Goal: Information Seeking & Learning: Understand process/instructions

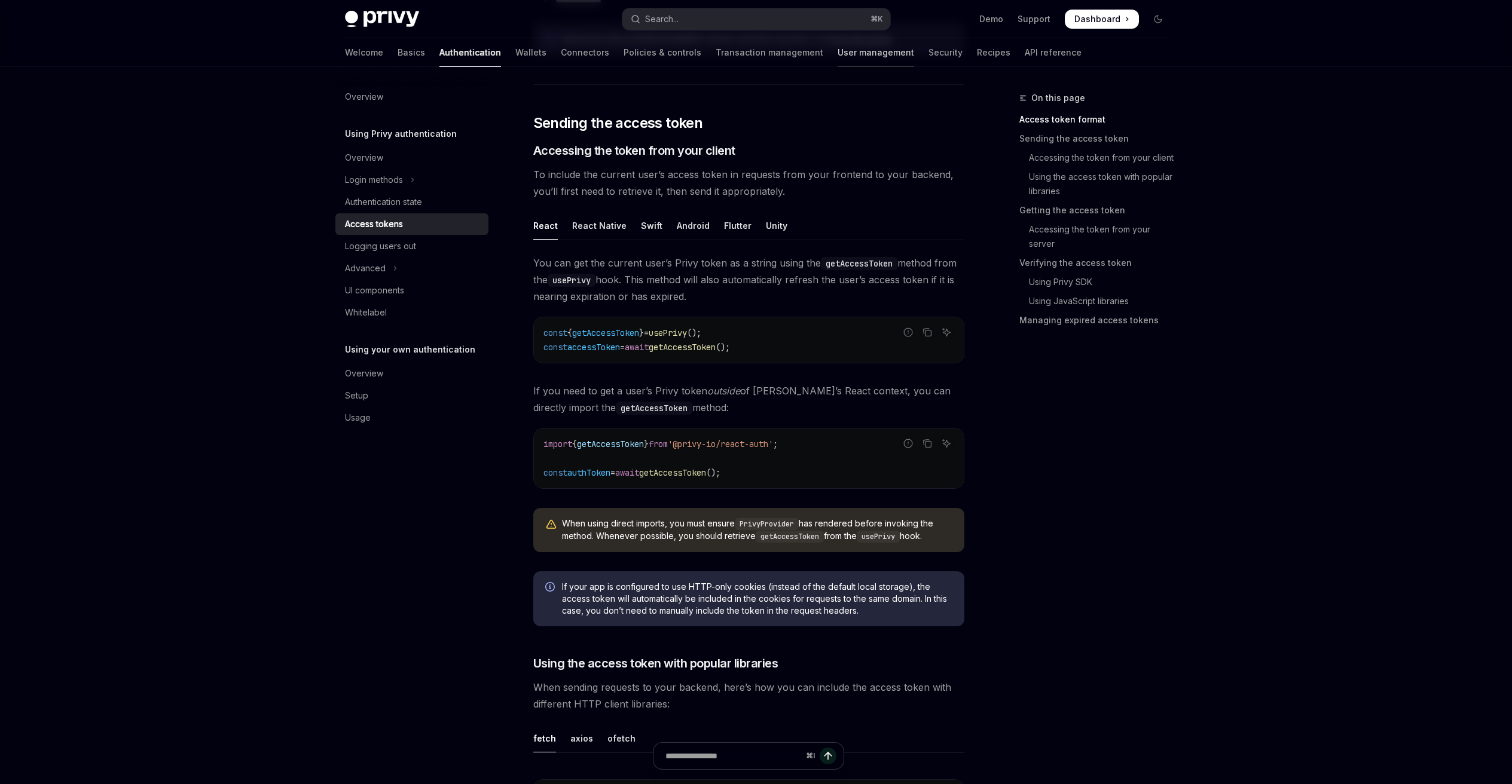
click at [838, 56] on link "User management" at bounding box center [876, 52] width 77 height 29
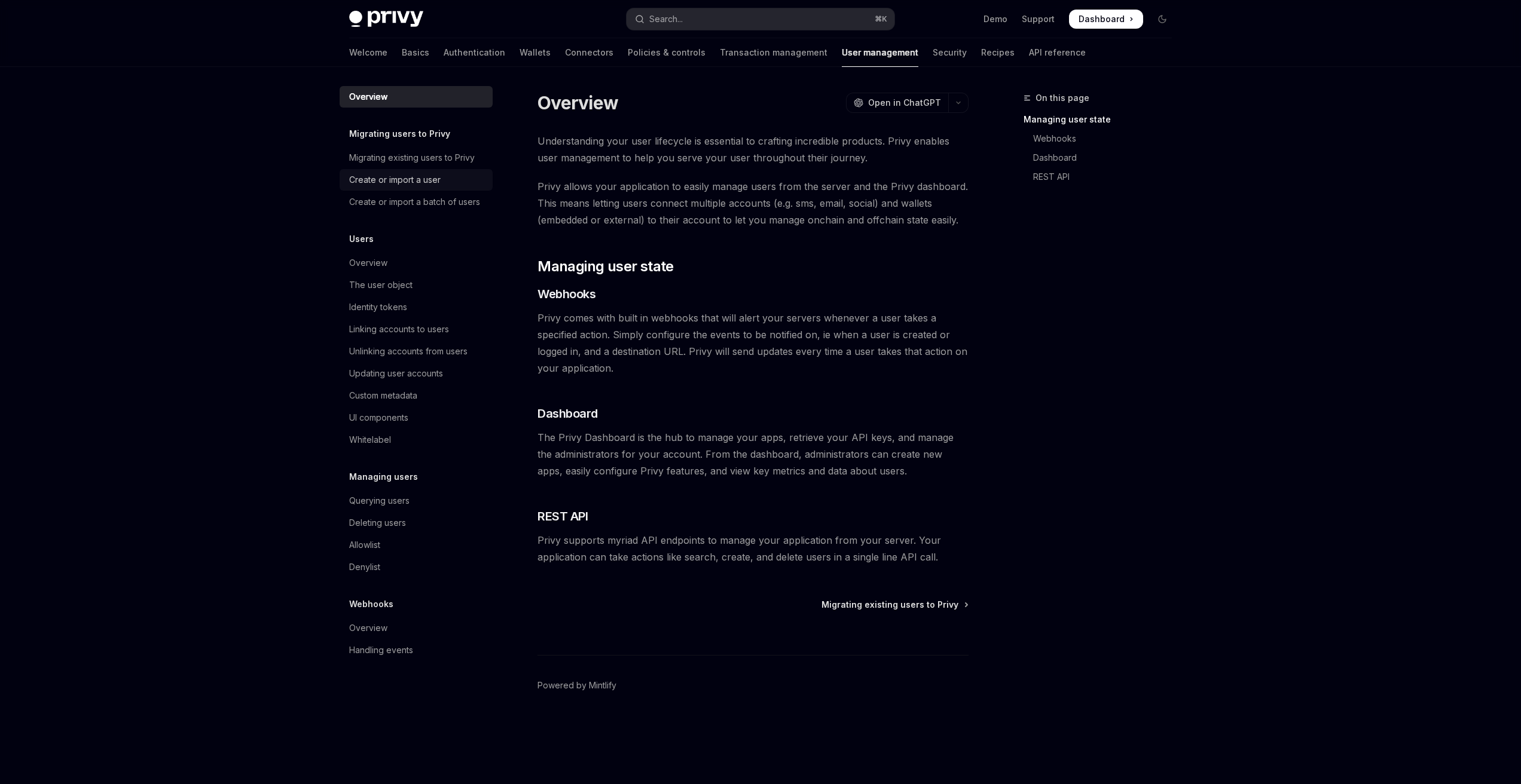
click at [427, 169] on link "Create or import a user" at bounding box center [416, 180] width 153 height 22
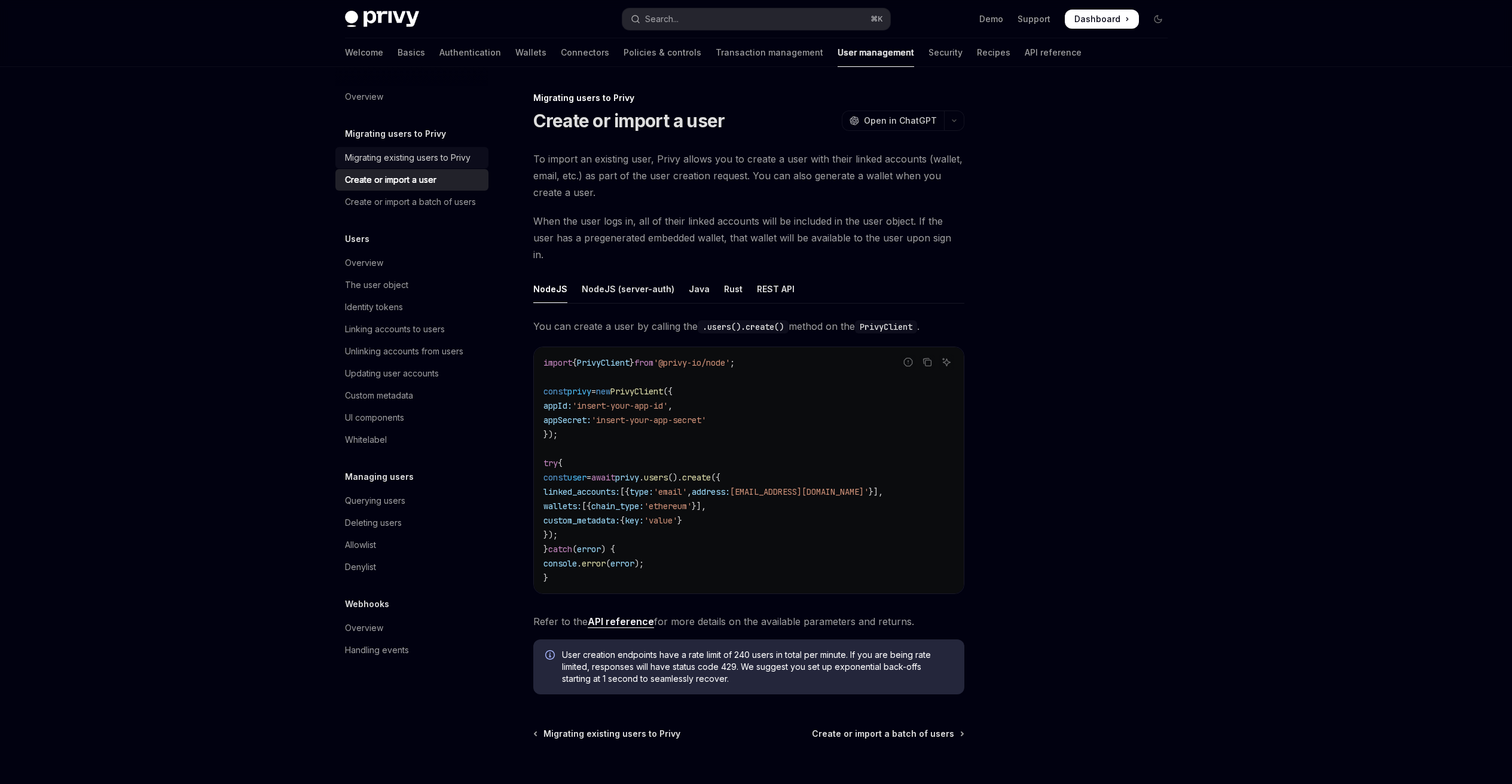
click at [429, 161] on div "Migrating existing users to Privy" at bounding box center [407, 158] width 126 height 14
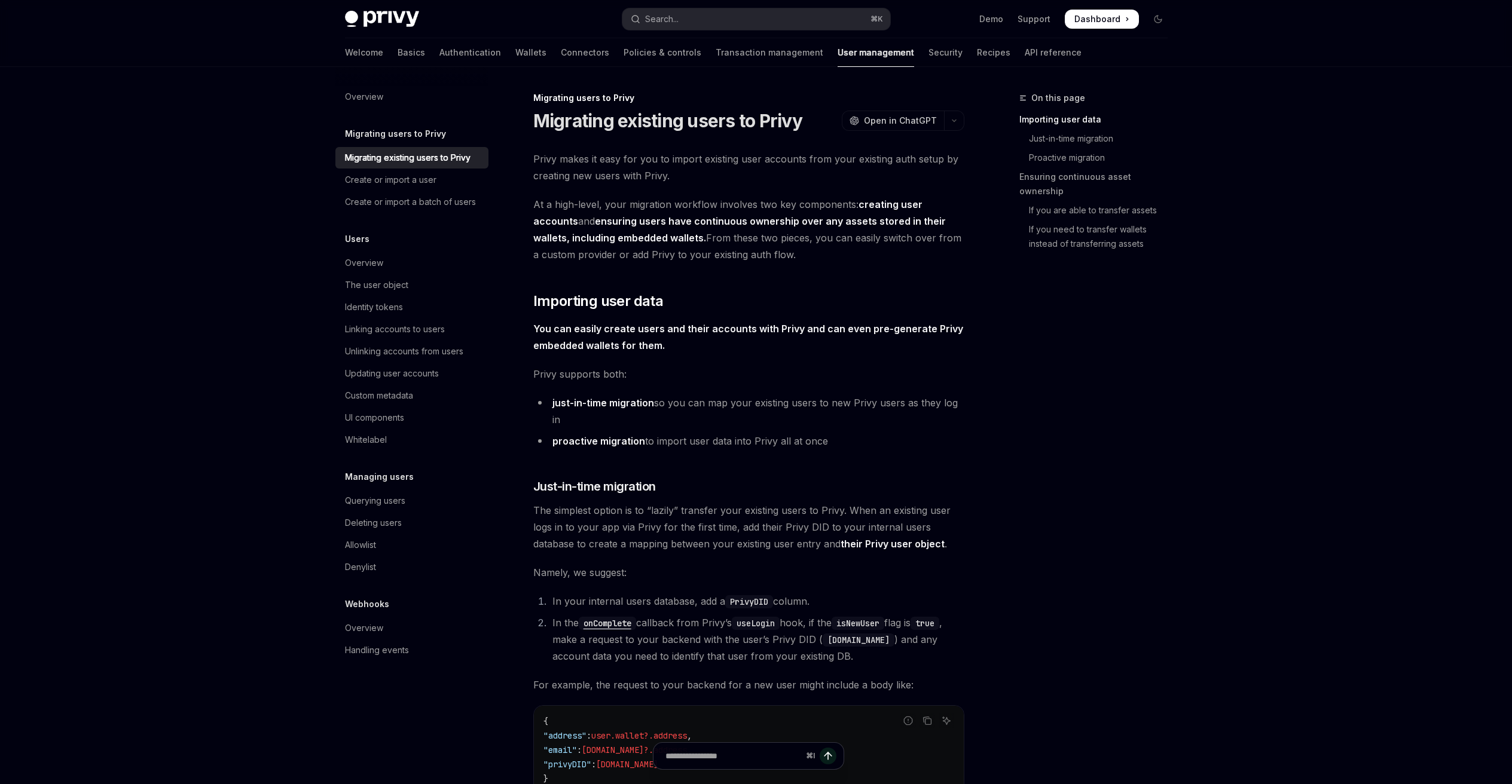
click at [422, 149] on link "Migrating existing users to Privy" at bounding box center [412, 158] width 153 height 22
click at [422, 169] on link "Create or import a user" at bounding box center [412, 180] width 153 height 22
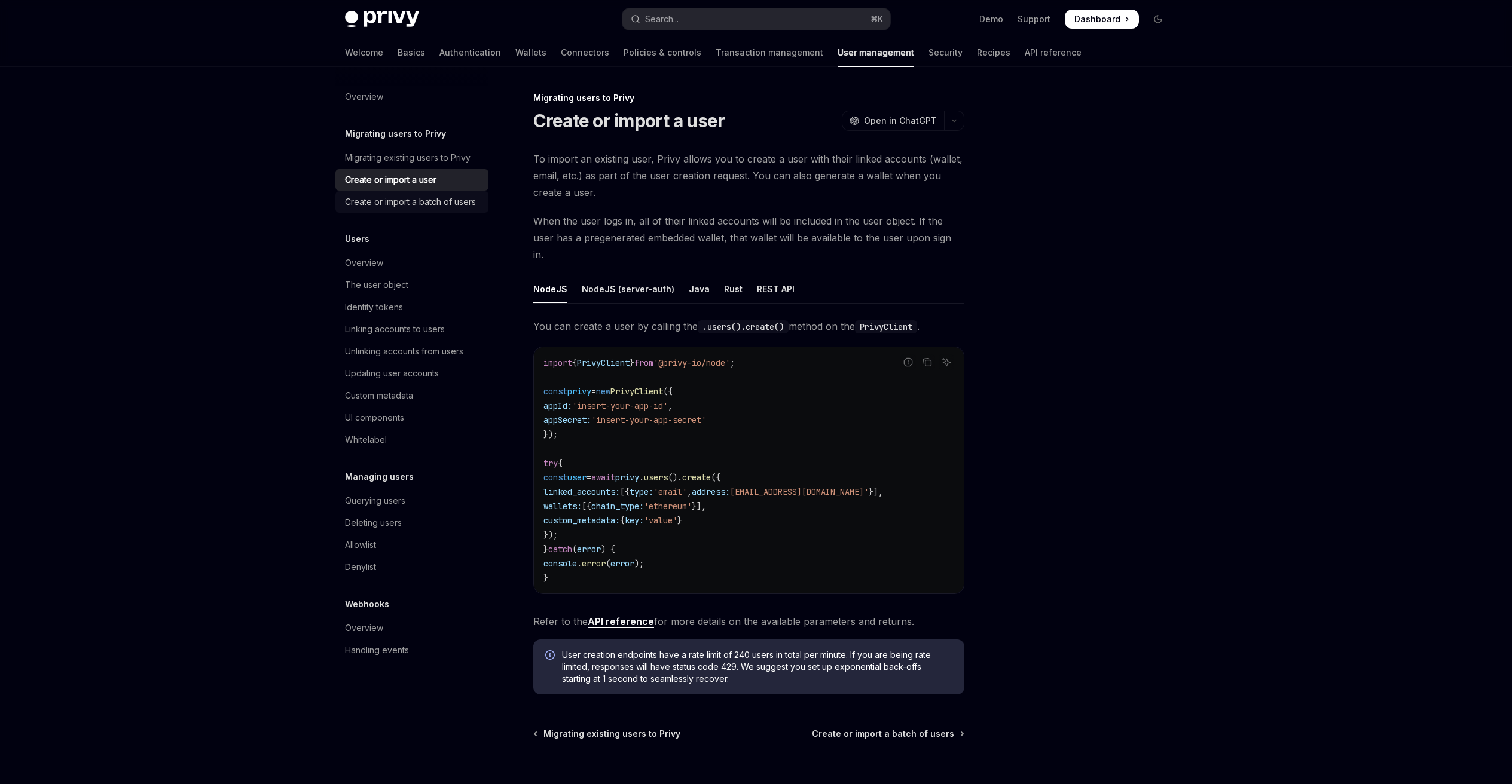
click at [398, 207] on div "Create or import a batch of users" at bounding box center [410, 201] width 131 height 14
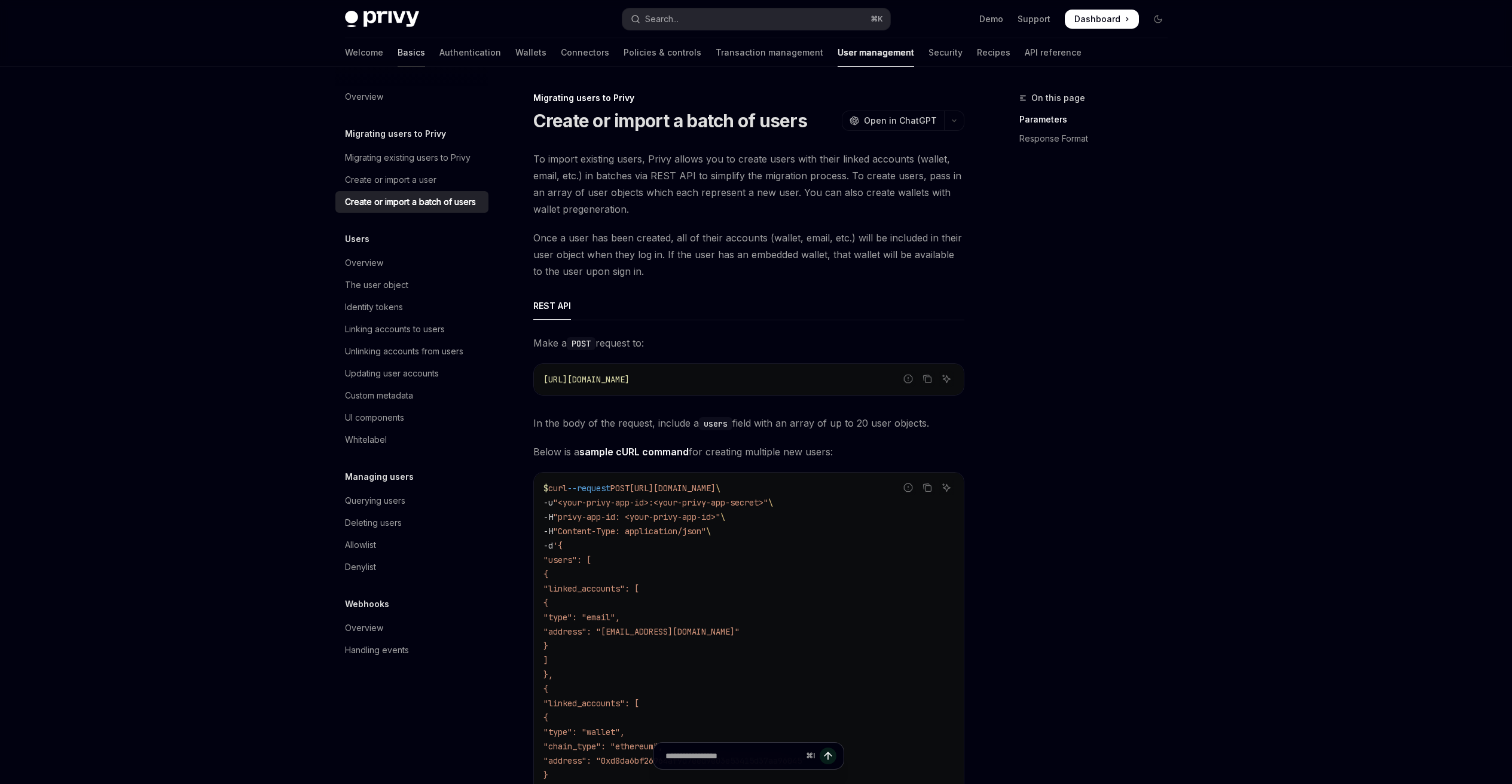
click at [398, 50] on link "Basics" at bounding box center [411, 52] width 28 height 29
type textarea "*"
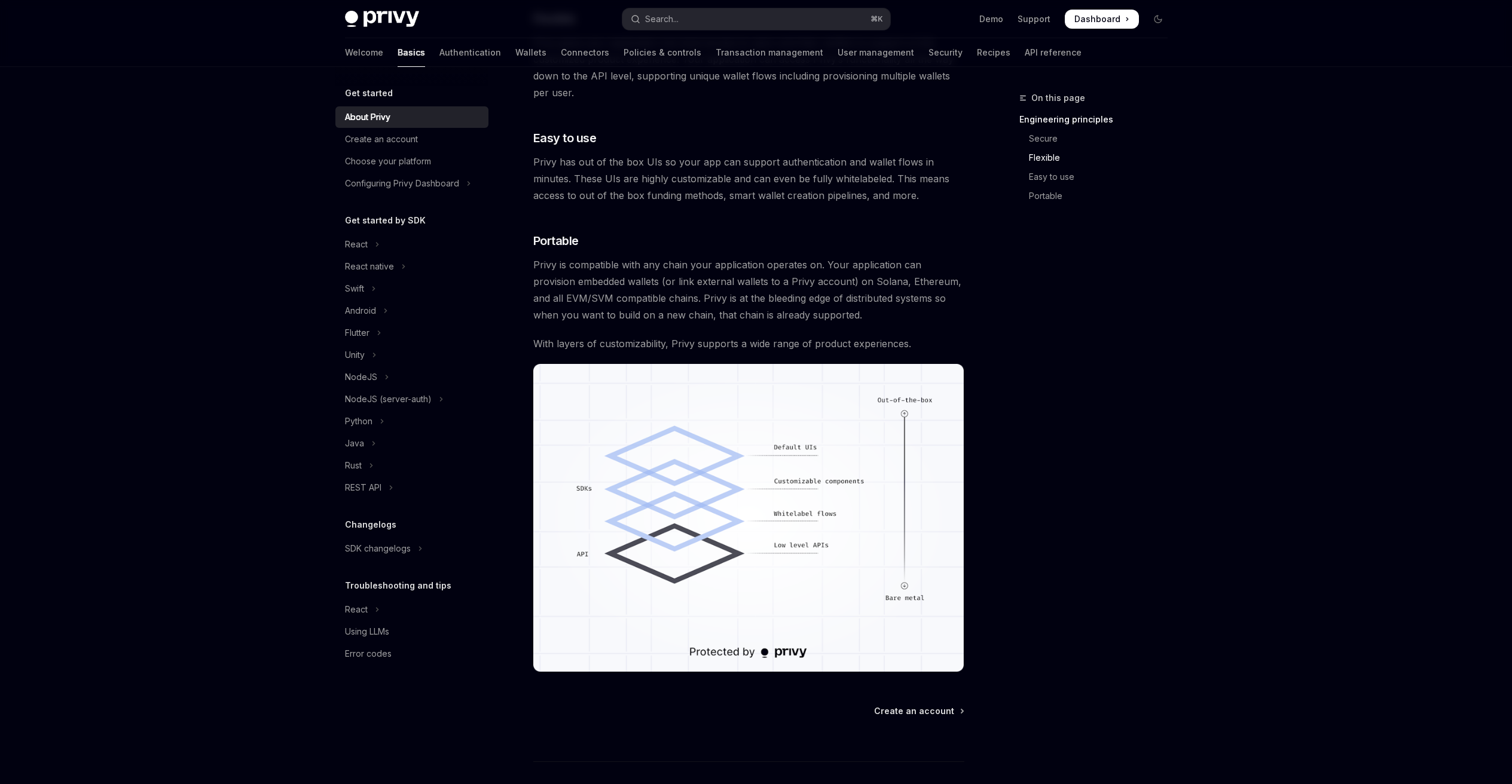
scroll to position [788, 0]
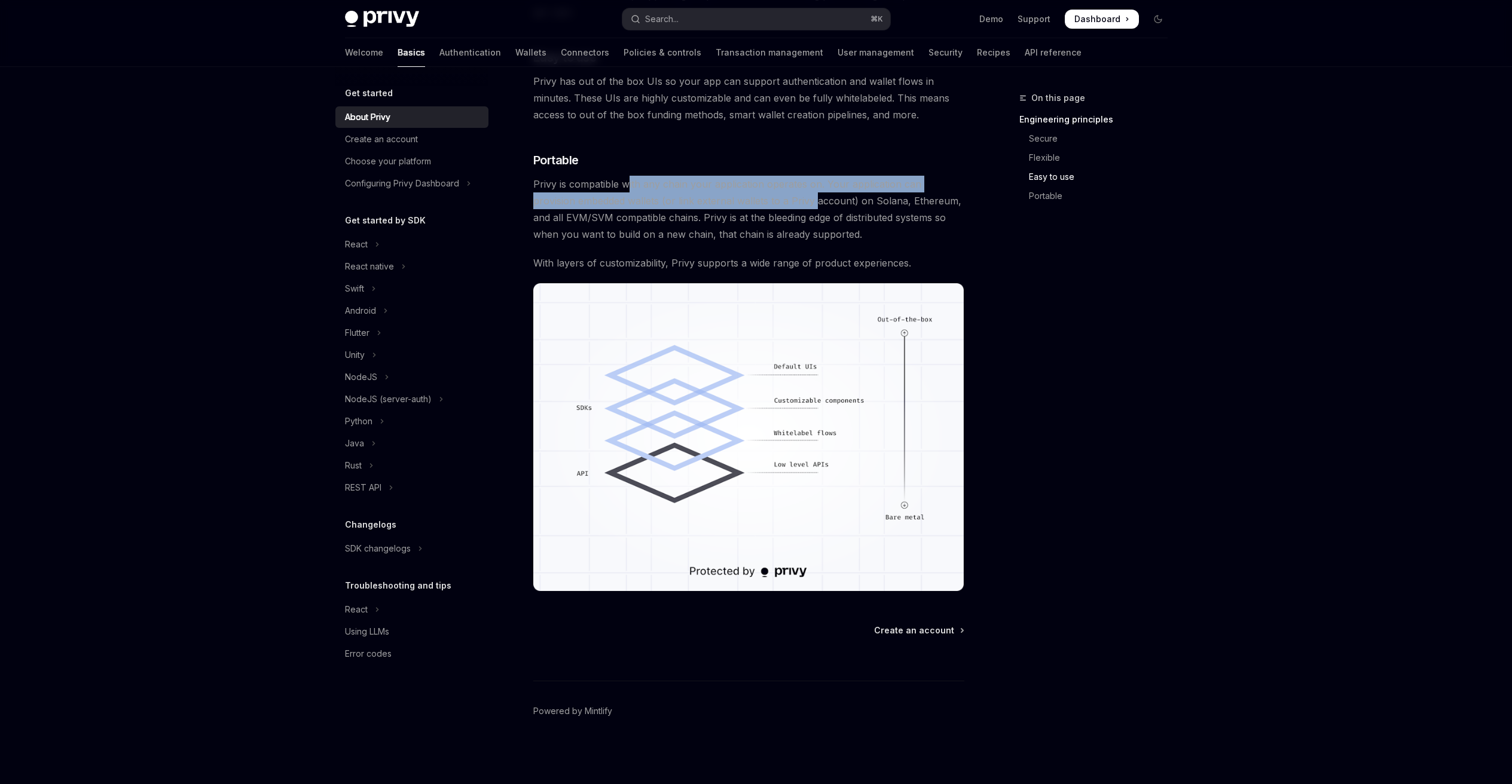
drag, startPoint x: 630, startPoint y: 186, endPoint x: 899, endPoint y: 230, distance: 272.6
click at [832, 218] on span "Privy is compatible with any chain your application operates on. Your applicati…" at bounding box center [749, 209] width 431 height 67
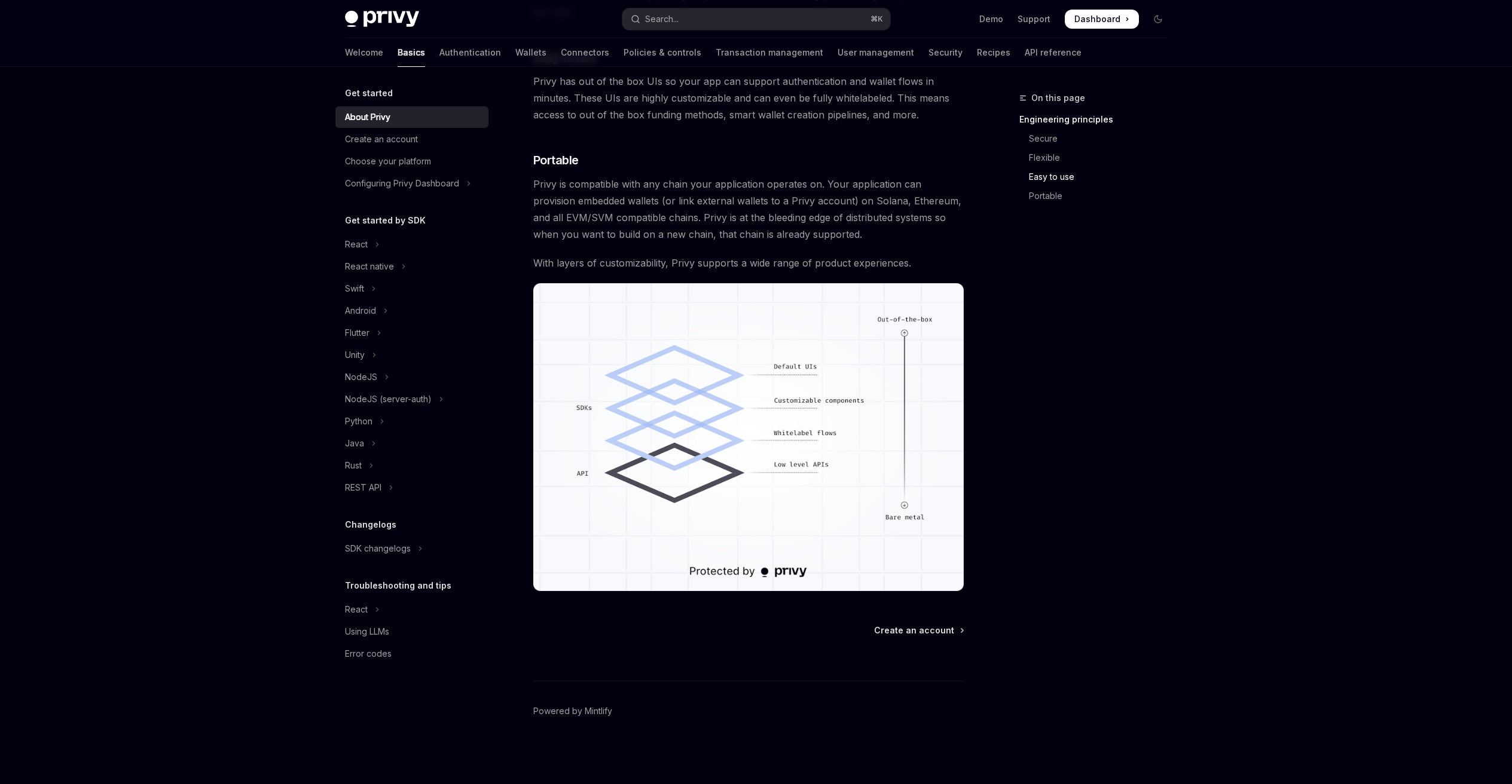
click at [899, 230] on span "Privy is compatible with any chain your application operates on. Your applicati…" at bounding box center [749, 209] width 431 height 67
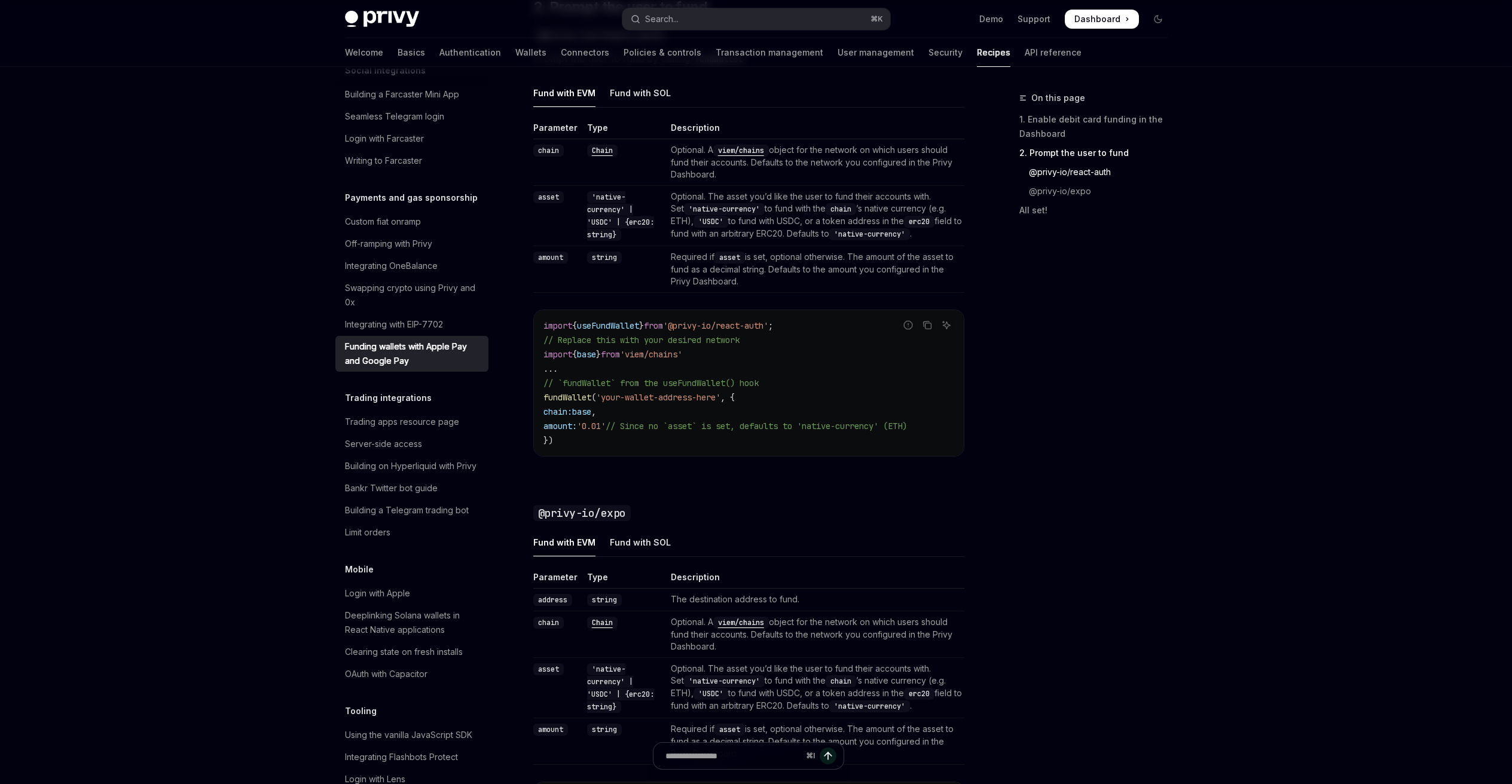
click at [616, 396] on span "'your-wallet-address-here'" at bounding box center [658, 398] width 124 height 10
drag, startPoint x: 616, startPoint y: 396, endPoint x: 697, endPoint y: 395, distance: 81.0
click at [697, 395] on span "'your-wallet-address-here'" at bounding box center [658, 398] width 124 height 10
click at [616, 330] on span "useFundWallet" at bounding box center [608, 325] width 62 height 10
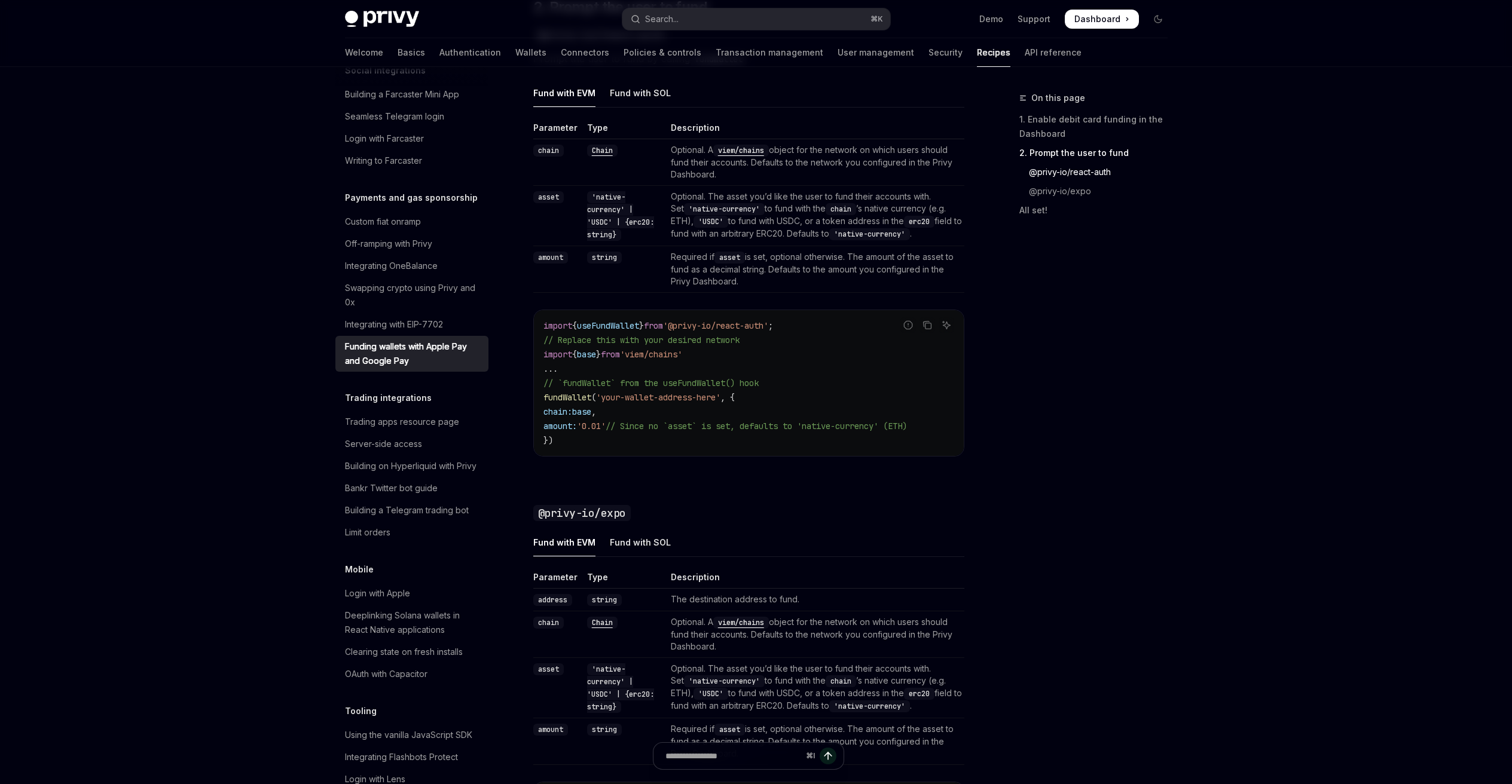
click at [554, 398] on span "fundWallet" at bounding box center [567, 398] width 48 height 10
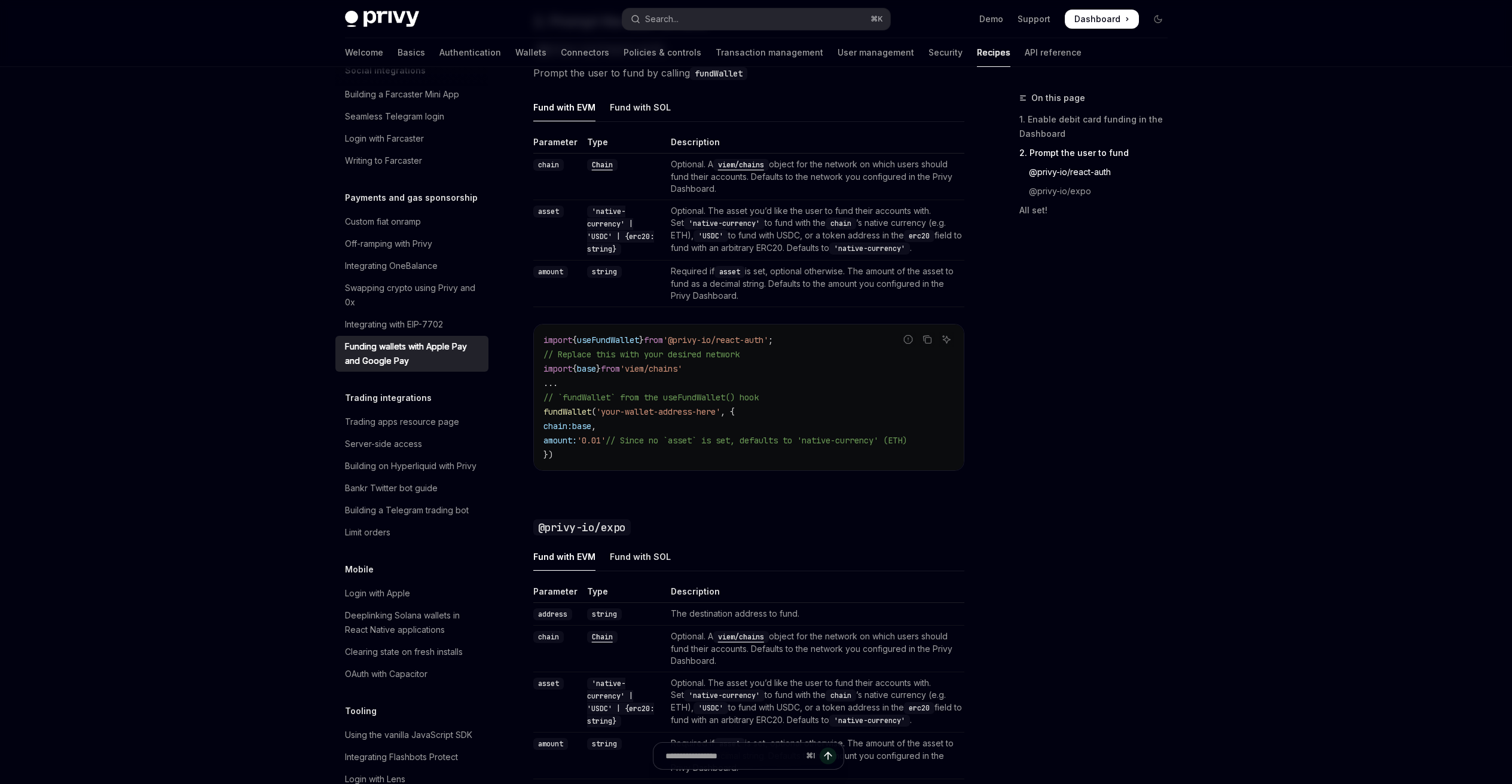
click at [611, 413] on span "'your-wallet-address-here'" at bounding box center [658, 412] width 124 height 10
drag, startPoint x: 611, startPoint y: 413, endPoint x: 717, endPoint y: 416, distance: 106.0
click at [717, 416] on span "'your-wallet-address-here'" at bounding box center [658, 412] width 124 height 10
click at [557, 413] on span "fundWallet" at bounding box center [567, 412] width 48 height 10
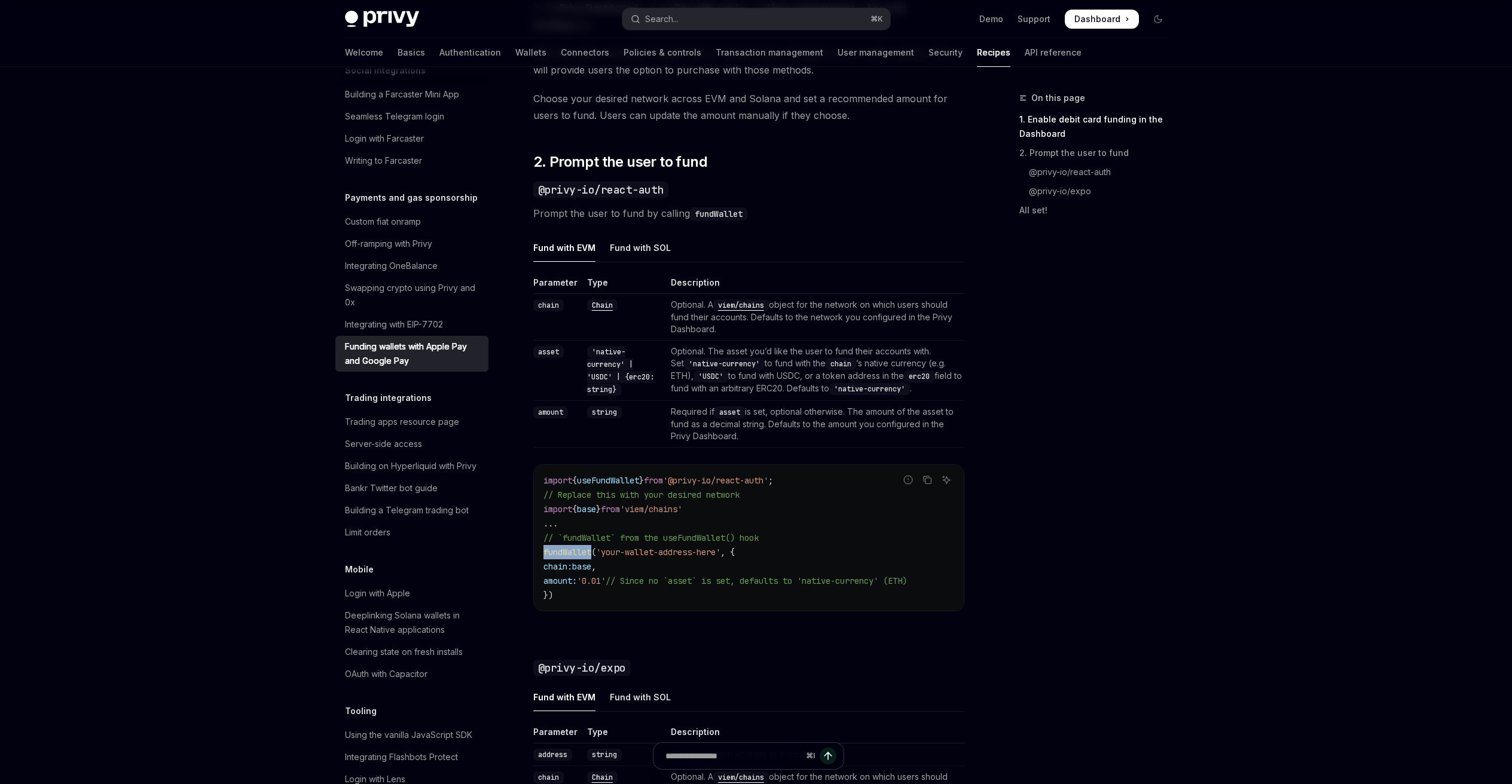
scroll to position [655, 0]
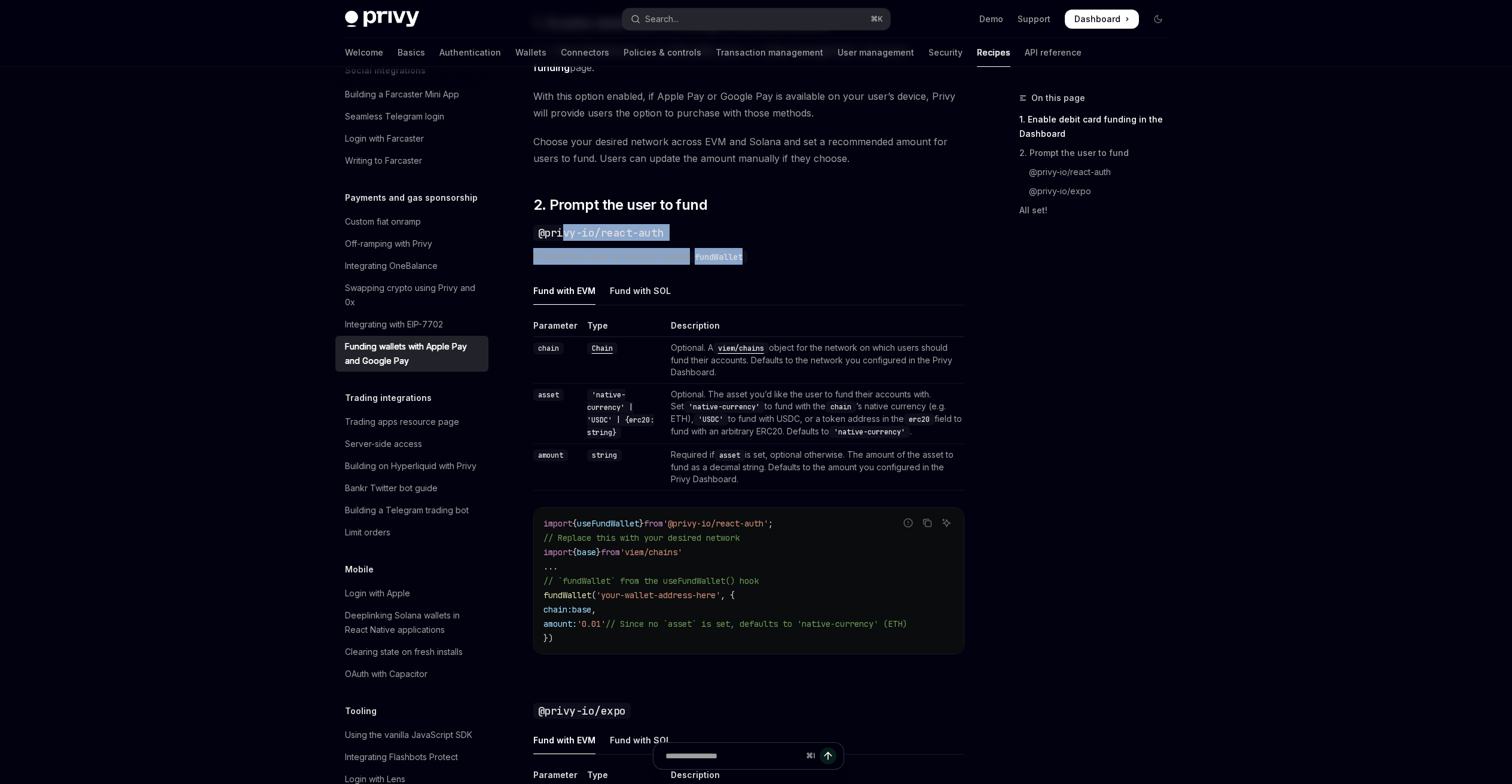
drag, startPoint x: 563, startPoint y: 232, endPoint x: 798, endPoint y: 261, distance: 236.8
click at [786, 251] on div "Privy makes it easy to allow your users to fund their embedded wallets with con…" at bounding box center [749, 391] width 431 height 1748
click at [804, 266] on div "Privy makes it easy to allow your users to fund their embedded wallets with con…" at bounding box center [749, 391] width 431 height 1748
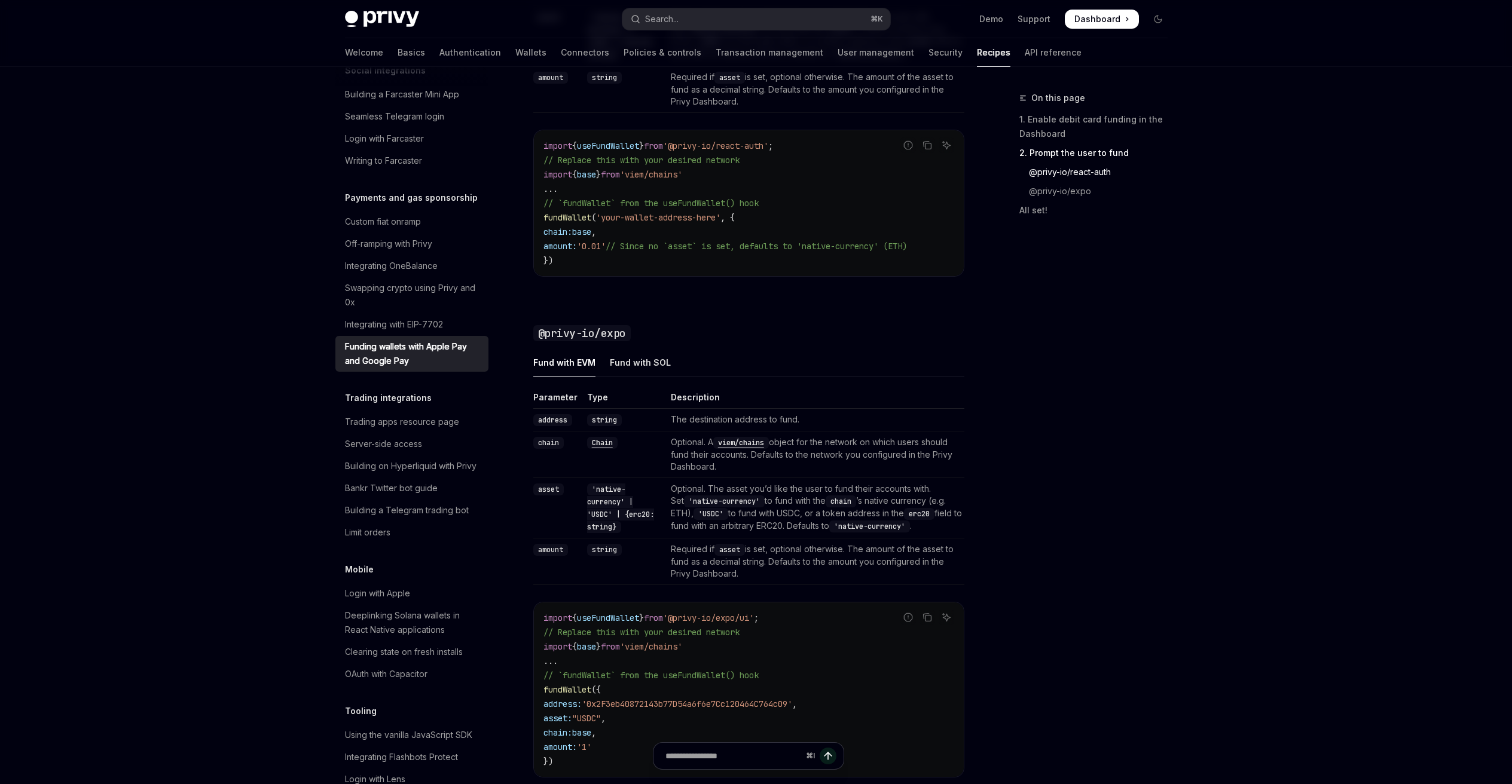
scroll to position [1040, 0]
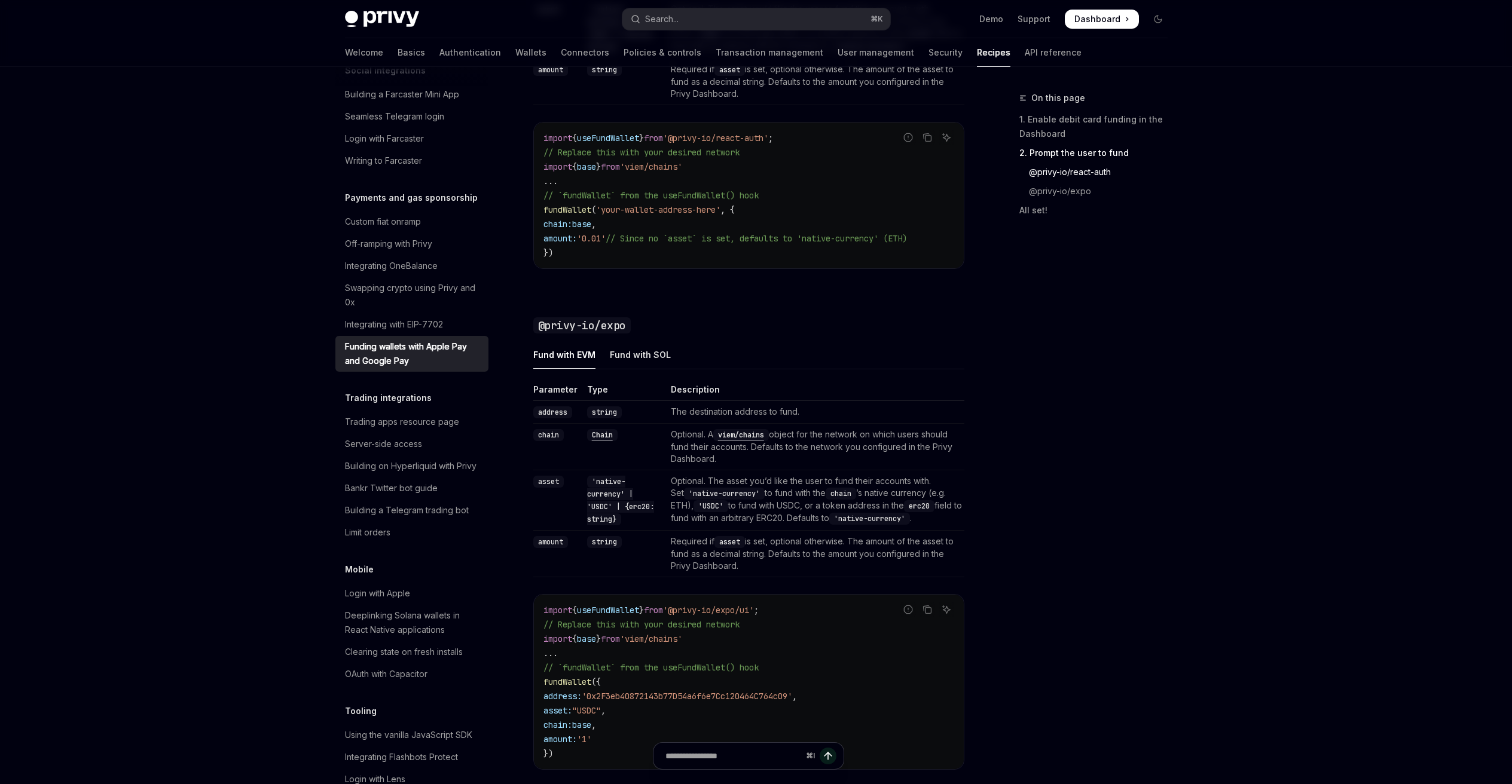
click at [643, 702] on span "'0x2F3eb40872143b77D54a6f6e7Cc120464C764c09'" at bounding box center [686, 696] width 210 height 10
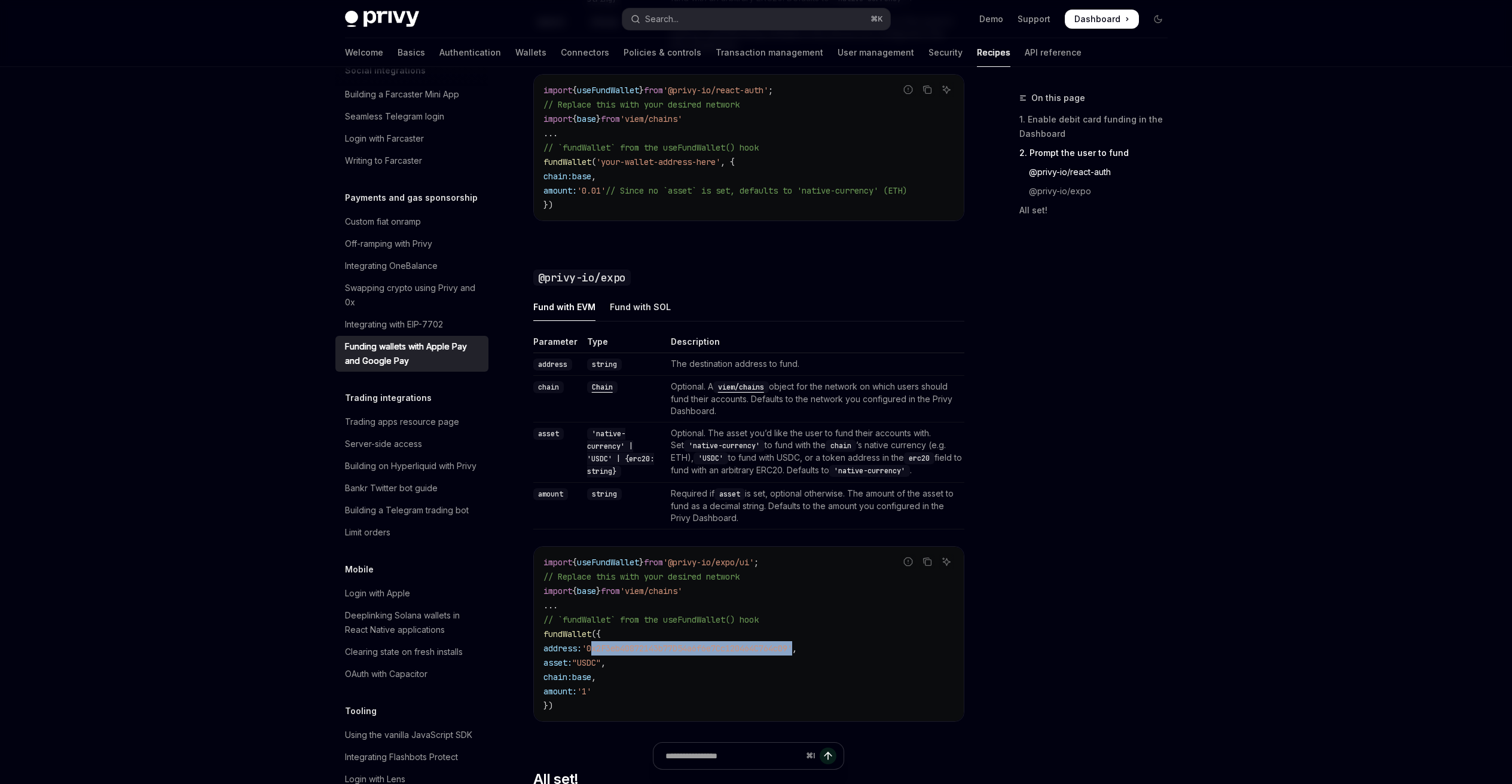
scroll to position [1150, 0]
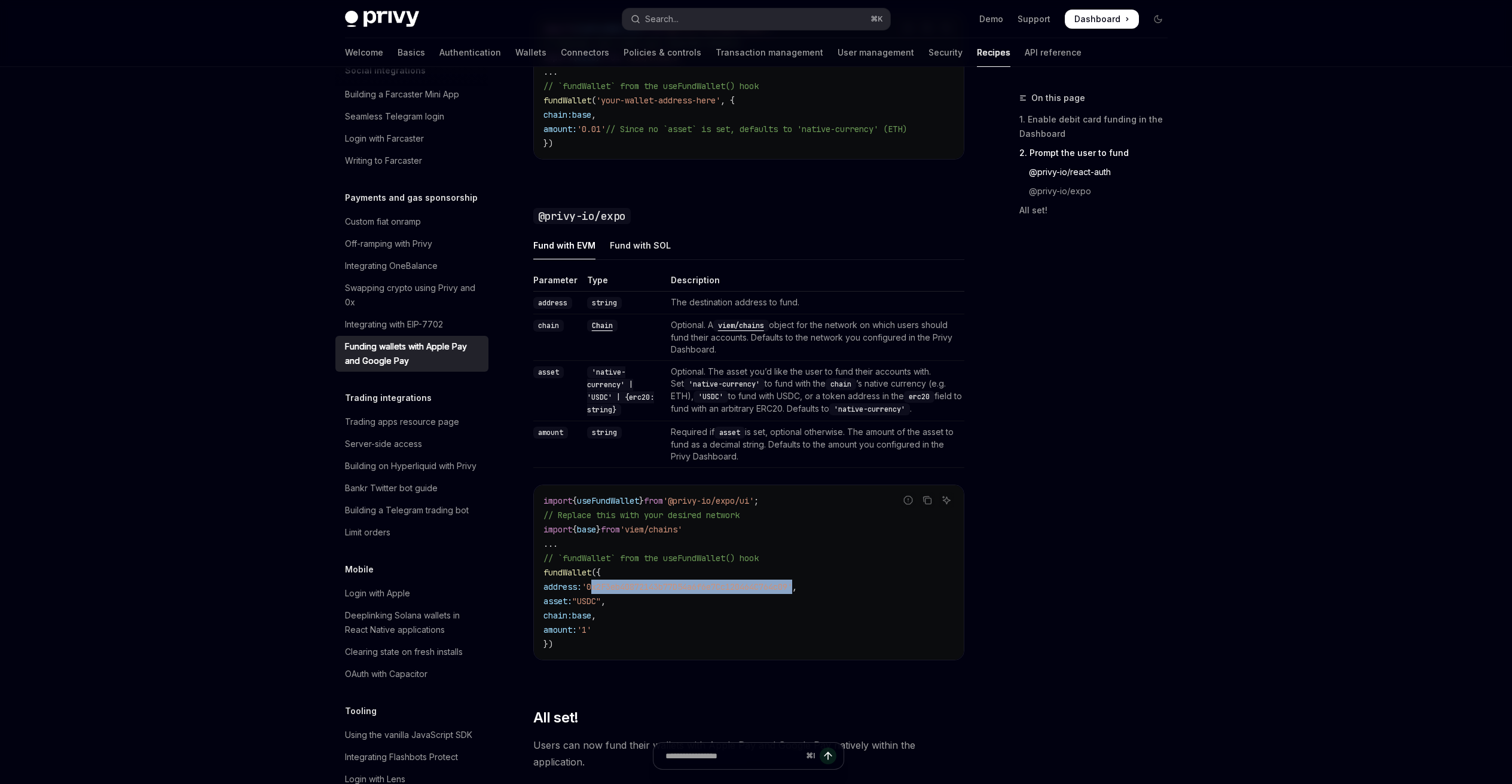
drag, startPoint x: 614, startPoint y: 551, endPoint x: 701, endPoint y: 645, distance: 128.1
click at [699, 645] on code "import { useFundWallet } from '@privy-io/expo/ui' ; // Replace this with your d…" at bounding box center [749, 572] width 410 height 158
click at [701, 645] on code "import { useFundWallet } from '@privy-io/expo/ui' ; // Replace this with your d…" at bounding box center [749, 572] width 410 height 158
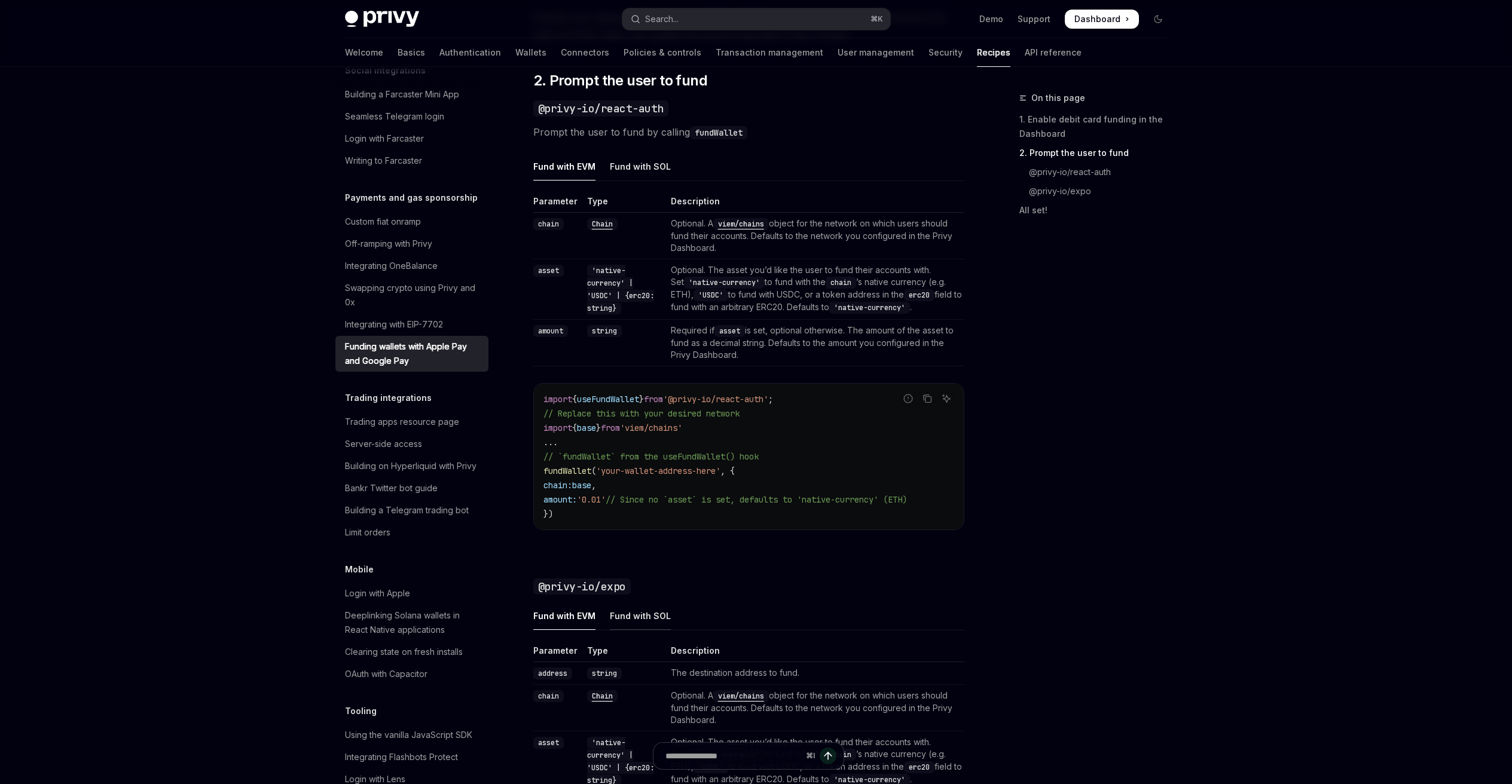
scroll to position [892, 0]
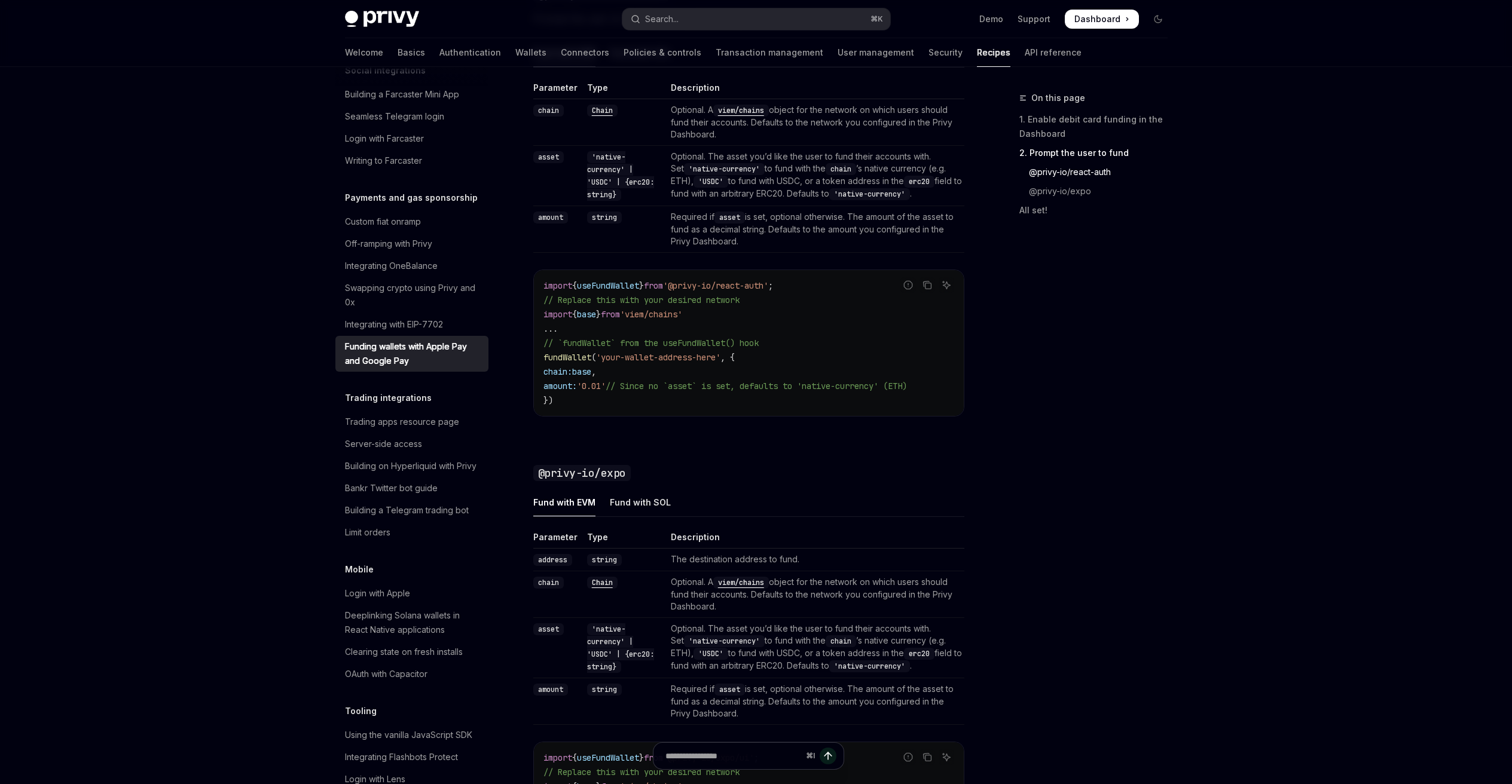
click at [566, 372] on span "chain:" at bounding box center [558, 372] width 29 height 10
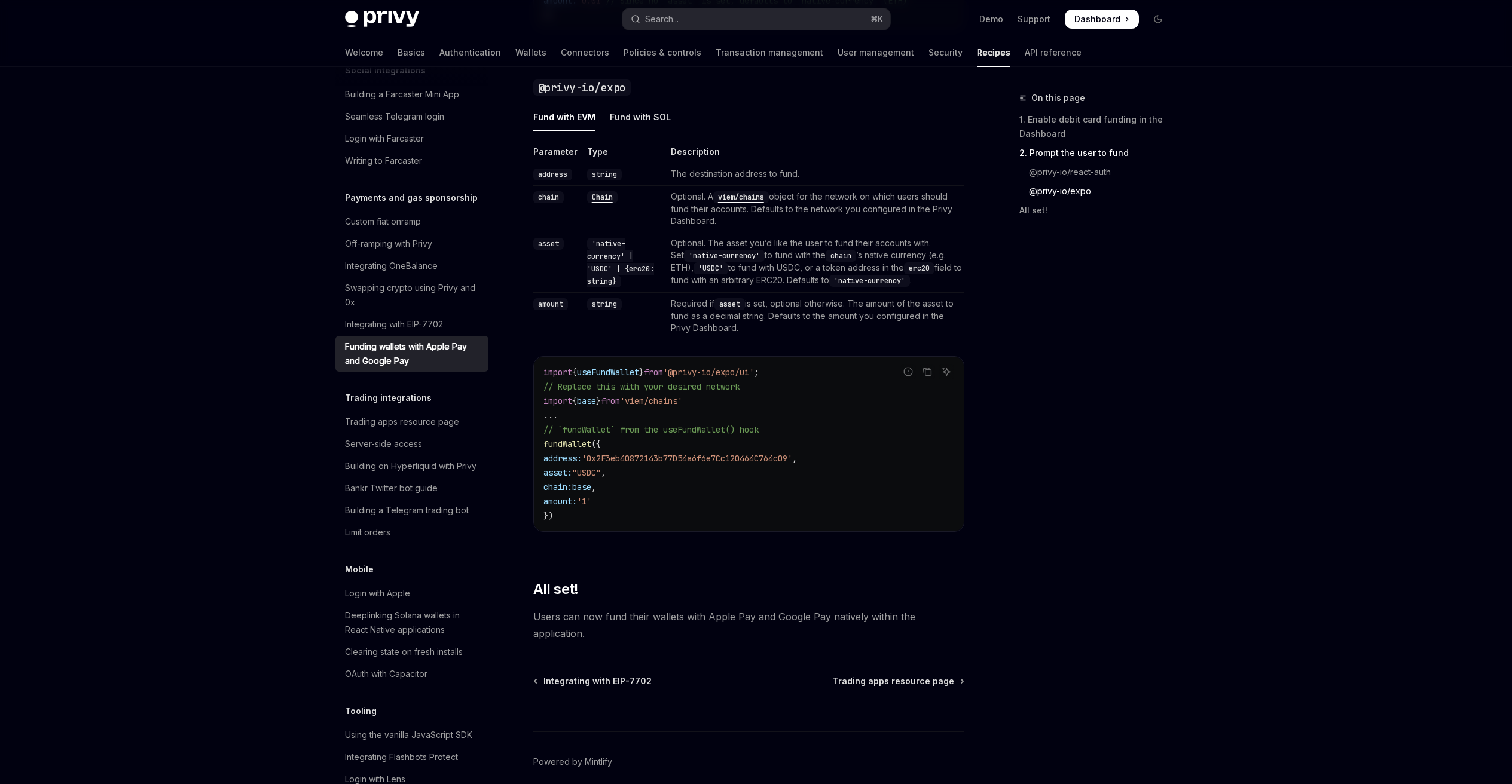
scroll to position [1332, 0]
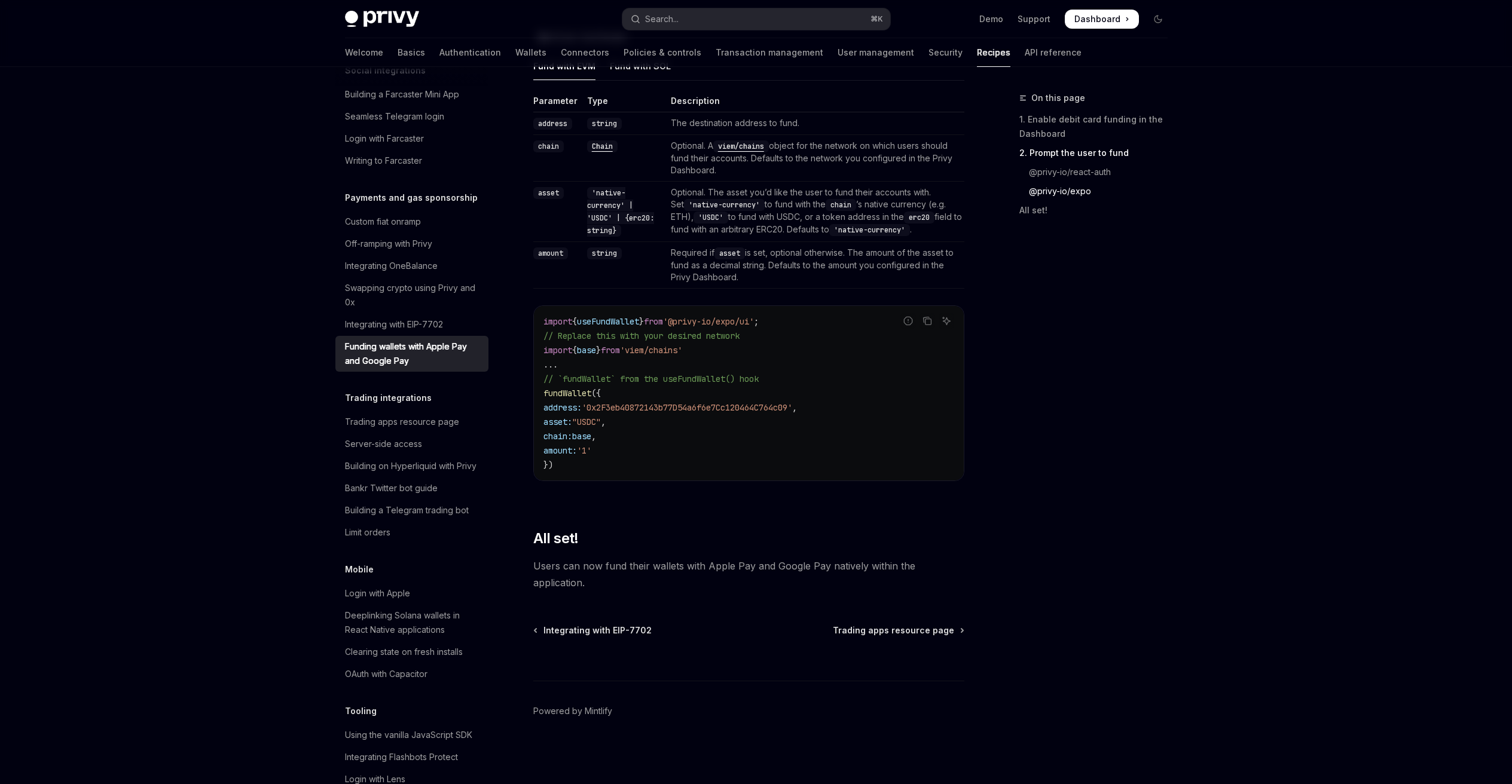
drag, startPoint x: 549, startPoint y: 542, endPoint x: 604, endPoint y: 581, distance: 67.4
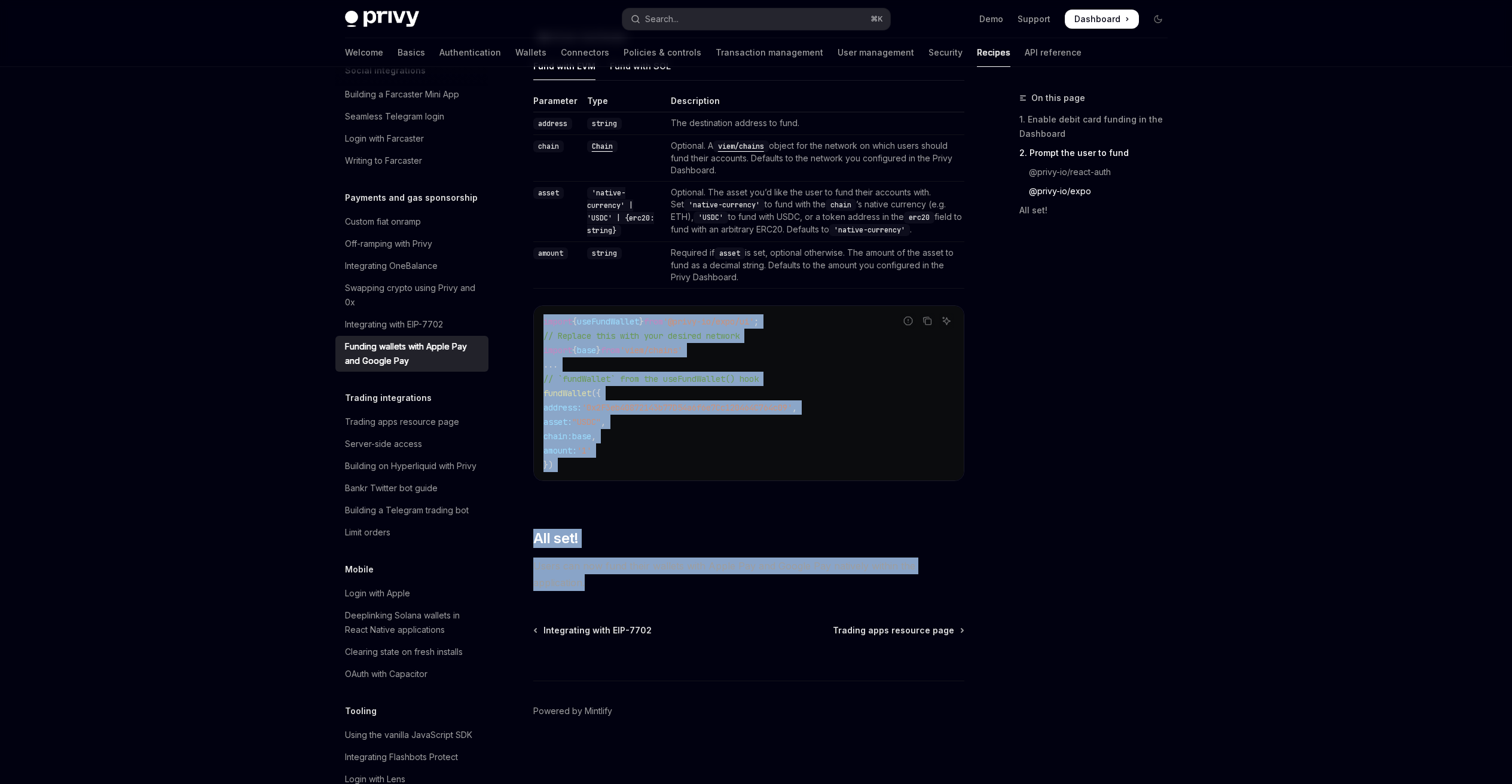
drag, startPoint x: 603, startPoint y: 586, endPoint x: 533, endPoint y: 307, distance: 287.6
click at [533, 308] on div "Parameter Type Description address string The destination address to fund. chai…" at bounding box center [749, 297] width 431 height 405
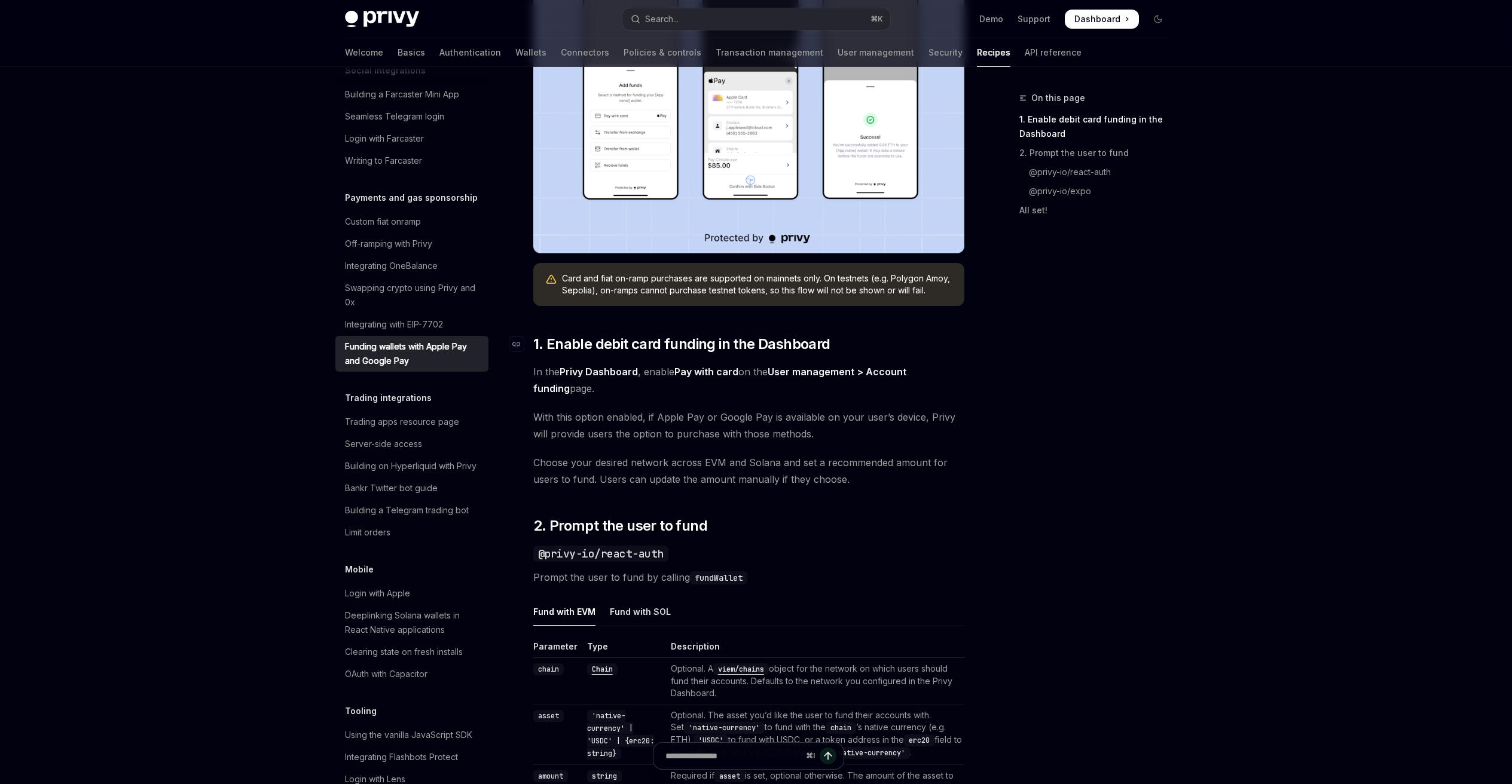
scroll to position [319, 0]
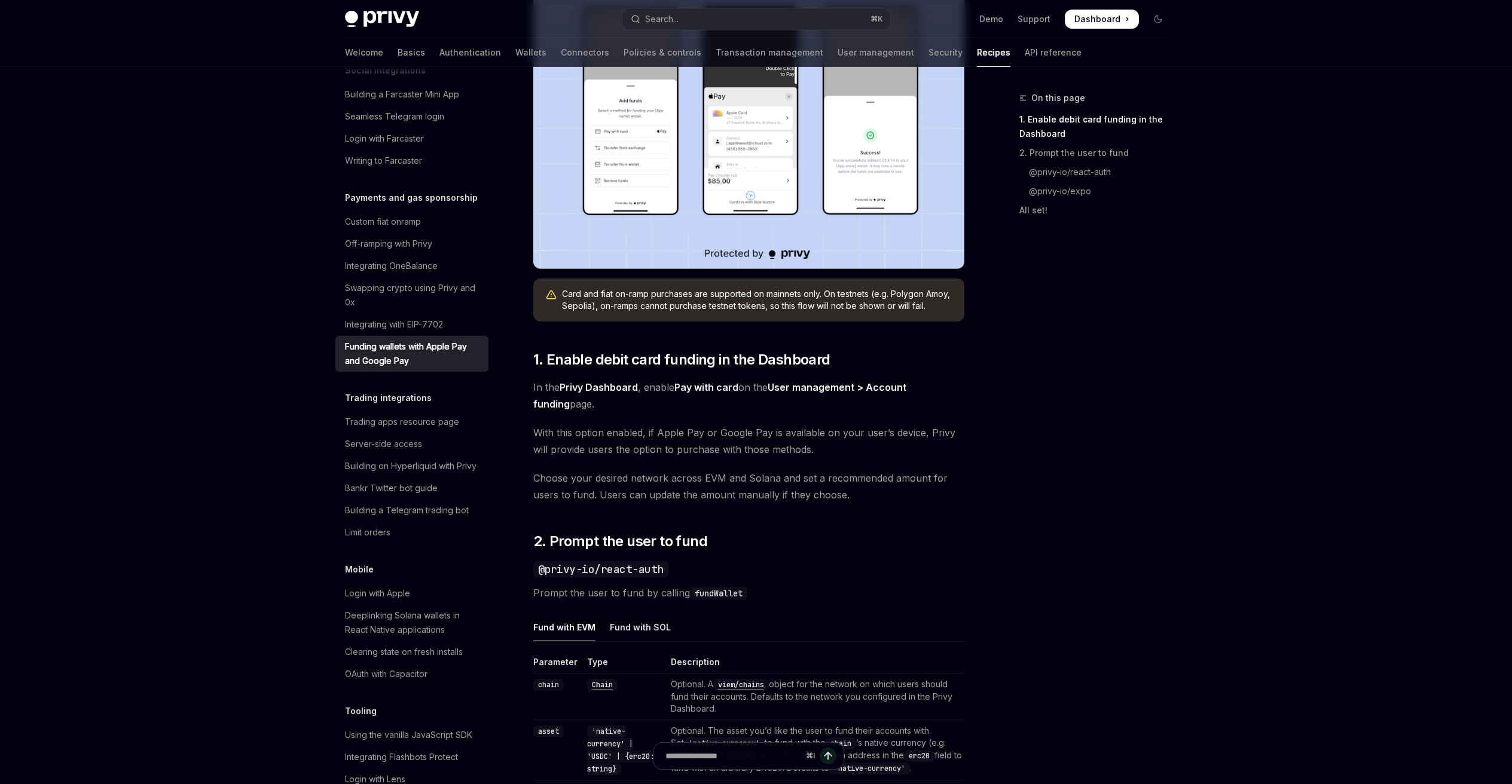
drag, startPoint x: 737, startPoint y: 456, endPoint x: 810, endPoint y: 469, distance: 74.1
click at [789, 464] on div "Privy makes it easy to allow your users to fund their embedded wallets with con…" at bounding box center [749, 728] width 431 height 1748
click at [810, 470] on span "Choose your desired network across EVM and Solana and set a recommended amount …" at bounding box center [749, 486] width 431 height 33
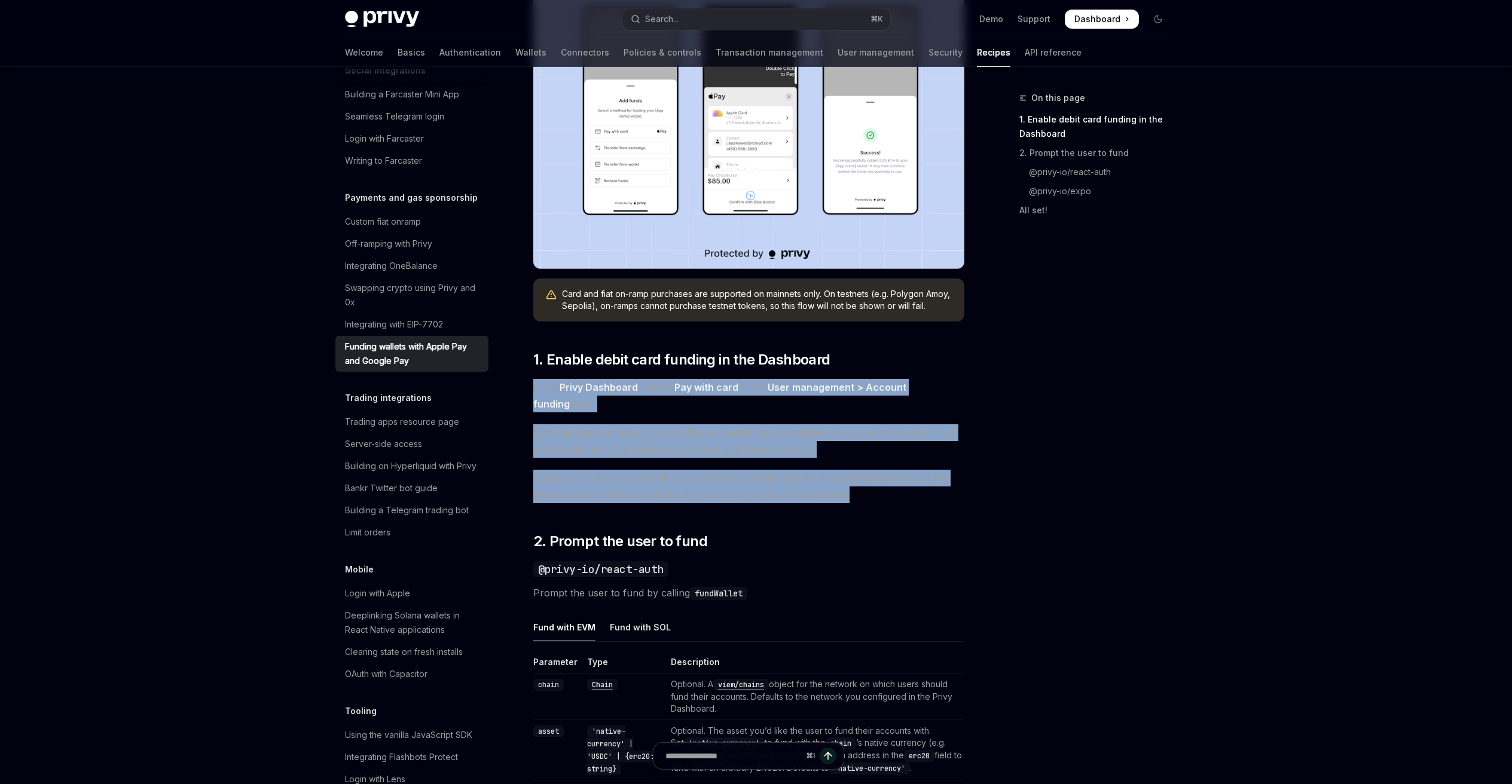
drag, startPoint x: 870, startPoint y: 502, endPoint x: 533, endPoint y: 385, distance: 356.7
click at [533, 385] on div "Privy makes it easy to allow your users to fund their embedded wallets with con…" at bounding box center [749, 728] width 431 height 1748
click at [533, 385] on span "In the Privy Dashboard , enable Pay with card on the User management > Account …" at bounding box center [749, 395] width 431 height 33
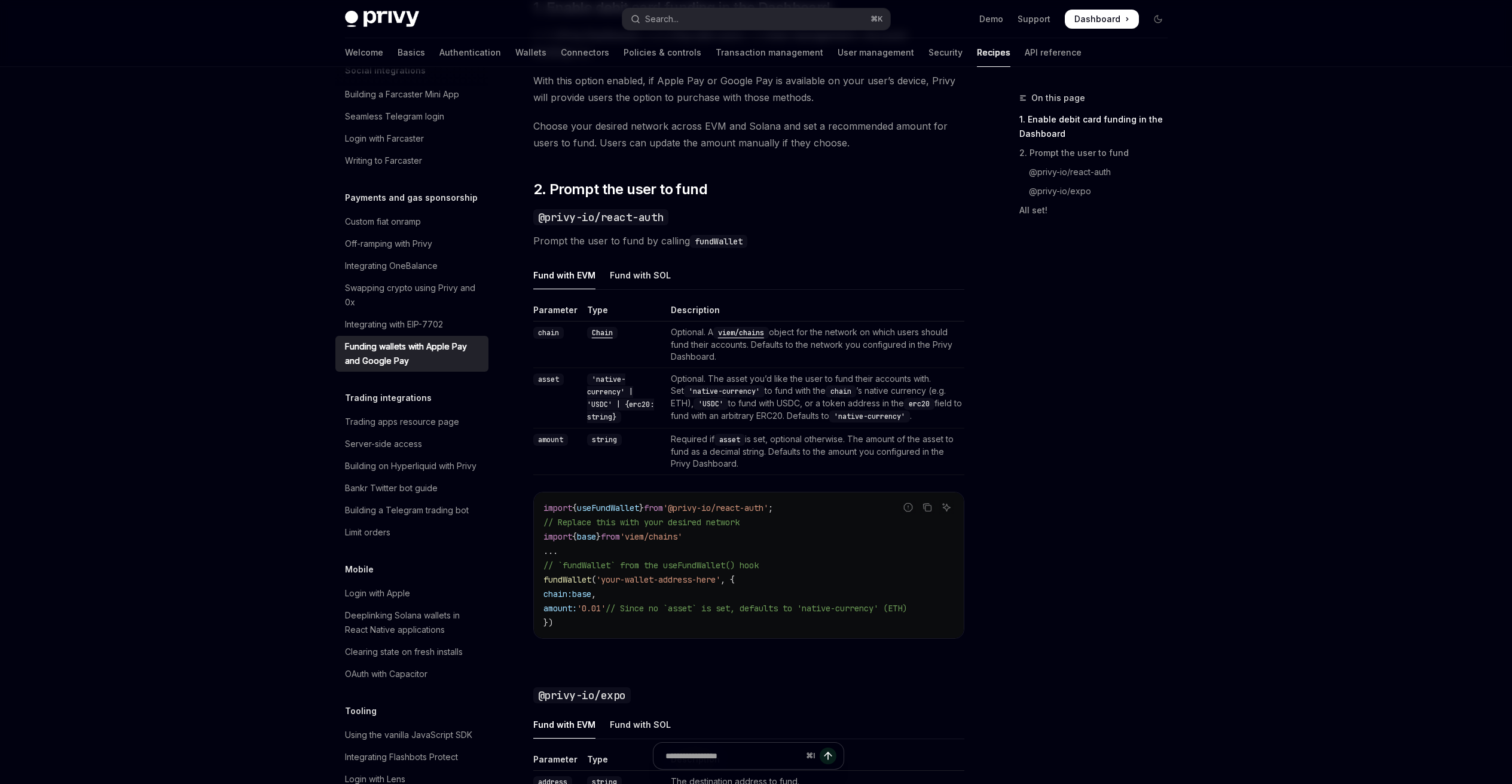
scroll to position [732, 0]
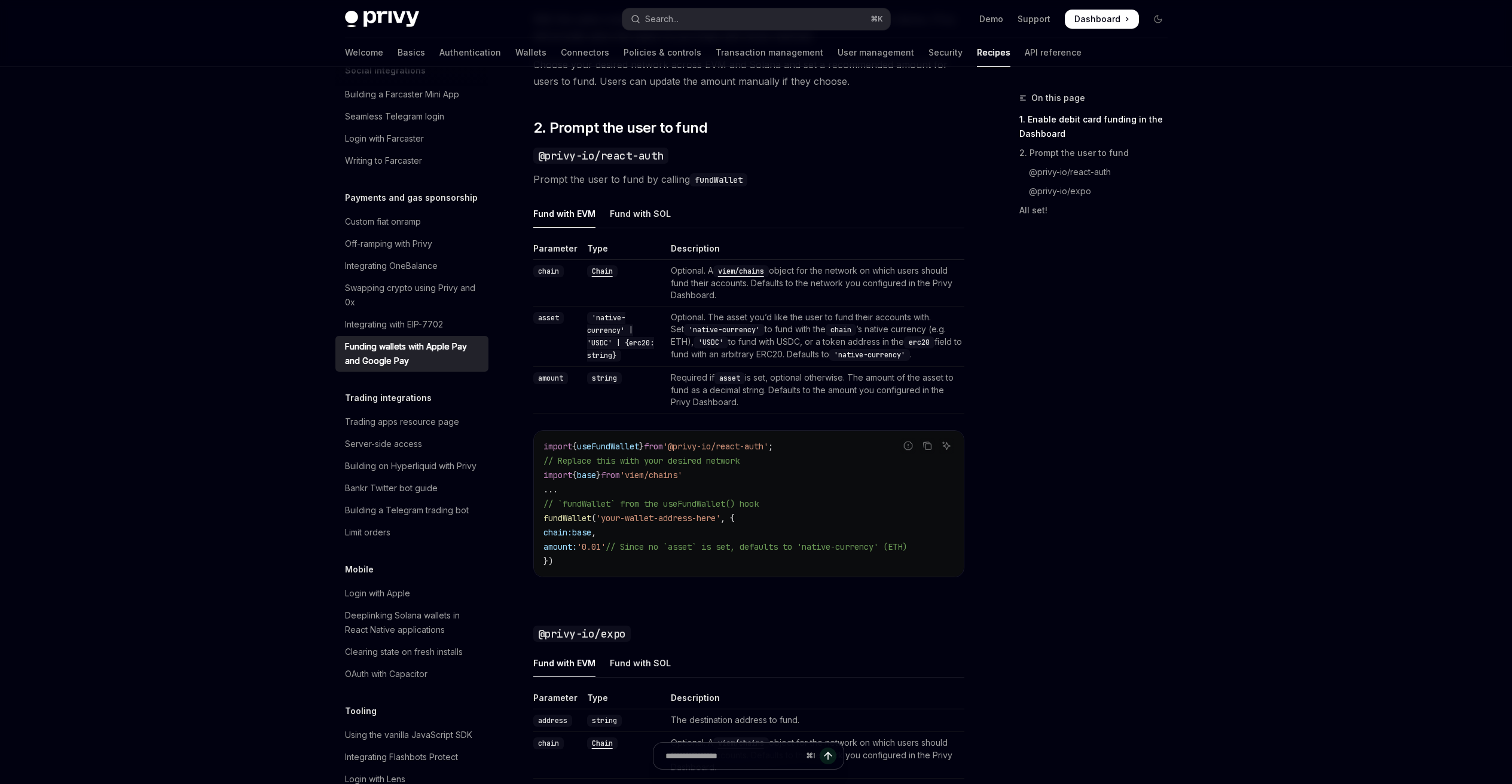
click at [602, 444] on span "useFundWallet" at bounding box center [608, 446] width 62 height 10
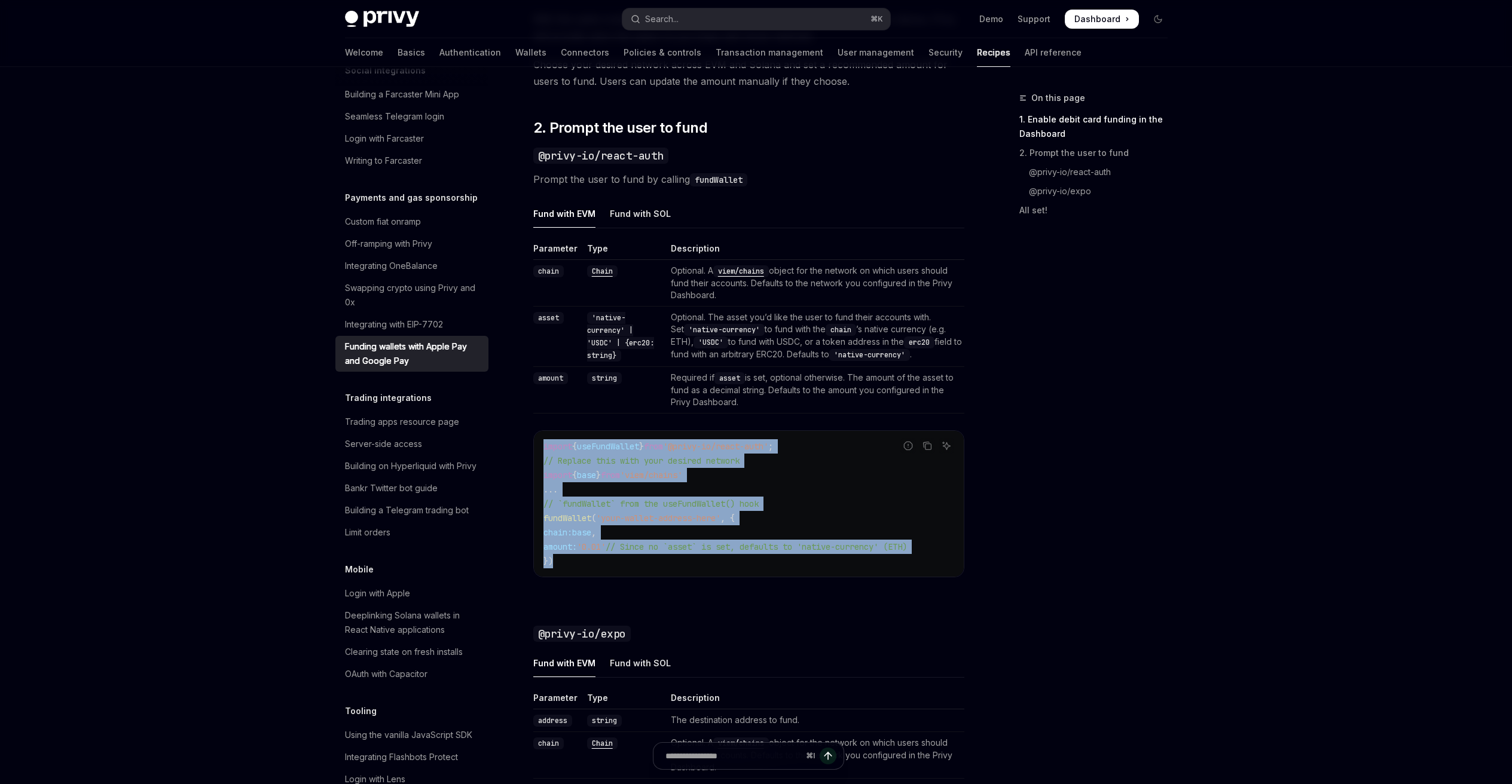
drag, startPoint x: 539, startPoint y: 444, endPoint x: 792, endPoint y: 570, distance: 282.6
click at [792, 570] on div "import { useFundWallet } from '@privy-io/react-auth' ; // Replace this with you…" at bounding box center [749, 504] width 430 height 146
drag, startPoint x: 588, startPoint y: 571, endPoint x: 521, endPoint y: 427, distance: 158.8
click at [521, 427] on div "Payments and gas sponsorship Funding wallets with Apple Pay and Google Pay Open…" at bounding box center [637, 369] width 660 height 2022
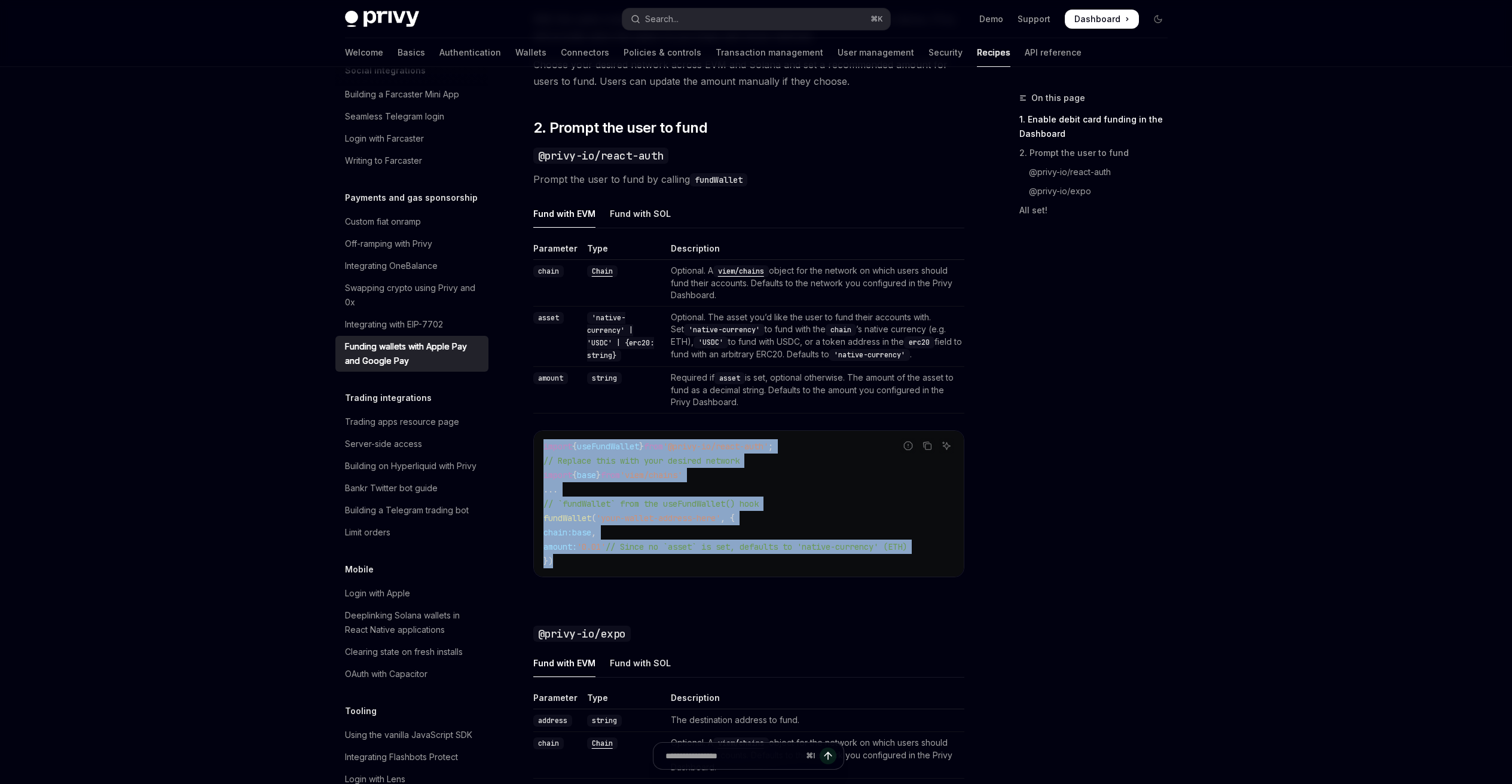
click at [532, 450] on div "Payments and gas sponsorship Funding wallets with Apple Pay and Google Pay Open…" at bounding box center [637, 369] width 660 height 2022
drag, startPoint x: 551, startPoint y: 453, endPoint x: 642, endPoint y: 571, distance: 149.0
click at [642, 571] on div "import { useFundWallet } from '@privy-io/react-auth' ; // Replace this with you…" at bounding box center [749, 504] width 430 height 146
drag, startPoint x: 630, startPoint y: 567, endPoint x: 532, endPoint y: 435, distance: 164.4
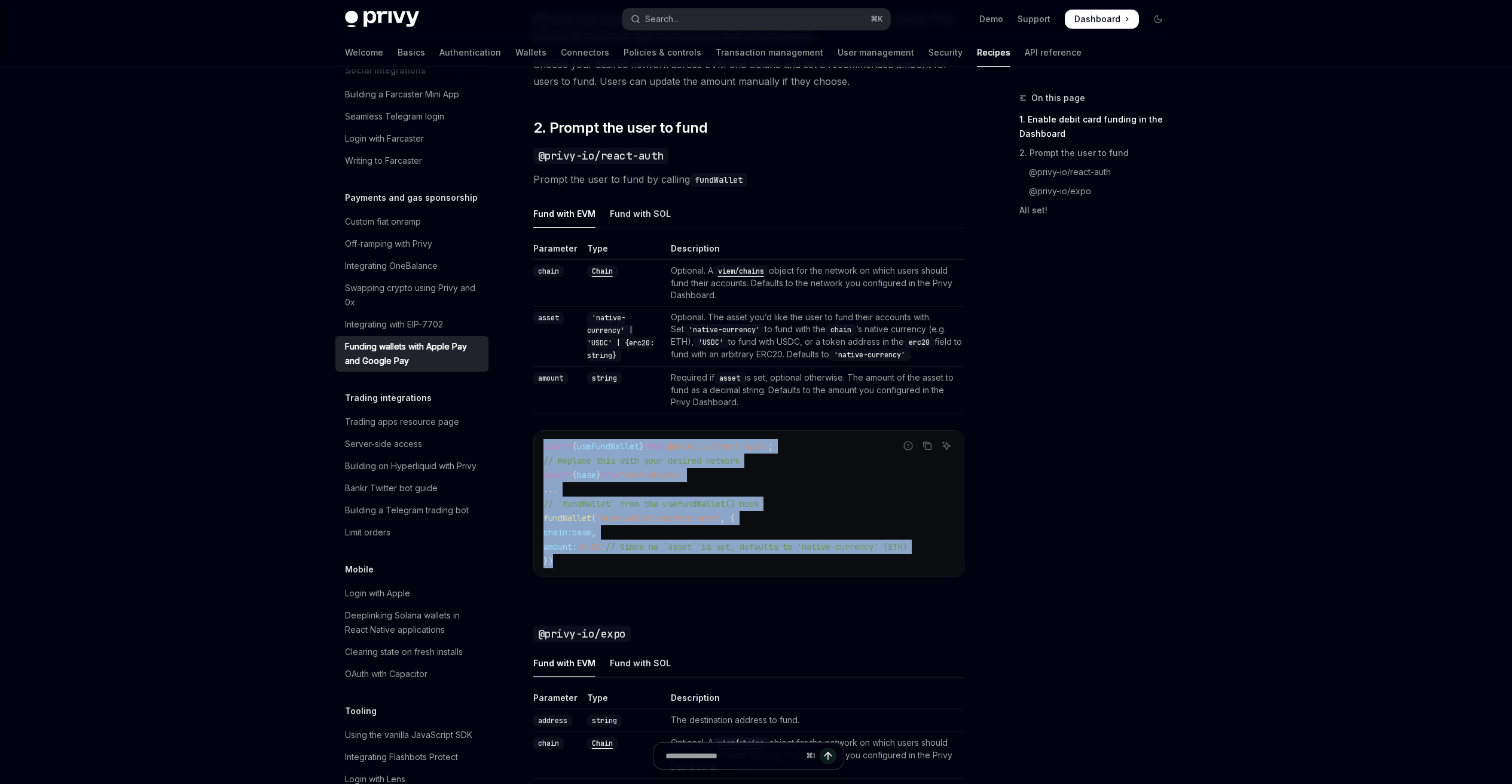
click at [532, 435] on div "Payments and gas sponsorship Funding wallets with Apple Pay and Google Pay Open…" at bounding box center [637, 369] width 660 height 2022
click at [573, 463] on span "// Replace this with your desired network" at bounding box center [642, 461] width 196 height 10
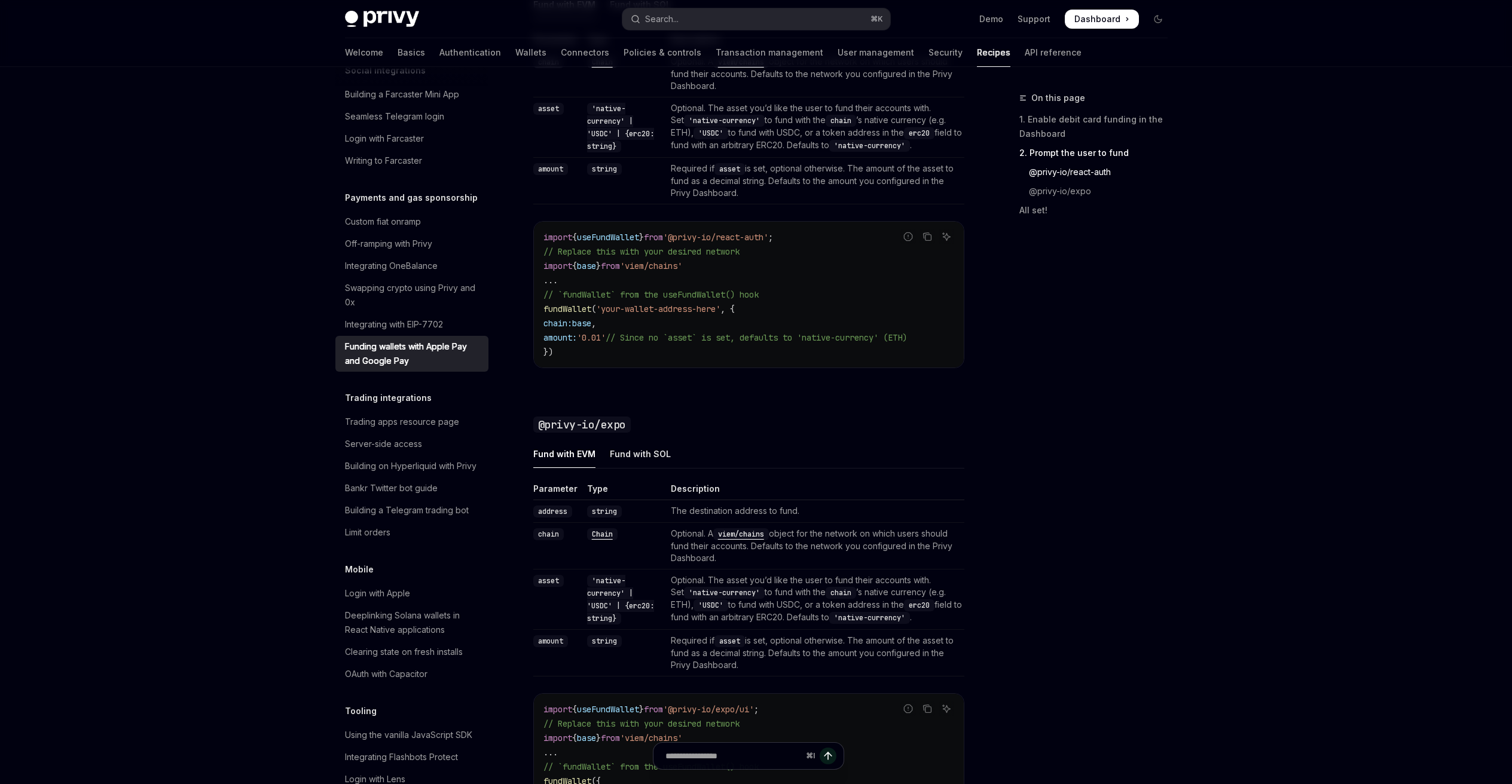
scroll to position [926, 0]
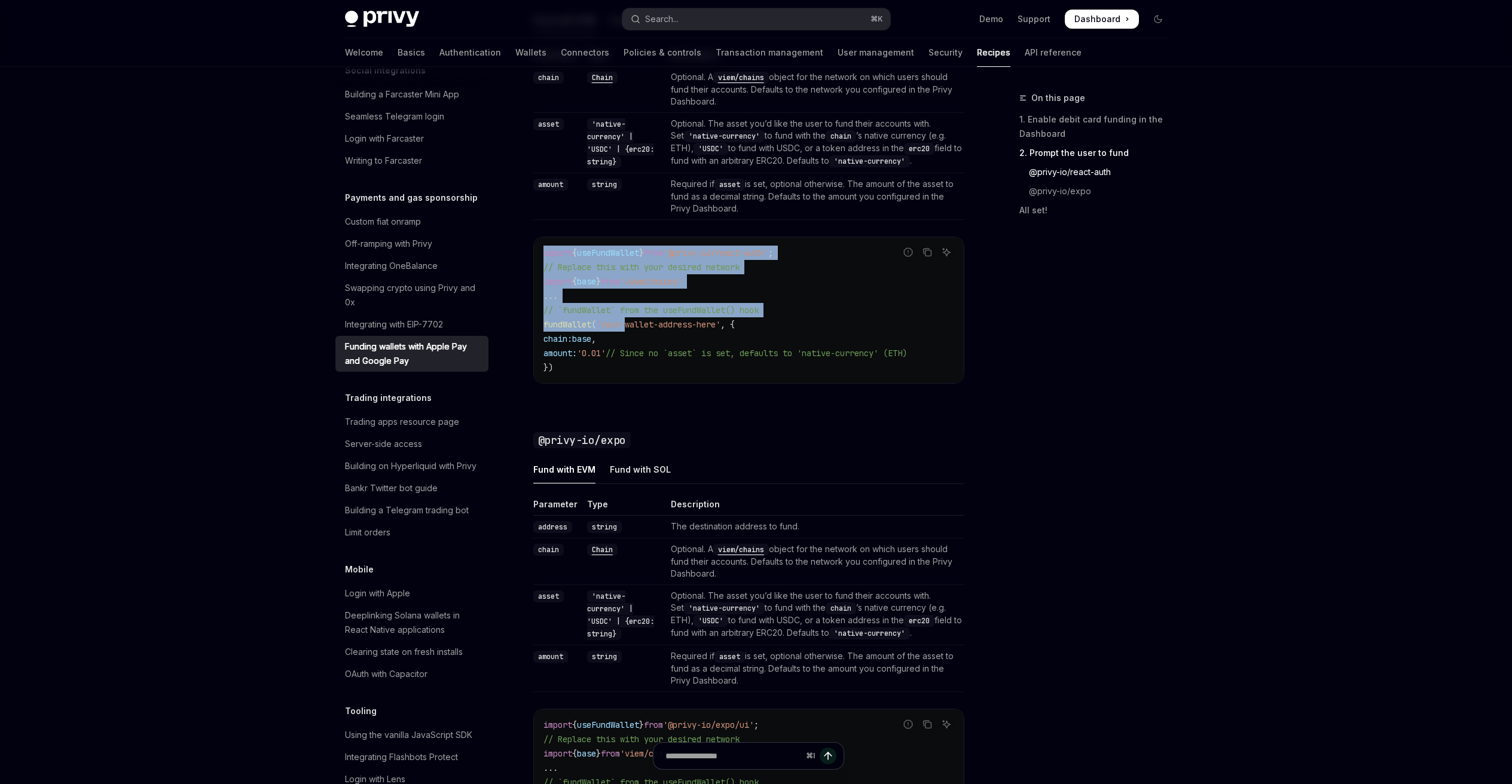
drag, startPoint x: 594, startPoint y: 227, endPoint x: 630, endPoint y: 319, distance: 98.8
click at [630, 319] on div "Parameter Type Description chain Chain Optional. A viem/chains object for the n…" at bounding box center [749, 226] width 431 height 354
click at [630, 319] on span "'your-wallet-address-here'" at bounding box center [658, 324] width 124 height 10
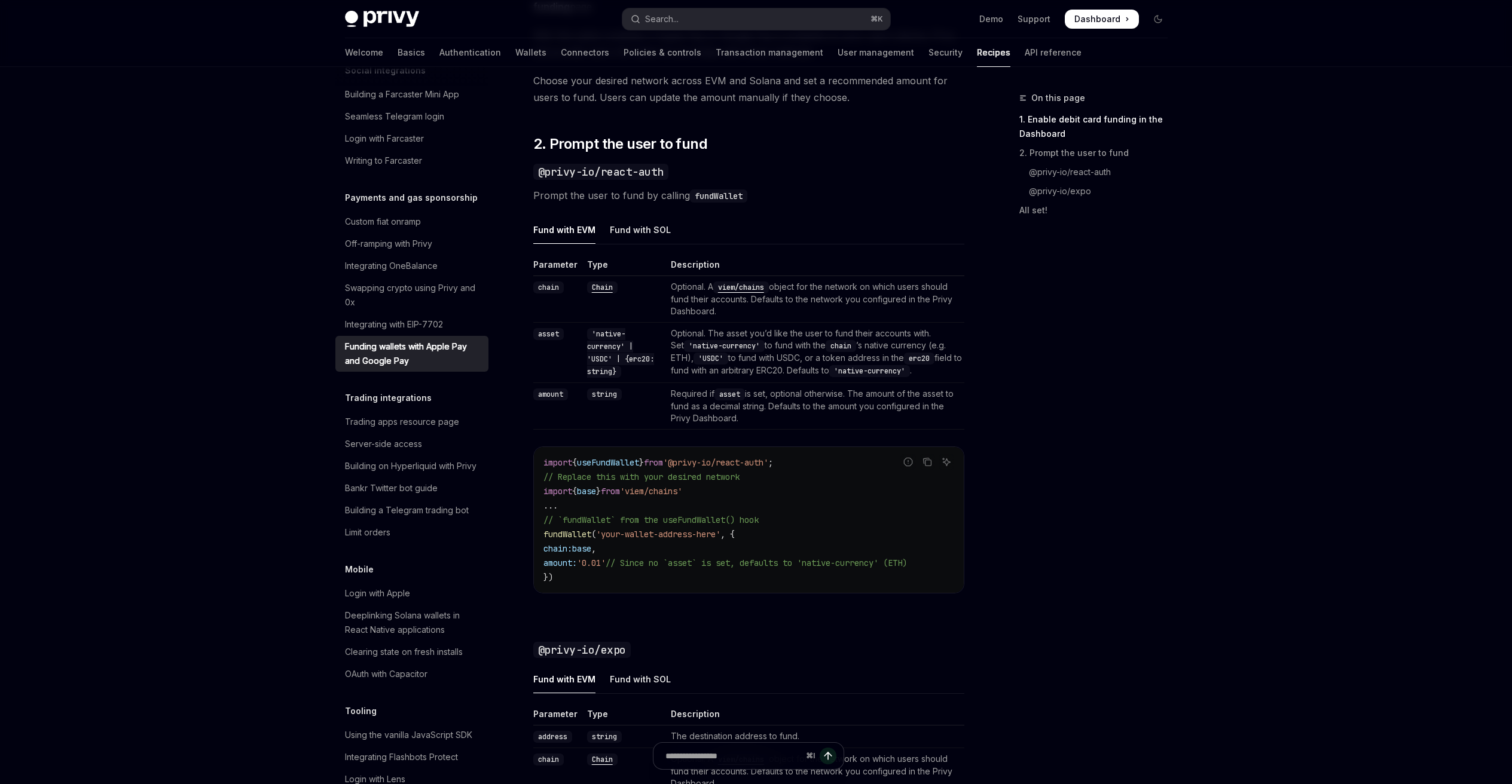
scroll to position [655, 0]
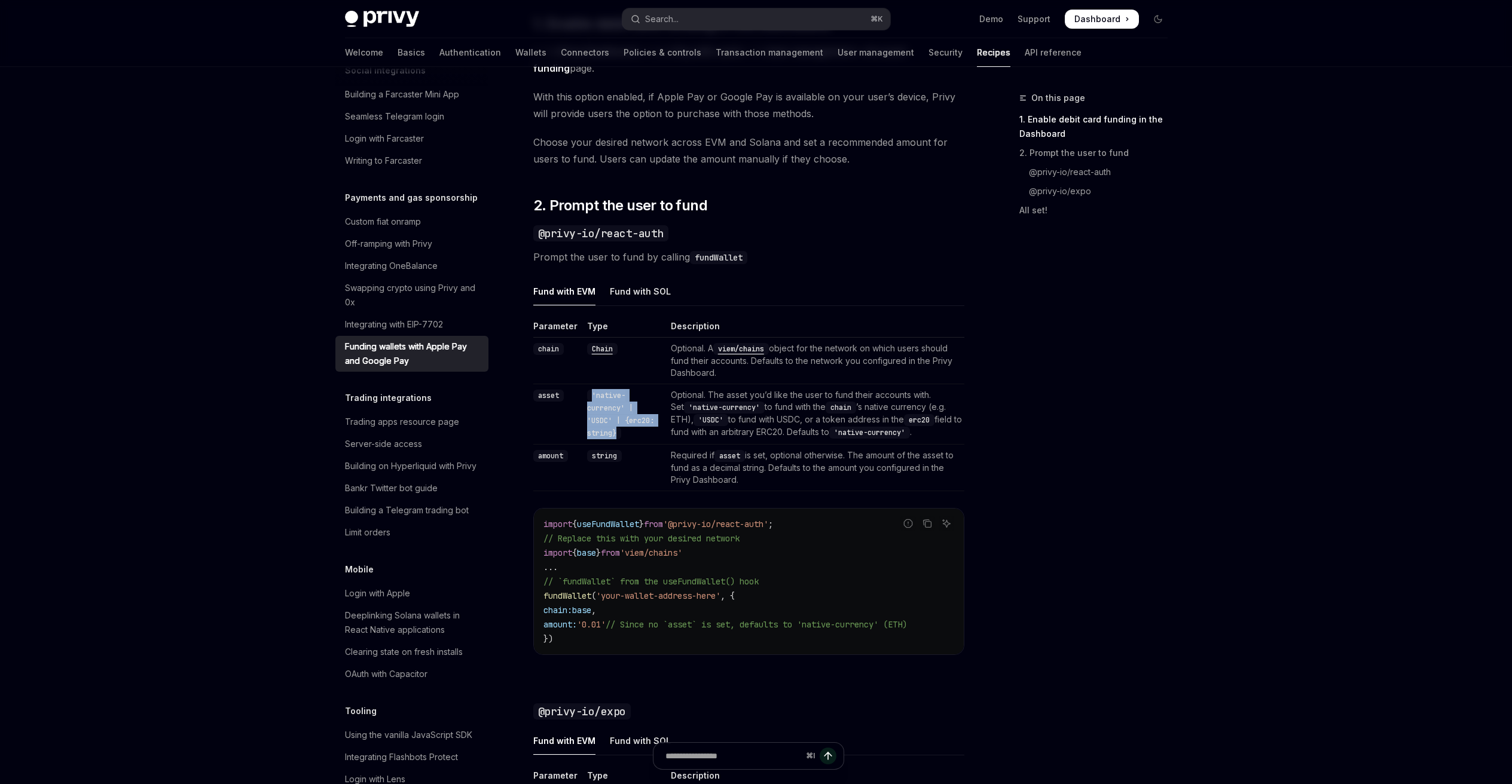
drag, startPoint x: 621, startPoint y: 426, endPoint x: 581, endPoint y: 395, distance: 50.6
click at [582, 395] on td "'native-currency' | 'USDC' | {erc20: string}" at bounding box center [624, 414] width 84 height 60
drag, startPoint x: 594, startPoint y: 398, endPoint x: 613, endPoint y: 421, distance: 29.8
click at [612, 421] on td "'native-currency' | 'USDC' | {erc20: string}" at bounding box center [624, 414] width 84 height 60
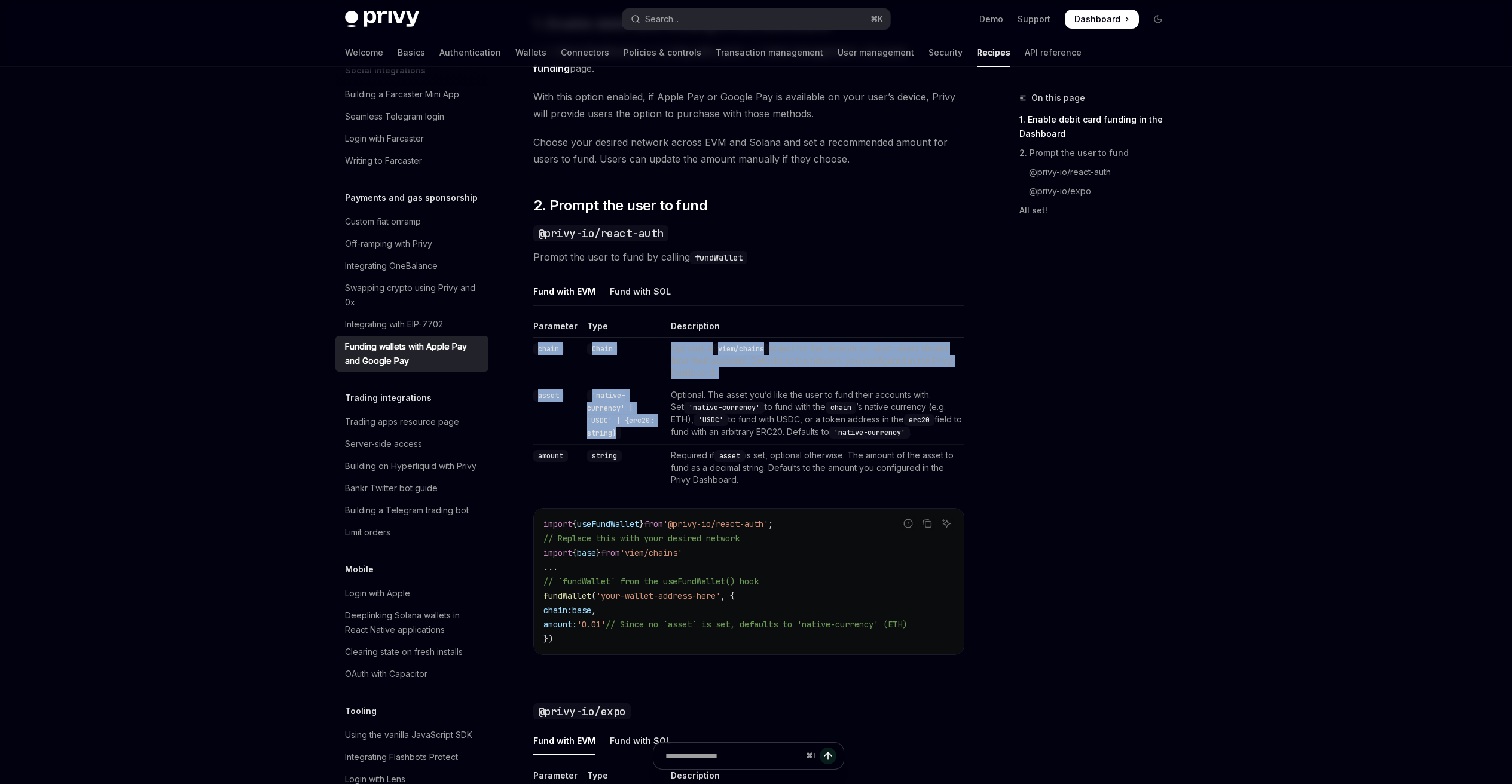
drag, startPoint x: 620, startPoint y: 420, endPoint x: 523, endPoint y: 349, distance: 120.2
click at [523, 349] on div "Payments and gas sponsorship Funding wallets with Apple Pay and Google Pay Open…" at bounding box center [637, 447] width 660 height 2022
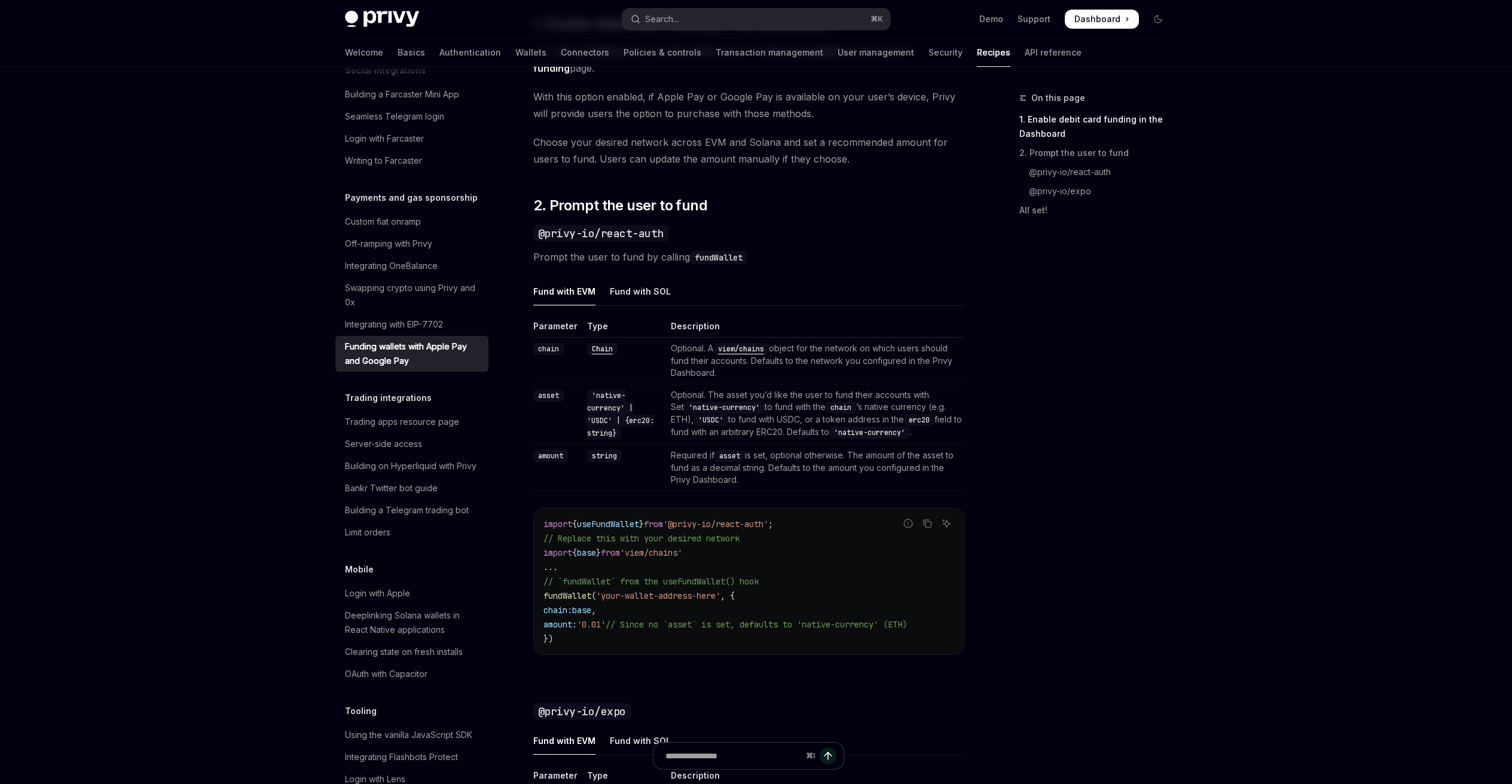
click at [522, 332] on div "Payments and gas sponsorship Funding wallets with Apple Pay and Google Pay Open…" at bounding box center [637, 447] width 660 height 2022
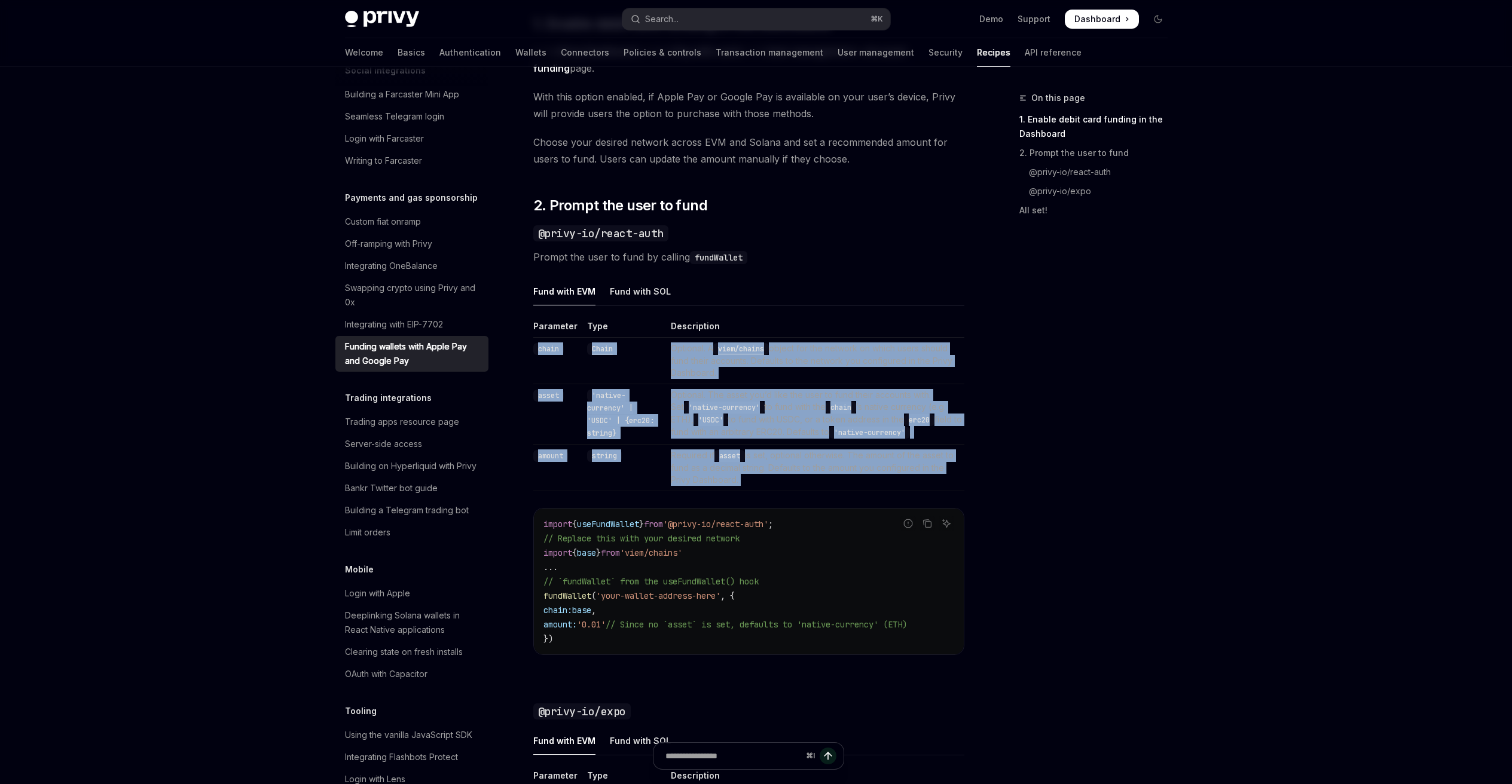
drag, startPoint x: 520, startPoint y: 345, endPoint x: 751, endPoint y: 492, distance: 273.8
click at [751, 492] on div "Payments and gas sponsorship Funding wallets with Apple Pay and Google Pay Open…" at bounding box center [637, 447] width 660 height 2022
click at [760, 482] on td "Required if asset is set, optional otherwise. The amount of the asset to fund a…" at bounding box center [815, 467] width 298 height 47
drag, startPoint x: 777, startPoint y: 488, endPoint x: 531, endPoint y: 349, distance: 282.6
click at [531, 349] on div "Payments and gas sponsorship Funding wallets with Apple Pay and Google Pay Open…" at bounding box center [637, 447] width 660 height 2022
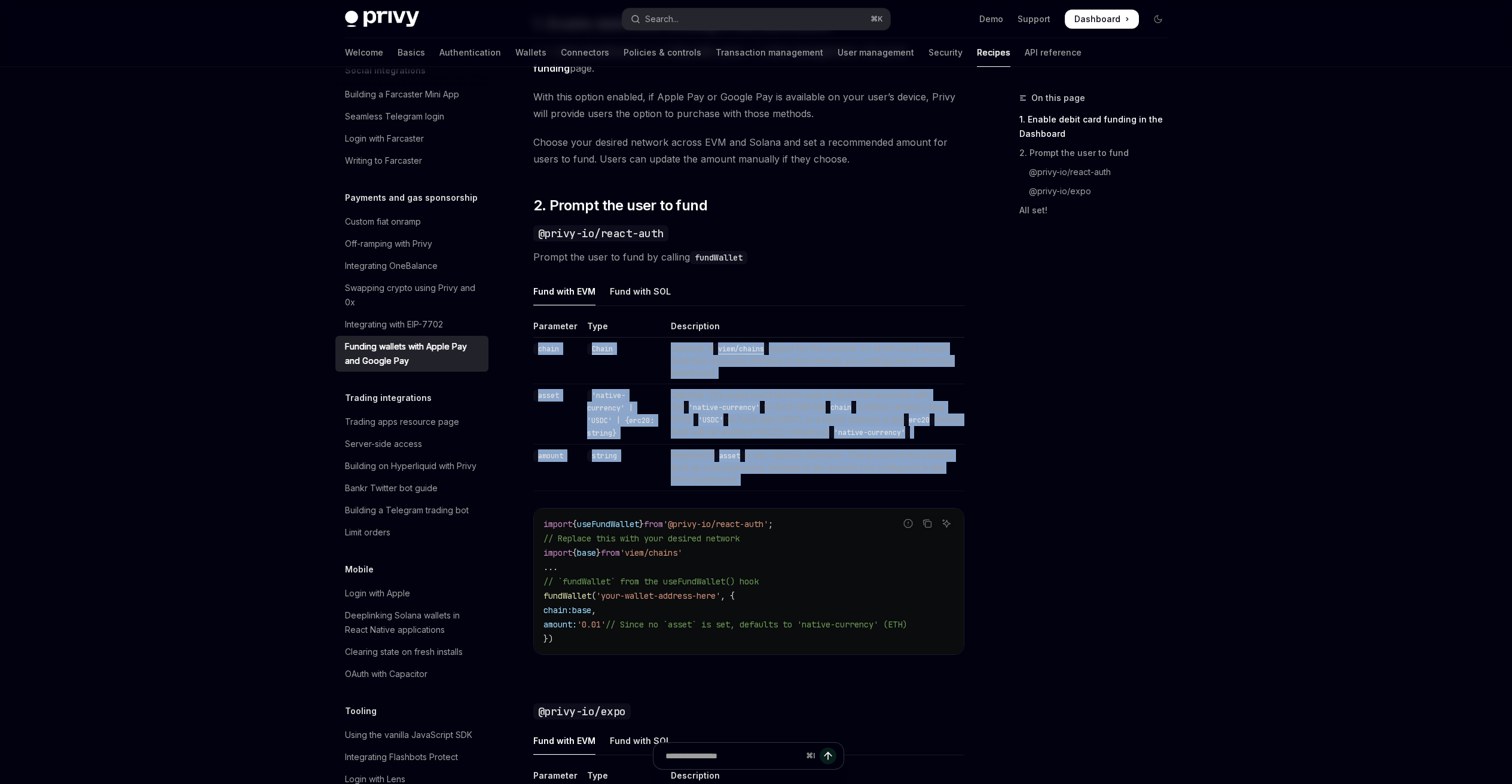
click at [592, 472] on td "string" at bounding box center [624, 467] width 84 height 47
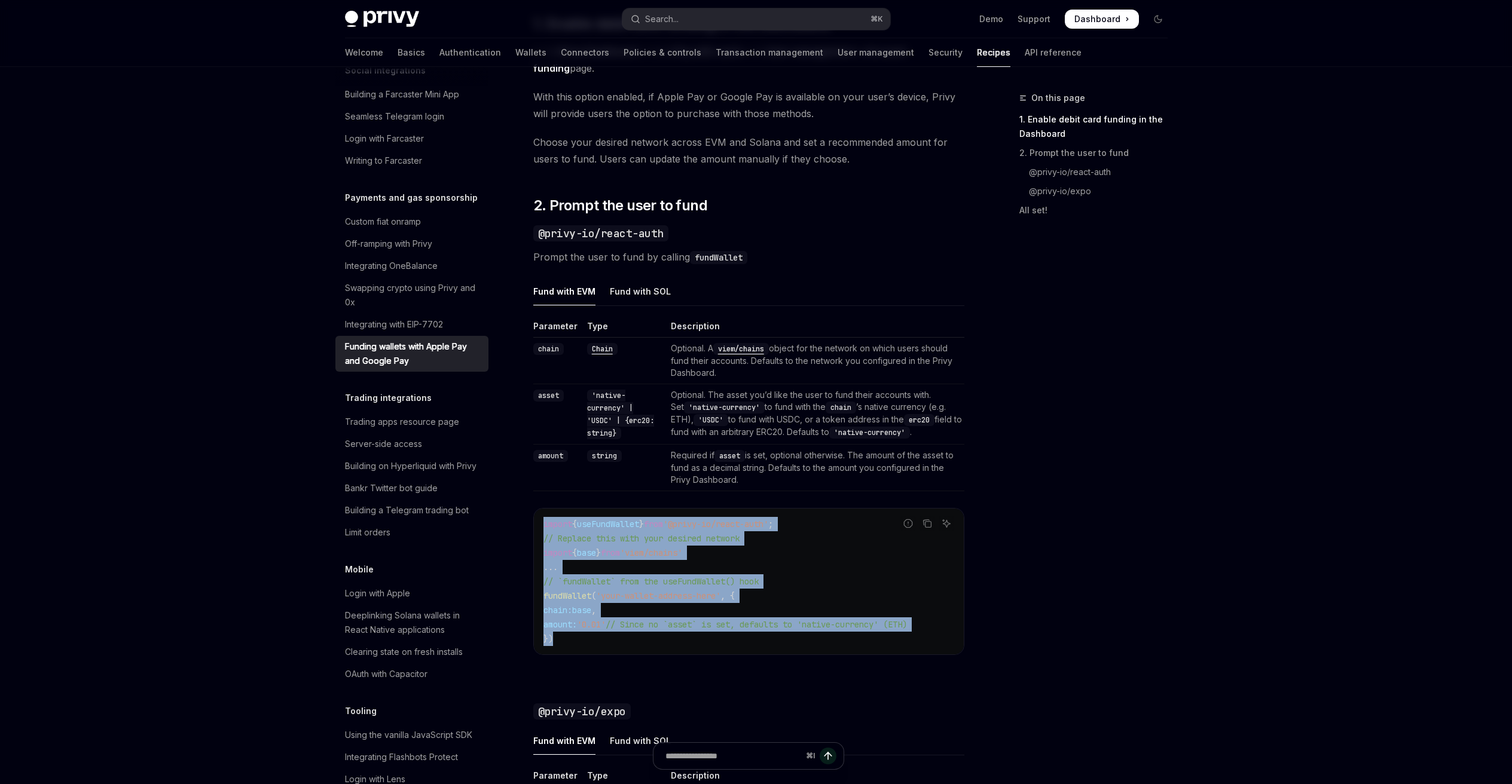
drag, startPoint x: 575, startPoint y: 645, endPoint x: 542, endPoint y: 516, distance: 133.2
click at [542, 516] on div "import { useFundWallet } from '@privy-io/react-auth' ; // Replace this with you…" at bounding box center [749, 581] width 430 height 146
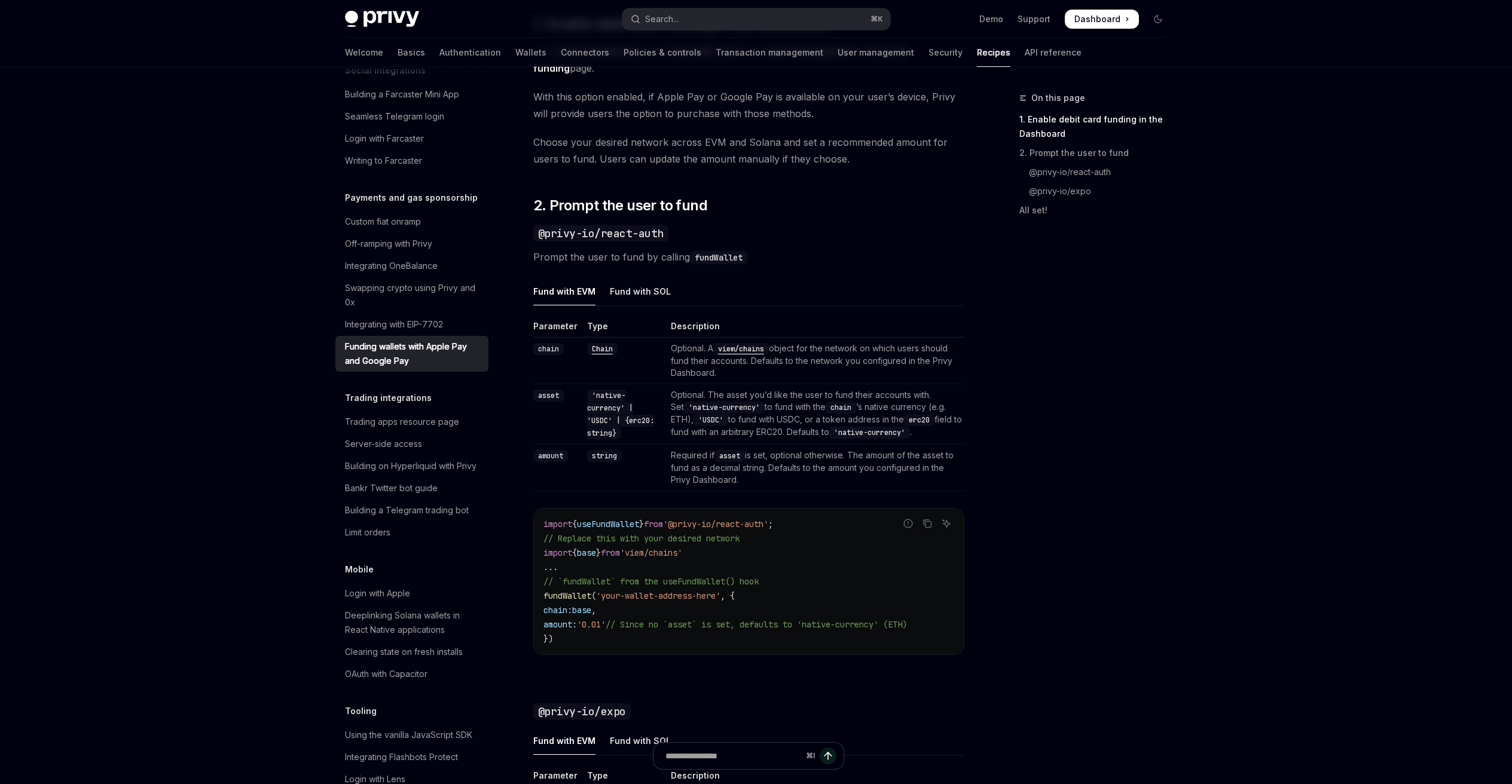
click at [664, 554] on span "'viem/chains'" at bounding box center [651, 553] width 62 height 10
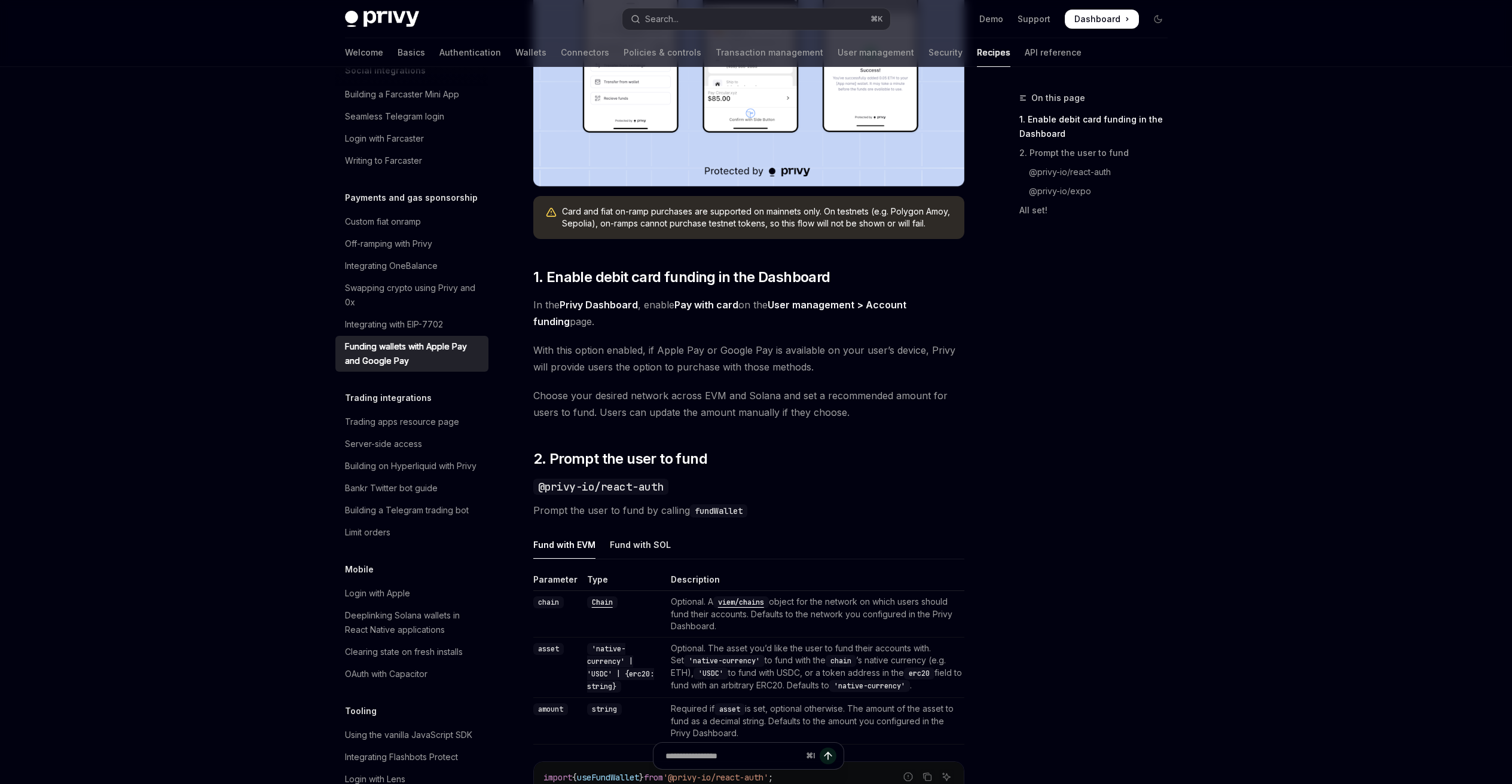
scroll to position [730, 0]
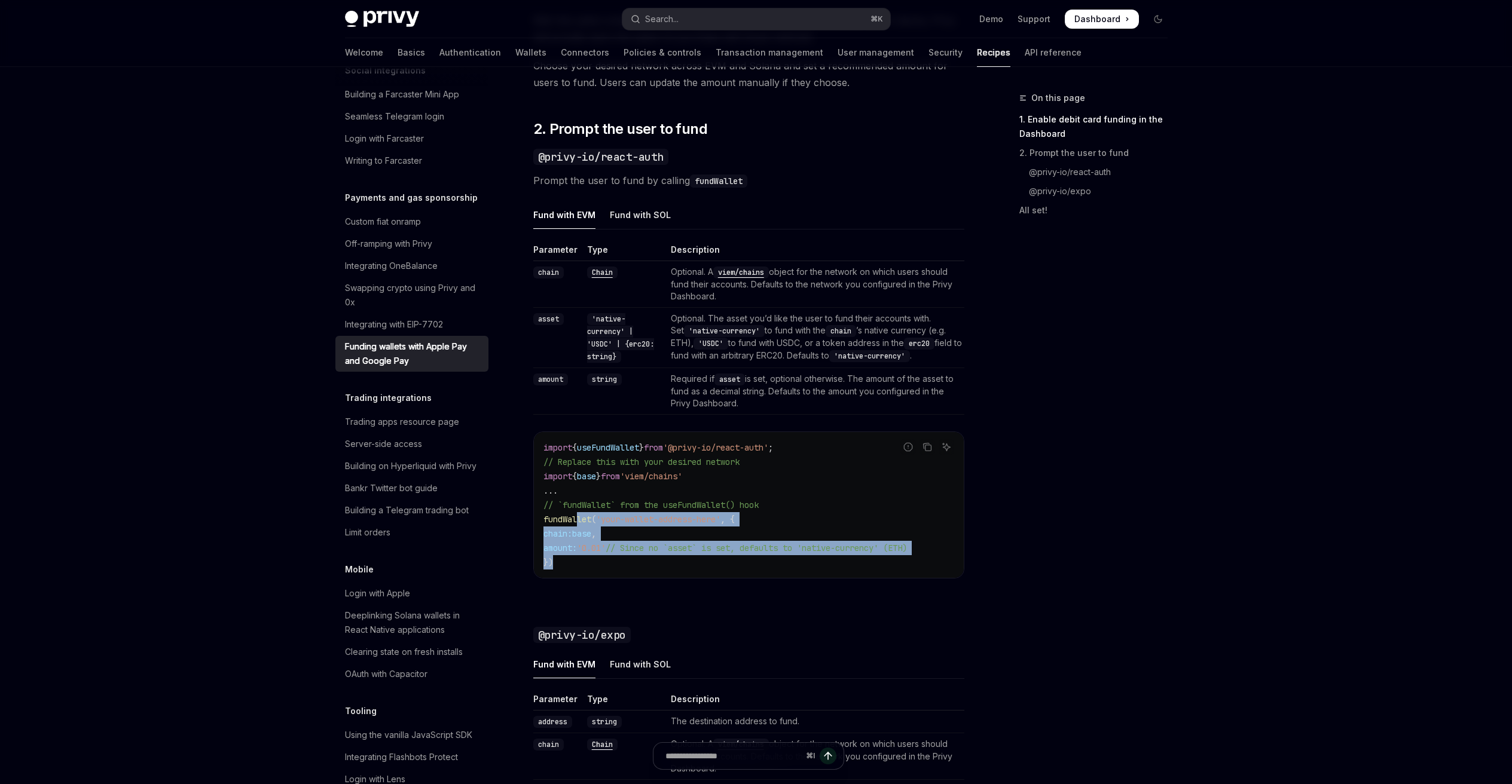
drag, startPoint x: 577, startPoint y: 517, endPoint x: 708, endPoint y: 571, distance: 141.7
click at [708, 571] on div "import { useFundWallet } from '@privy-io/react-auth' ; // Replace this with you…" at bounding box center [749, 505] width 430 height 146
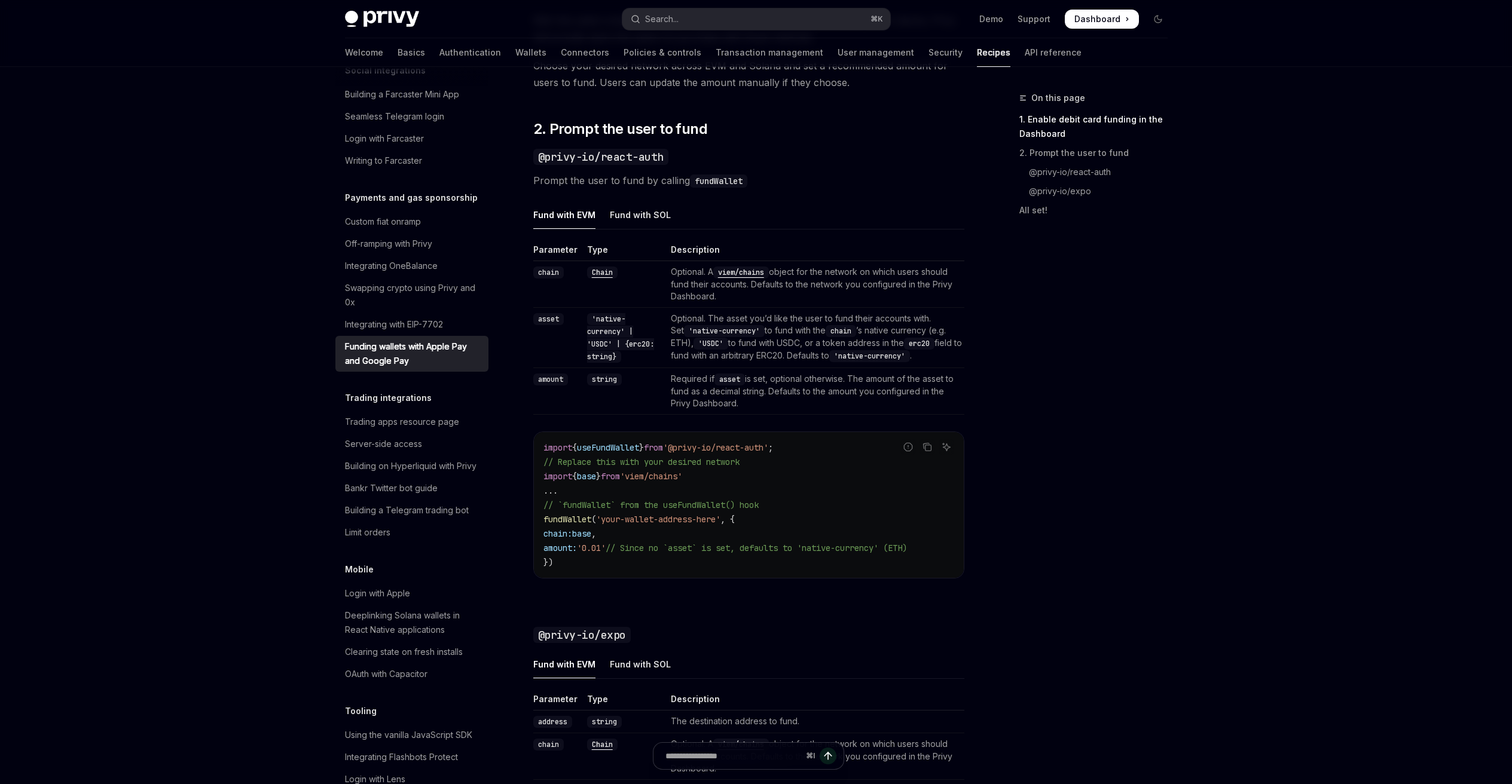
click at [662, 557] on code "import { useFundWallet } from '@privy-io/react-auth' ; // Replace this with you…" at bounding box center [749, 505] width 410 height 129
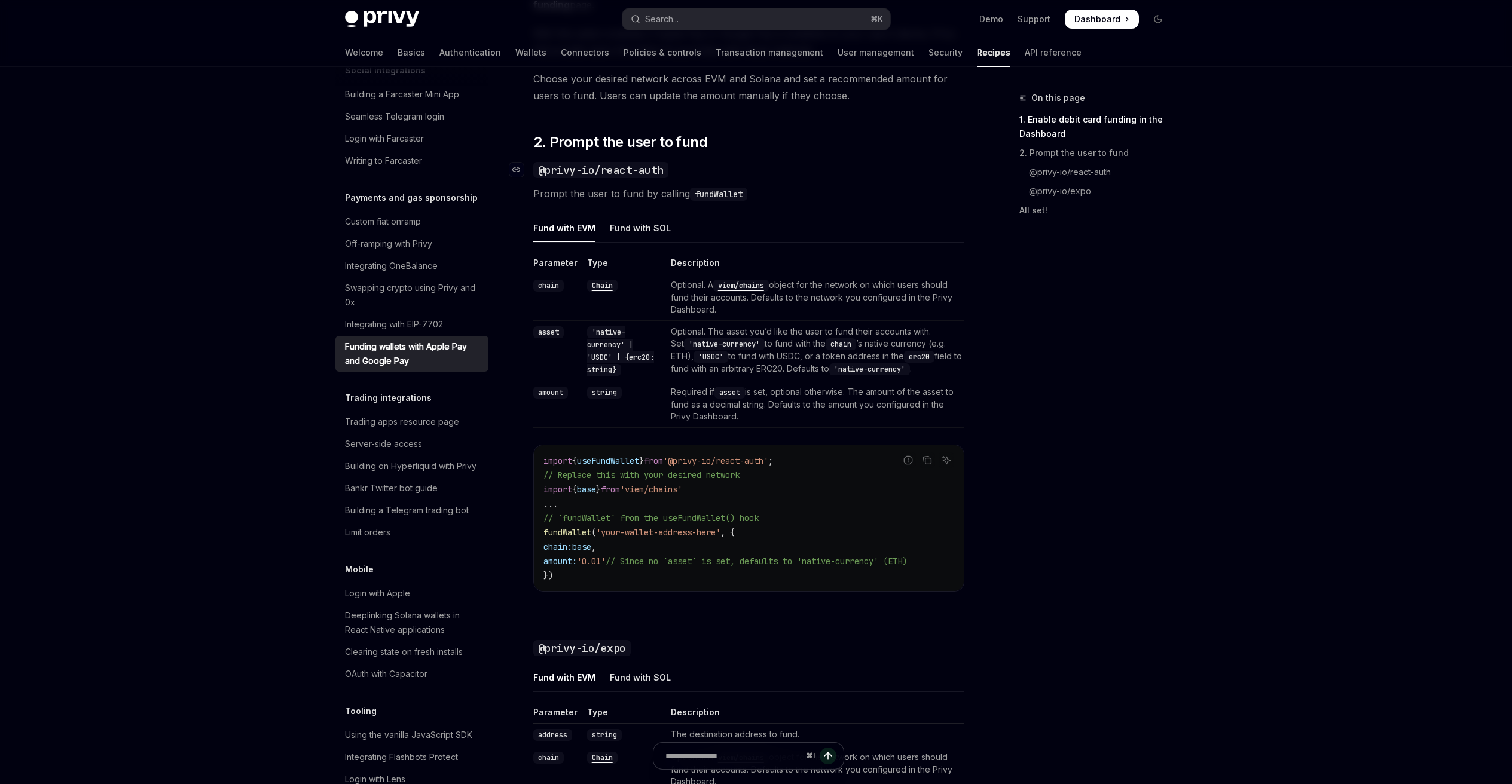
scroll to position [780, 0]
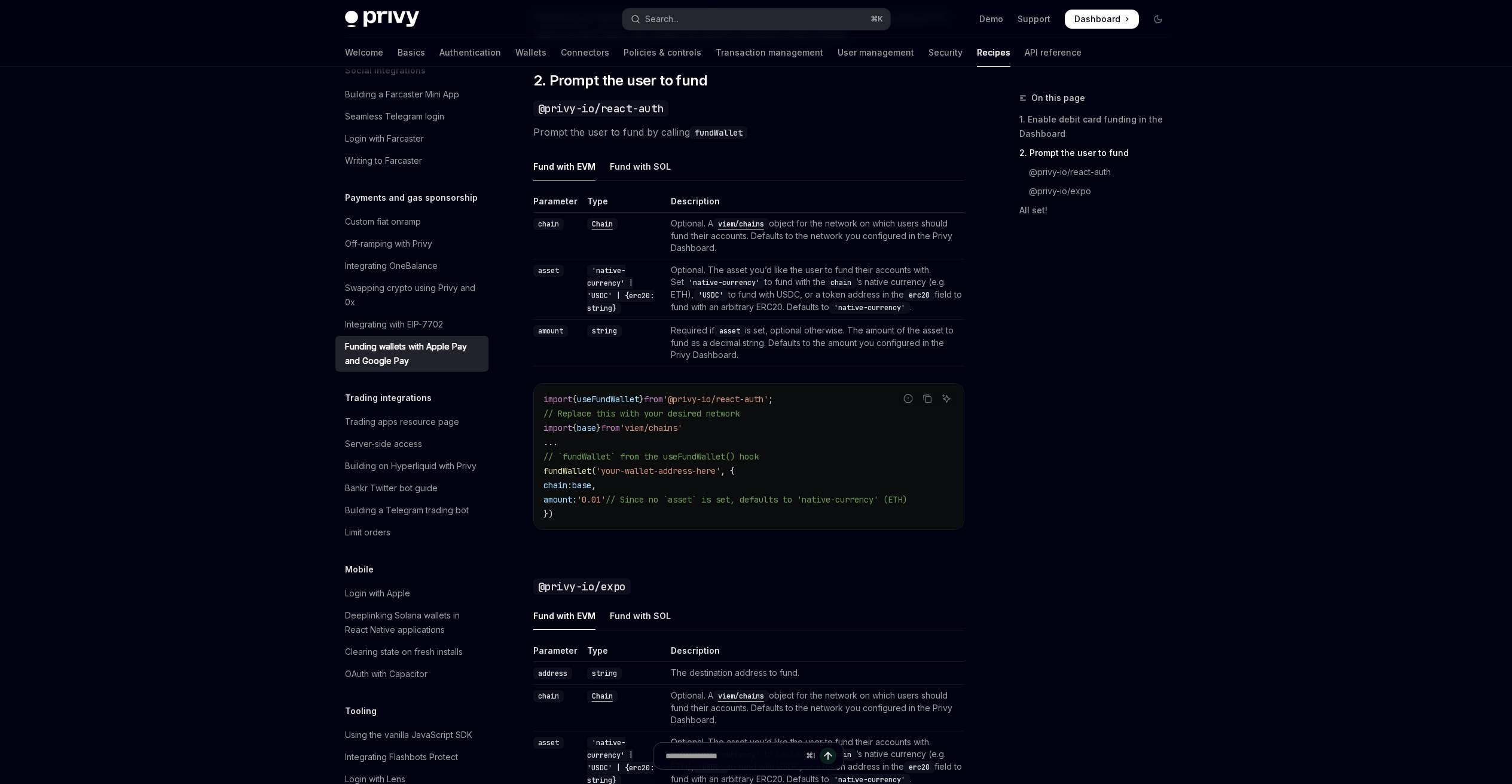
drag, startPoint x: 744, startPoint y: 281, endPoint x: 828, endPoint y: 358, distance: 114.0
click at [828, 358] on tbody "chain Chain Optional. A viem/chains object for the network on which users shoul…" at bounding box center [749, 289] width 431 height 154
click at [828, 358] on td "Required if asset is set, optional otherwise. The amount of the asset to fund a…" at bounding box center [815, 343] width 298 height 47
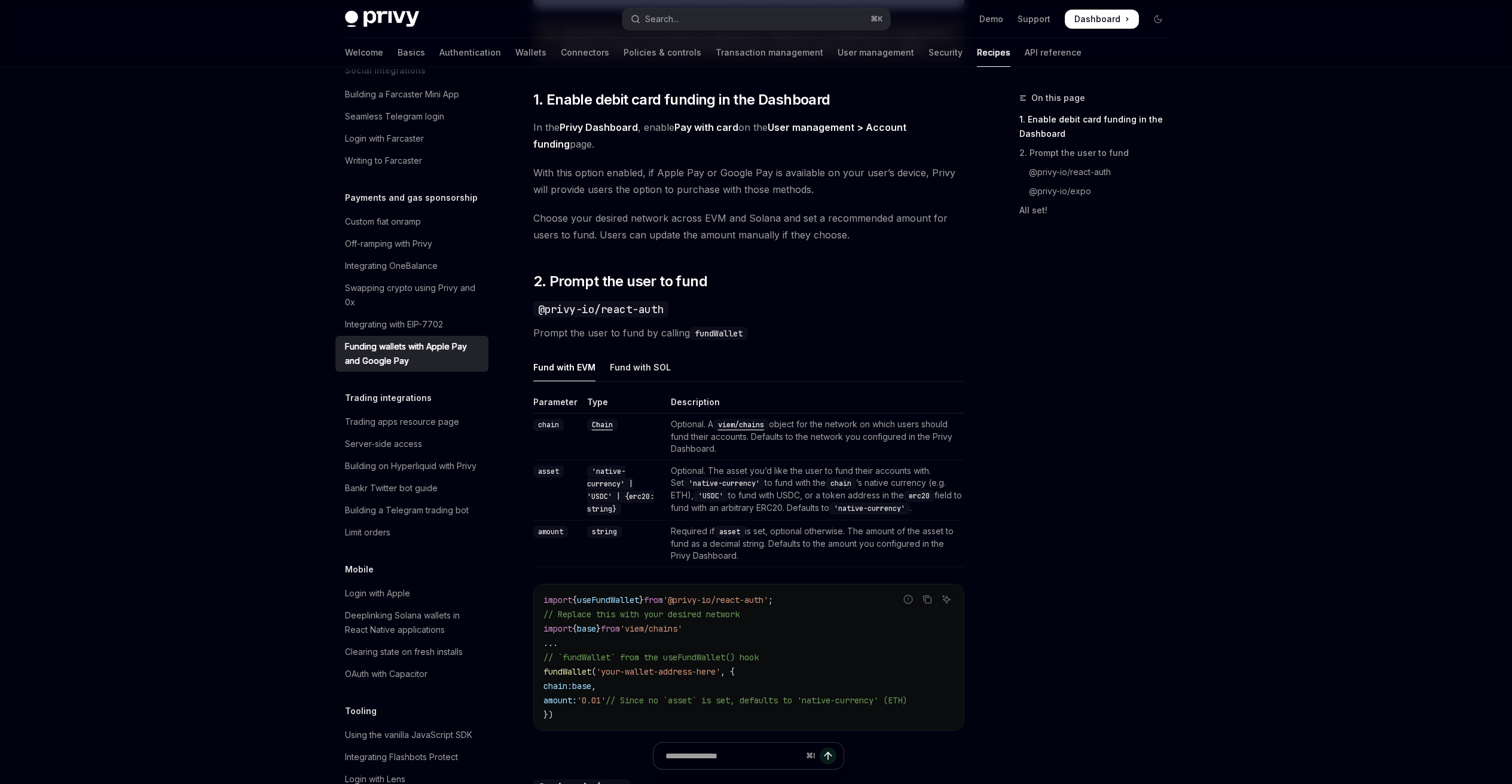
scroll to position [644, 0]
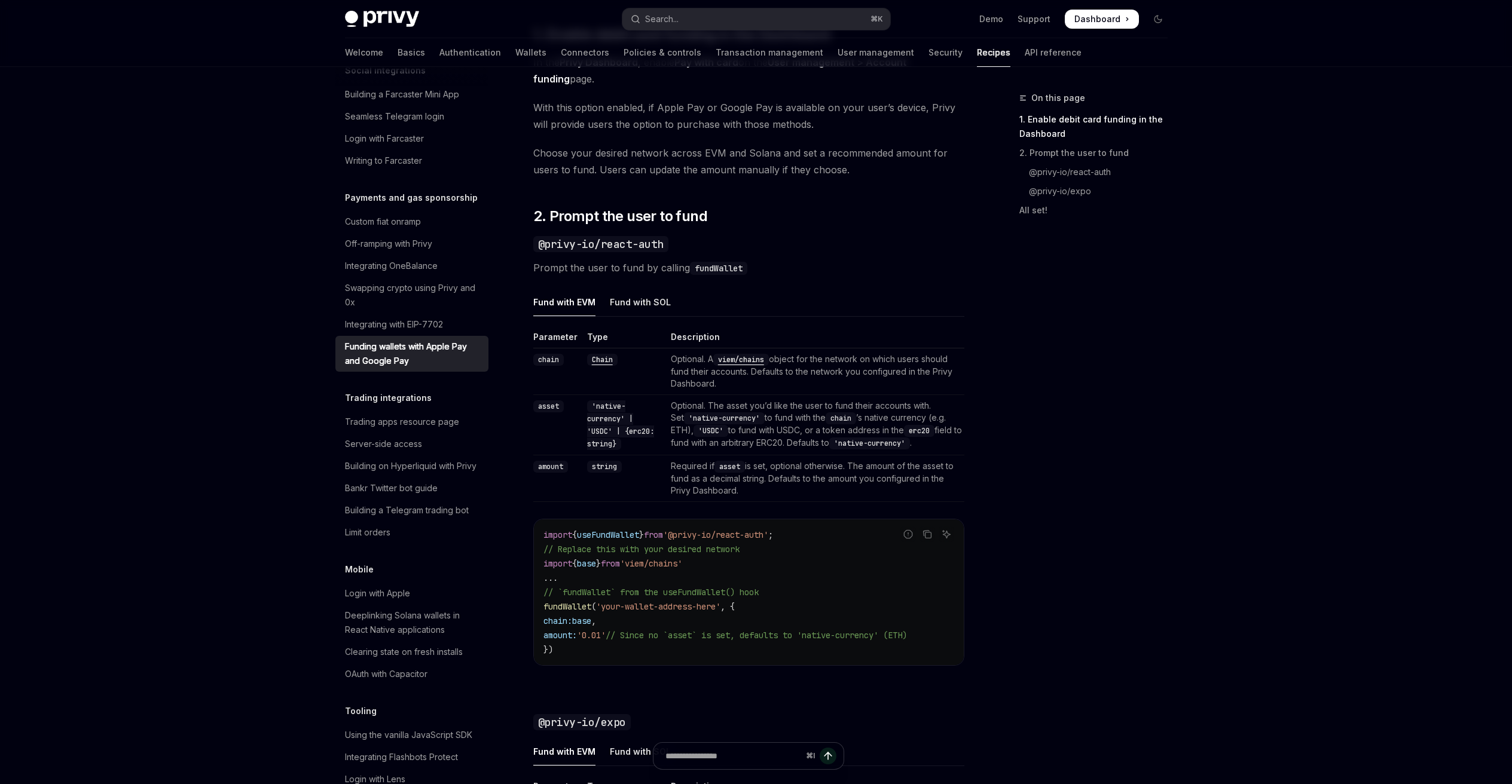
click at [548, 273] on span "Prompt the user to fund by calling fundWallet" at bounding box center [749, 268] width 431 height 17
drag, startPoint x: 539, startPoint y: 267, endPoint x: 778, endPoint y: 268, distance: 239.0
click at [778, 268] on div "Payments and gas sponsorship Funding wallets with Apple Pay and Google Pay Open…" at bounding box center [637, 458] width 660 height 2022
click at [778, 268] on span "Prompt the user to fund by calling fundWallet" at bounding box center [749, 268] width 431 height 17
drag, startPoint x: 710, startPoint y: 267, endPoint x: 517, endPoint y: 241, distance: 194.7
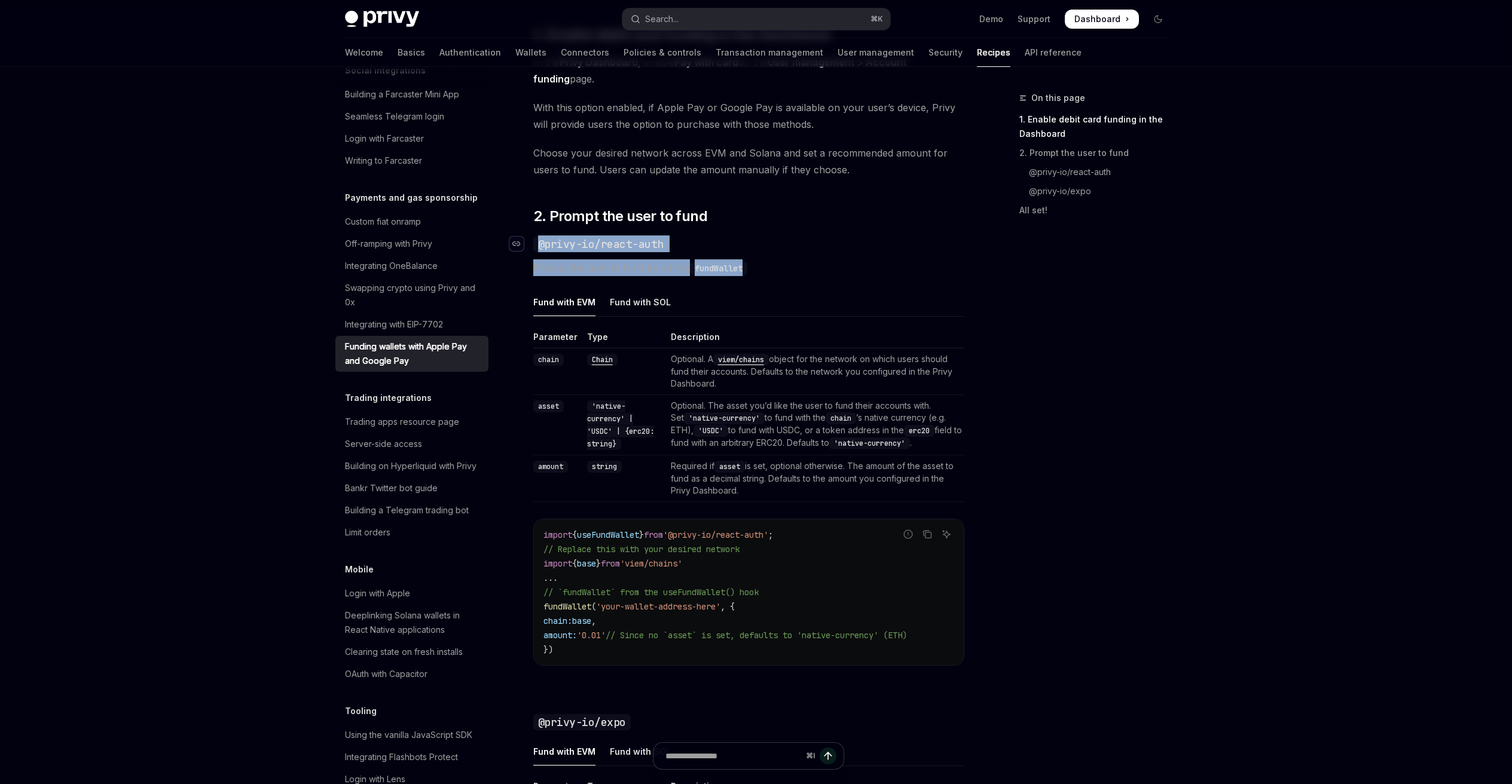
click at [533, 241] on div "Privy makes it easy to allow your users to fund their embedded wallets with con…" at bounding box center [749, 403] width 431 height 1748
click at [441, 229] on div "Custom fiat onramp" at bounding box center [413, 221] width 136 height 14
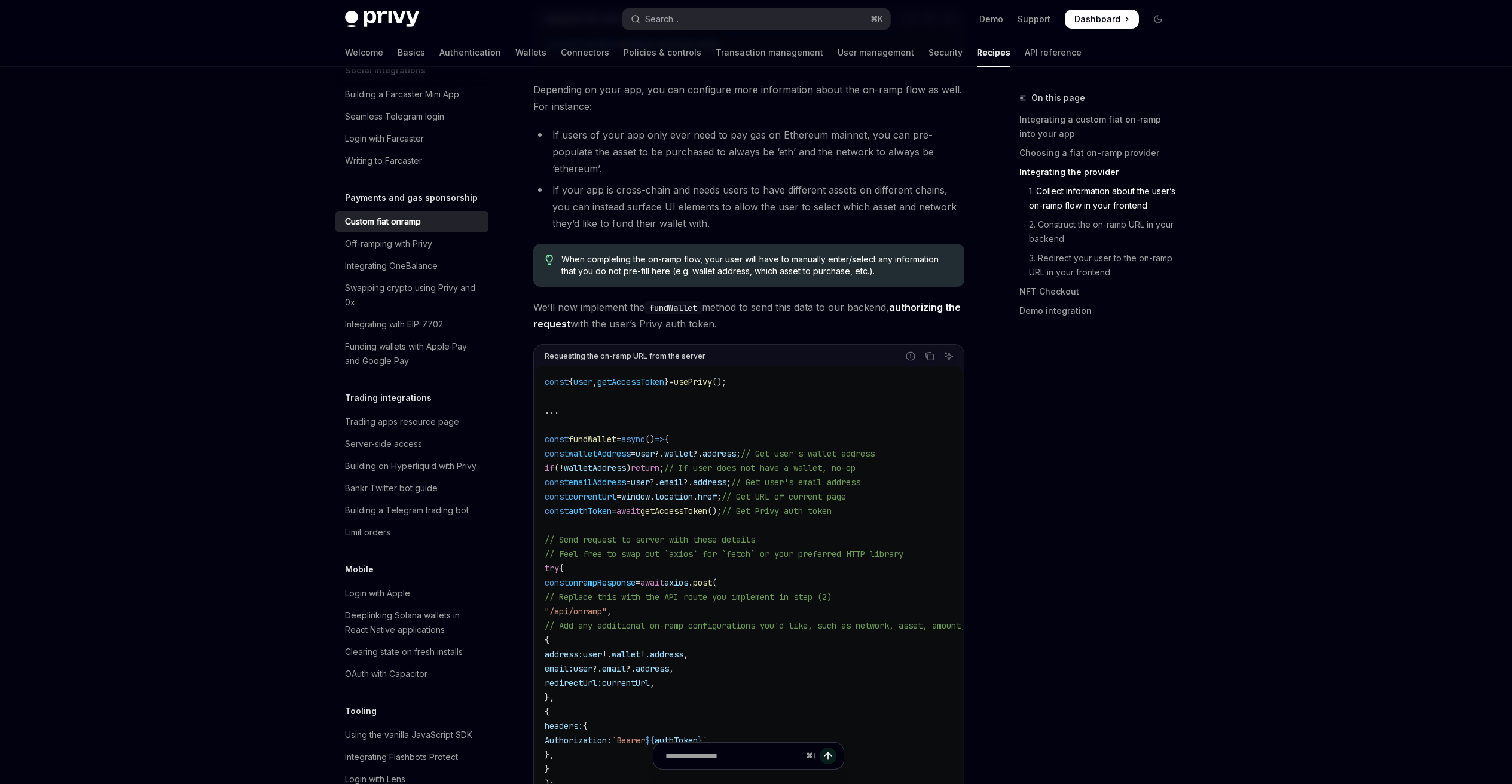
scroll to position [1591, 0]
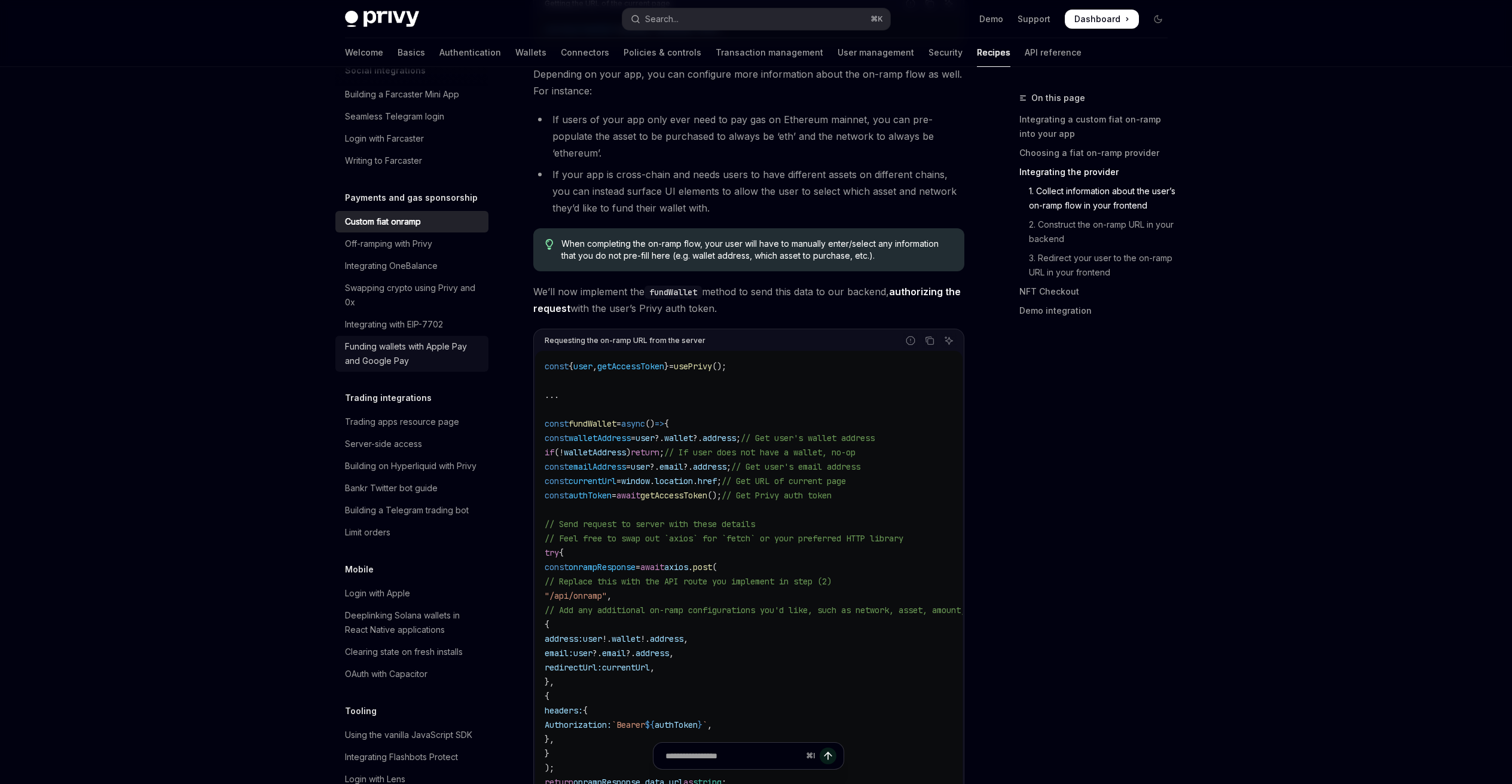
click at [390, 368] on div "Funding wallets with Apple Pay and Google Pay" at bounding box center [413, 354] width 136 height 29
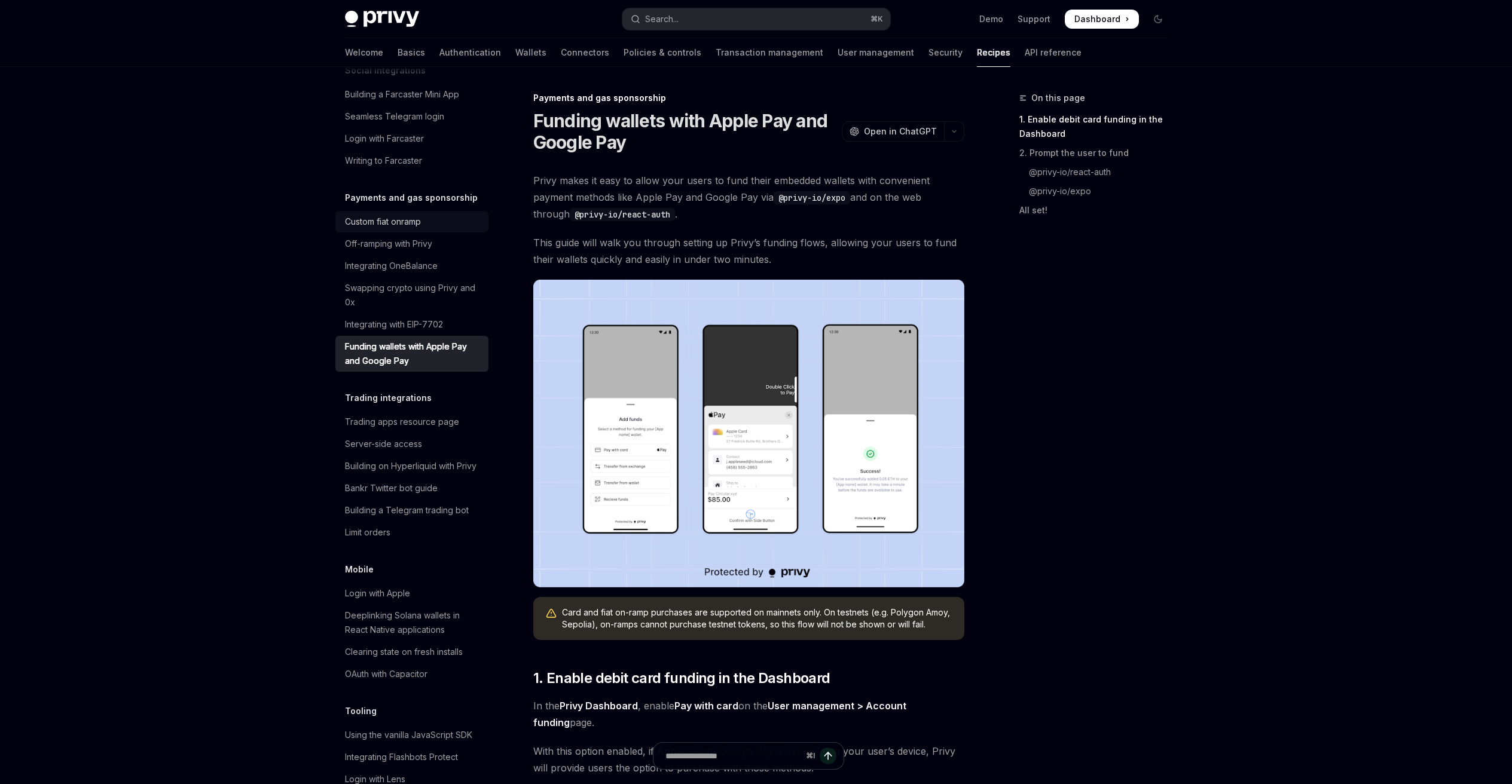
click at [410, 229] on div "Custom fiat onramp" at bounding box center [383, 221] width 76 height 14
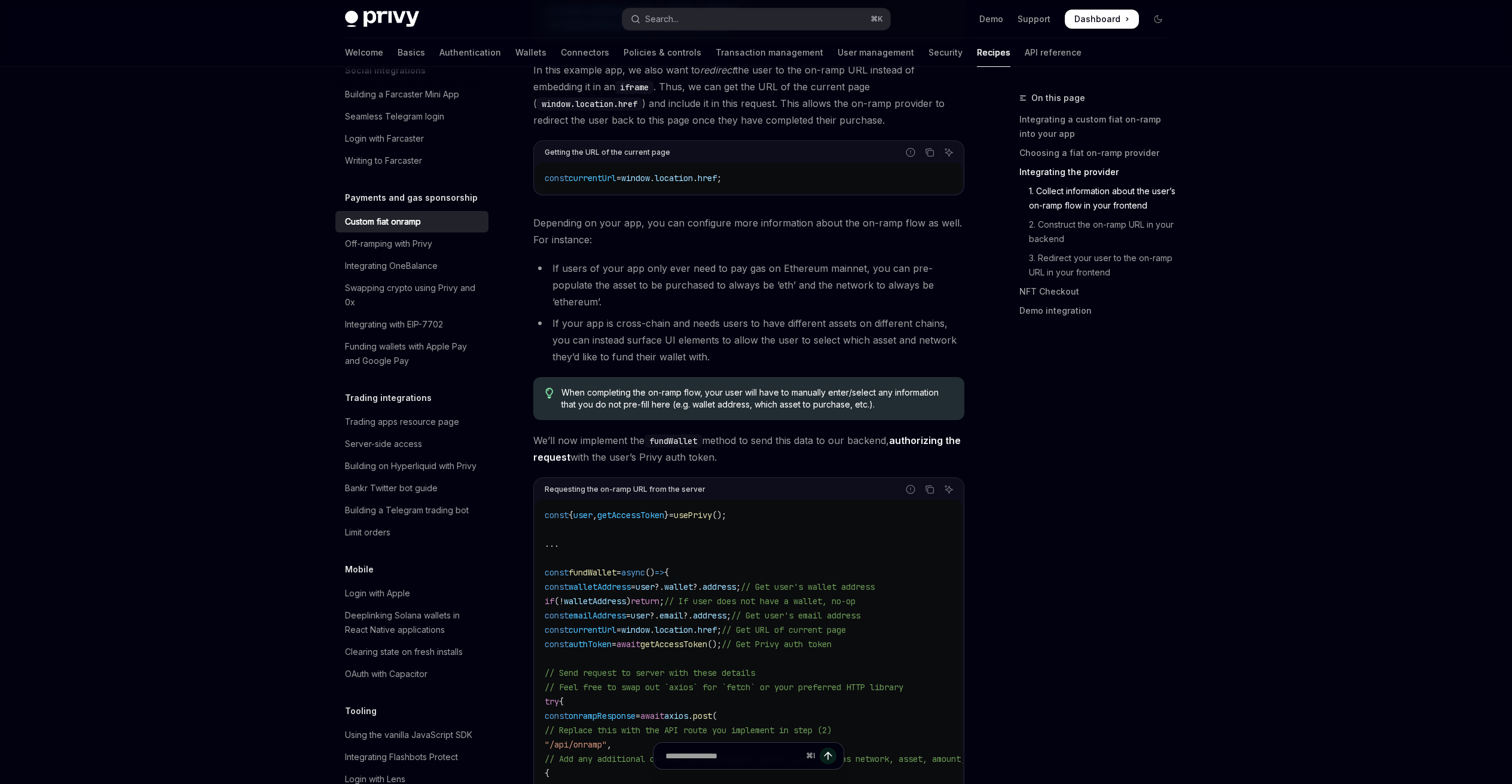
scroll to position [1294, 0]
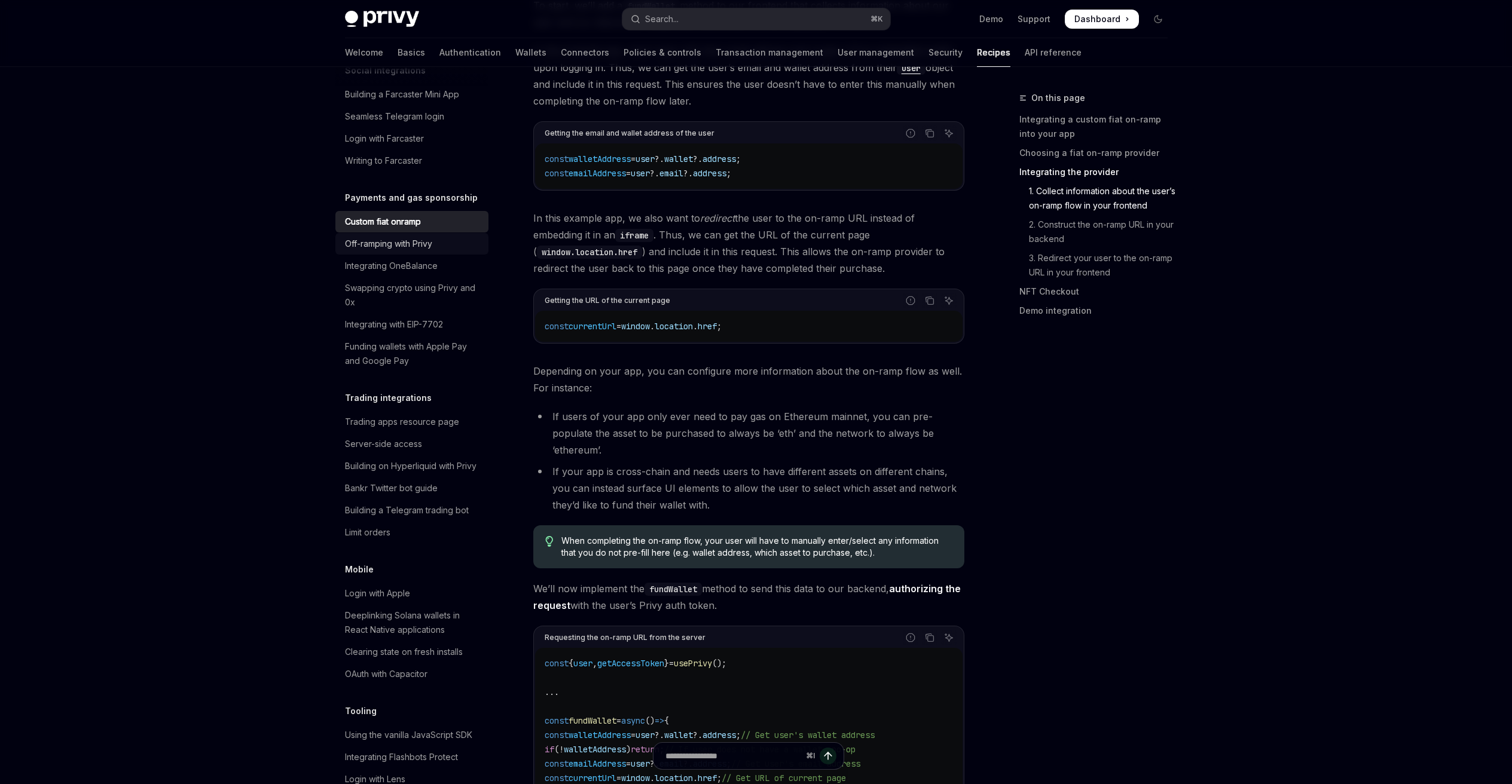
click at [401, 251] on div "Off-ramping with Privy" at bounding box center [388, 243] width 87 height 14
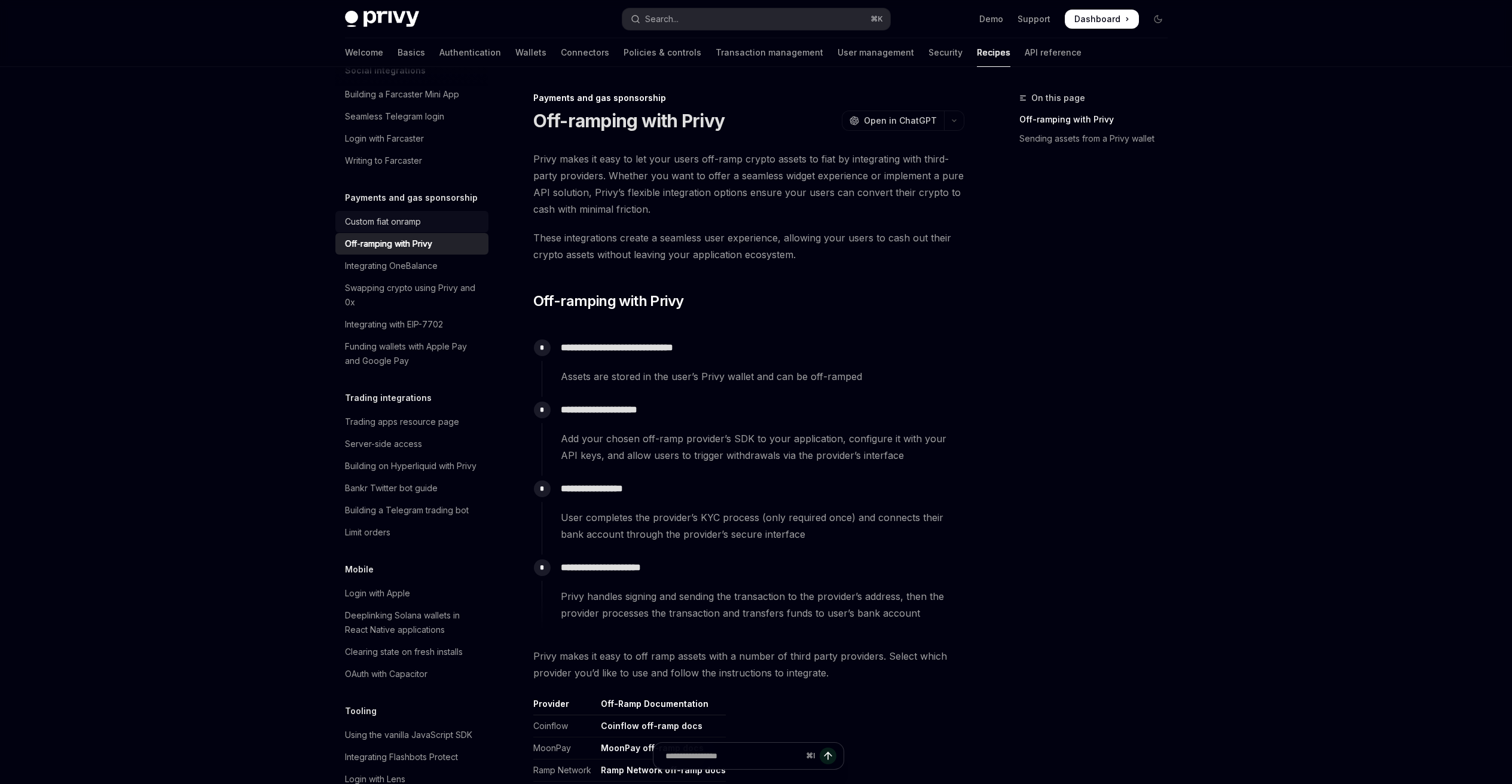
click at [398, 229] on div "Custom fiat onramp" at bounding box center [383, 221] width 76 height 14
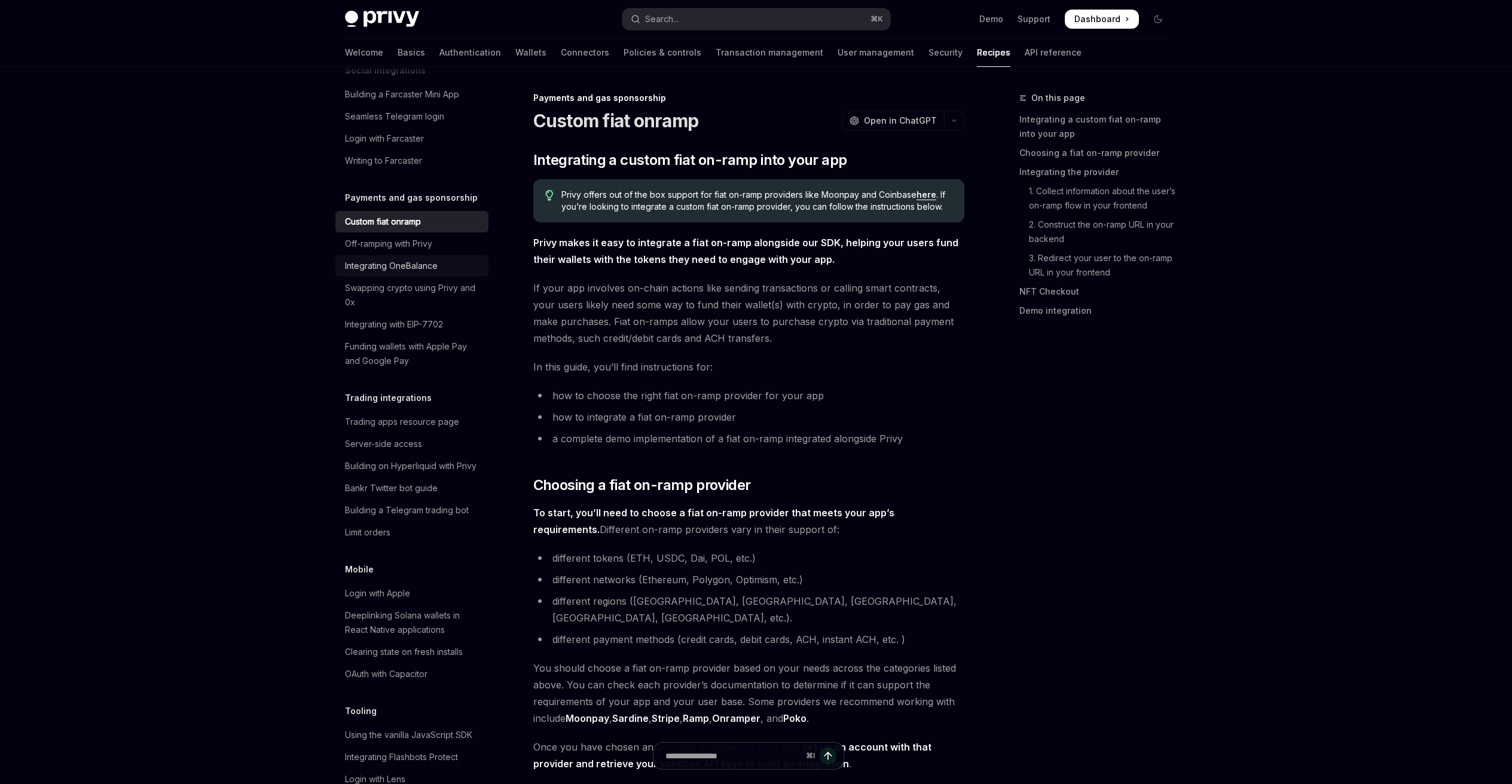
click at [404, 273] on div "Integrating OneBalance" at bounding box center [391, 265] width 93 height 14
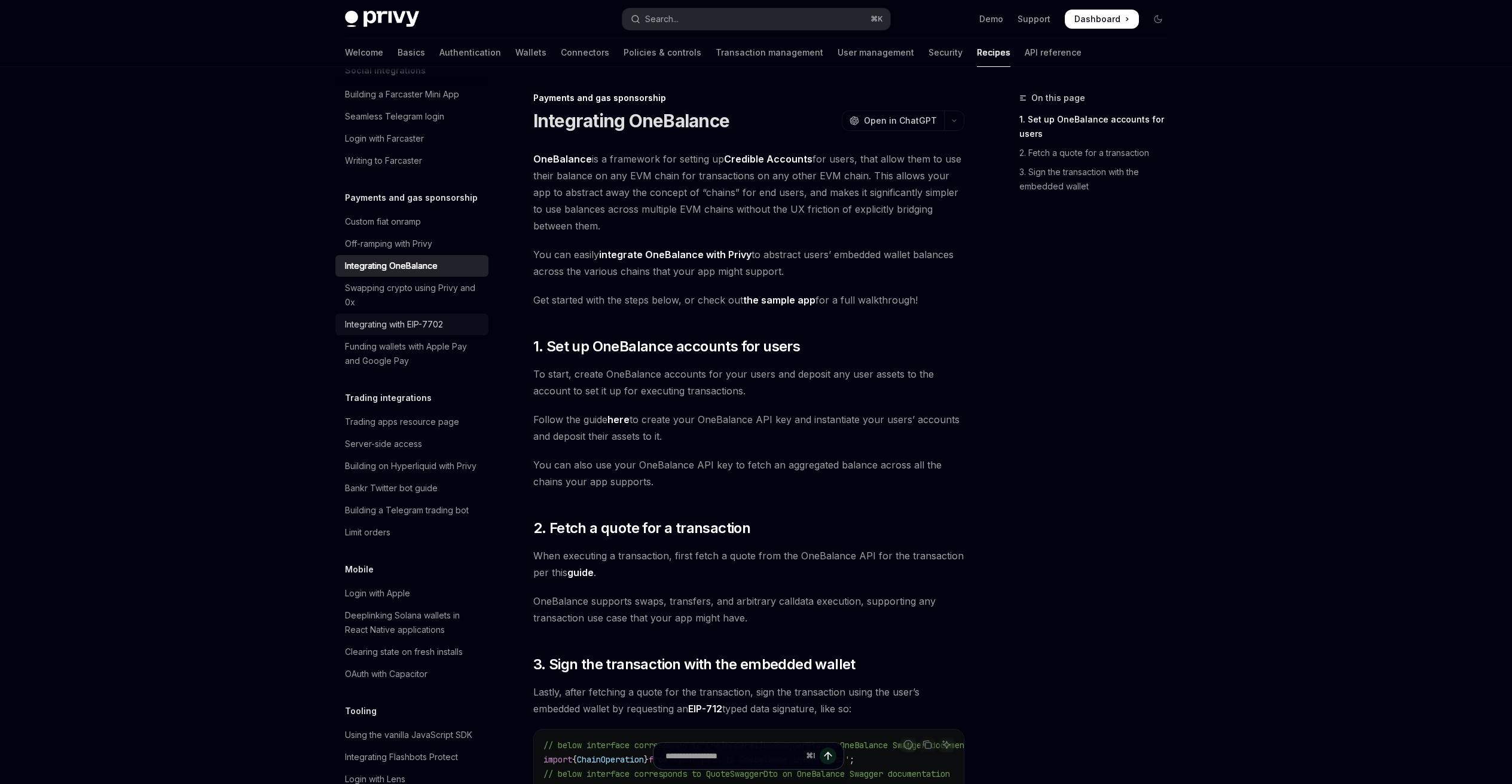
click at [400, 331] on div "Integrating with EIP-7702" at bounding box center [394, 324] width 98 height 14
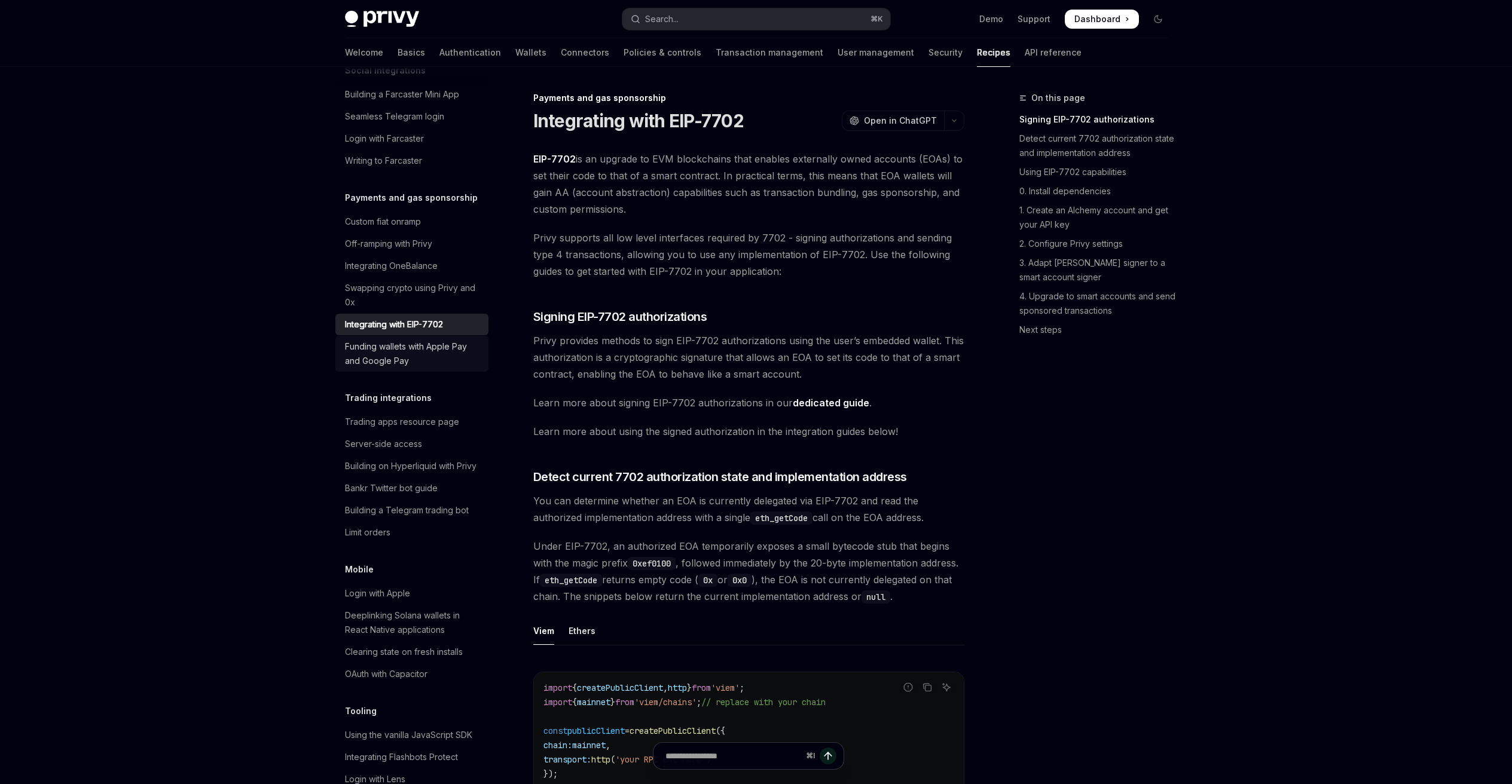
click at [398, 368] on div "Funding wallets with Apple Pay and Google Pay" at bounding box center [413, 354] width 136 height 29
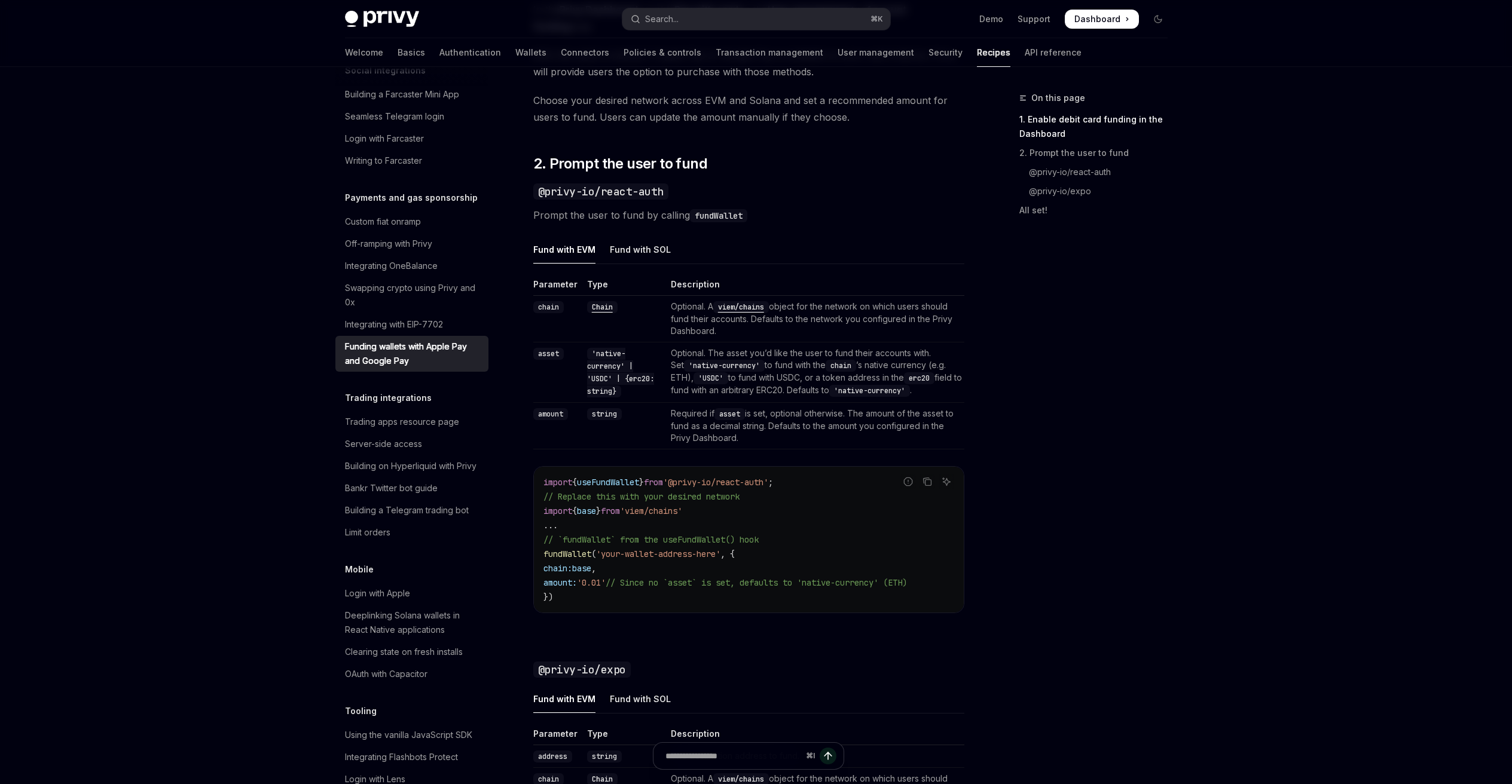
scroll to position [758, 0]
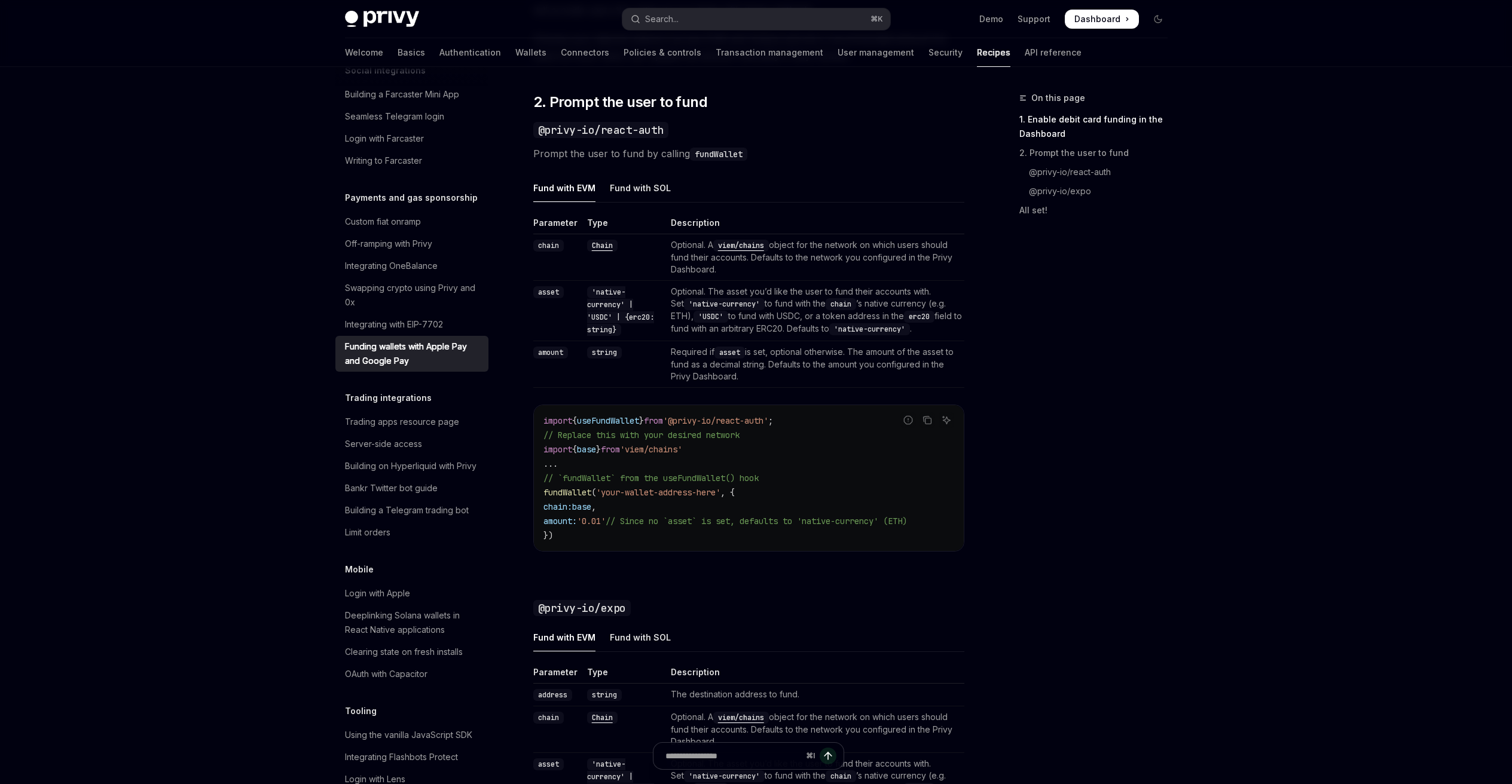
drag, startPoint x: 724, startPoint y: 456, endPoint x: 530, endPoint y: 455, distance: 194.0
click at [530, 455] on div "Payments and gas sponsorship Funding wallets with Apple Pay and Google Pay Open…" at bounding box center [637, 344] width 660 height 2022
click at [592, 453] on span "base" at bounding box center [587, 449] width 19 height 10
click at [592, 449] on span "base" at bounding box center [587, 449] width 19 height 10
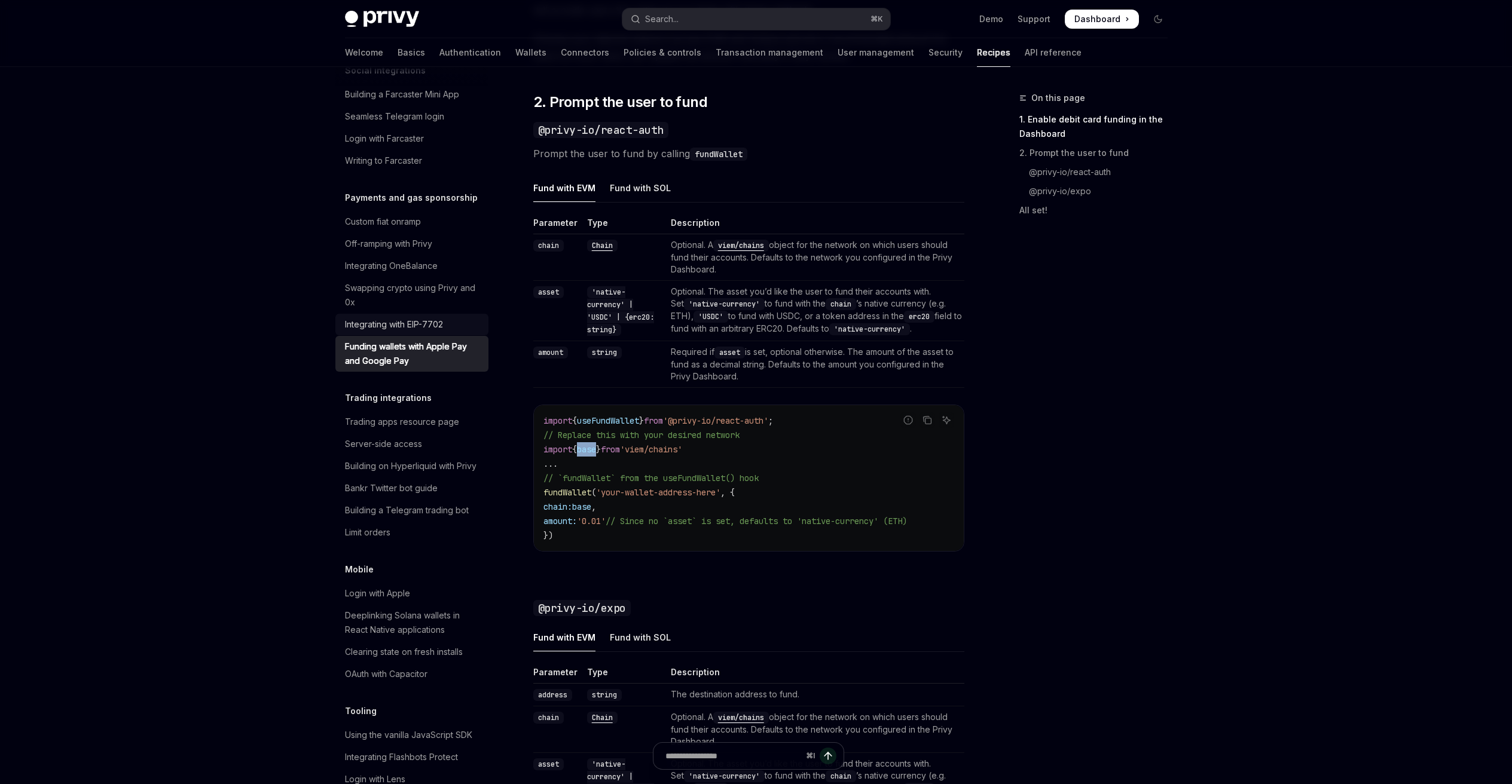
click at [431, 331] on div "Integrating with EIP-7702" at bounding box center [394, 324] width 98 height 14
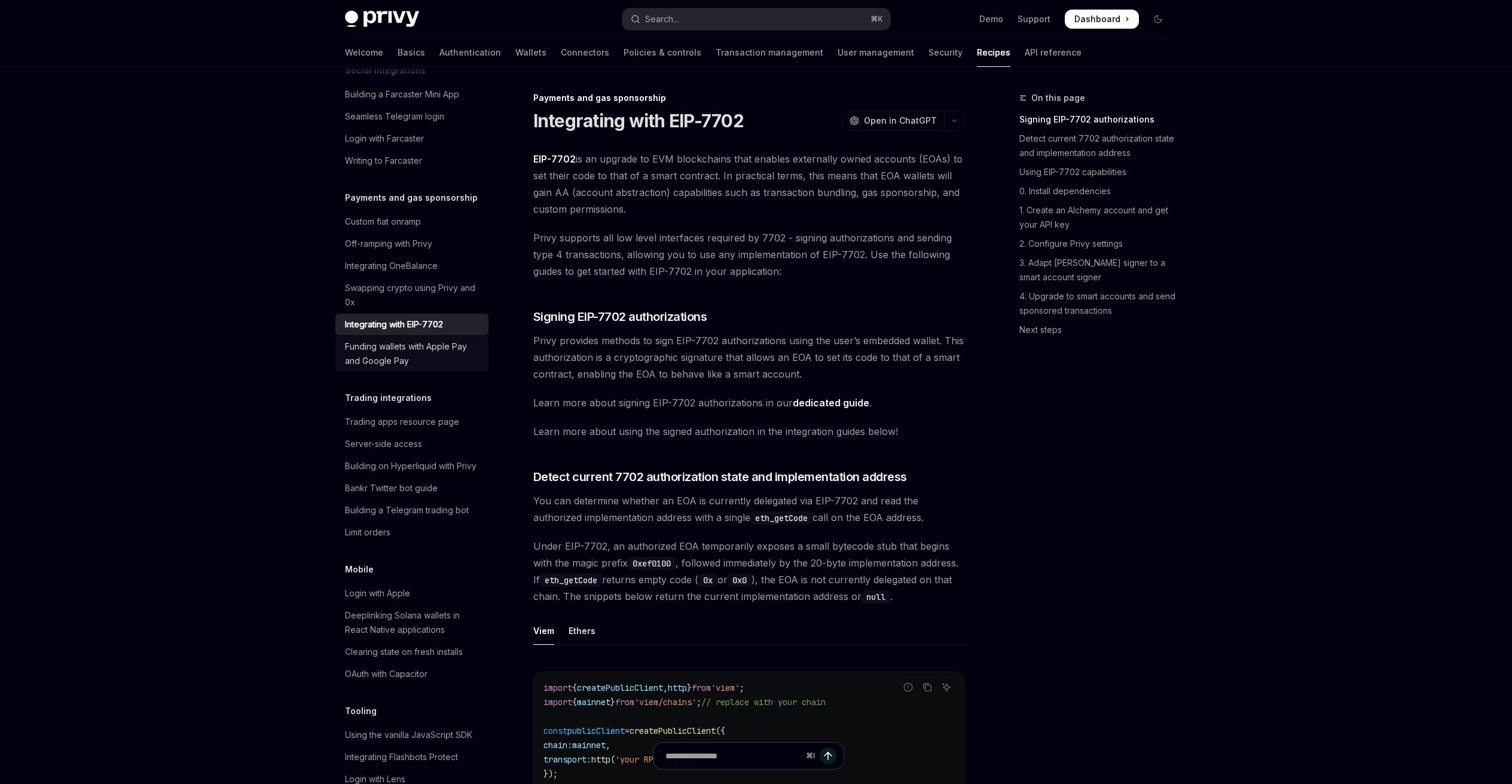
click at [431, 368] on div "Funding wallets with Apple Pay and Google Pay" at bounding box center [413, 354] width 136 height 29
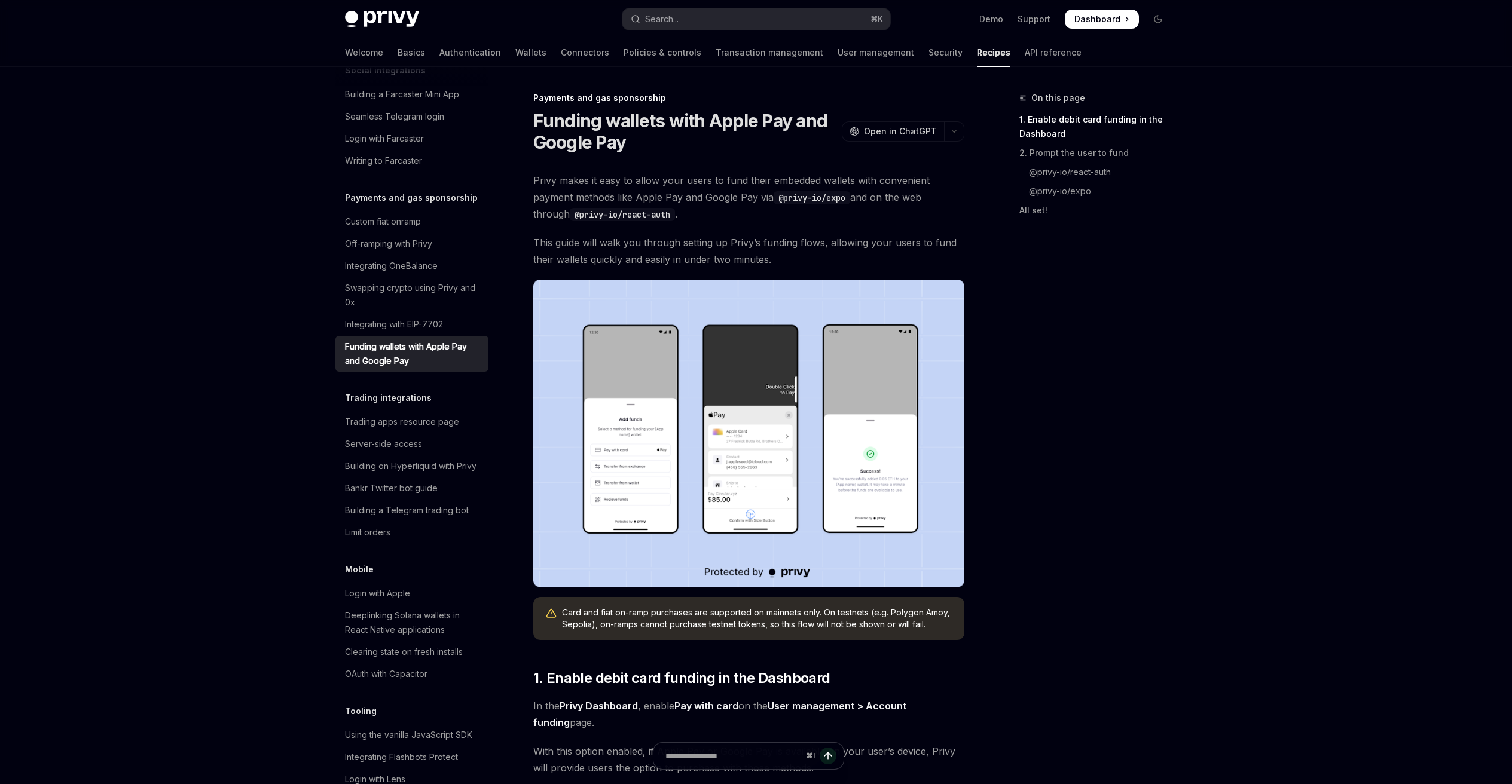
scroll to position [112, 0]
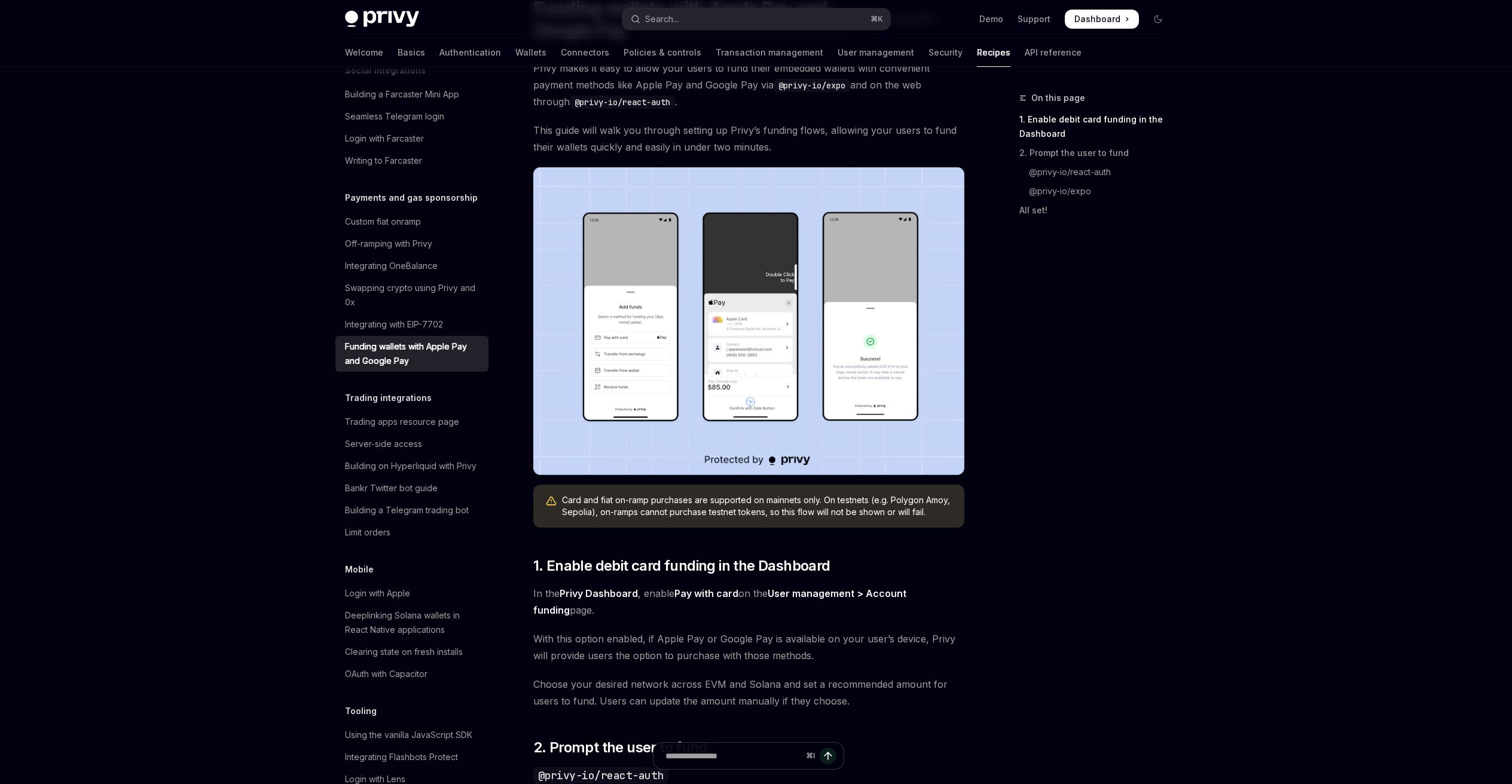
click at [432, 368] on div "Funding wallets with Apple Pay and Google Pay" at bounding box center [413, 354] width 136 height 29
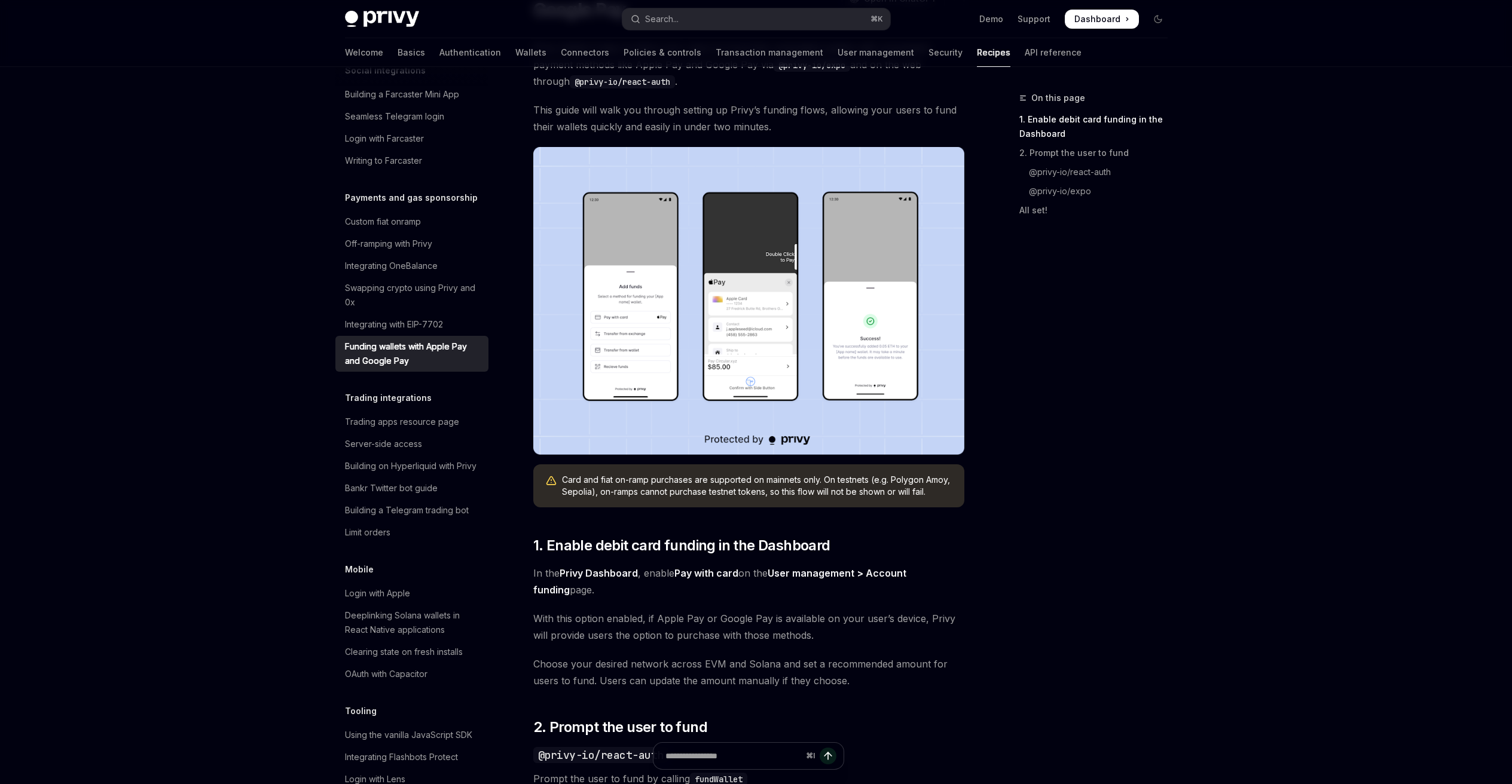
scroll to position [0, 0]
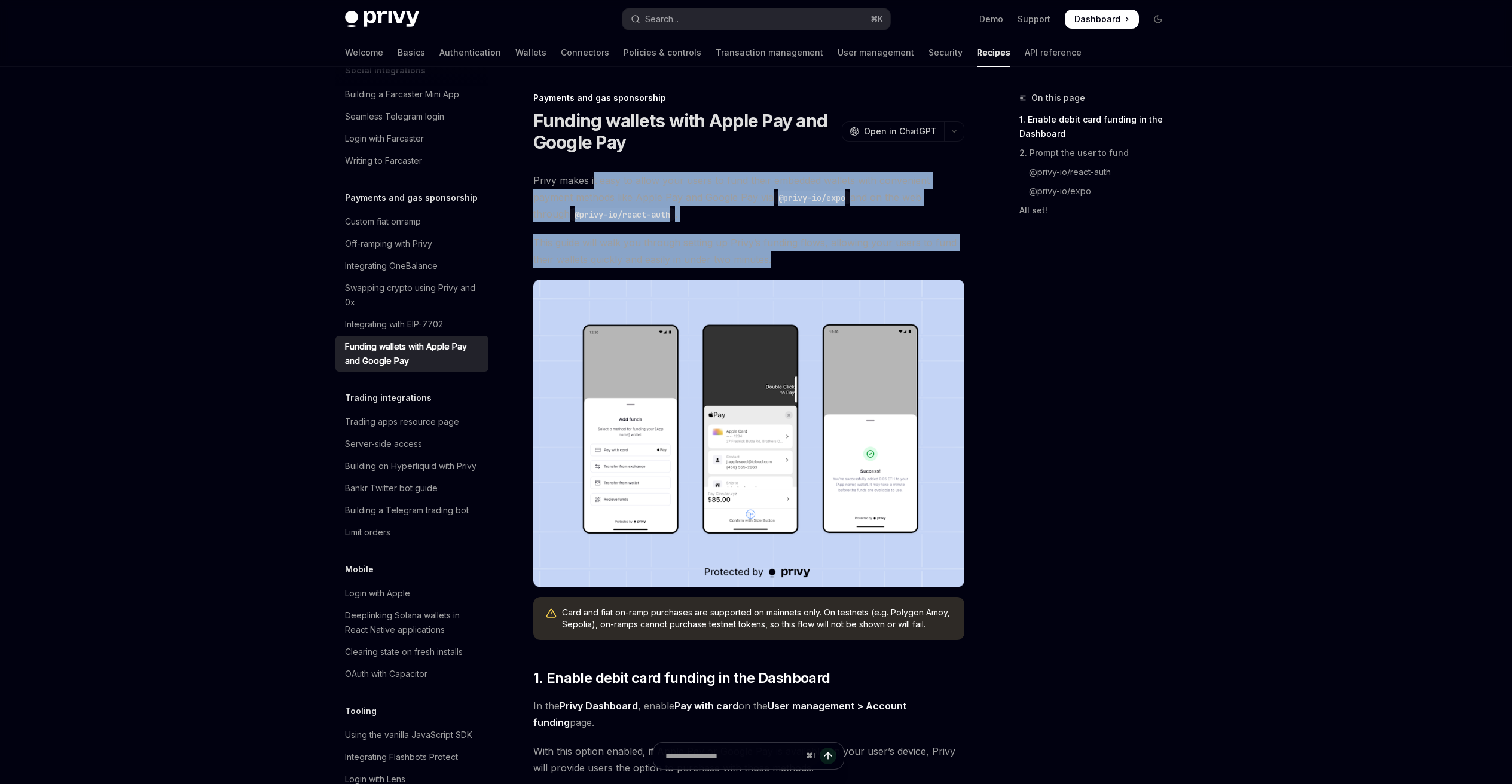
drag, startPoint x: 833, startPoint y: 260, endPoint x: 591, endPoint y: 177, distance: 255.8
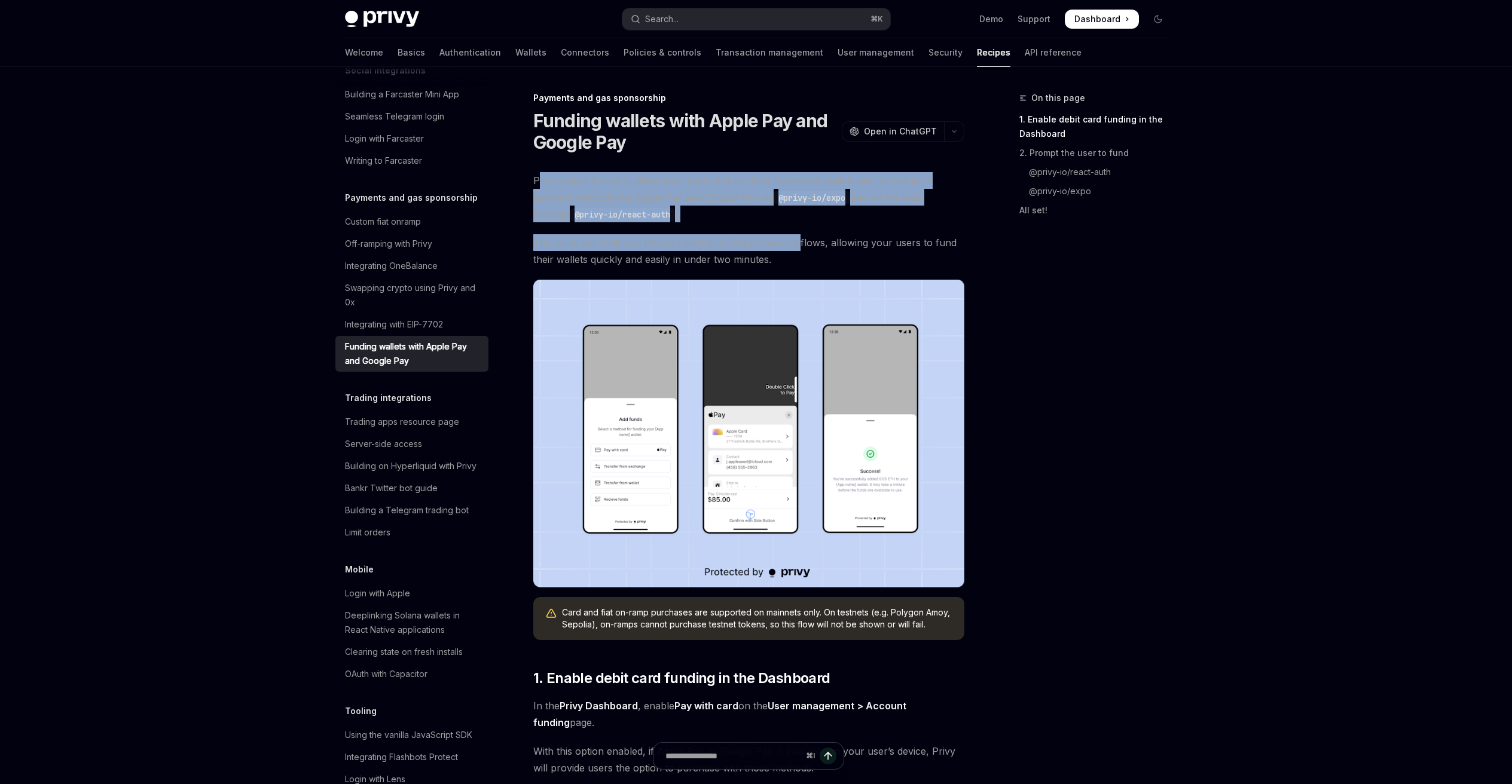
drag, startPoint x: 537, startPoint y: 174, endPoint x: 801, endPoint y: 246, distance: 273.6
click at [801, 246] on span "This guide will walk you through setting up Privy’s funding flows, allowing you…" at bounding box center [749, 250] width 431 height 33
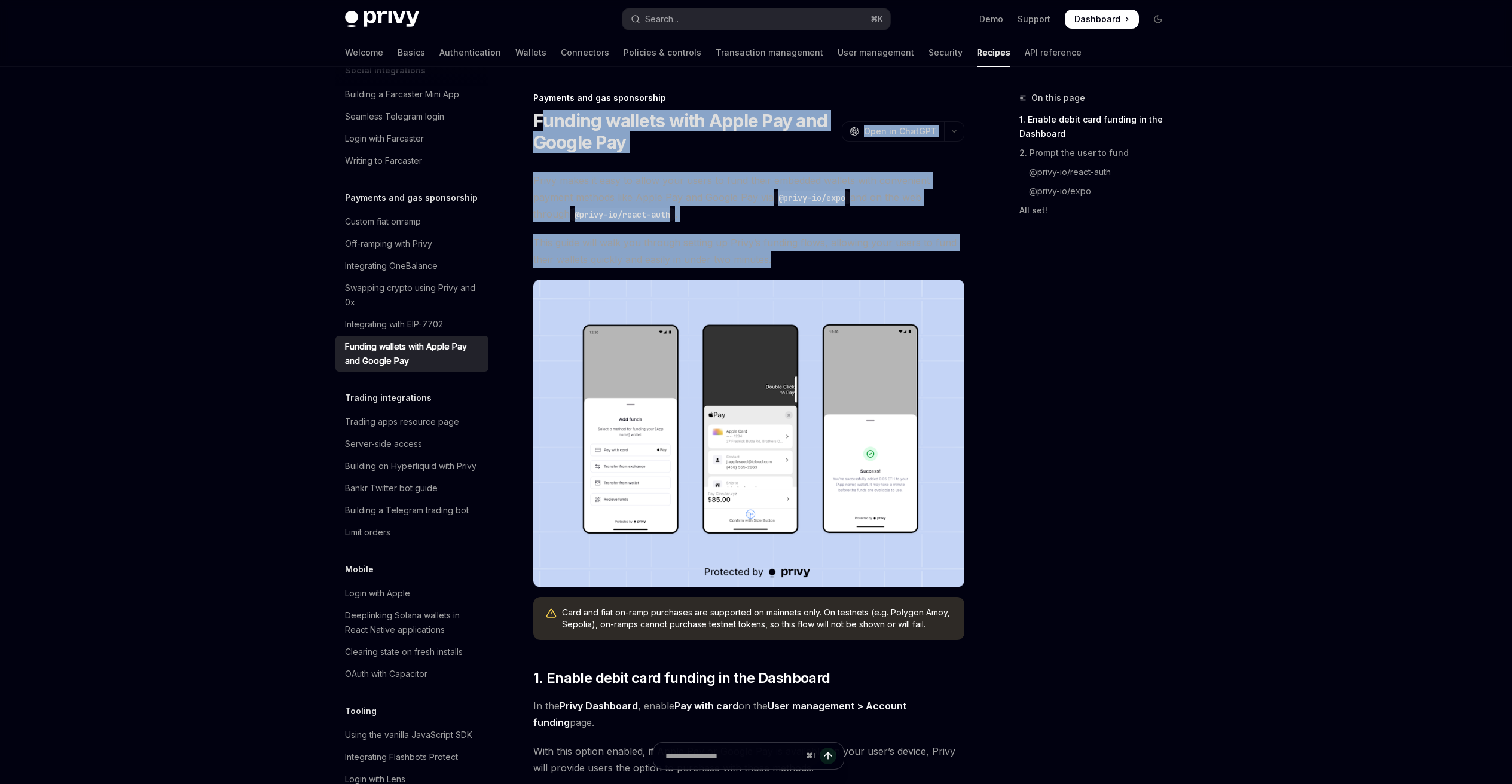
drag, startPoint x: 787, startPoint y: 253, endPoint x: 545, endPoint y: 125, distance: 273.8
click at [545, 125] on h1 "Funding wallets with Apple Pay and Google Pay" at bounding box center [685, 132] width 304 height 43
drag, startPoint x: 534, startPoint y: 92, endPoint x: 797, endPoint y: 268, distance: 316.5
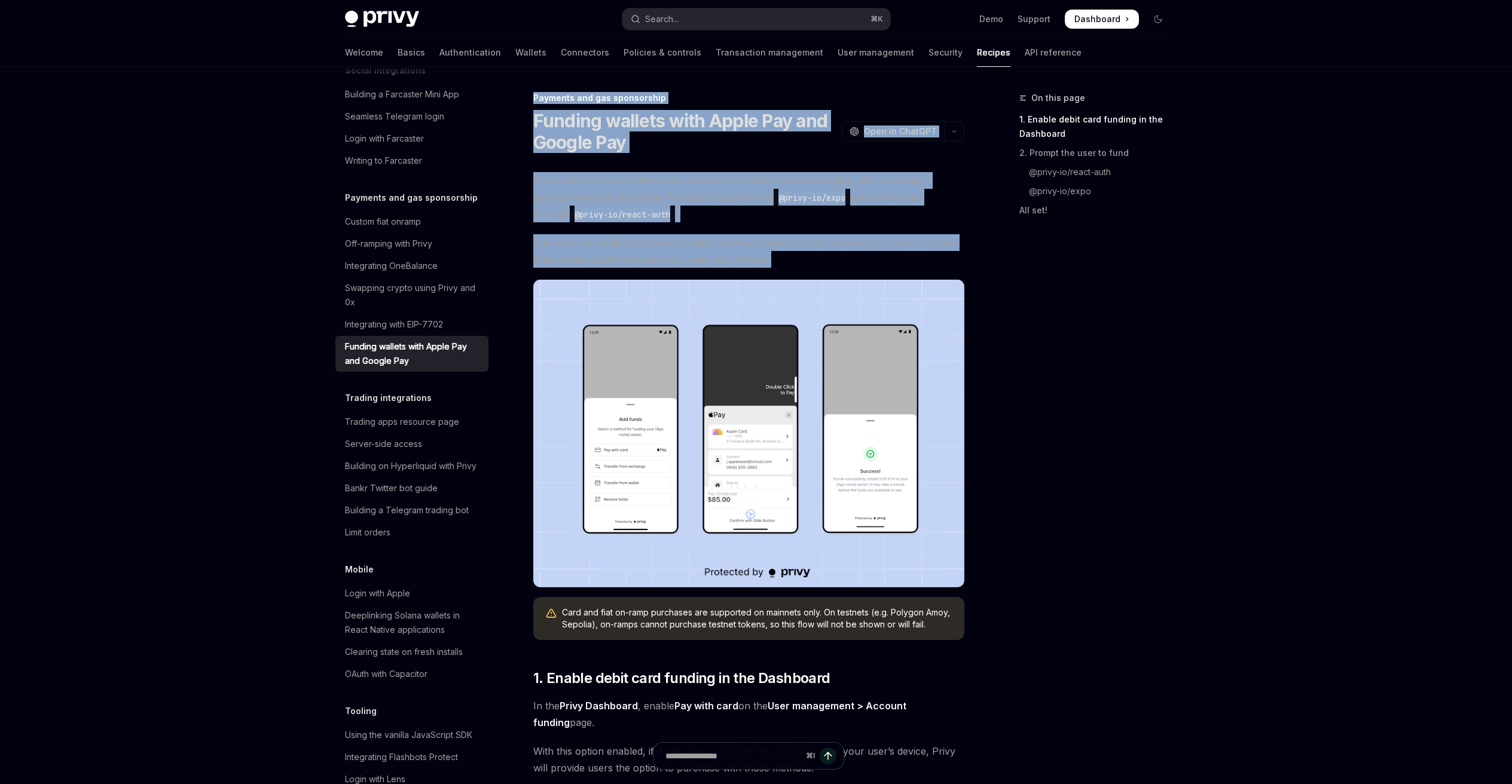
drag, startPoint x: 796, startPoint y: 267, endPoint x: 520, endPoint y: 94, distance: 325.7
click at [534, 94] on div "Payments and gas sponsorship" at bounding box center [749, 98] width 431 height 12
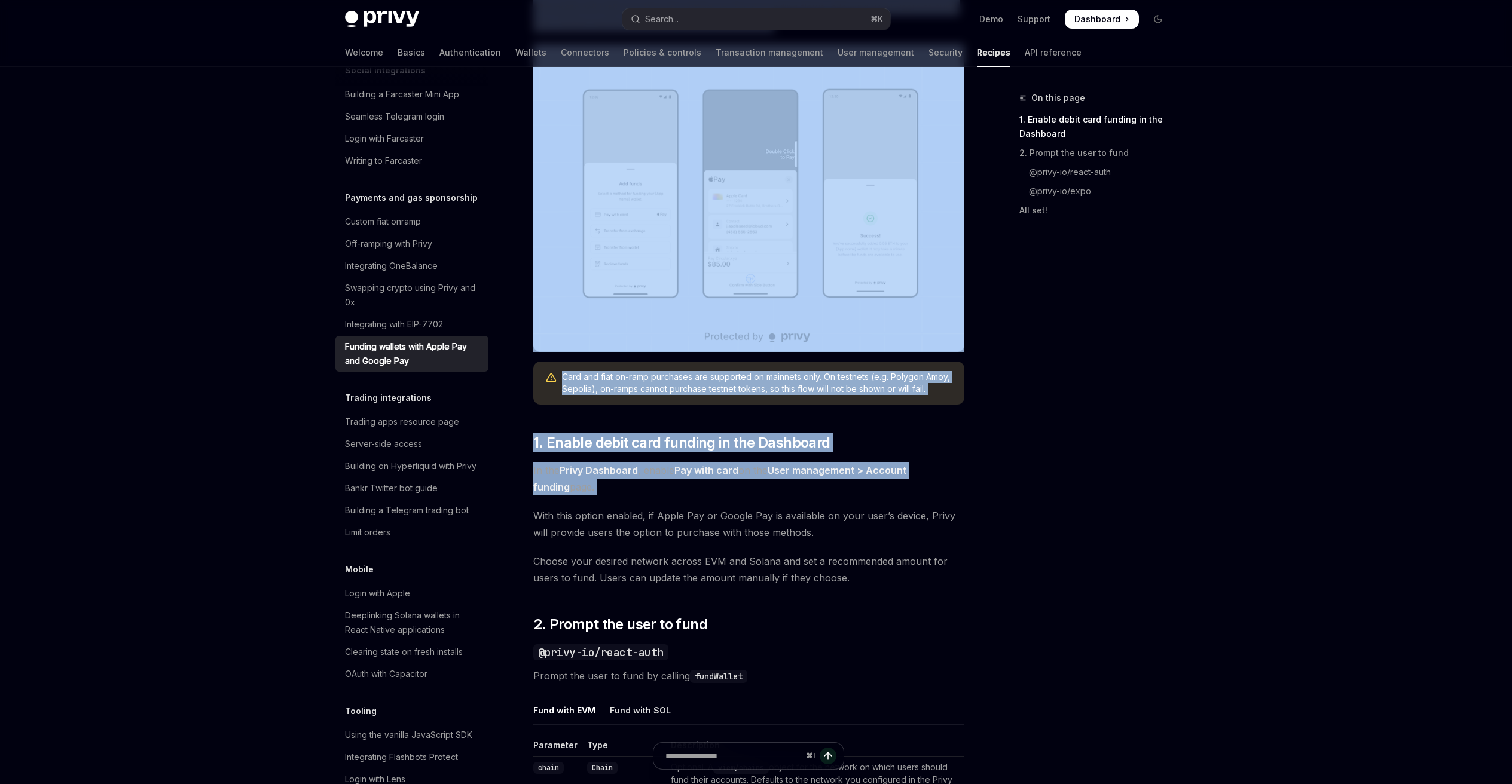
scroll to position [297, 0]
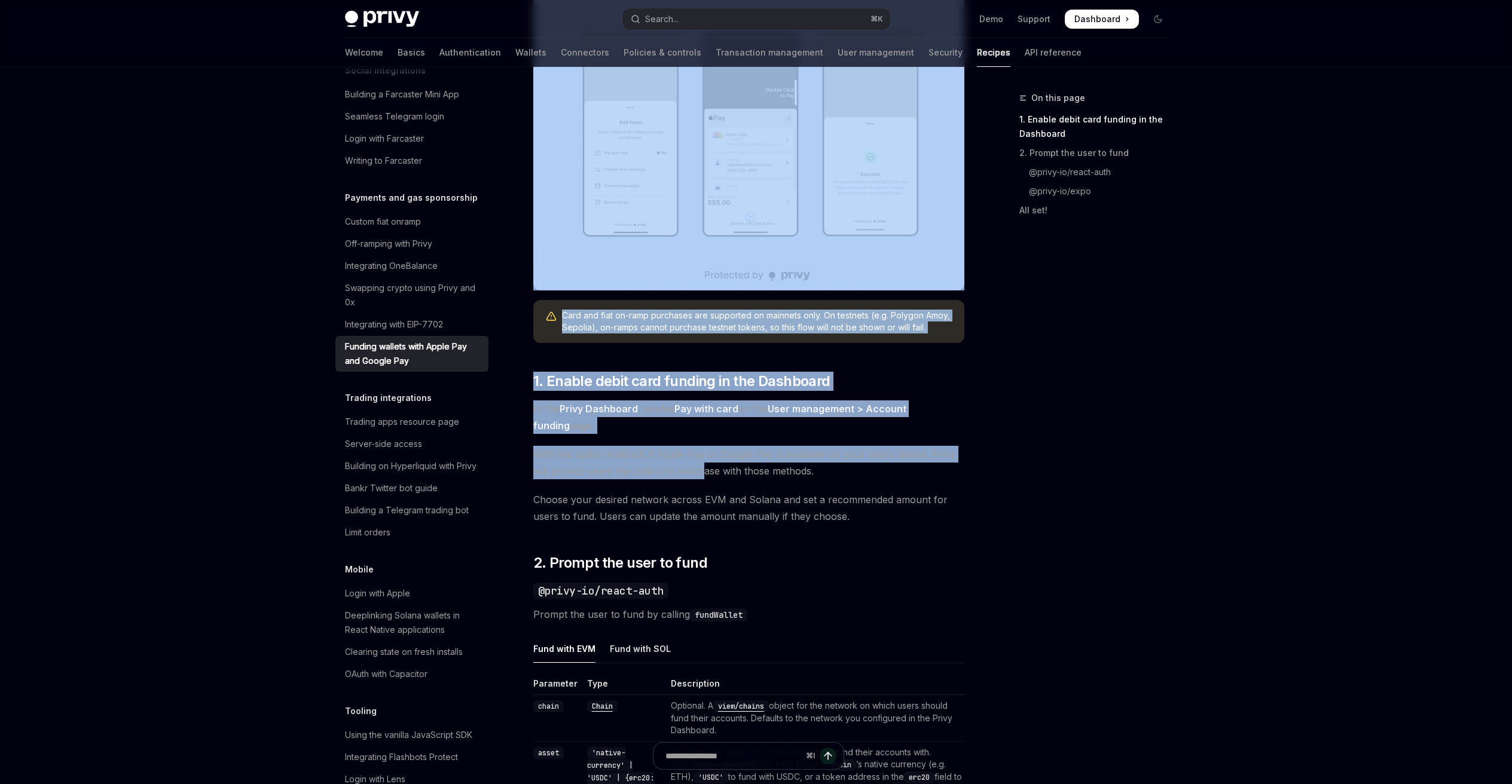
drag, startPoint x: 534, startPoint y: 88, endPoint x: 701, endPoint y: 468, distance: 415.1
click at [701, 468] on div "On this page 1. Enable debit card funding in the Dashboard 2. Prompt the user t…" at bounding box center [756, 792] width 841 height 2046
click at [701, 468] on span "With this option enabled, if Apple Pay or Google Pay is available on your user’…" at bounding box center [749, 462] width 431 height 33
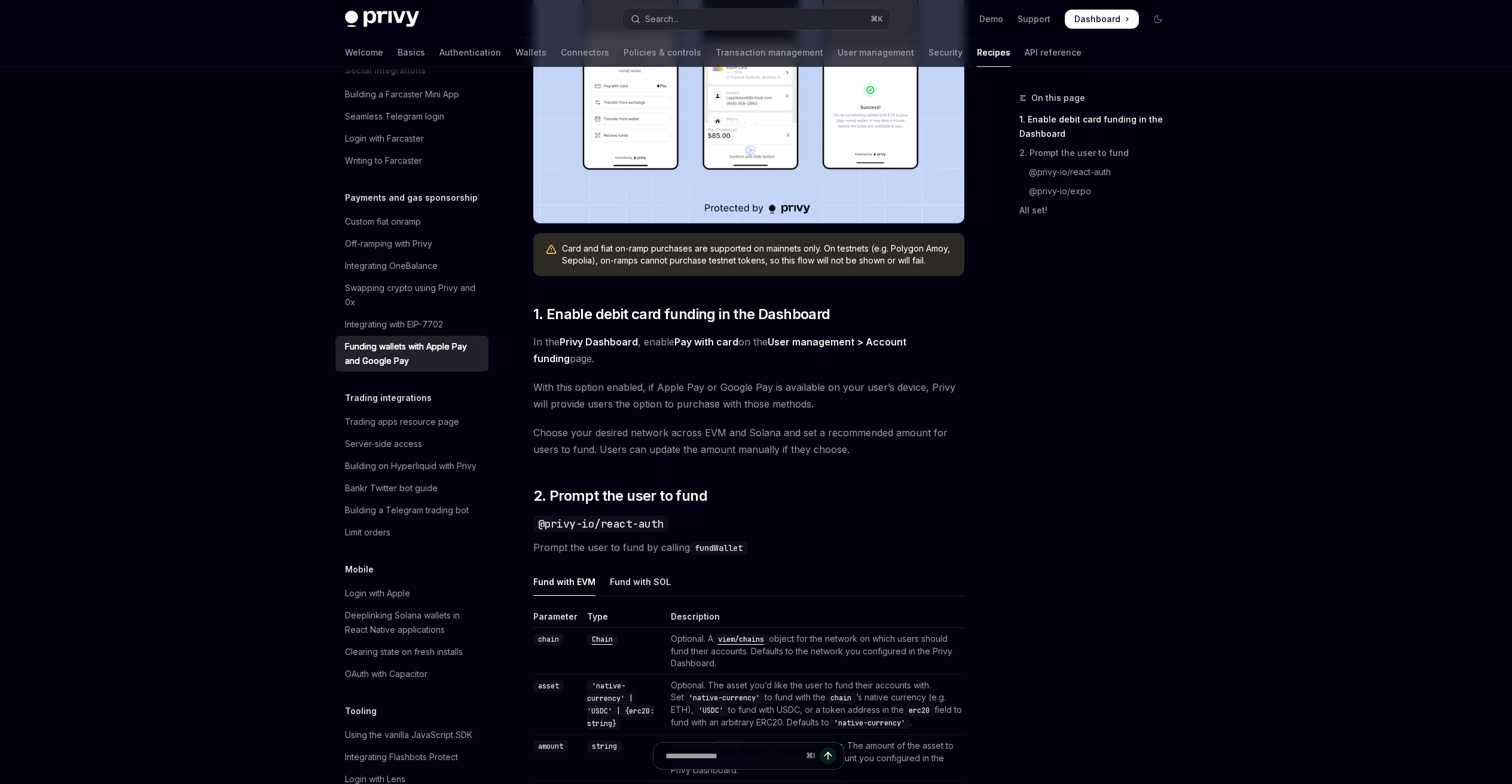
scroll to position [618, 0]
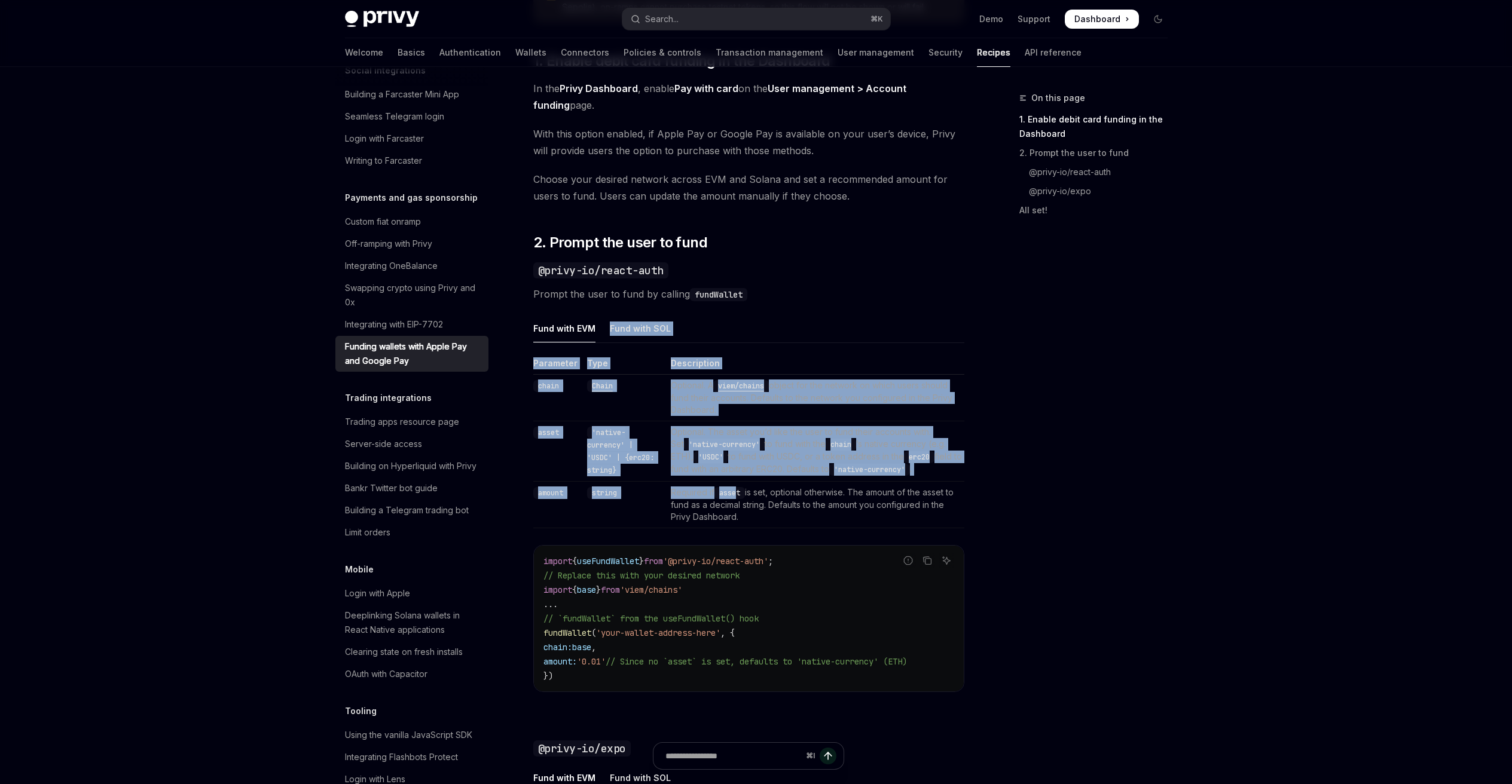
drag, startPoint x: 592, startPoint y: 334, endPoint x: 740, endPoint y: 493, distance: 217.2
click at [740, 493] on div "Fund with EVM Fund with SOL Parameter Type Description chain Chain Optional. A …" at bounding box center [749, 513] width 431 height 397
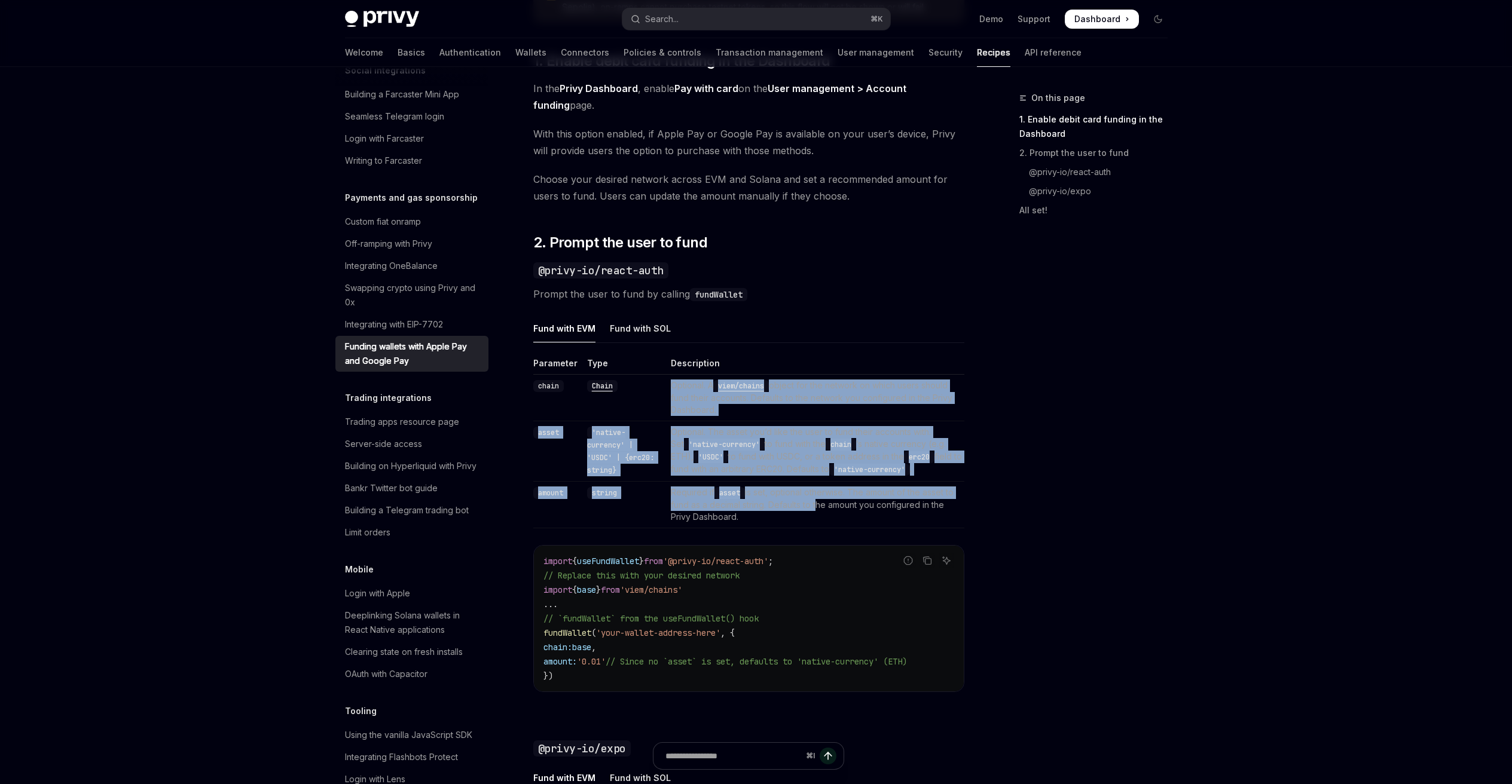
drag, startPoint x: 817, startPoint y: 508, endPoint x: 644, endPoint y: 406, distance: 200.8
click at [645, 406] on tbody "chain Chain Optional. A viem/chains object for the network on which users shoul…" at bounding box center [749, 451] width 431 height 154
click at [642, 404] on td "Chain" at bounding box center [624, 398] width 84 height 47
drag, startPoint x: 744, startPoint y: 511, endPoint x: 569, endPoint y: 370, distance: 224.7
click at [569, 370] on table "Parameter Type Description chain Chain Optional. A viem/chains object for the n…" at bounding box center [749, 443] width 431 height 171
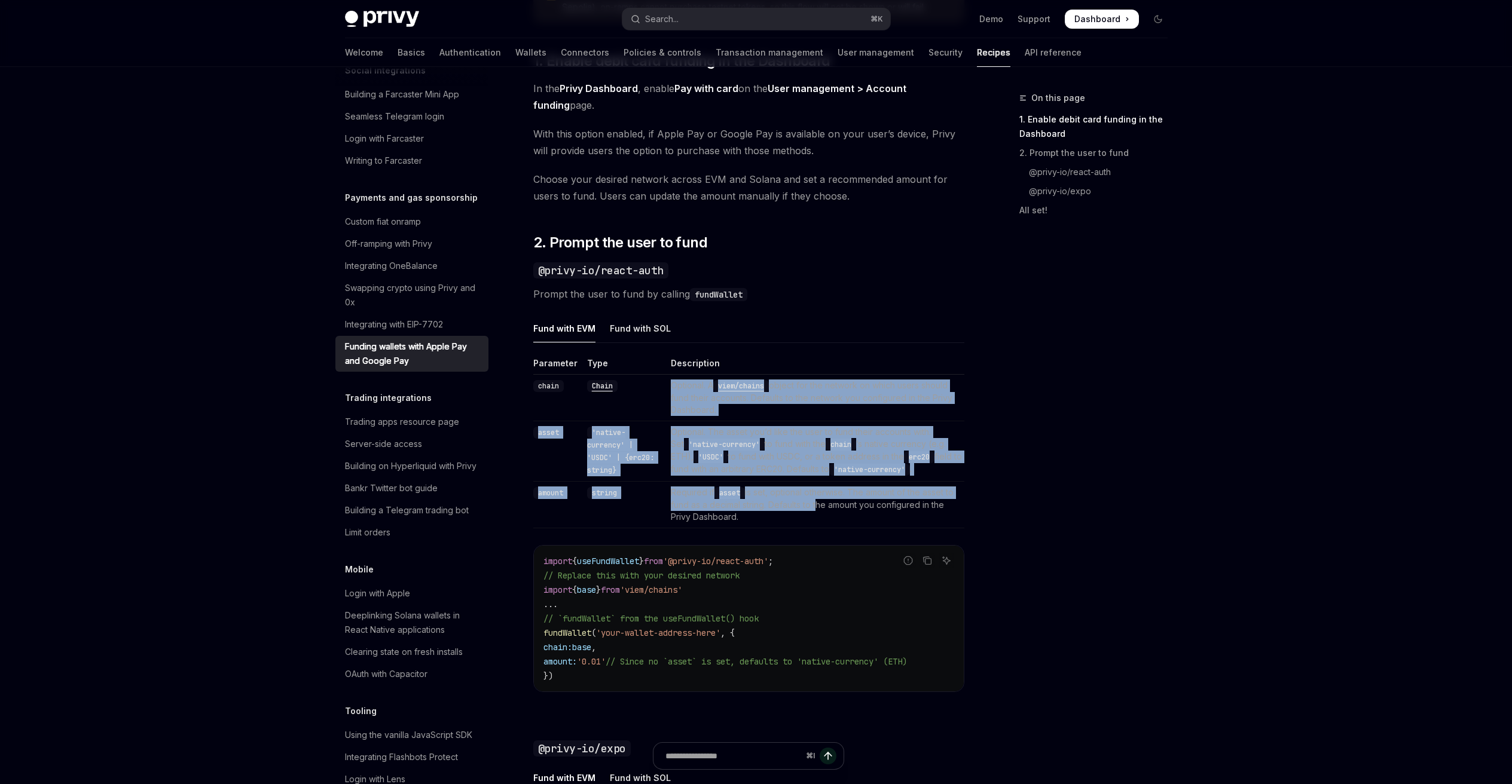
click at [569, 370] on th "Parameter" at bounding box center [558, 366] width 49 height 17
drag, startPoint x: 527, startPoint y: 327, endPoint x: 761, endPoint y: 517, distance: 301.4
click at [761, 517] on div "Payments and gas sponsorship Funding wallets with Apple Pay and Google Pay Open…" at bounding box center [637, 485] width 660 height 2022
click at [761, 517] on td "Required if asset is set, optional otherwise. The amount of the asset to fund a…" at bounding box center [815, 505] width 298 height 47
drag, startPoint x: 763, startPoint y: 519, endPoint x: 526, endPoint y: 240, distance: 366.1
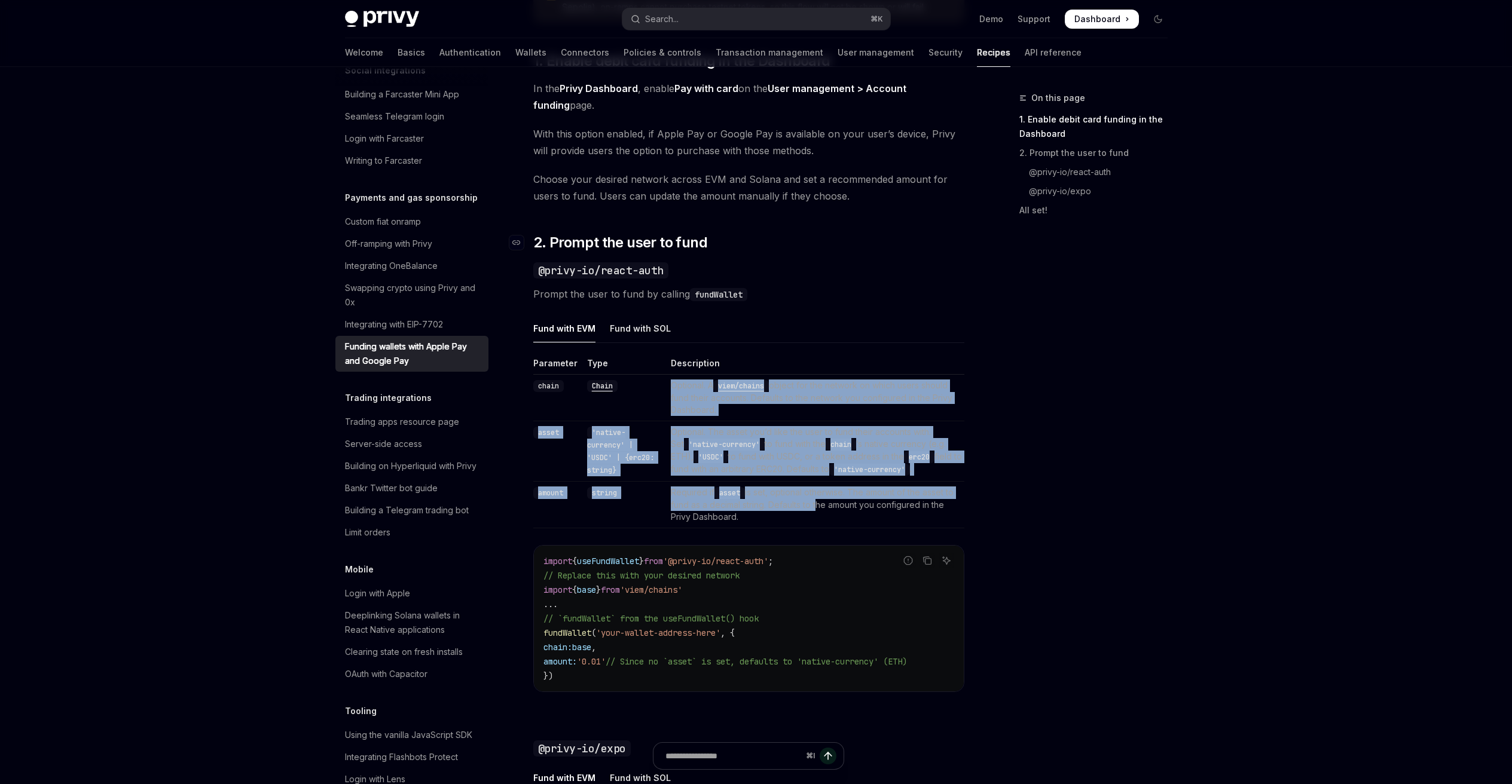
click at [533, 240] on div "Privy makes it easy to allow your users to fund their embedded wallets with con…" at bounding box center [749, 429] width 431 height 1748
click at [526, 240] on link "​" at bounding box center [521, 243] width 24 height 19
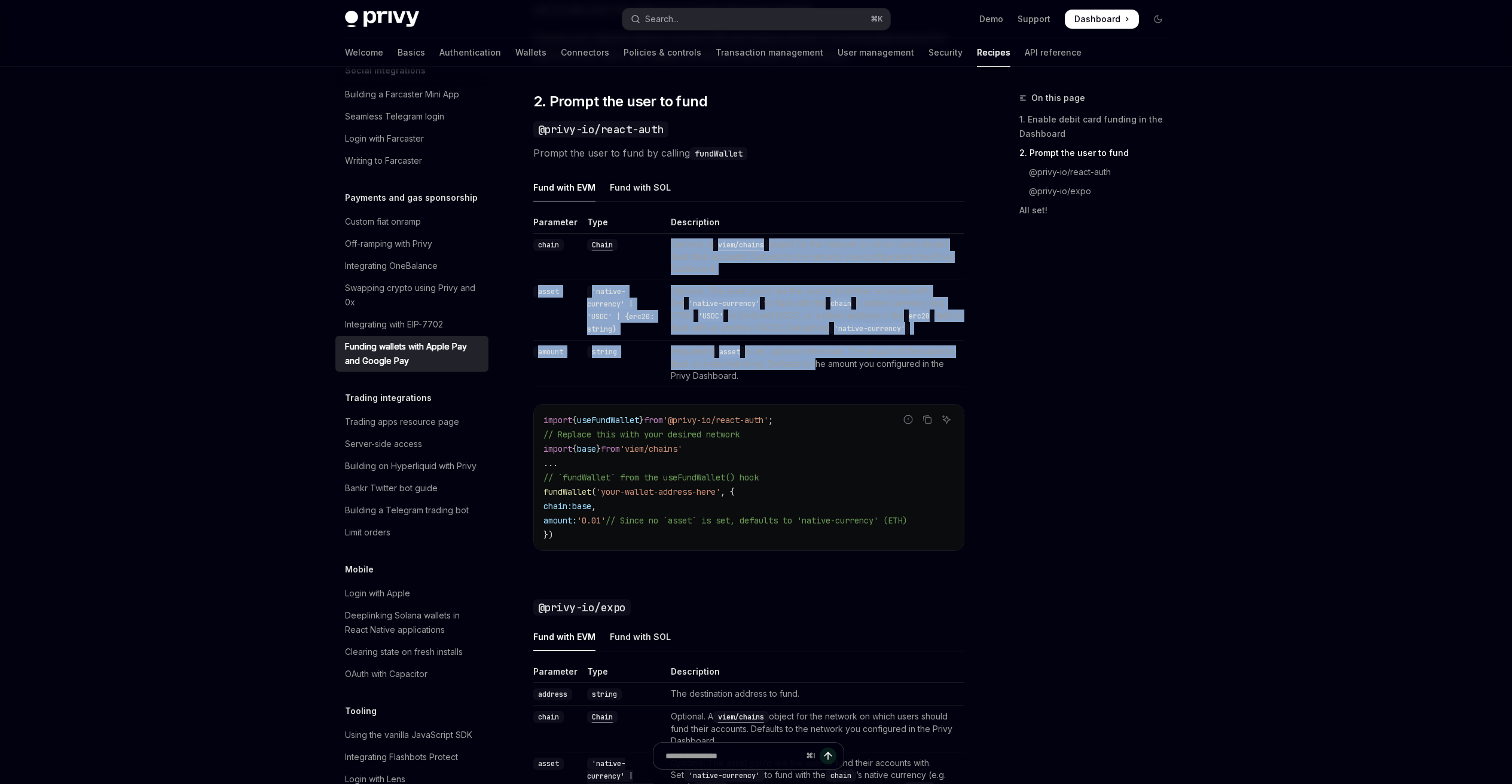
scroll to position [759, 0]
click at [603, 328] on td "'native-currency' | 'USDC' | {erc20: string}" at bounding box center [624, 309] width 84 height 60
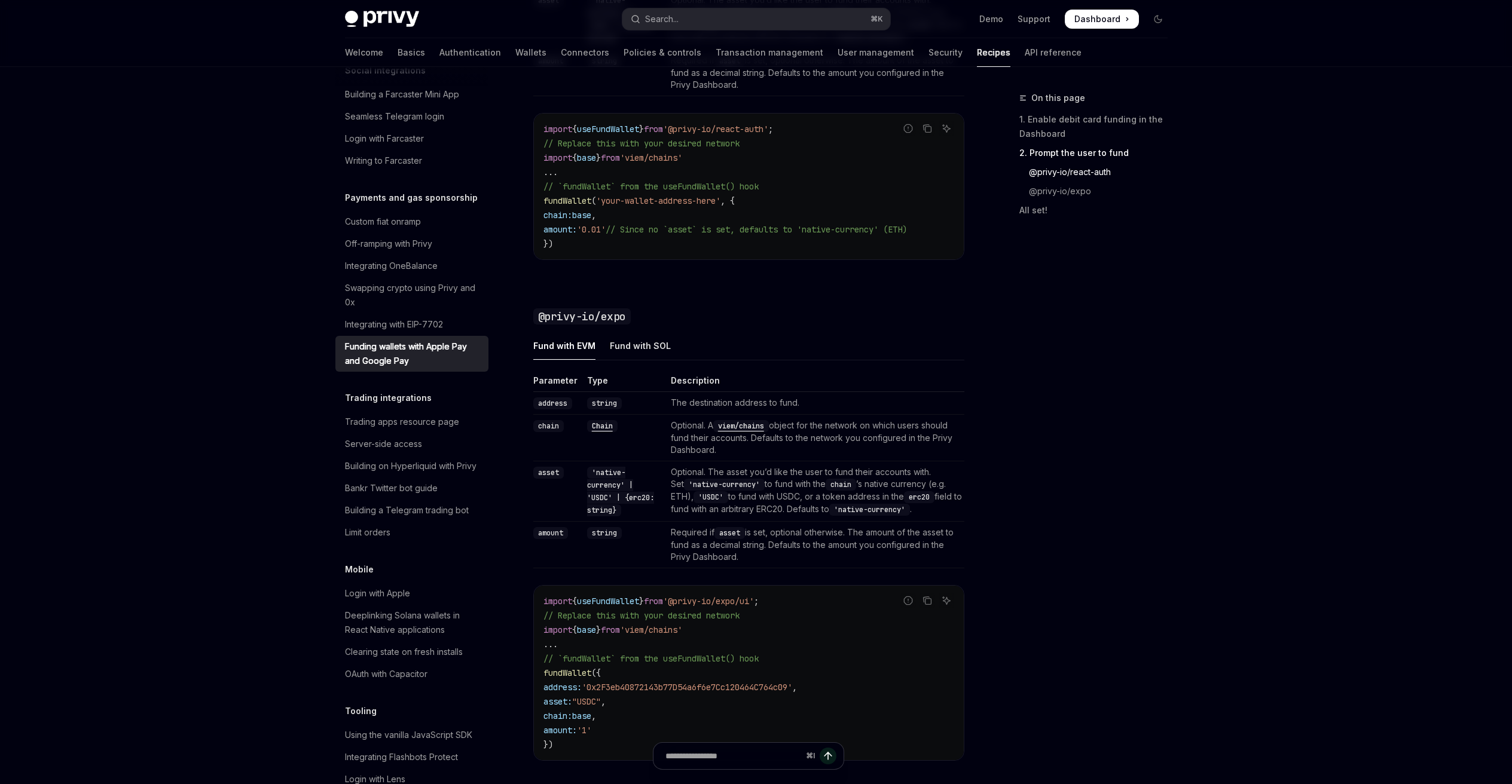
scroll to position [1042, 0]
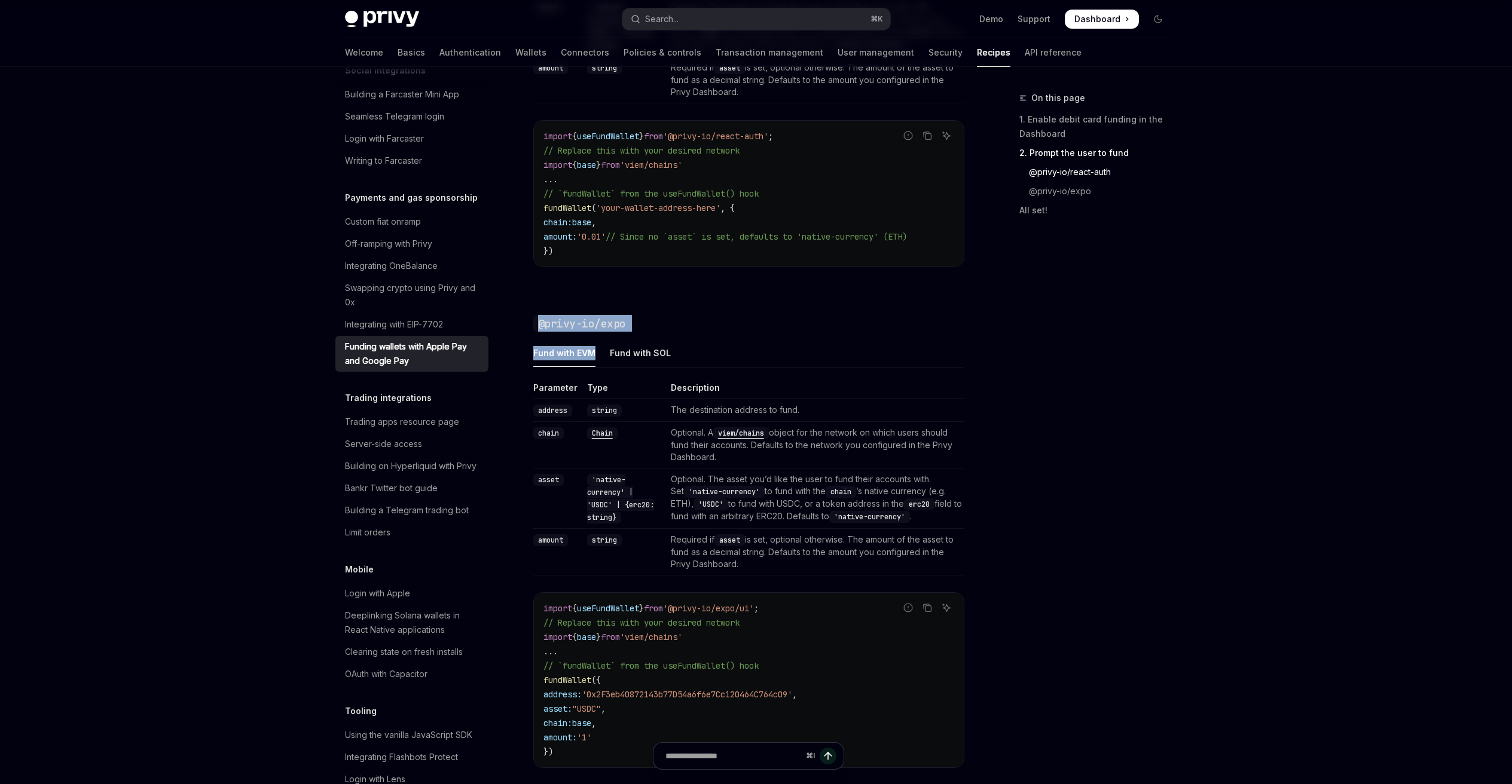
drag, startPoint x: 526, startPoint y: 315, endPoint x: 697, endPoint y: 339, distance: 172.7
click at [697, 339] on div "Payments and gas sponsorship Funding wallets with Apple Pay and Google Pay Open…" at bounding box center [637, 59] width 660 height 2022
click at [697, 337] on div "Privy makes it easy to allow your users to fund their embedded wallets with con…" at bounding box center [749, 4] width 431 height 1748
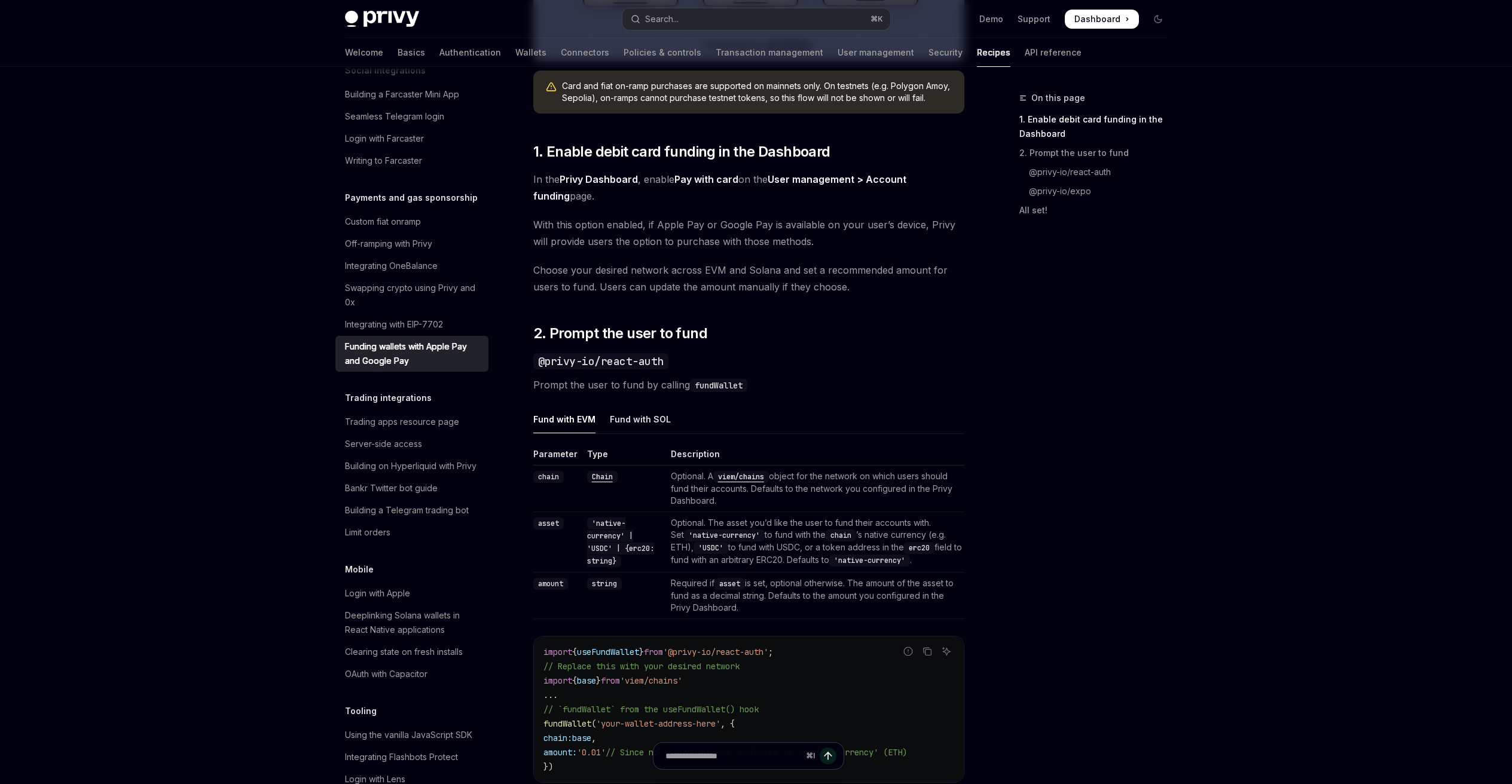
scroll to position [519, 0]
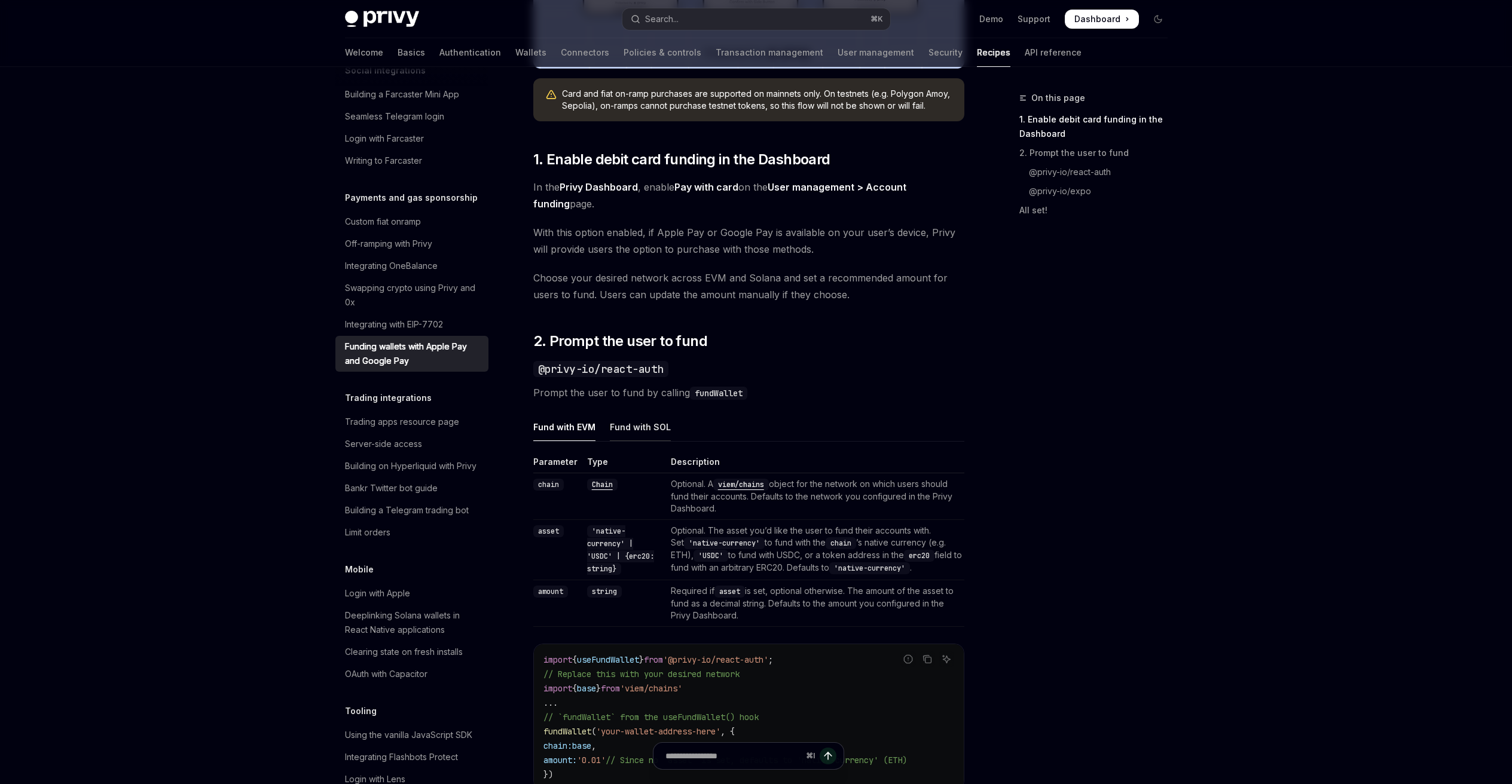
click at [636, 424] on div "Fund with SOL" at bounding box center [640, 427] width 61 height 28
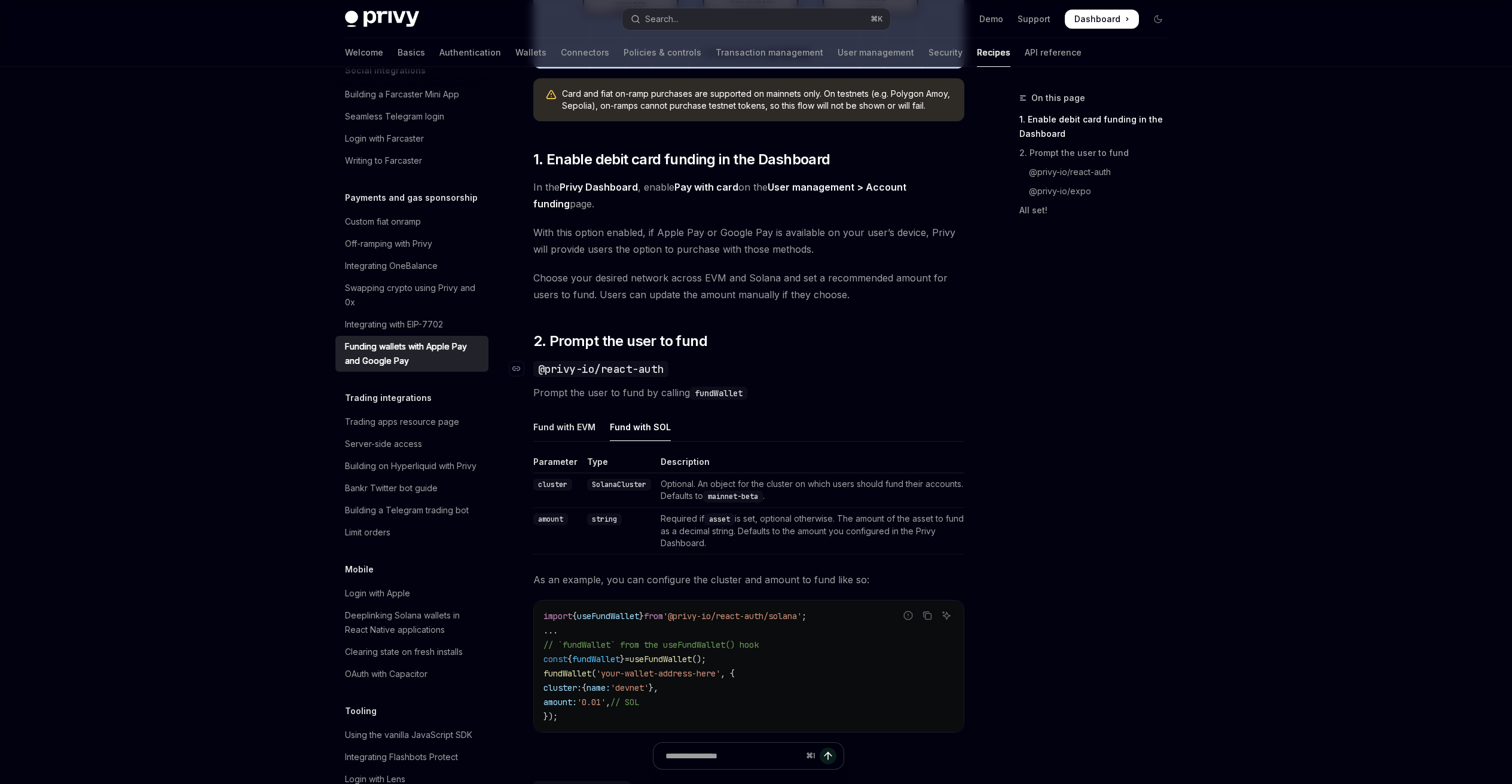
scroll to position [665, 0]
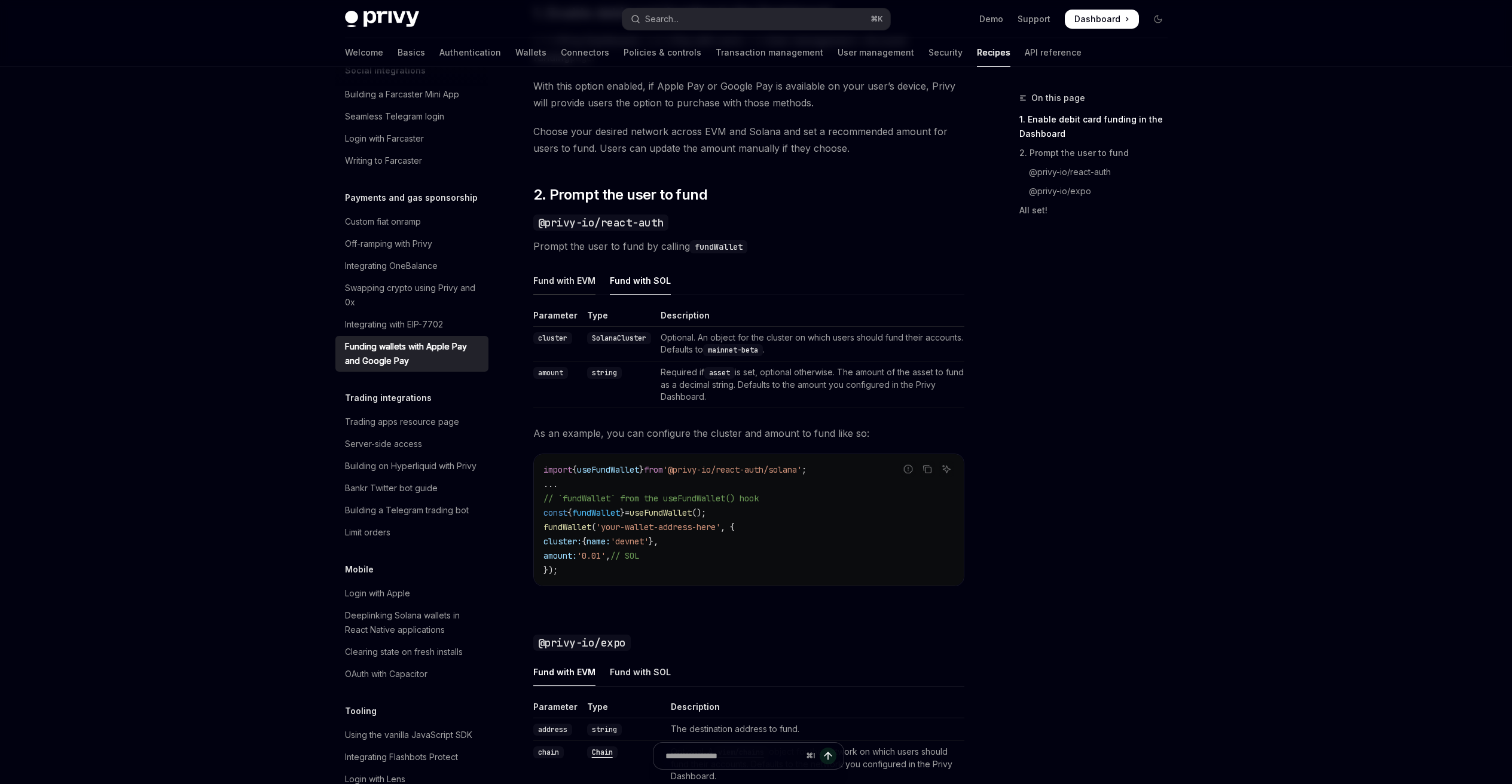
click at [558, 282] on div "Fund with EVM" at bounding box center [564, 281] width 62 height 28
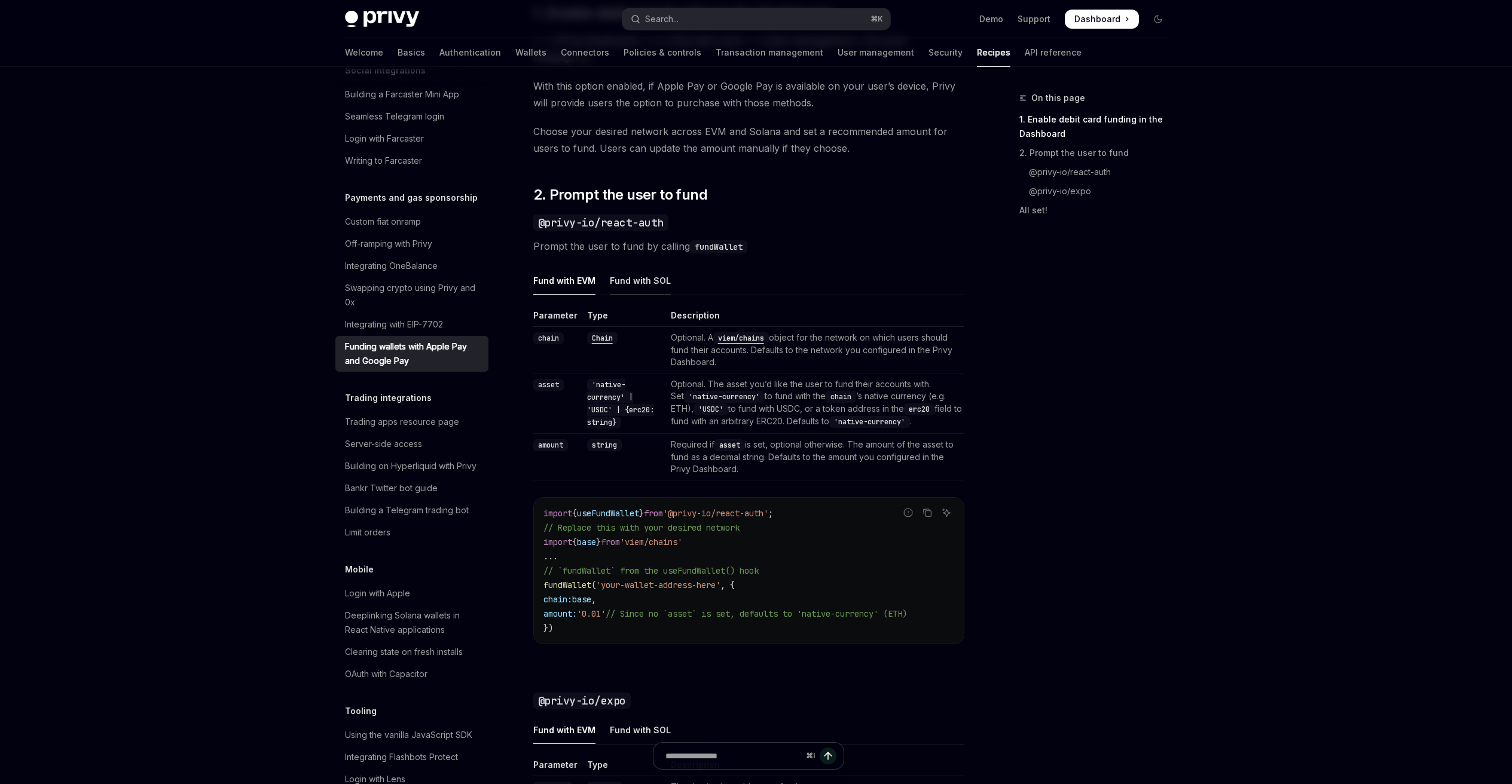
click at [639, 291] on div "Fund with SOL" at bounding box center [640, 281] width 61 height 28
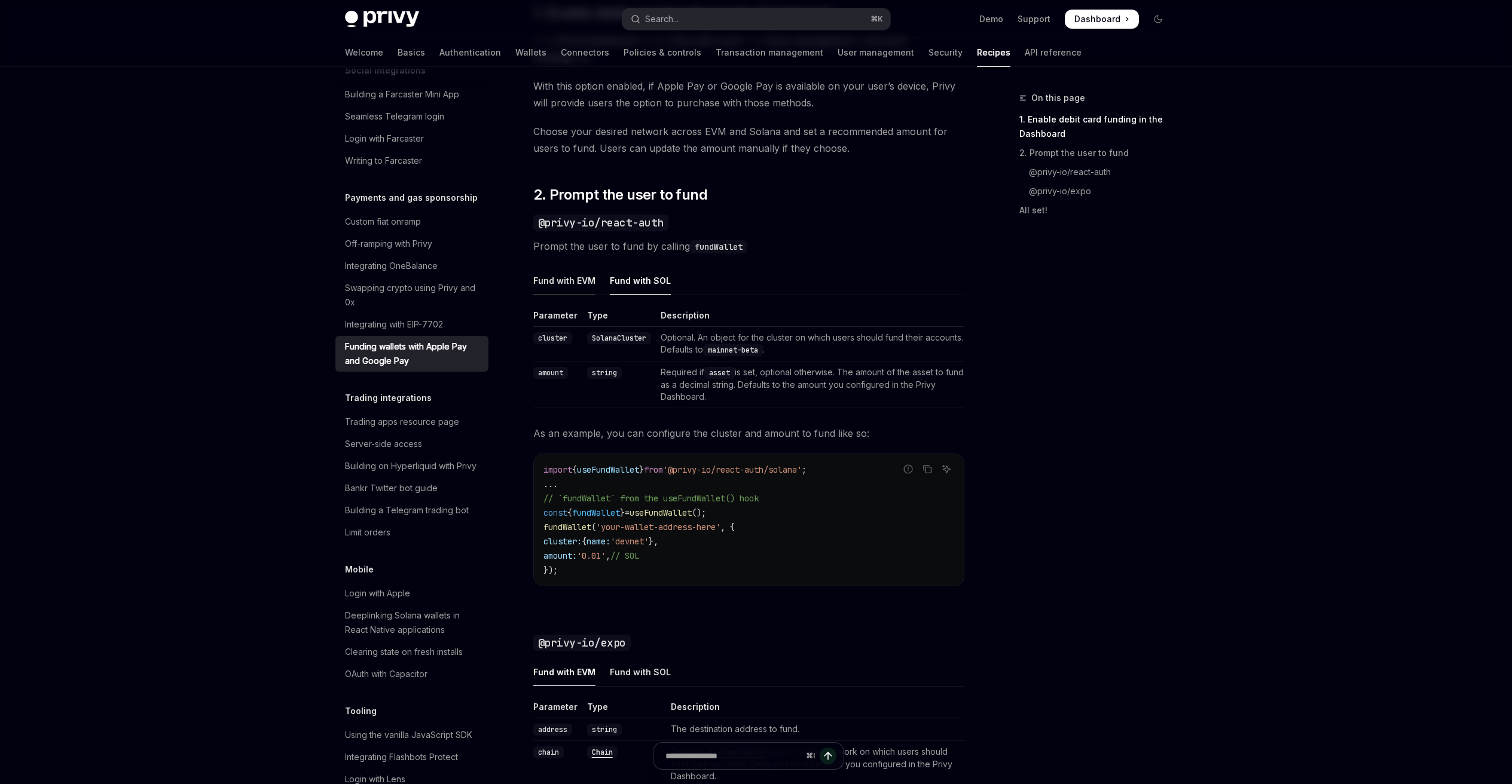
click at [553, 282] on div "Fund with EVM" at bounding box center [564, 281] width 62 height 28
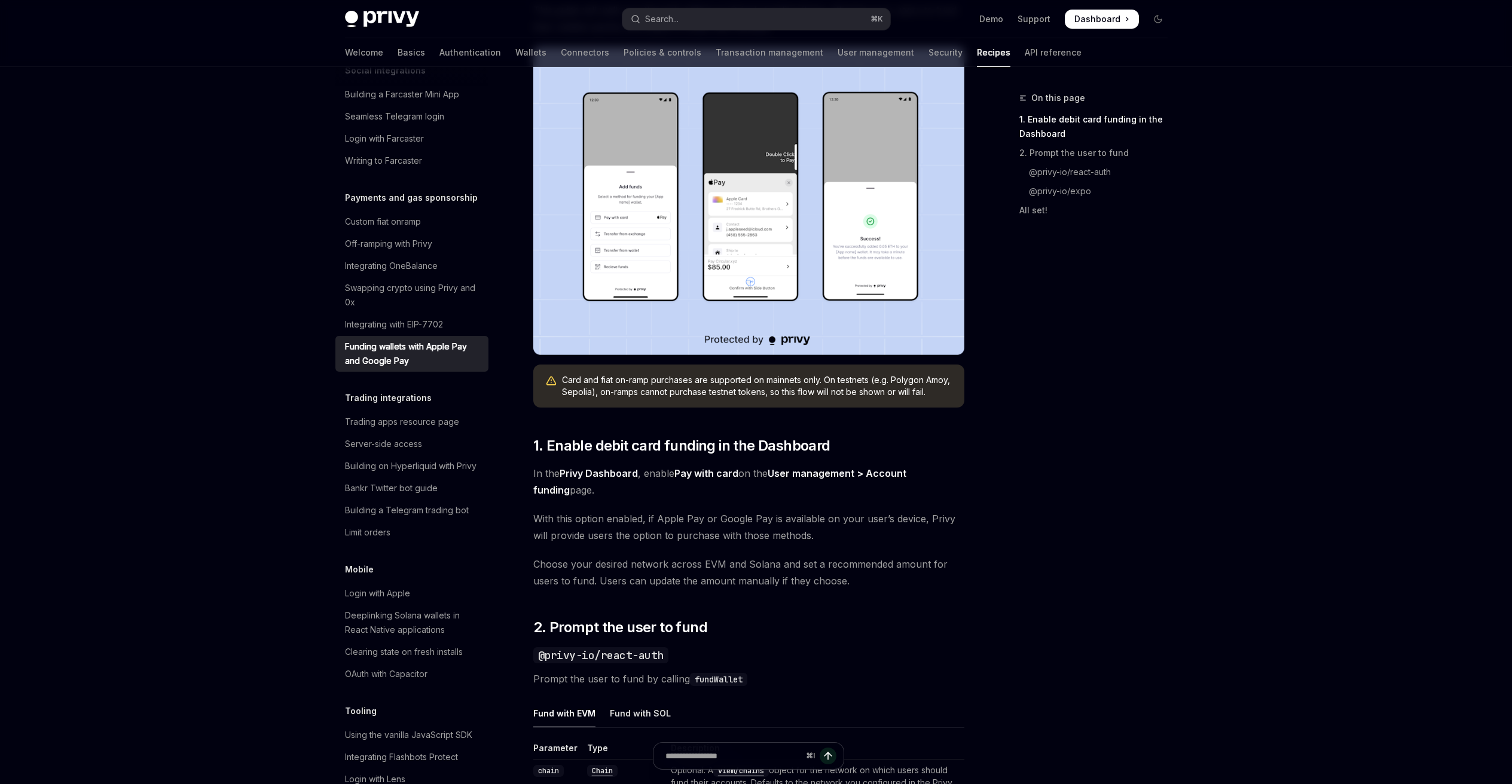
scroll to position [380, 0]
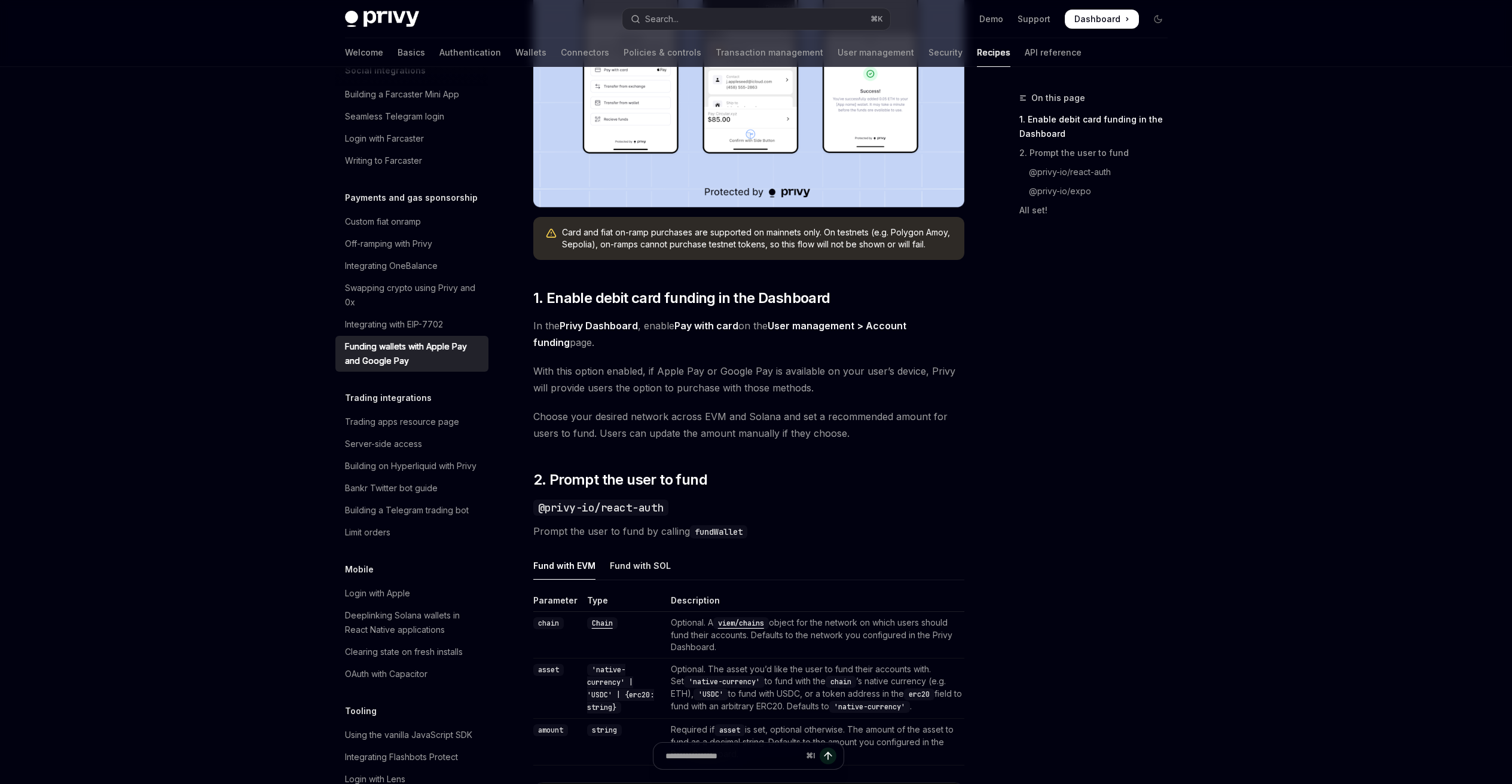
click at [683, 326] on strong "Pay with card" at bounding box center [706, 325] width 64 height 12
drag, startPoint x: 683, startPoint y: 326, endPoint x: 735, endPoint y: 328, distance: 52.0
click at [735, 328] on strong "Pay with card" at bounding box center [706, 325] width 64 height 12
click at [697, 363] on span "With this option enabled, if Apple Pay or Google Pay is available on your user’…" at bounding box center [749, 379] width 431 height 33
click at [683, 327] on strong "Pay with card" at bounding box center [706, 325] width 64 height 12
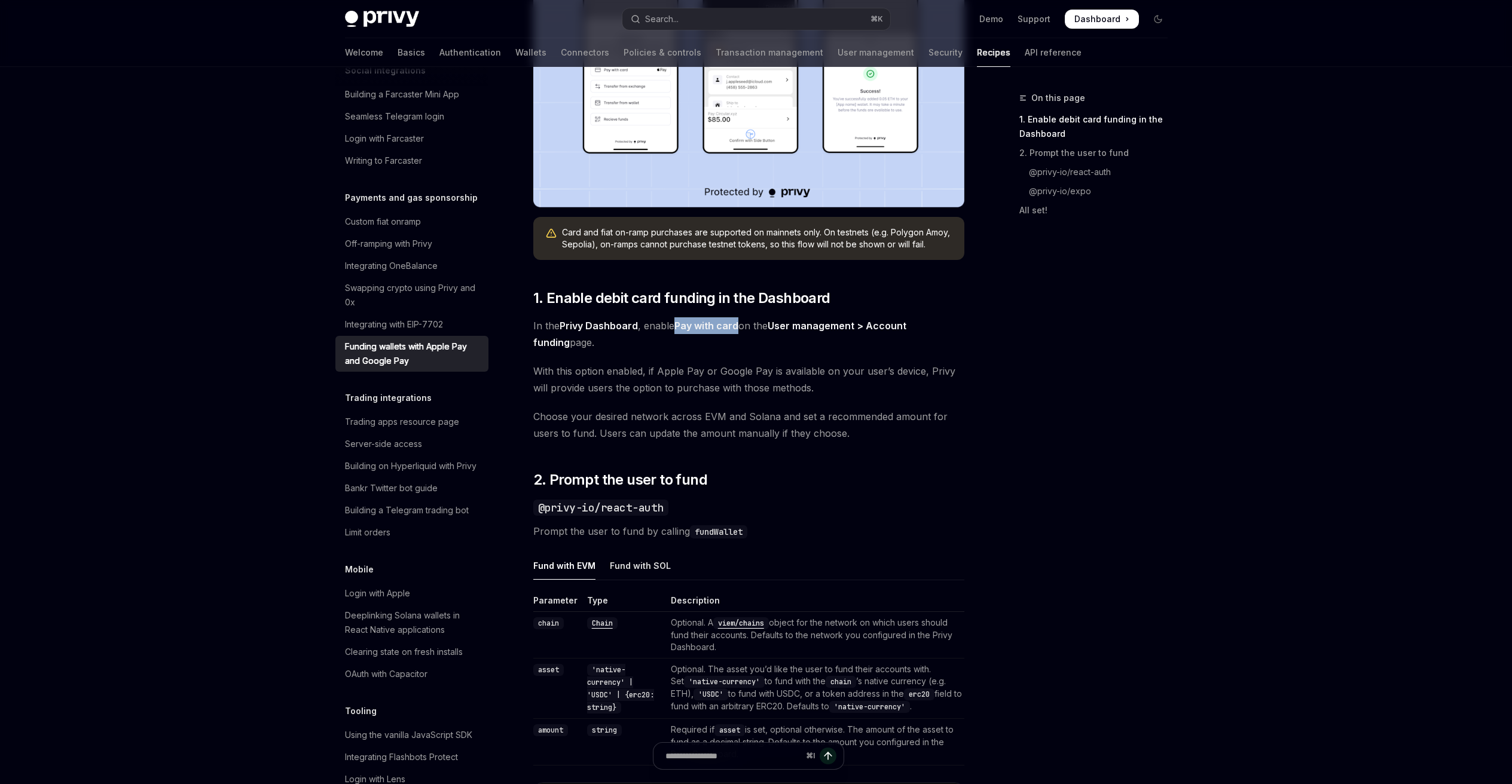
drag, startPoint x: 683, startPoint y: 327, endPoint x: 720, endPoint y: 331, distance: 37.2
click at [720, 331] on strong "Pay with card" at bounding box center [706, 325] width 64 height 12
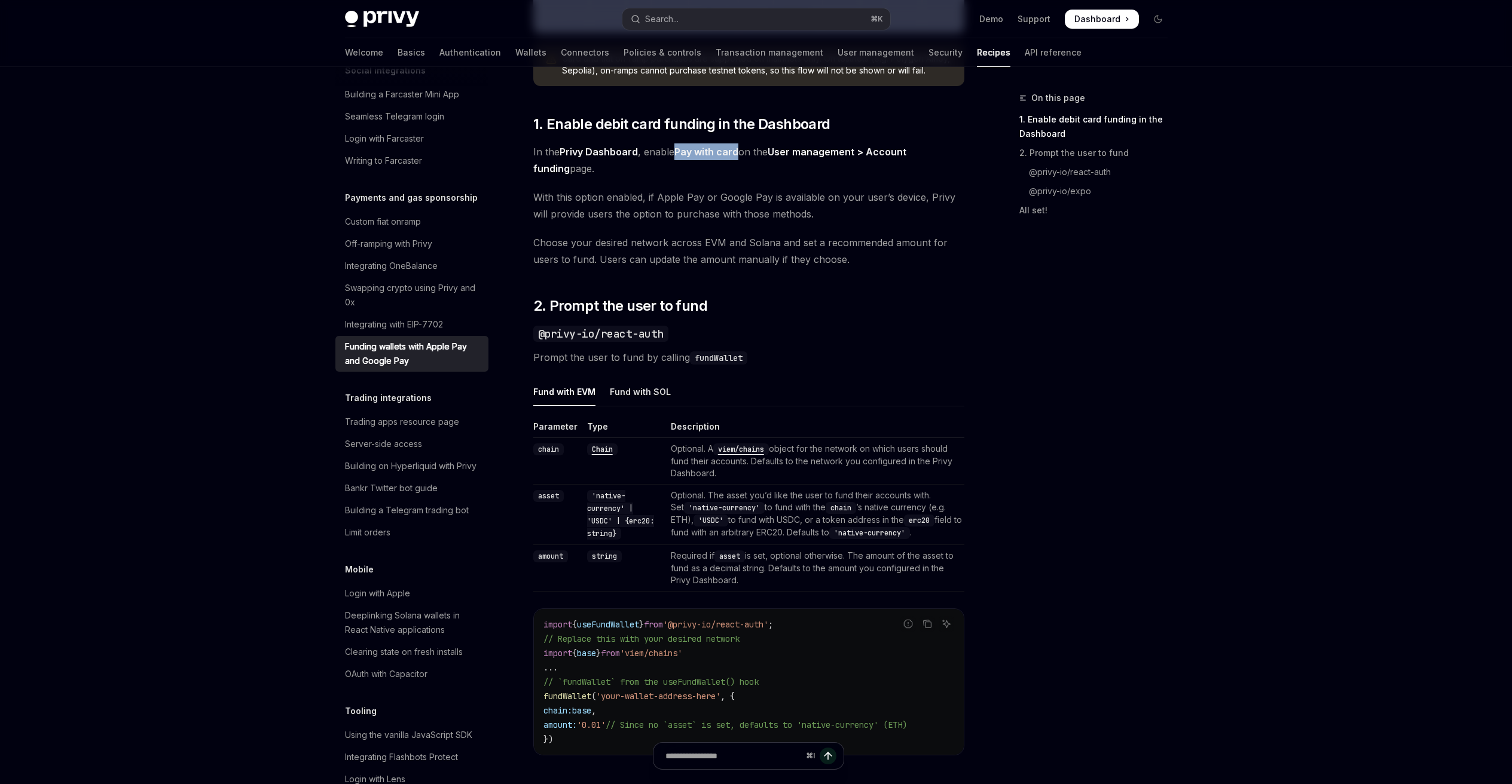
scroll to position [640, 0]
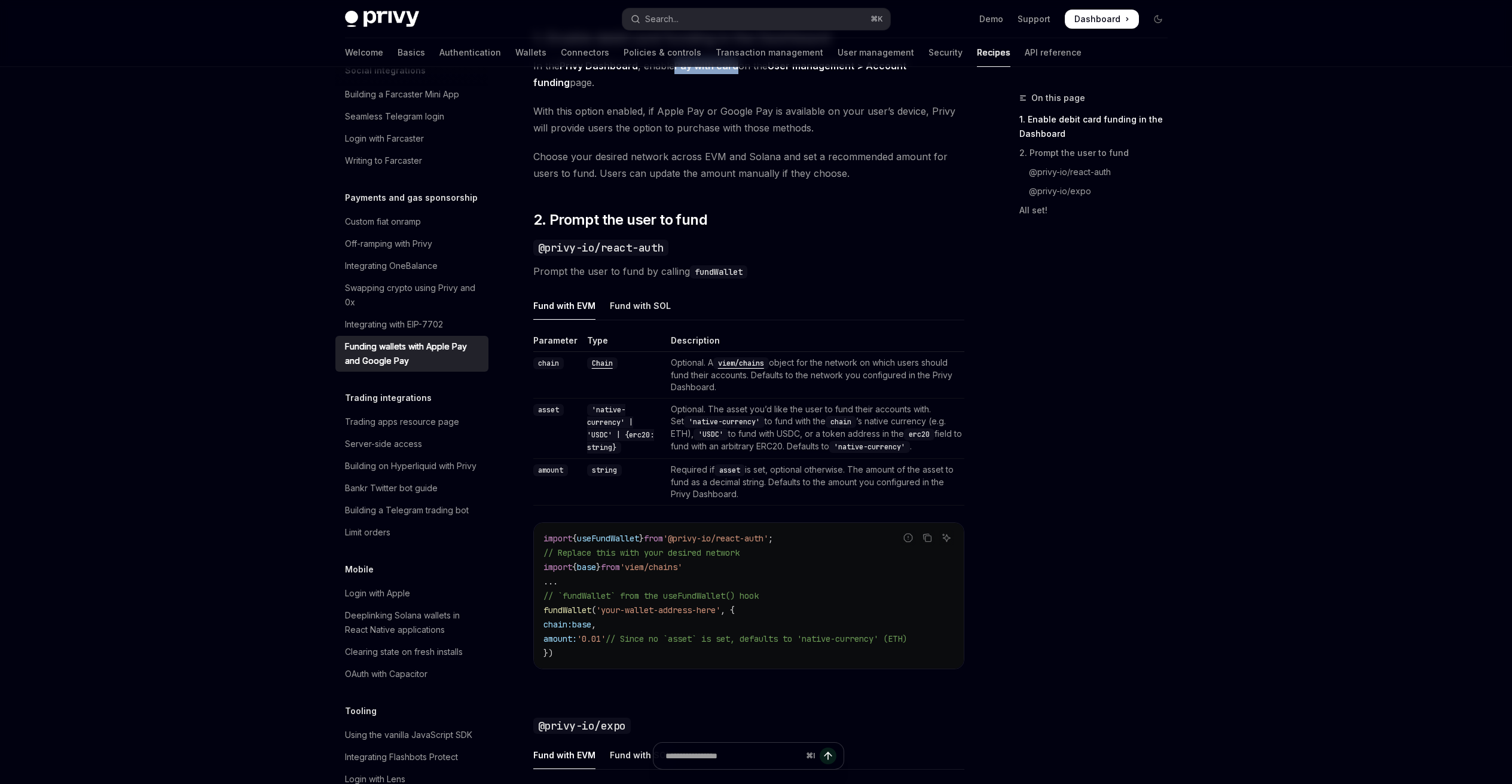
click at [407, 368] on div "Funding wallets with Apple Pay and Google Pay" at bounding box center [413, 354] width 136 height 29
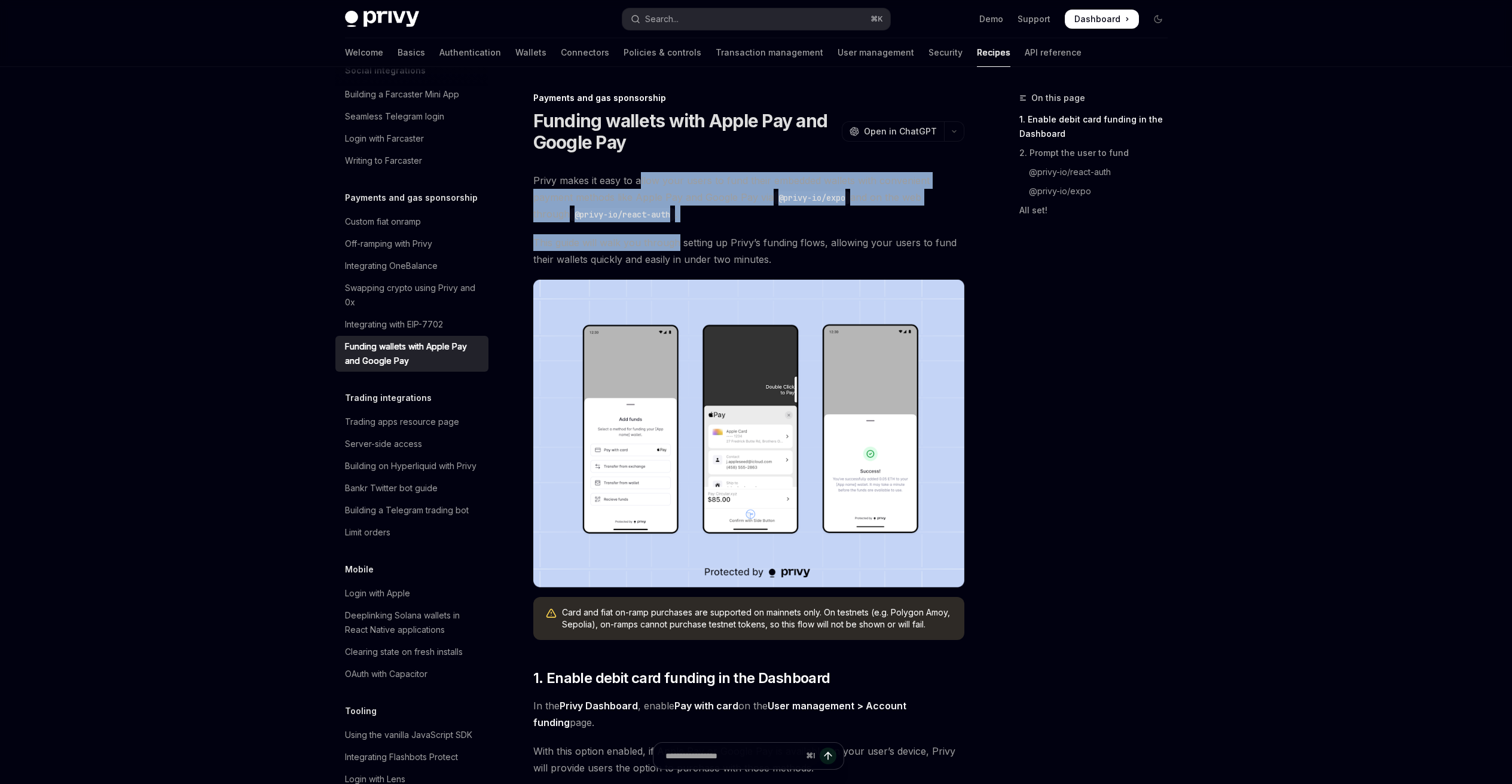
drag, startPoint x: 640, startPoint y: 190, endPoint x: 676, endPoint y: 246, distance: 66.6
click at [676, 246] on span "This guide will walk you through setting up Privy’s funding flows, allowing you…" at bounding box center [749, 250] width 431 height 33
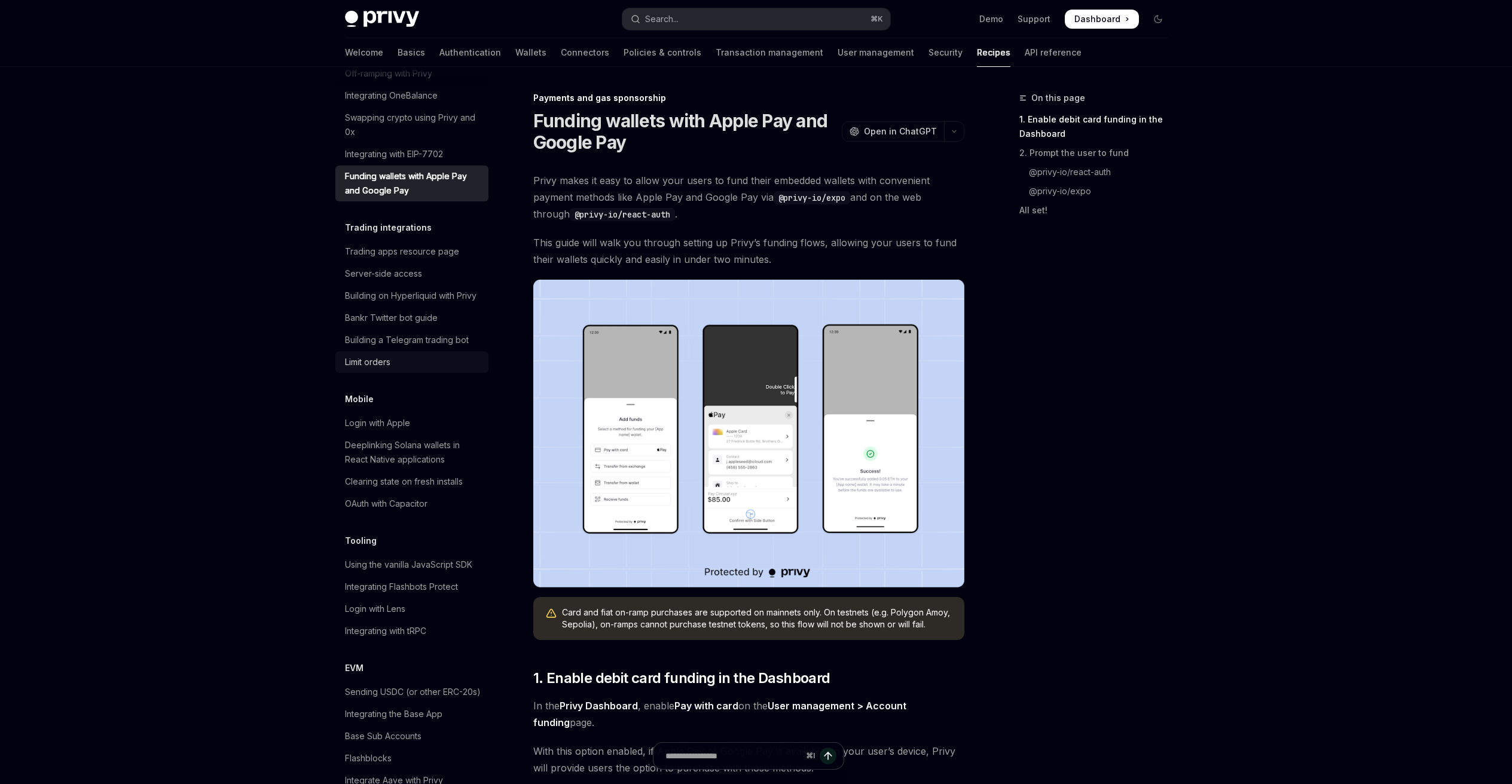
scroll to position [1112, 0]
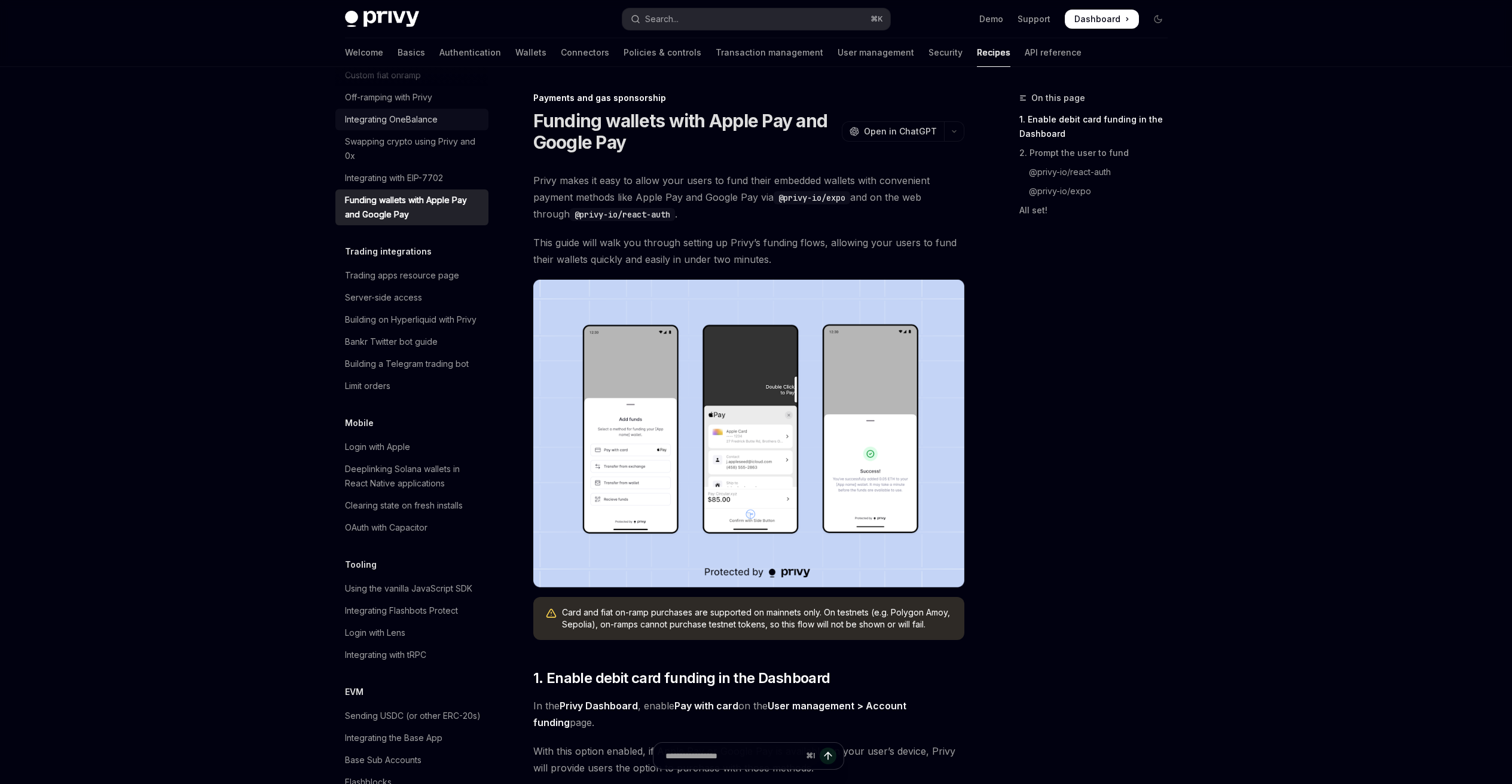
click at [404, 126] on div "Integrating OneBalance" at bounding box center [391, 119] width 93 height 14
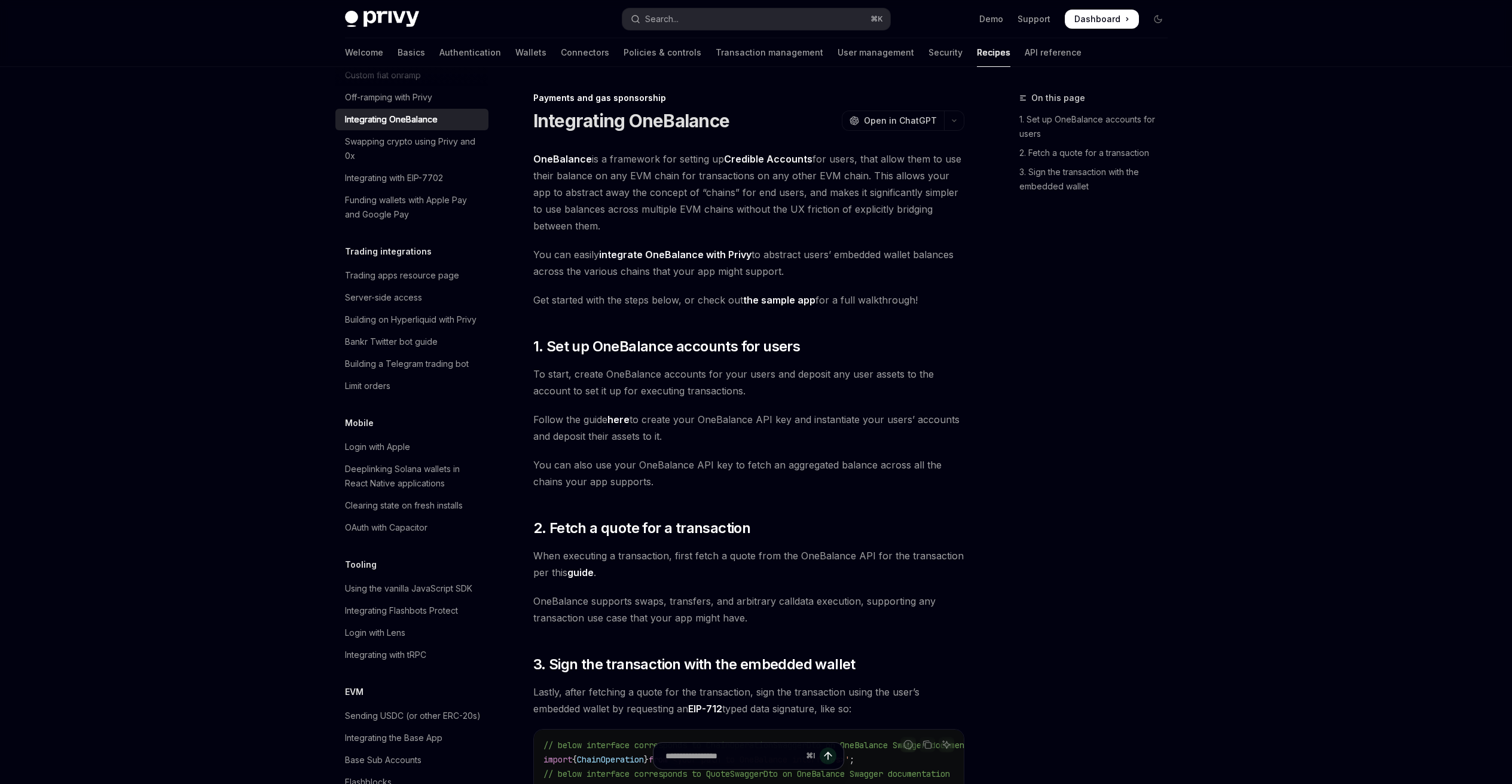
type textarea "*"
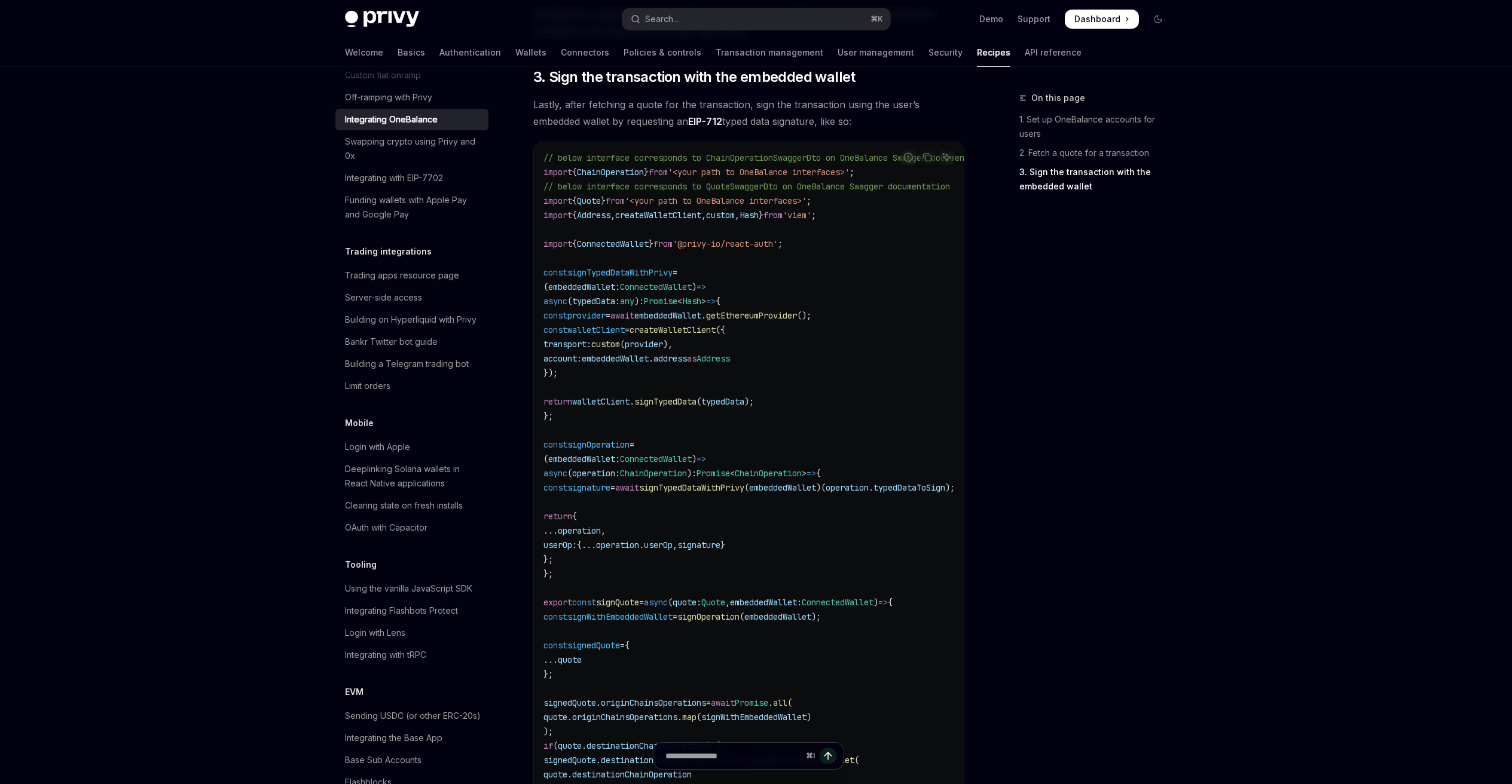
scroll to position [902, 0]
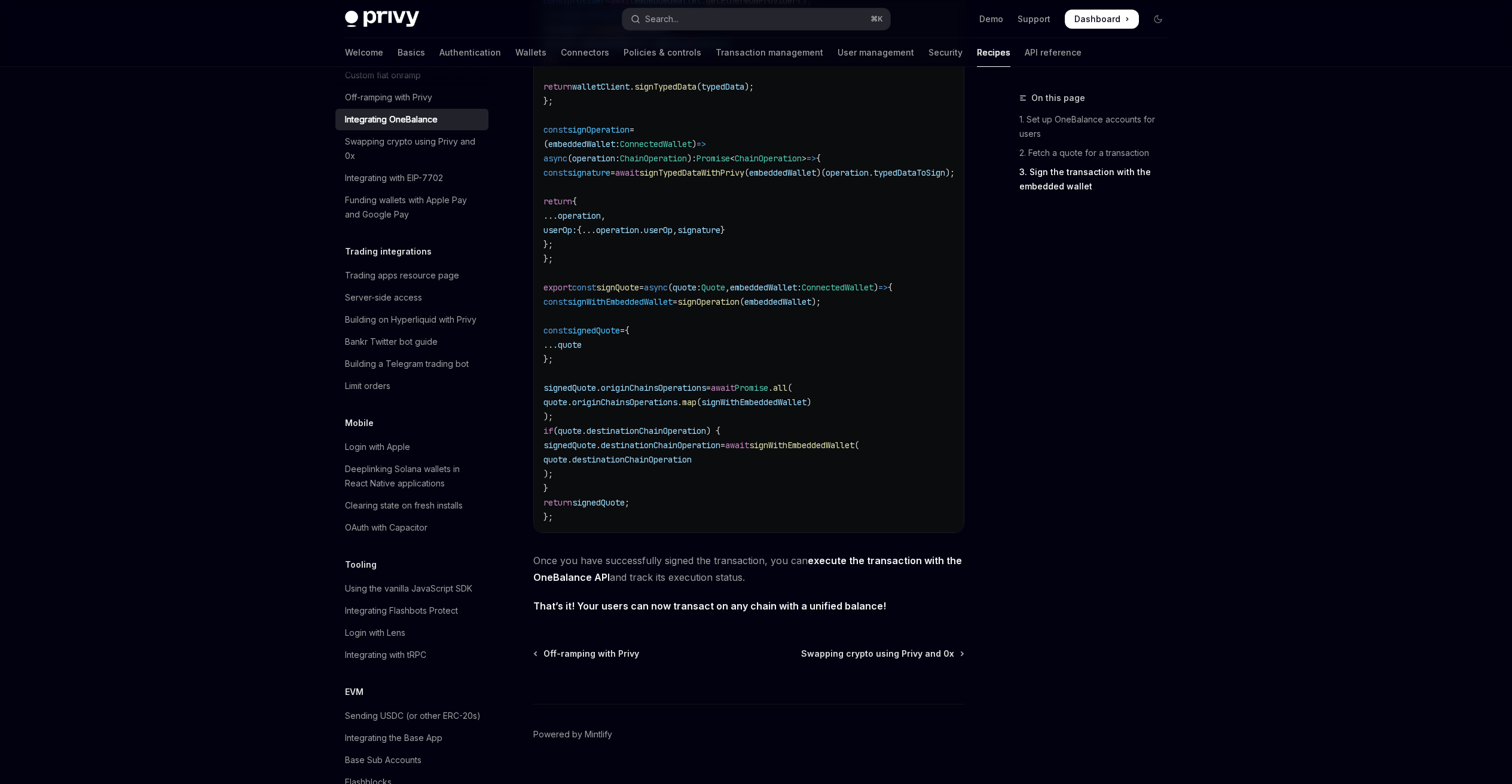
click at [606, 503] on span "signedQuote" at bounding box center [598, 502] width 53 height 10
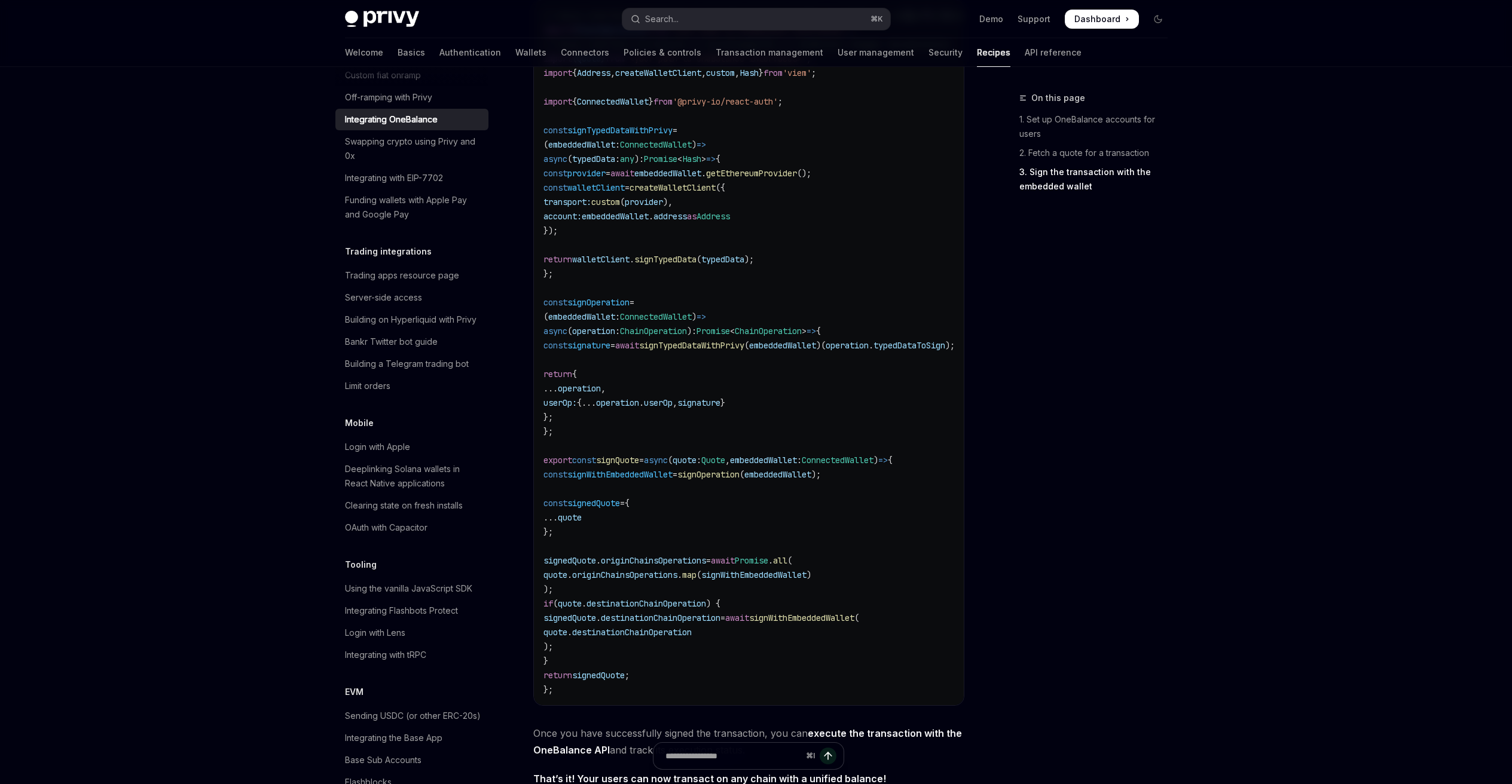
click at [616, 462] on span "signQuote" at bounding box center [618, 460] width 43 height 10
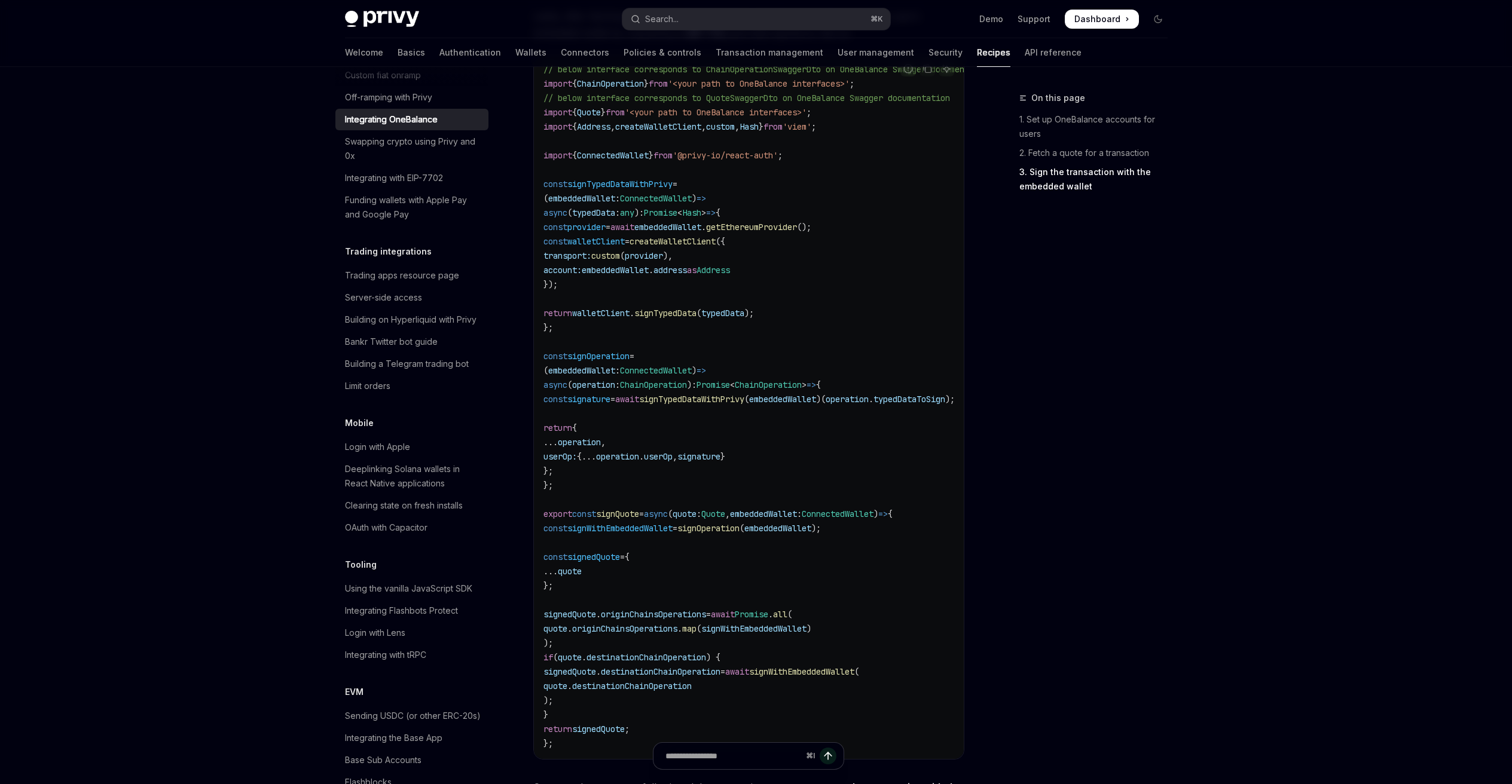
scroll to position [661, 0]
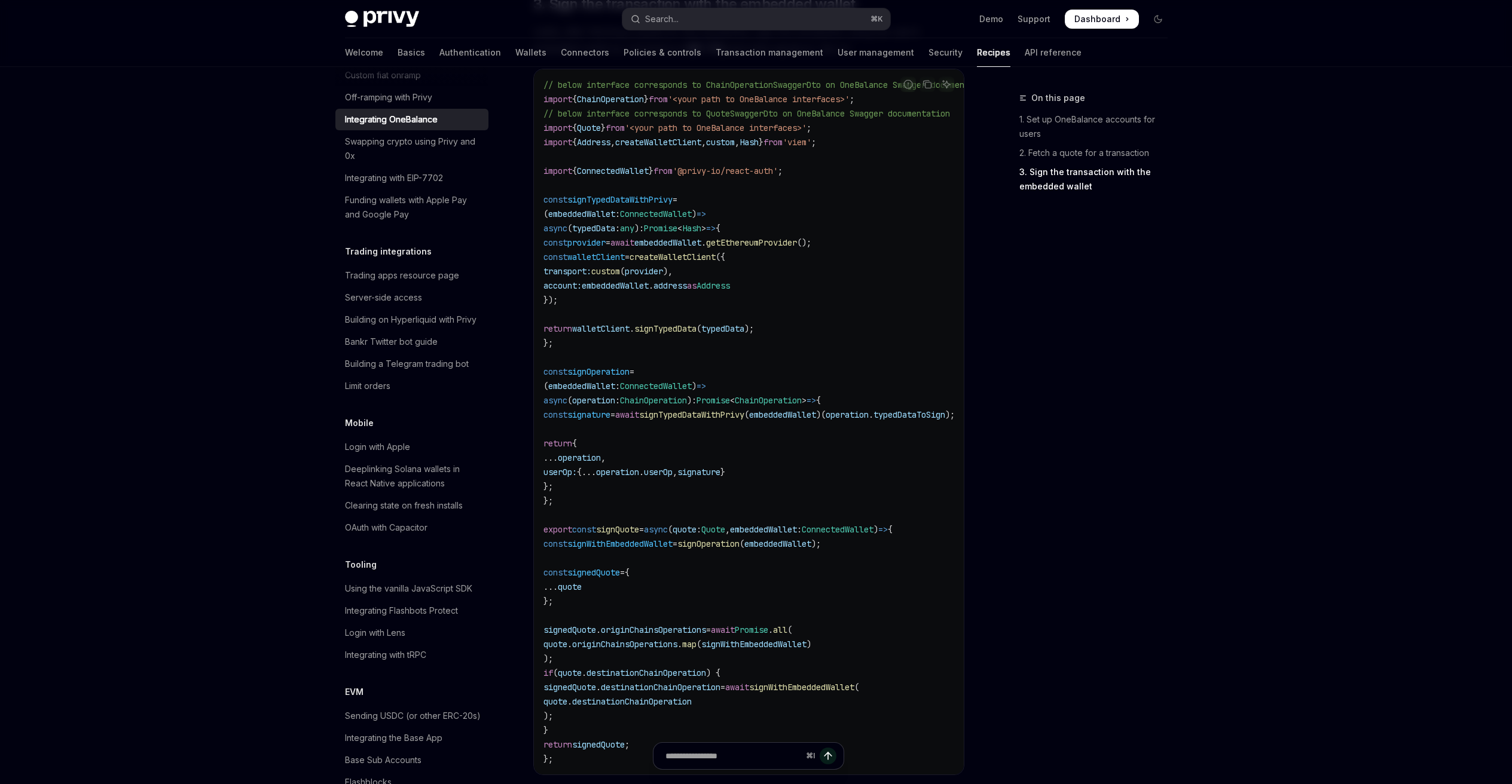
drag, startPoint x: 650, startPoint y: 310, endPoint x: 525, endPoint y: 85, distance: 257.4
click at [525, 85] on div "Payments and gas sponsorship Integrating OneBalance OpenAI Open in ChatGPT Open…" at bounding box center [637, 240] width 660 height 1619
click at [636, 204] on span "signTypedDataWithPrivy" at bounding box center [620, 199] width 106 height 10
click at [626, 193] on code "// below interface corresponds to ChainOperationSwaggerDto on OneBalance Swagge…" at bounding box center [782, 422] width 478 height 688
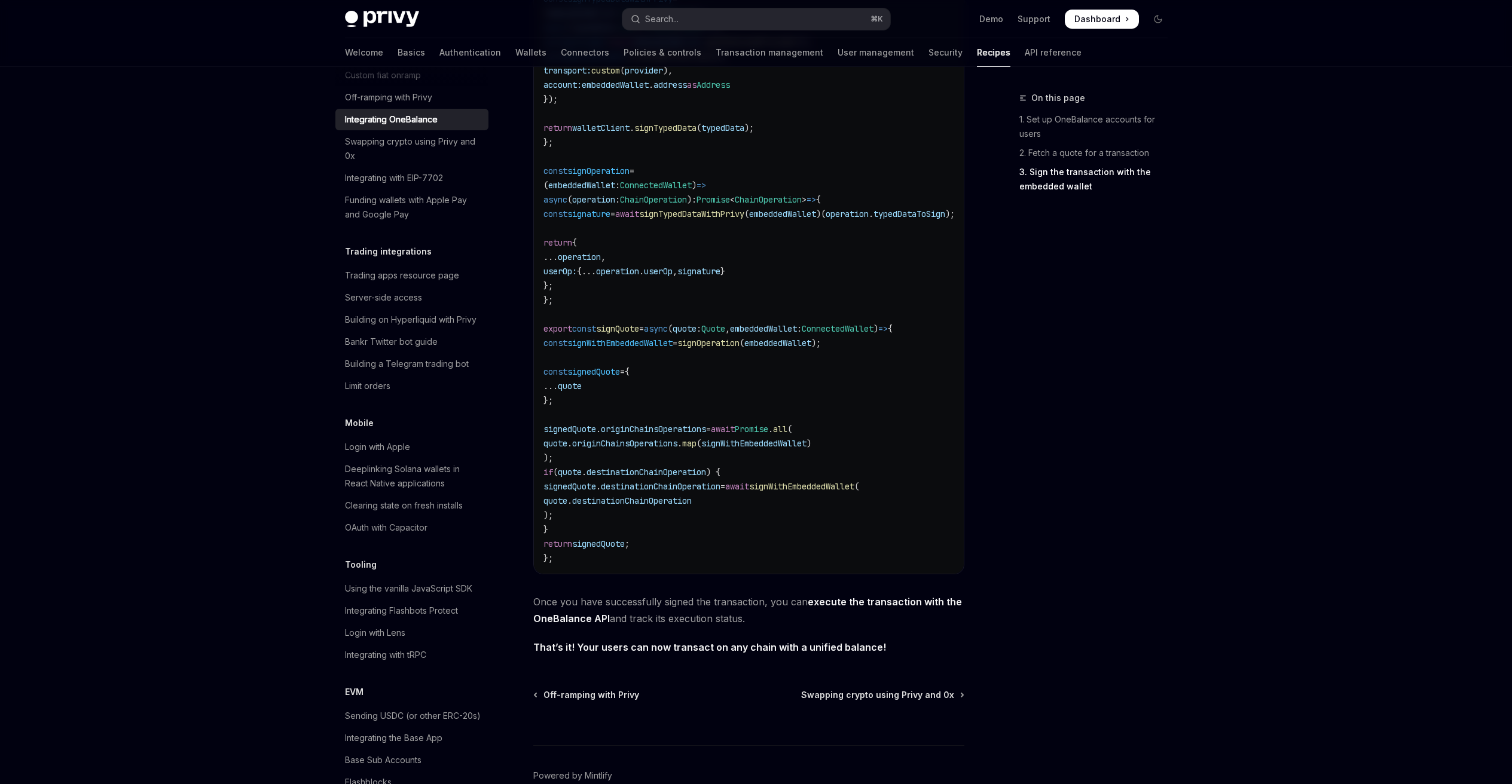
scroll to position [930, 0]
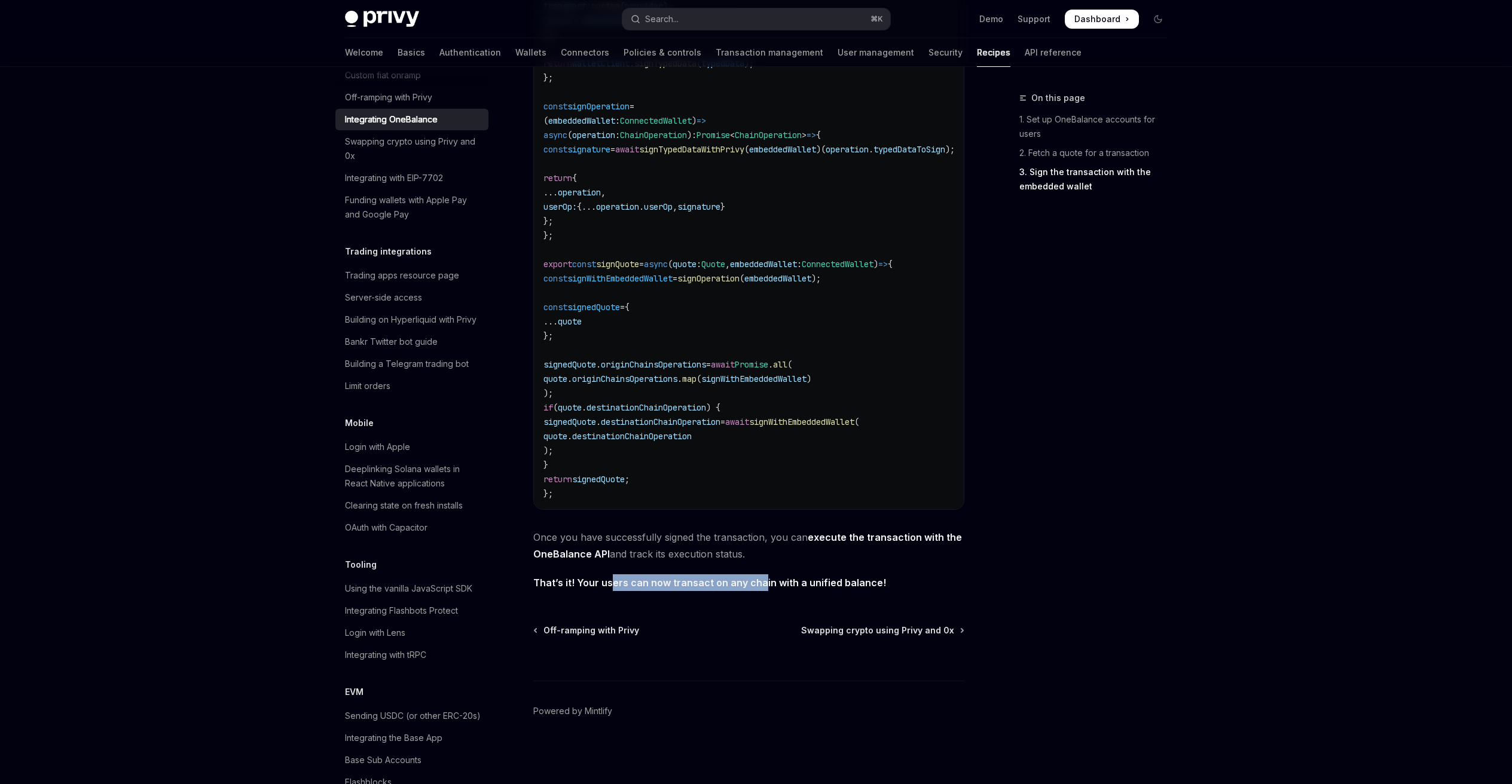
drag, startPoint x: 634, startPoint y: 586, endPoint x: 841, endPoint y: 578, distance: 207.2
click at [784, 581] on strong "That’s it! Your users can now transact on any chain with a unified balance!" at bounding box center [709, 583] width 352 height 12
click at [841, 578] on strong "That’s it! Your users can now transact on any chain with a unified balance!" at bounding box center [709, 583] width 352 height 12
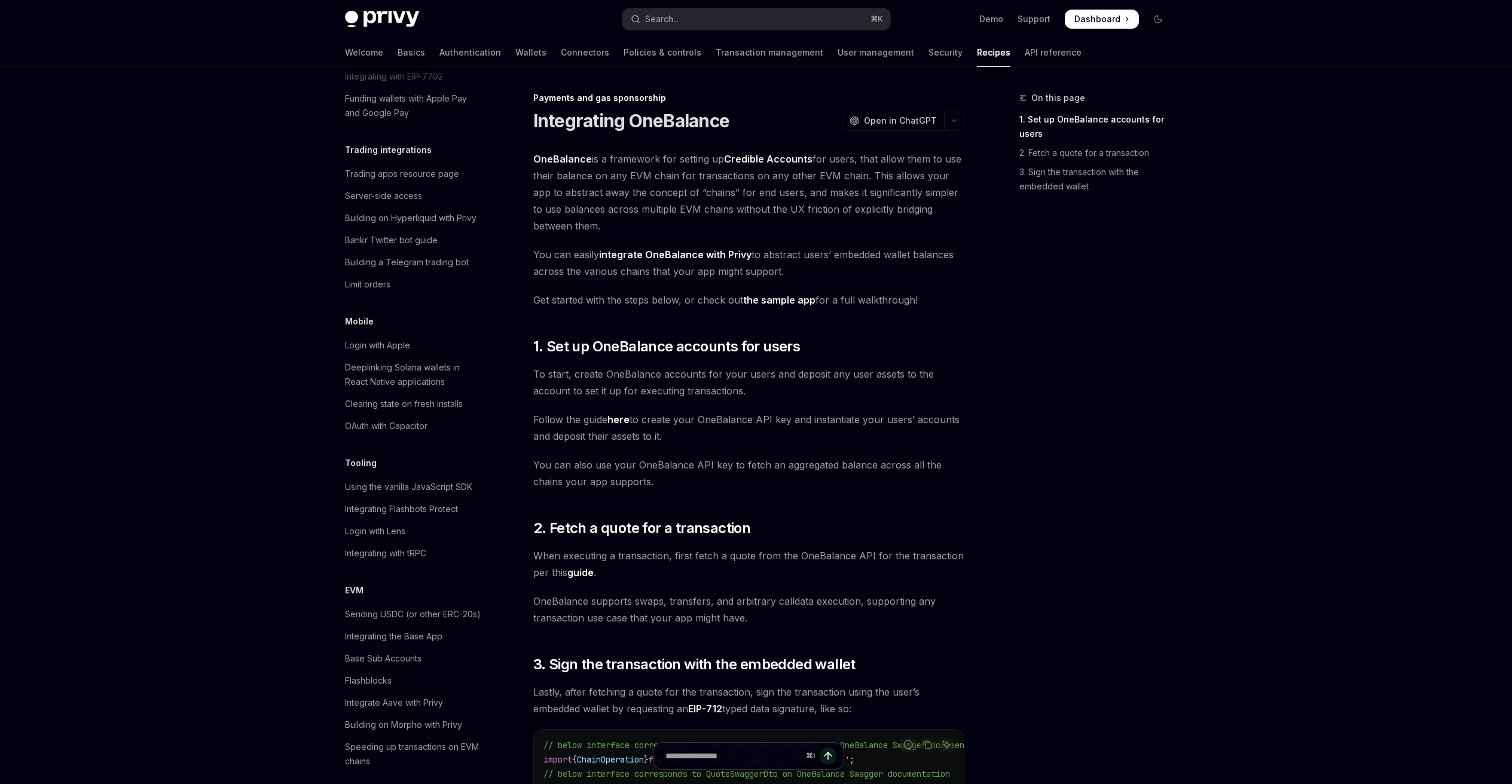
scroll to position [1158, 0]
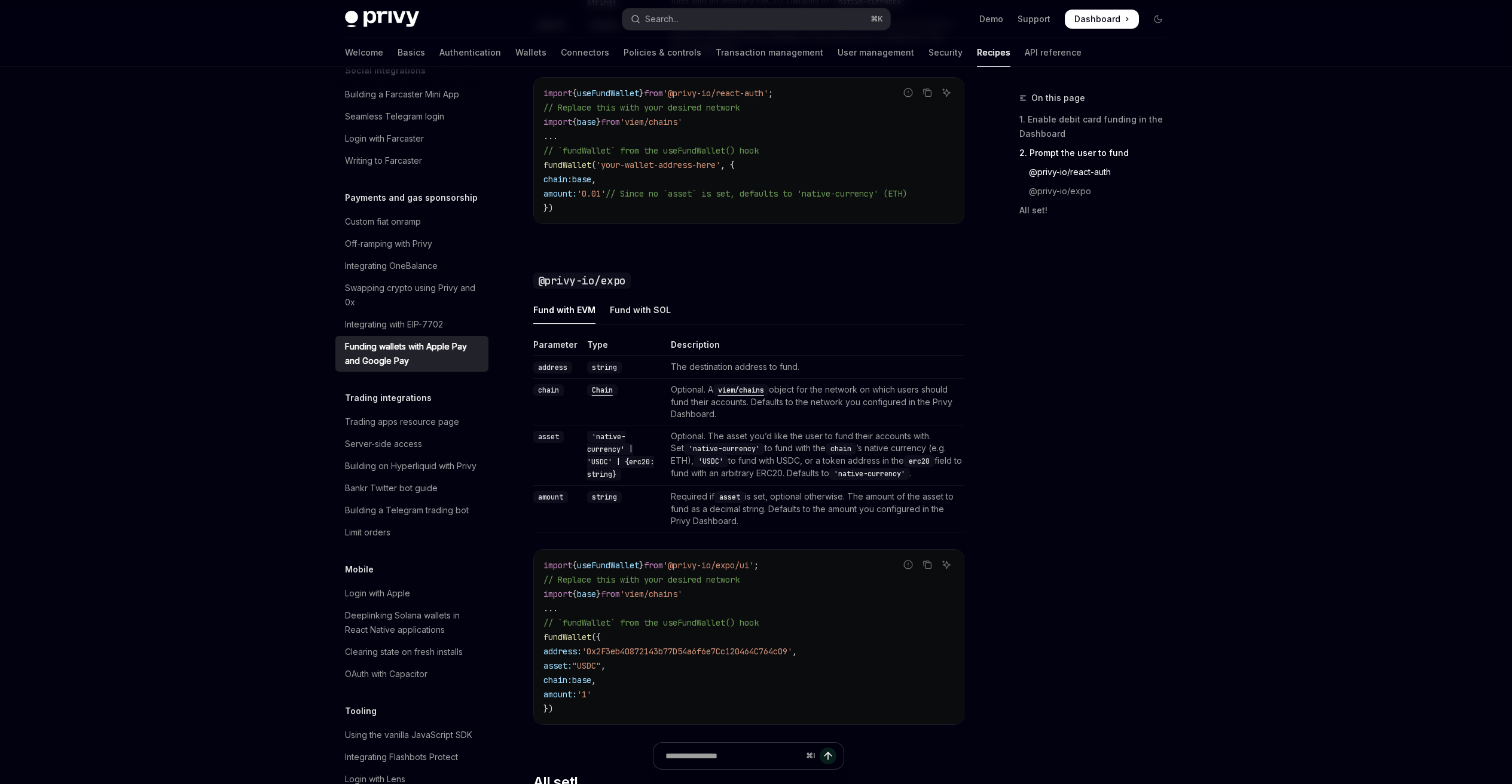
scroll to position [1147, 0]
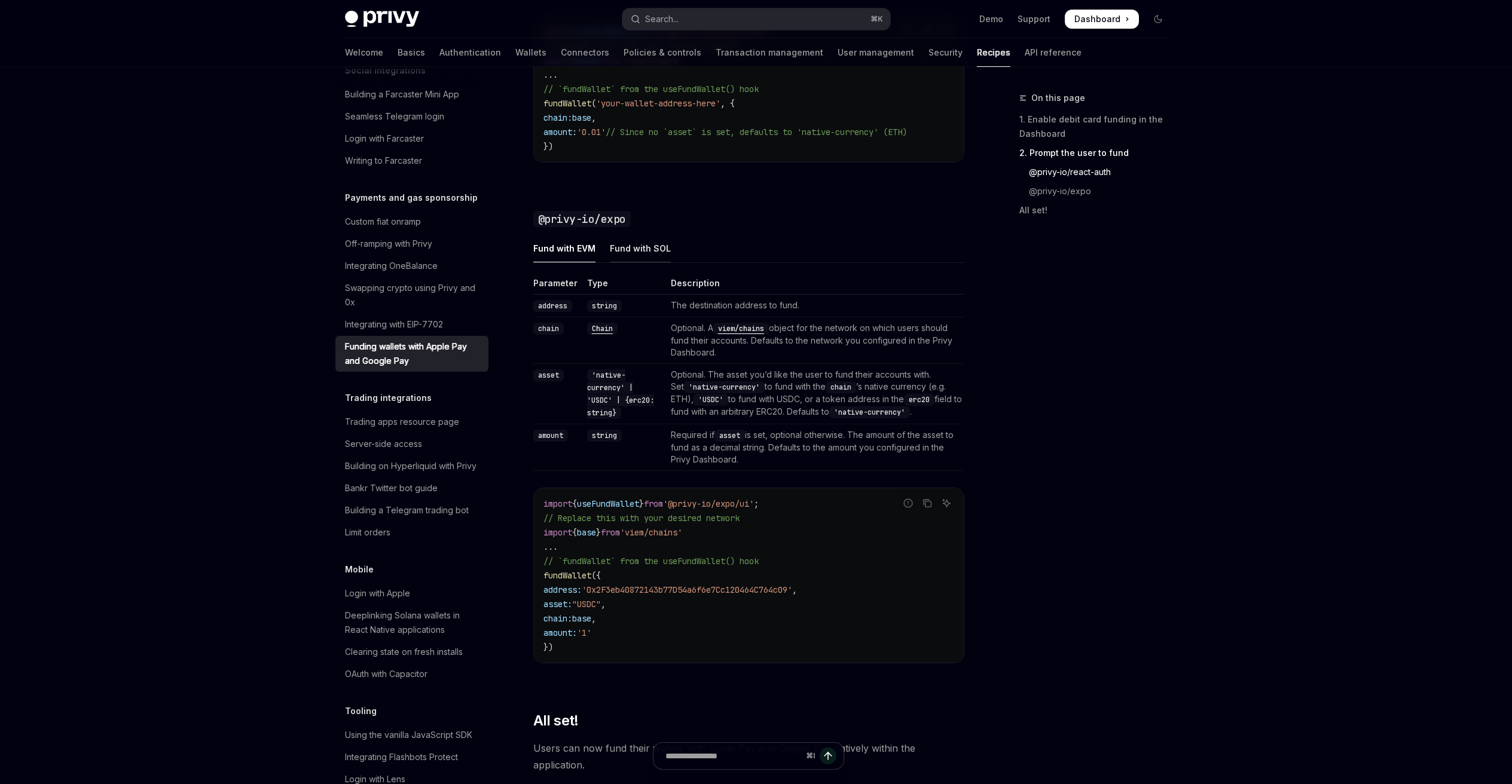
click at [626, 259] on div "Fund with SOL" at bounding box center [640, 248] width 61 height 28
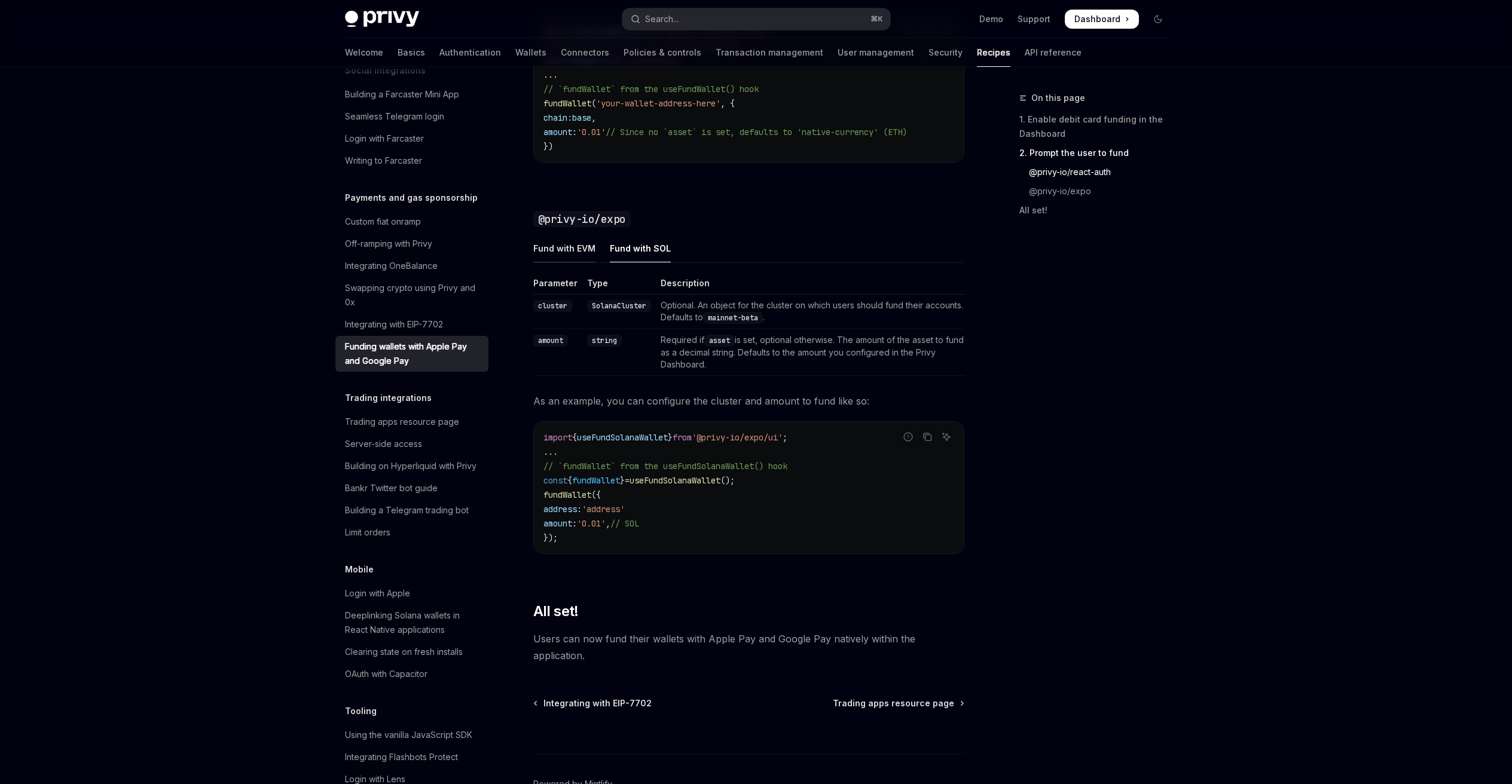
click at [578, 262] on div "Fund with EVM" at bounding box center [564, 248] width 62 height 28
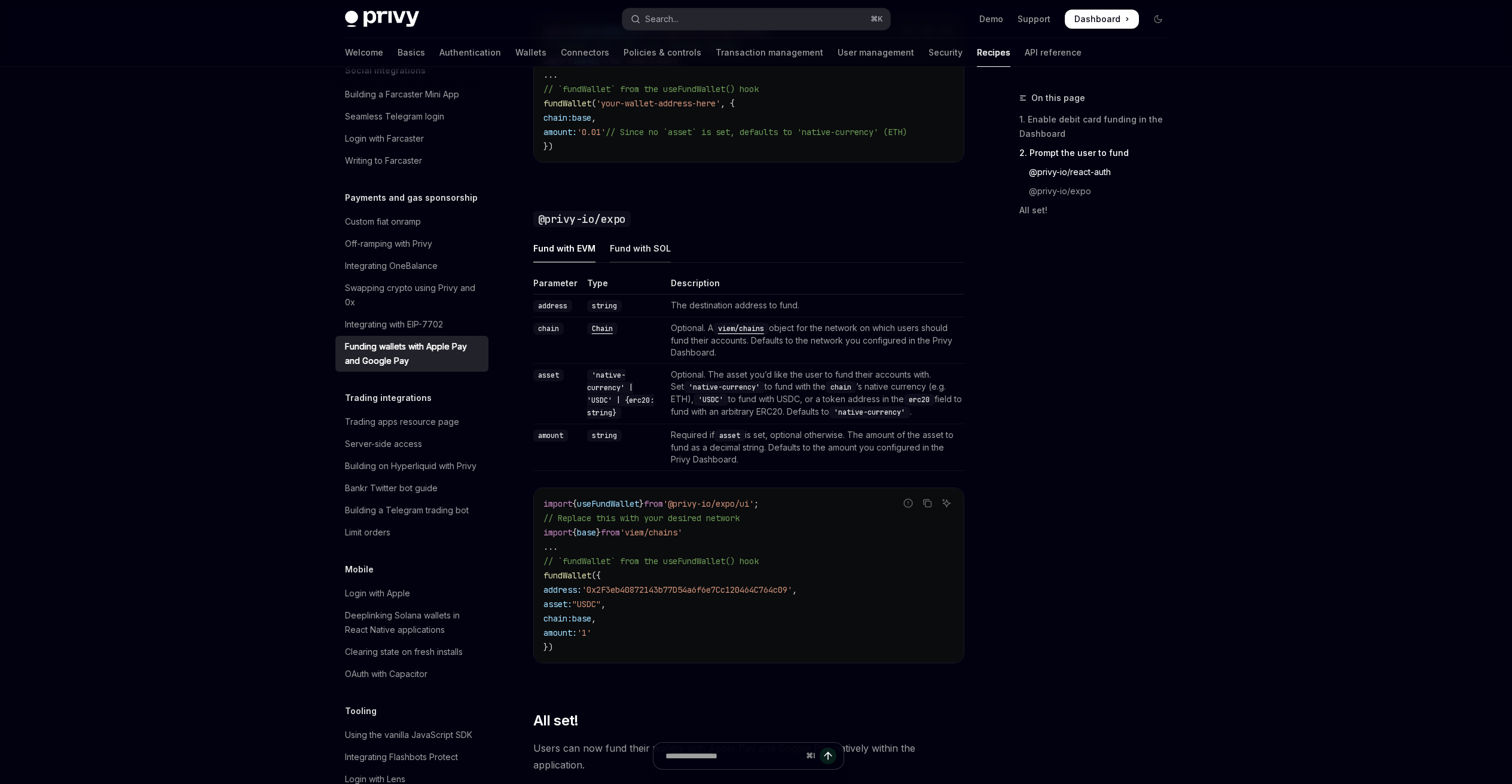
click at [627, 262] on div "Fund with SOL" at bounding box center [640, 248] width 61 height 28
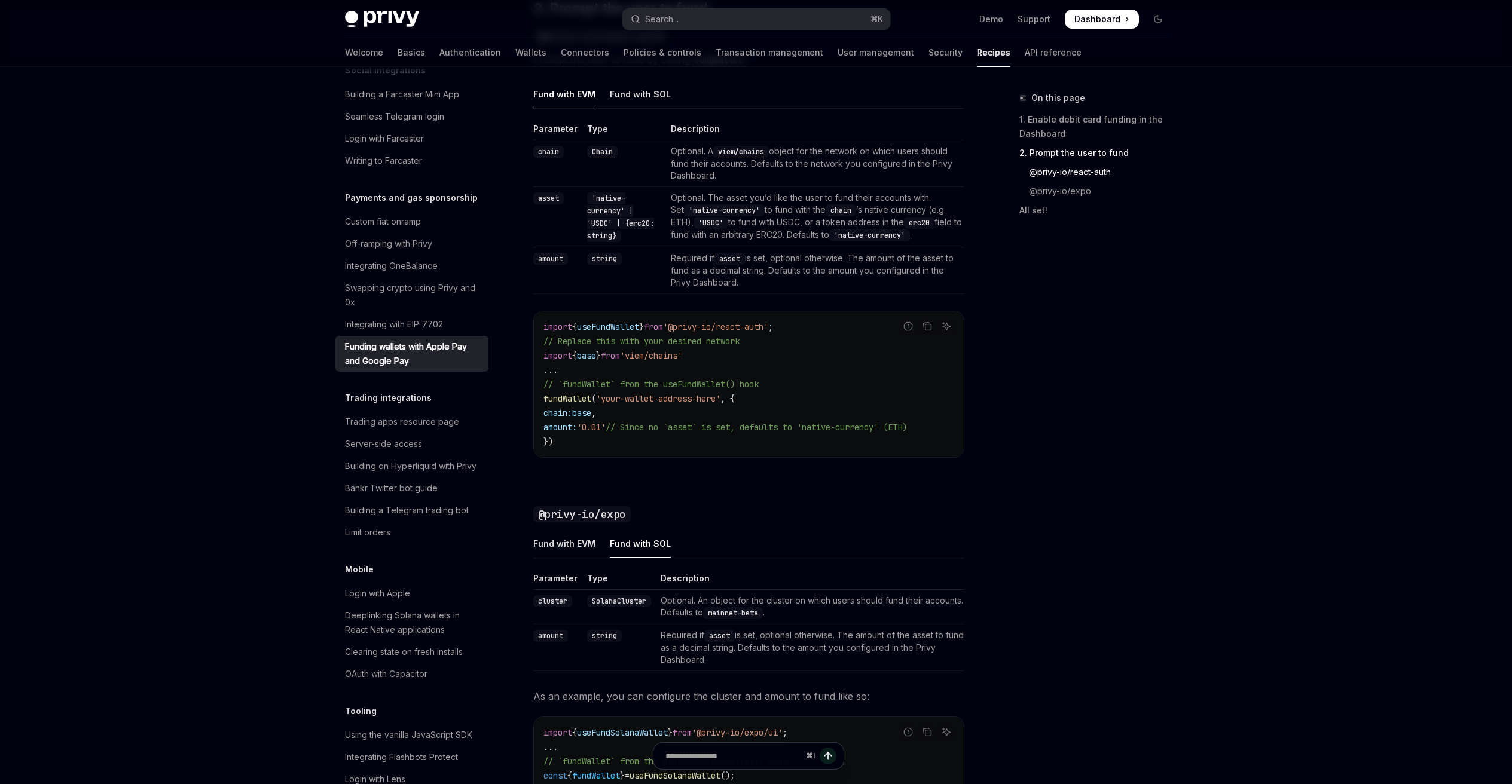
scroll to position [598, 0]
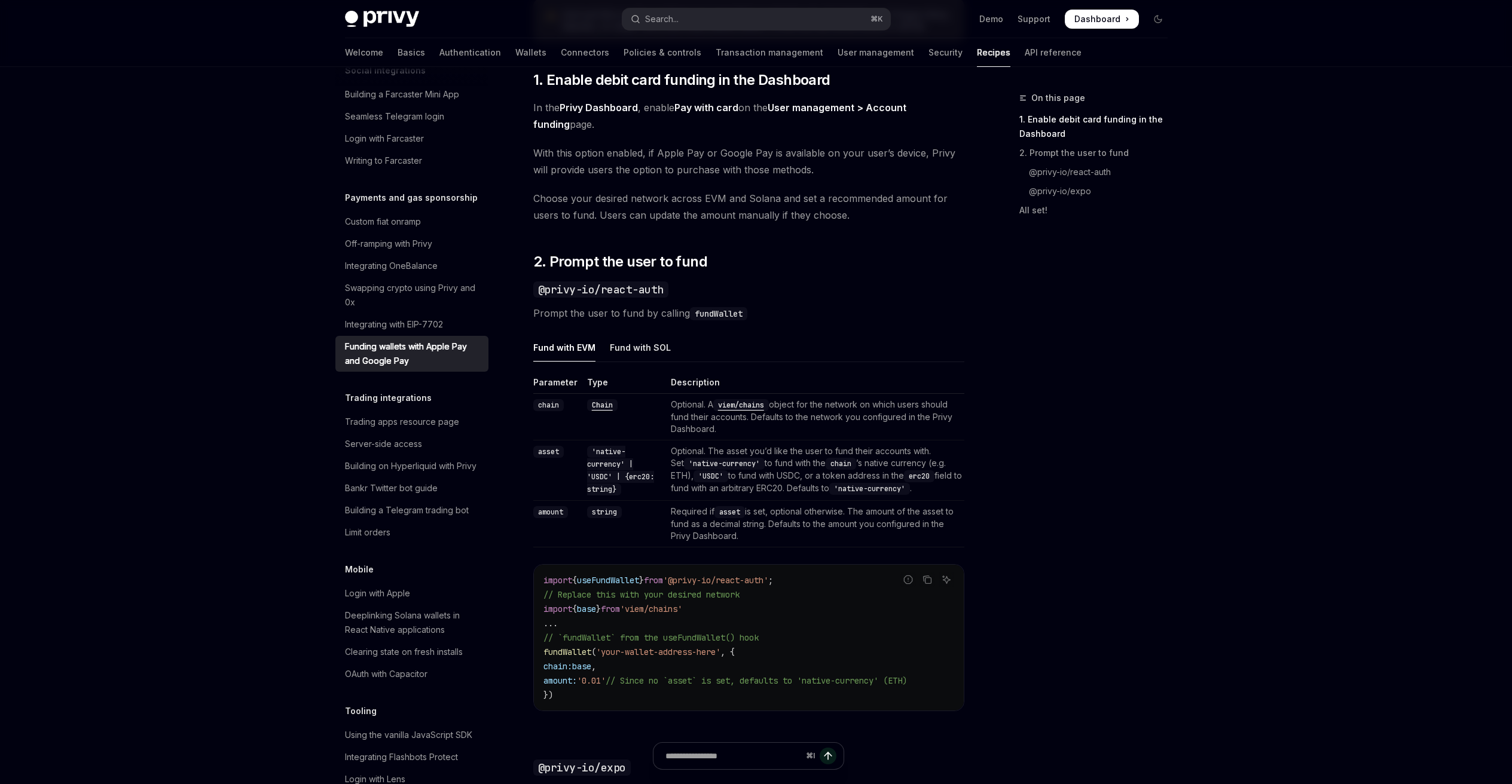
drag, startPoint x: 587, startPoint y: 359, endPoint x: 589, endPoint y: 366, distance: 7.3
click at [587, 360] on div "Fund with EVM" at bounding box center [564, 348] width 62 height 28
click at [631, 343] on div "Fund with SOL" at bounding box center [640, 348] width 61 height 28
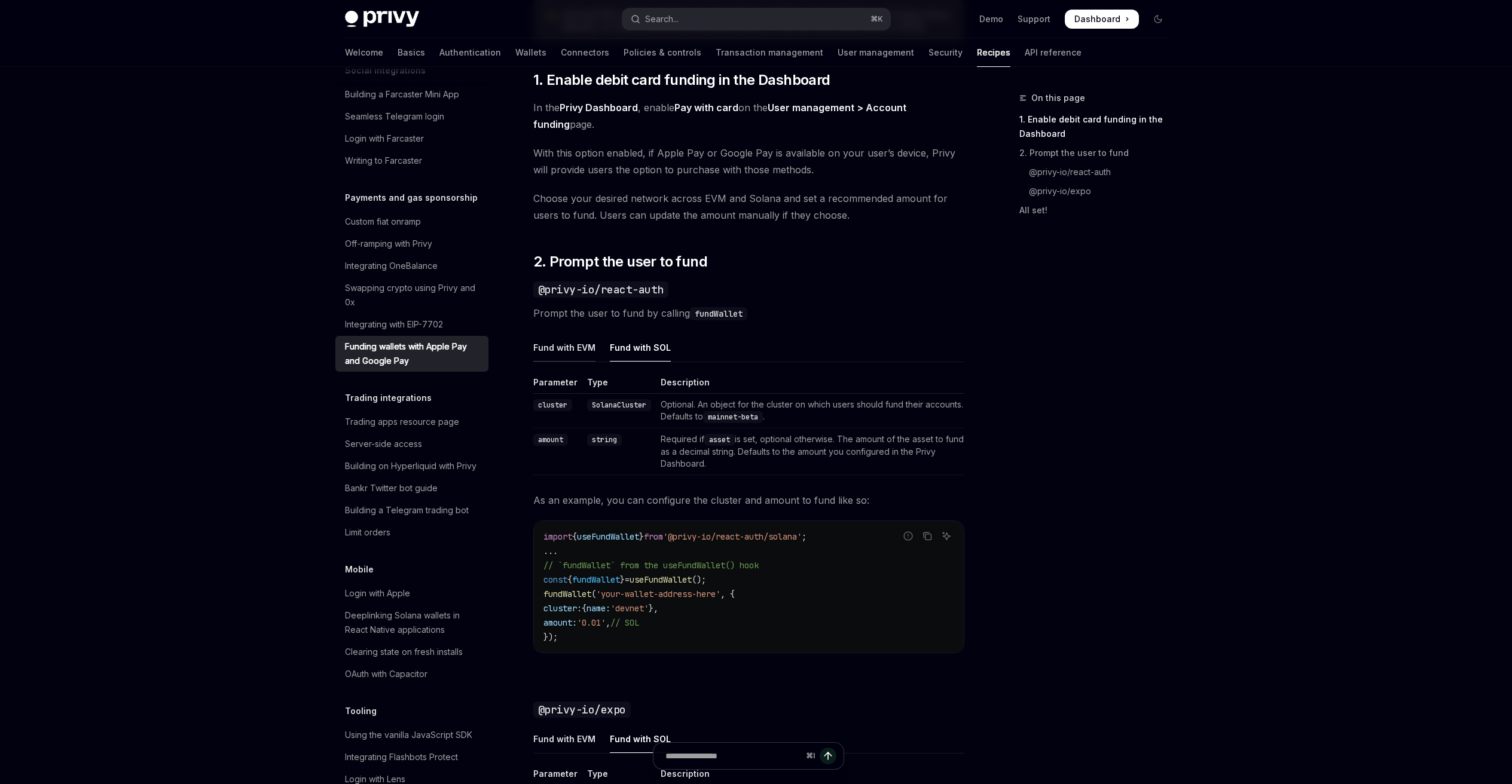
click at [577, 343] on div "Fund with EVM" at bounding box center [564, 348] width 62 height 28
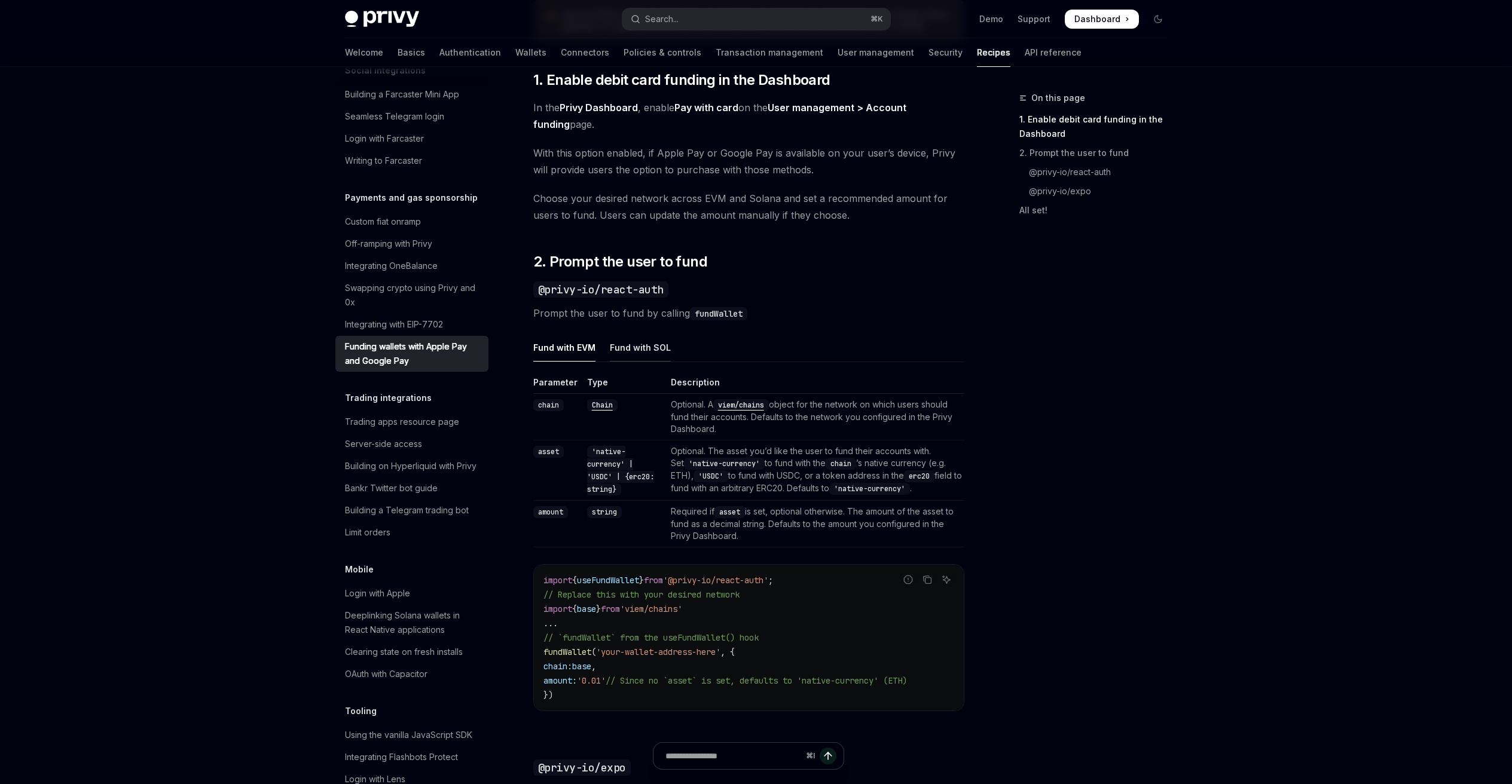
click at [651, 346] on div "Fund with SOL" at bounding box center [640, 348] width 61 height 28
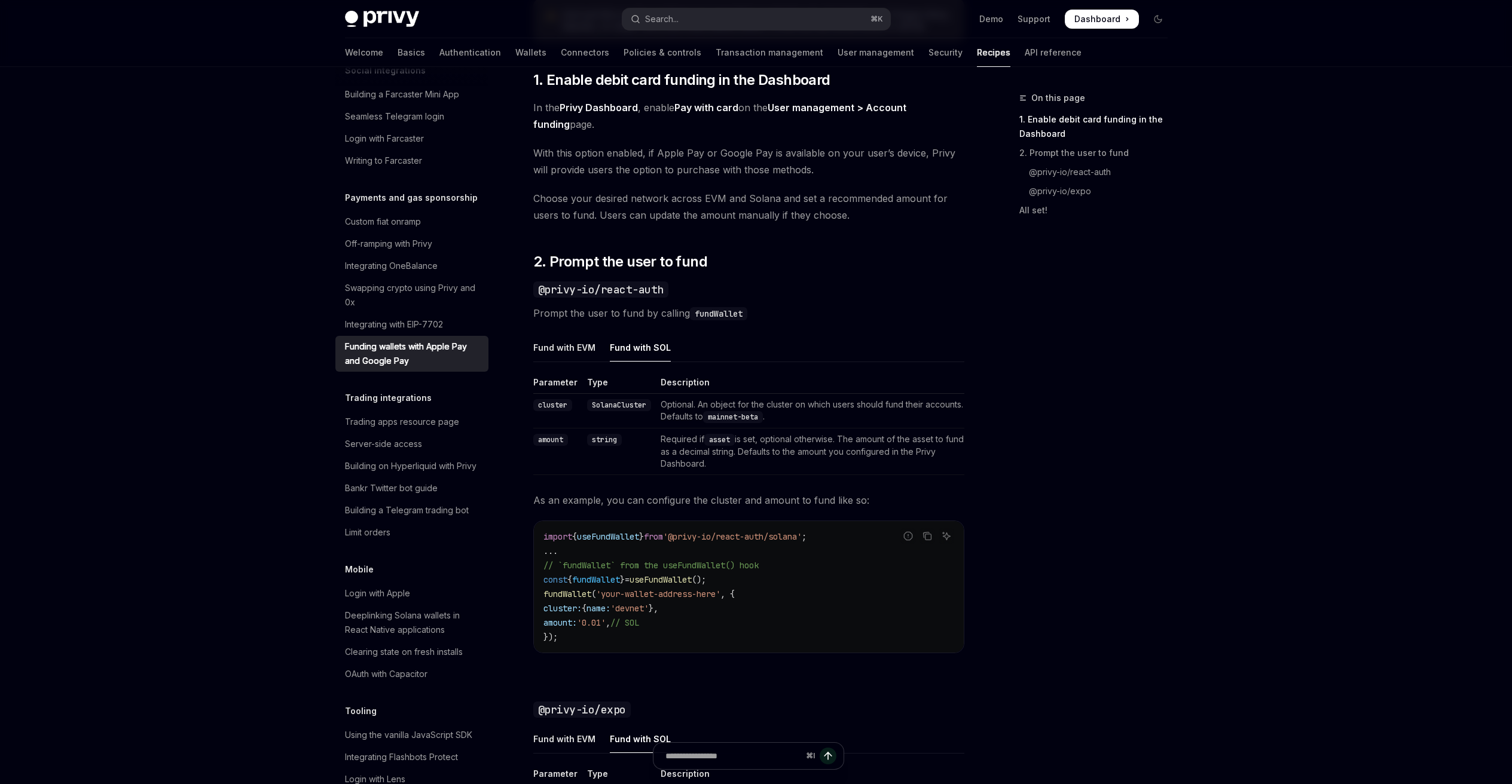
click at [597, 345] on ul "Fund with EVM Fund with SOL" at bounding box center [749, 348] width 431 height 29
click at [679, 344] on ul "Fund with EVM Fund with SOL" at bounding box center [749, 348] width 431 height 29
click at [568, 346] on div "Fund with EVM" at bounding box center [564, 348] width 62 height 28
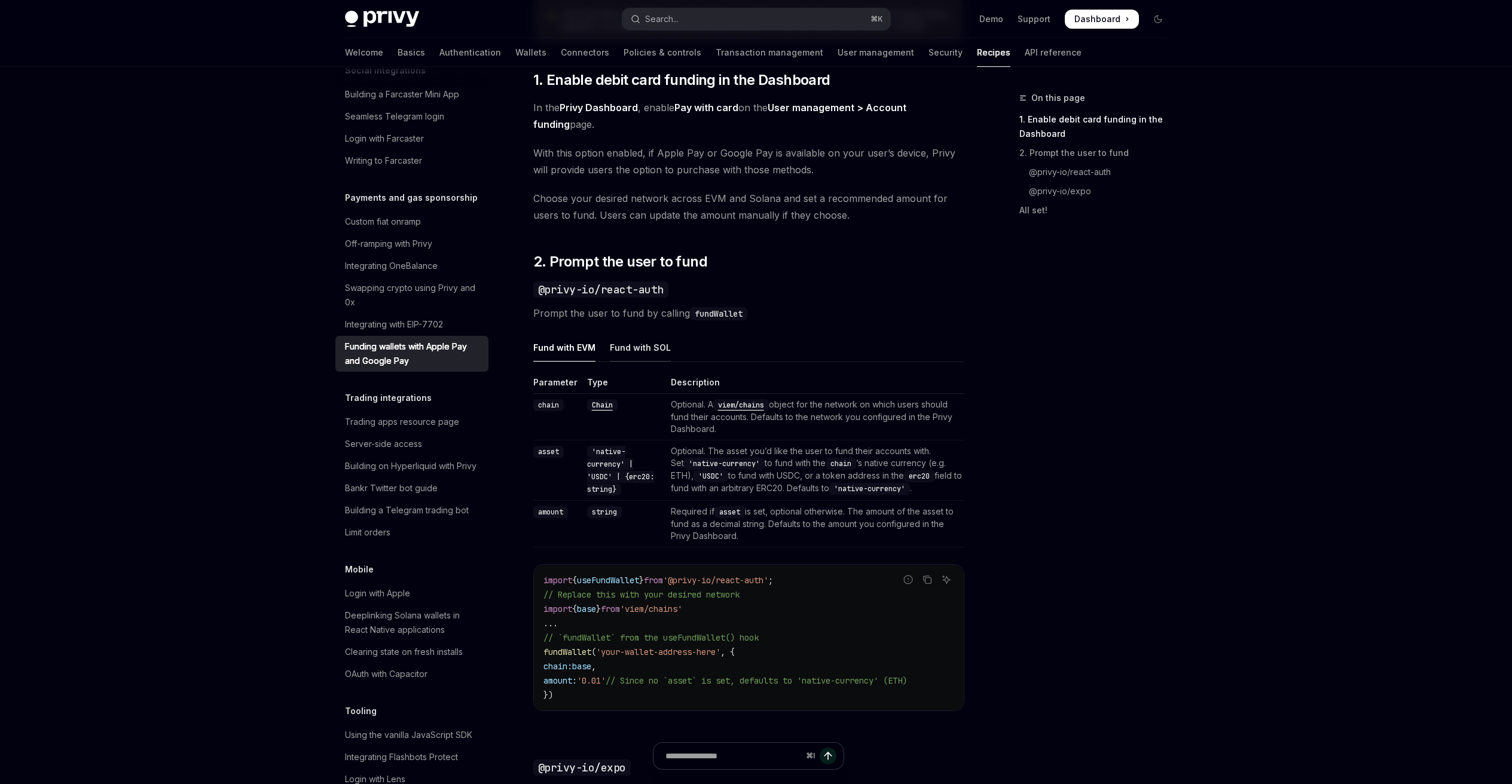
click at [647, 346] on div "Fund with SOL" at bounding box center [640, 348] width 61 height 28
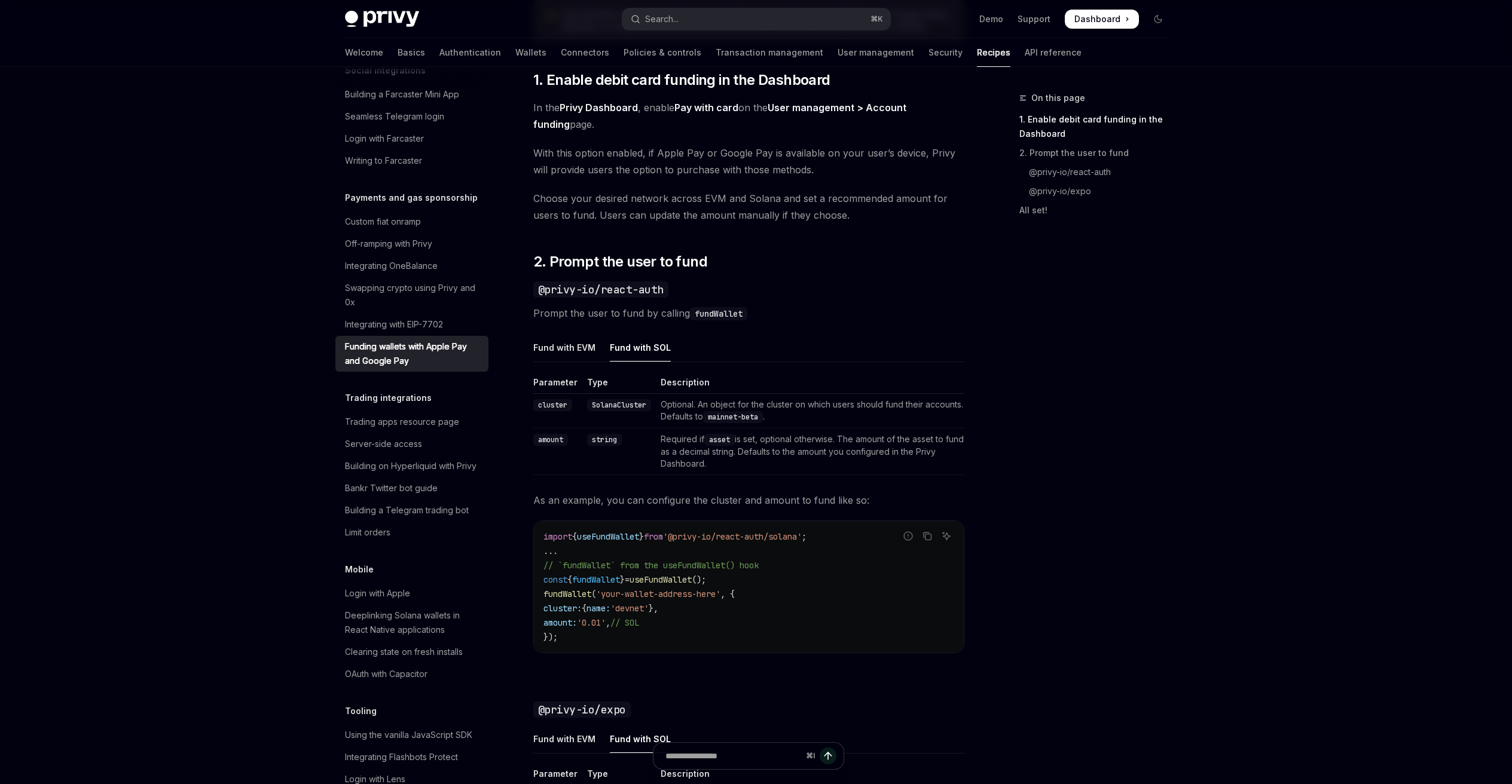
click at [565, 346] on div "Fund with EVM" at bounding box center [564, 348] width 62 height 28
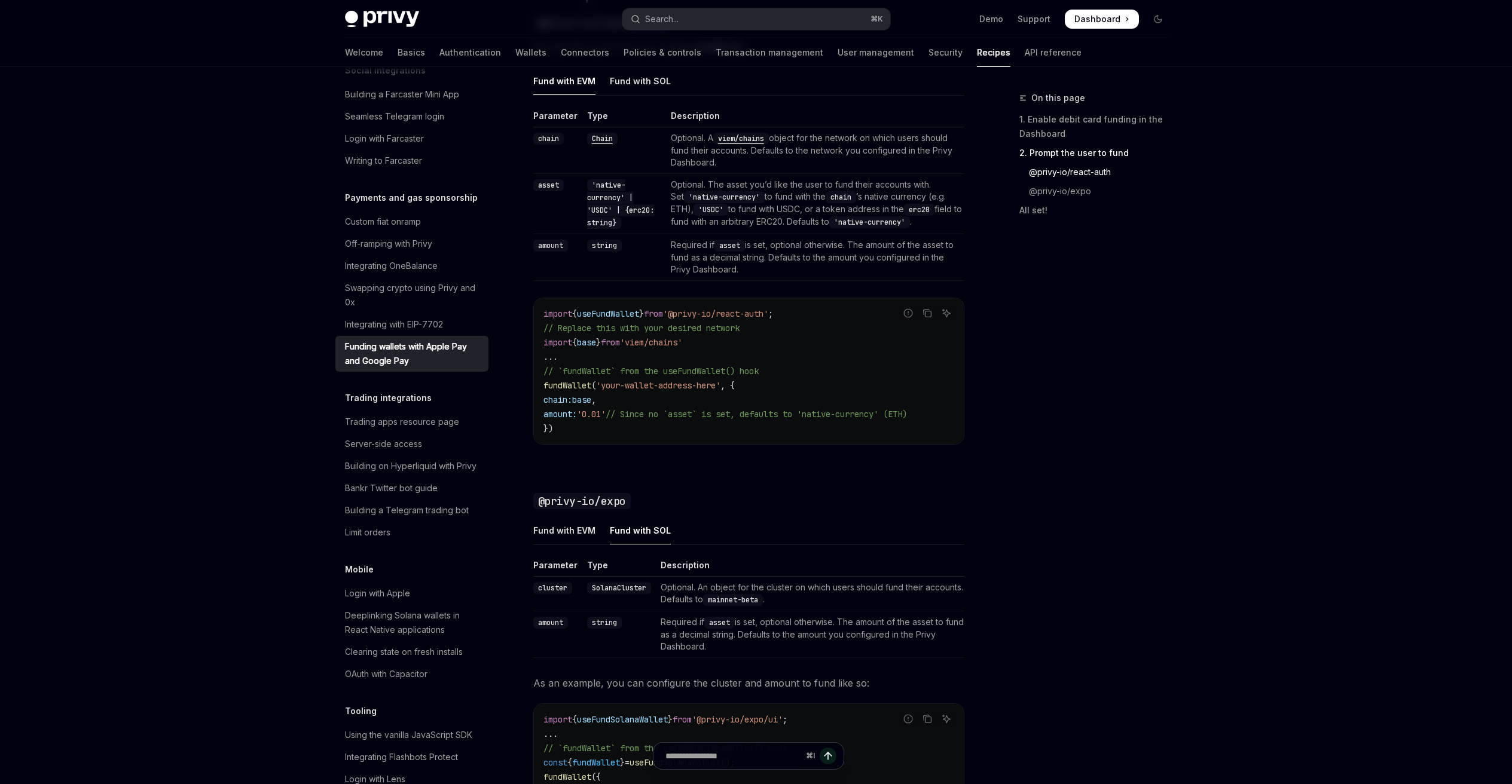
scroll to position [926, 0]
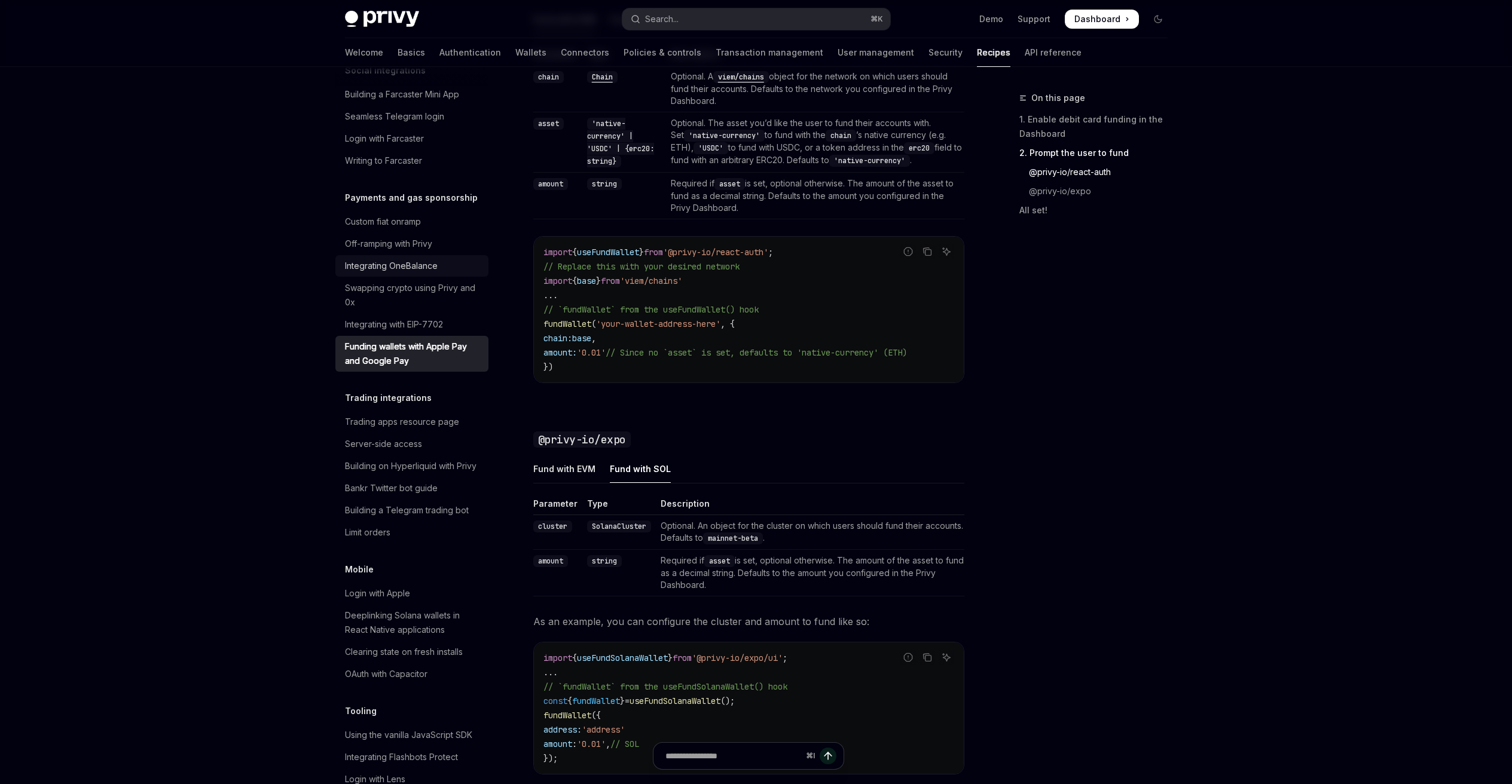
click at [399, 273] on div "Integrating OneBalance" at bounding box center [391, 265] width 93 height 14
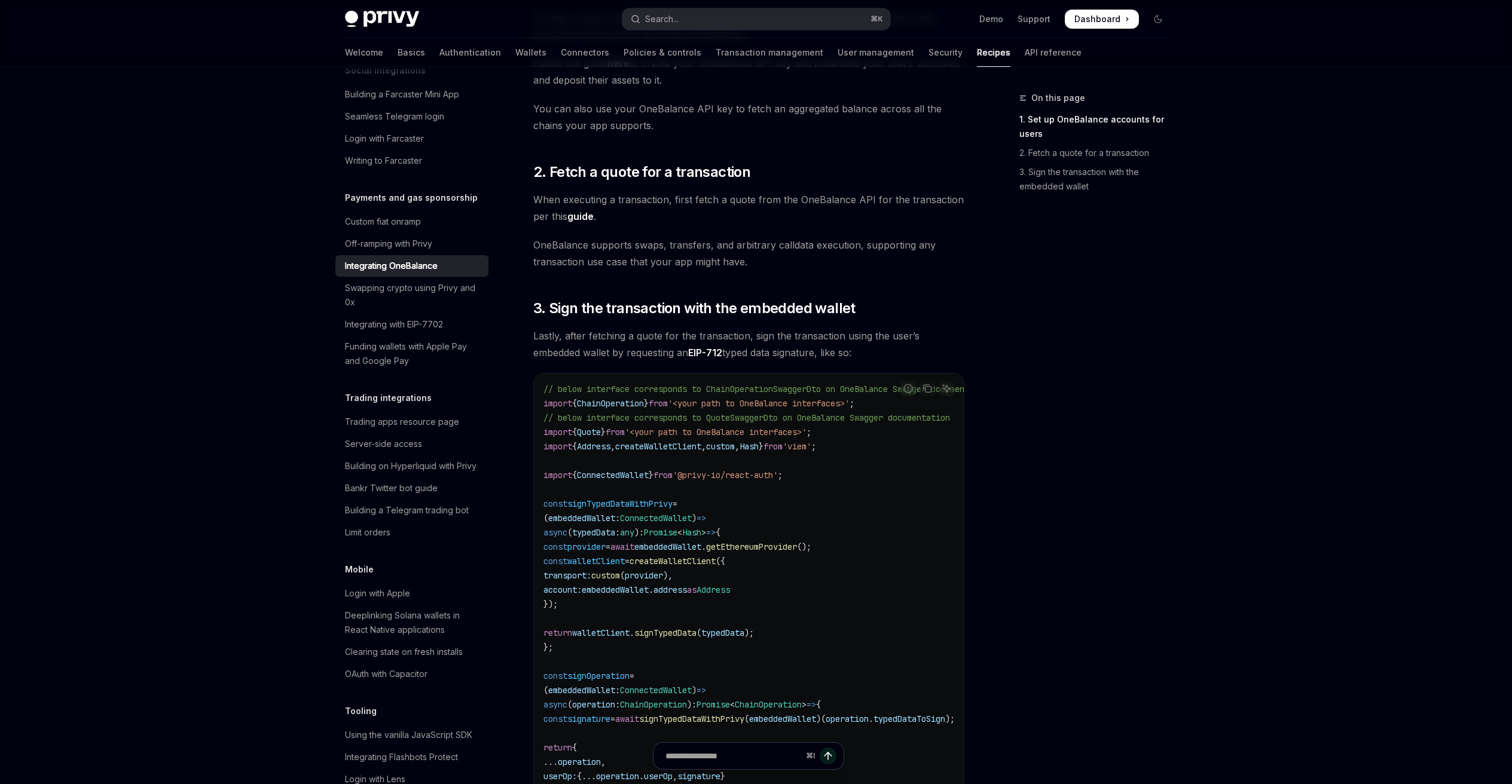
scroll to position [479, 0]
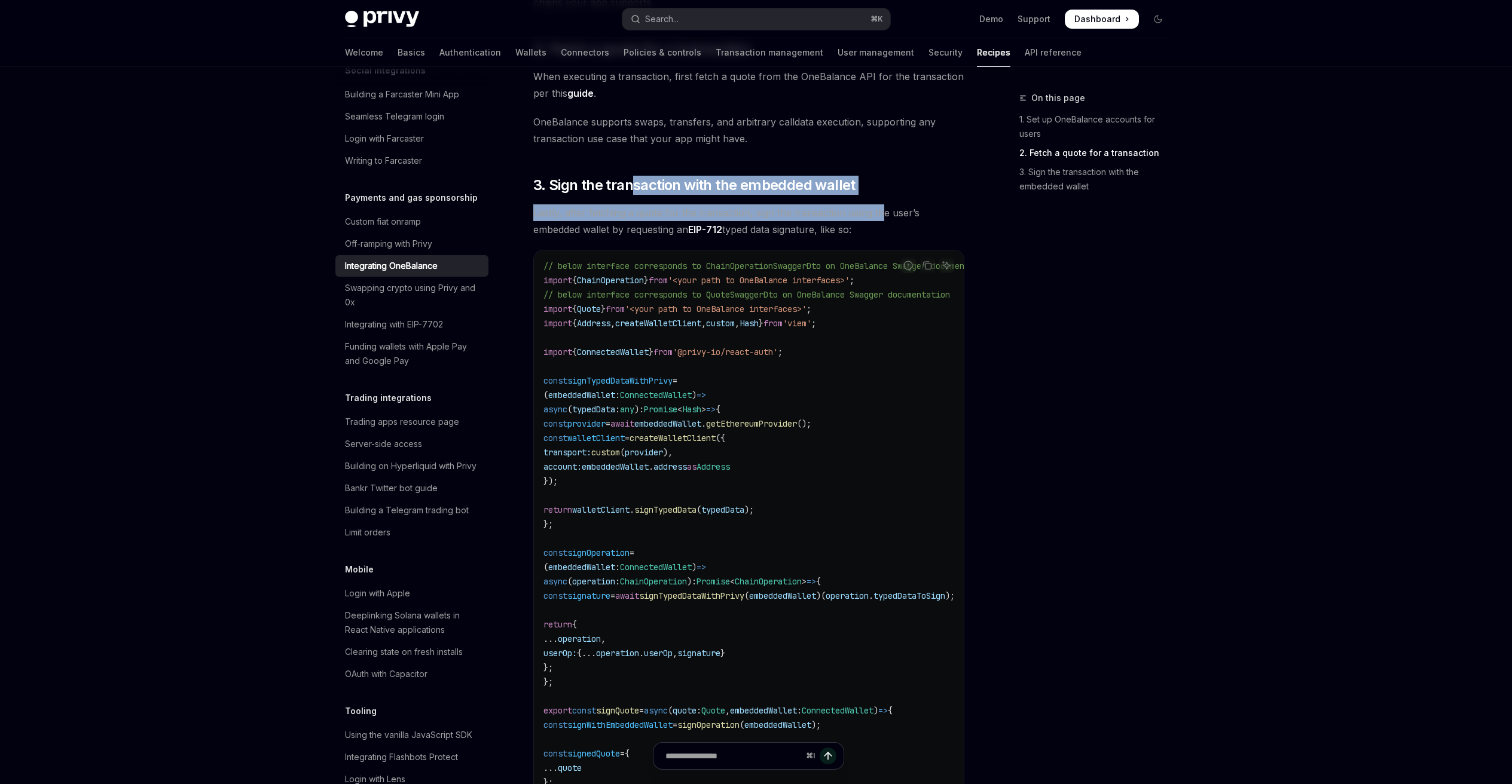
drag, startPoint x: 643, startPoint y: 180, endPoint x: 911, endPoint y: 231, distance: 272.8
click at [895, 222] on div "OneBalance is a framework for setting up Credible Accounts for users, that allo…" at bounding box center [749, 354] width 431 height 1366
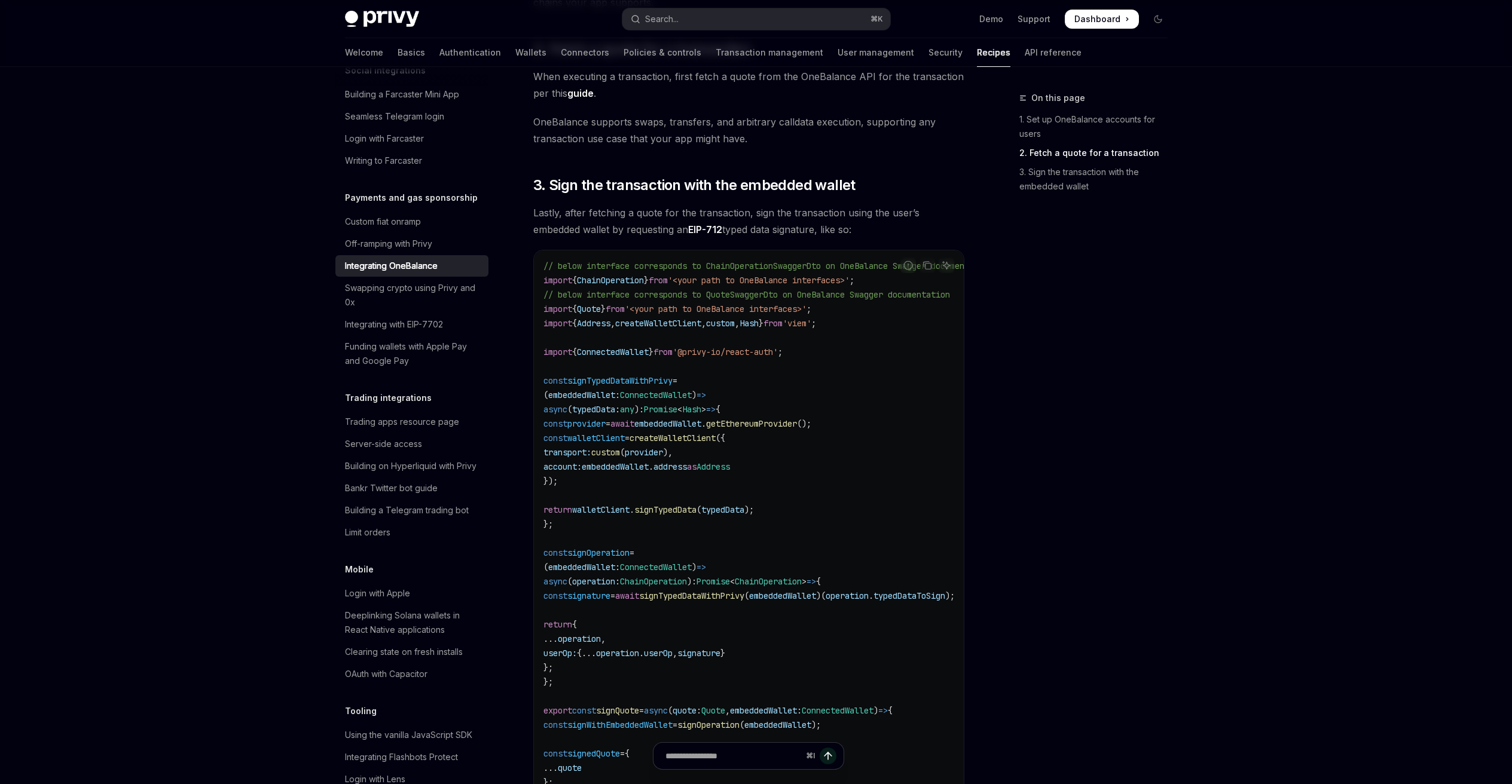
drag, startPoint x: 934, startPoint y: 247, endPoint x: 941, endPoint y: 256, distance: 11.4
click at [934, 248] on div "OneBalance is a framework for setting up Credible Accounts for users, that allo…" at bounding box center [749, 354] width 431 height 1366
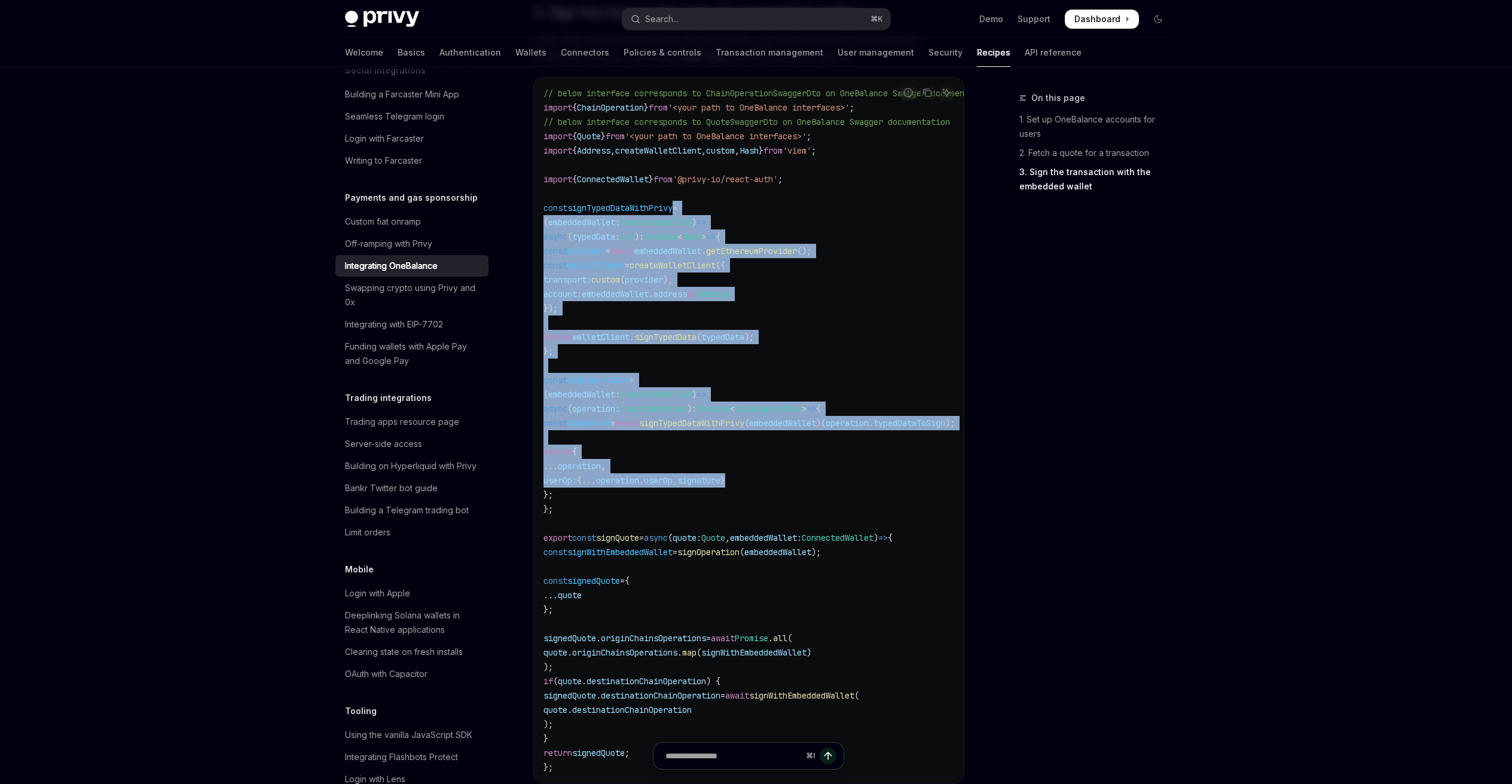
drag, startPoint x: 767, startPoint y: 346, endPoint x: 843, endPoint y: 485, distance: 158.4
click at [841, 481] on code "// below interface corresponds to ChainOperationSwaggerDto on OneBalance Swagge…" at bounding box center [782, 430] width 478 height 688
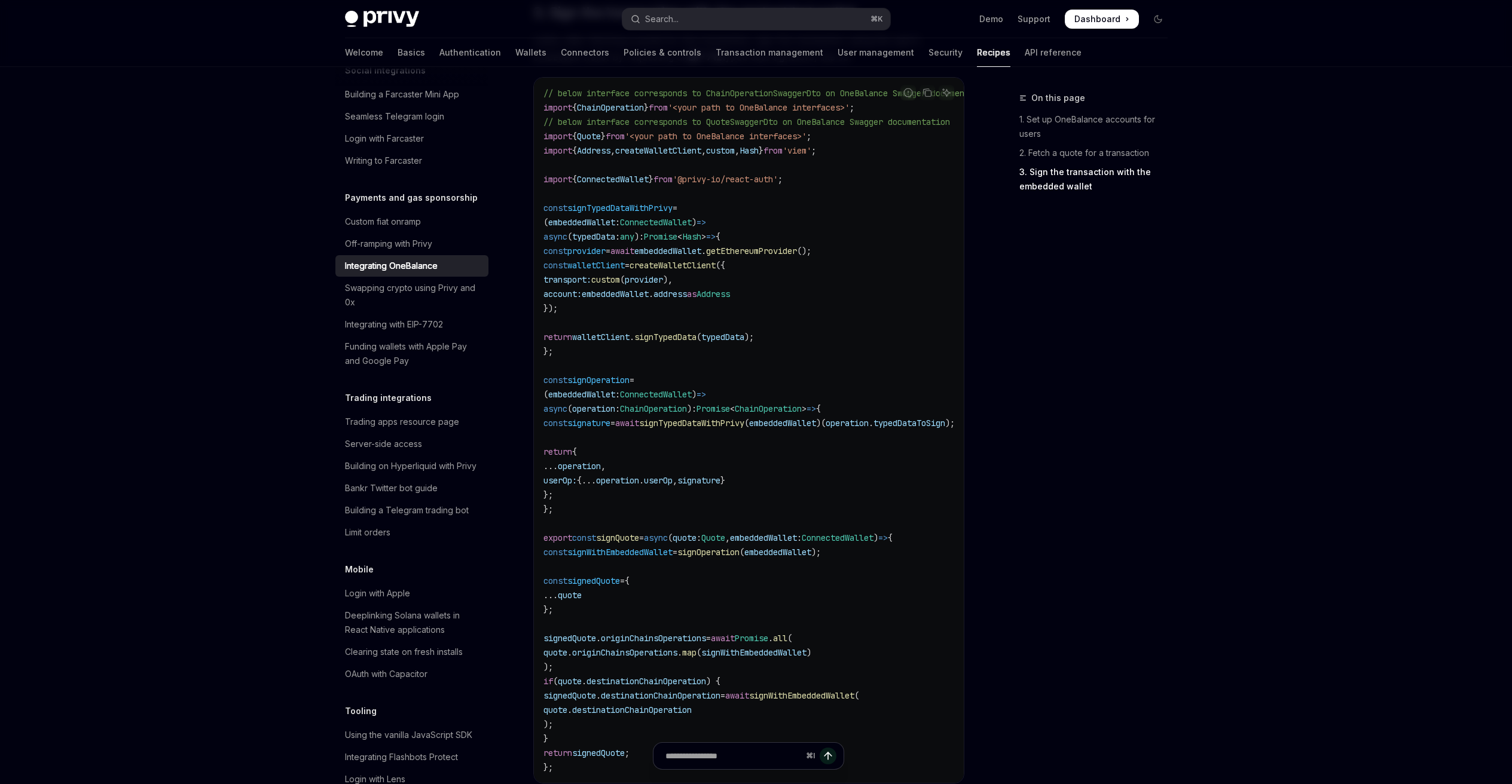
click at [850, 493] on code "// below interface corresponds to ChainOperationSwaggerDto on OneBalance Swagge…" at bounding box center [782, 430] width 478 height 688
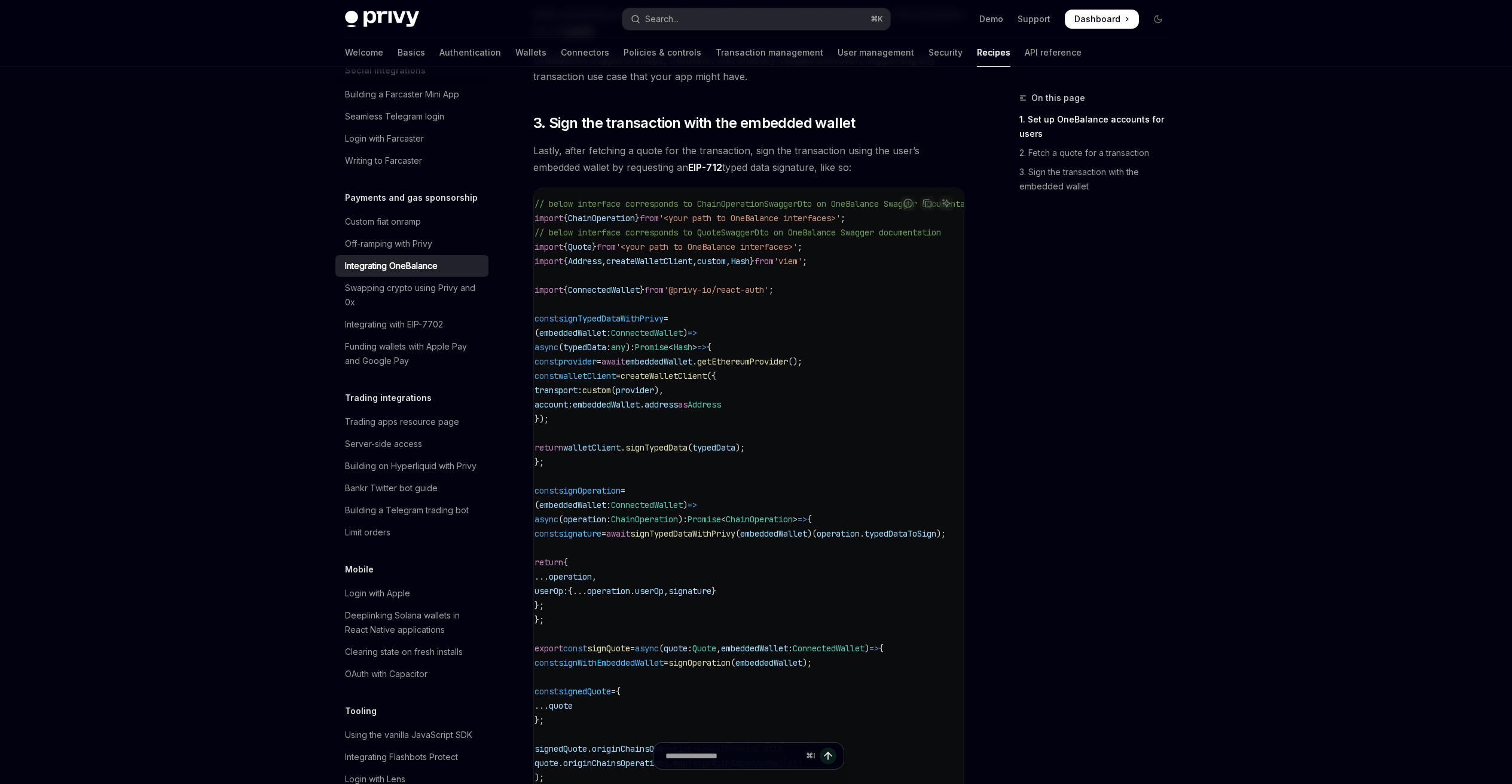
scroll to position [930, 0]
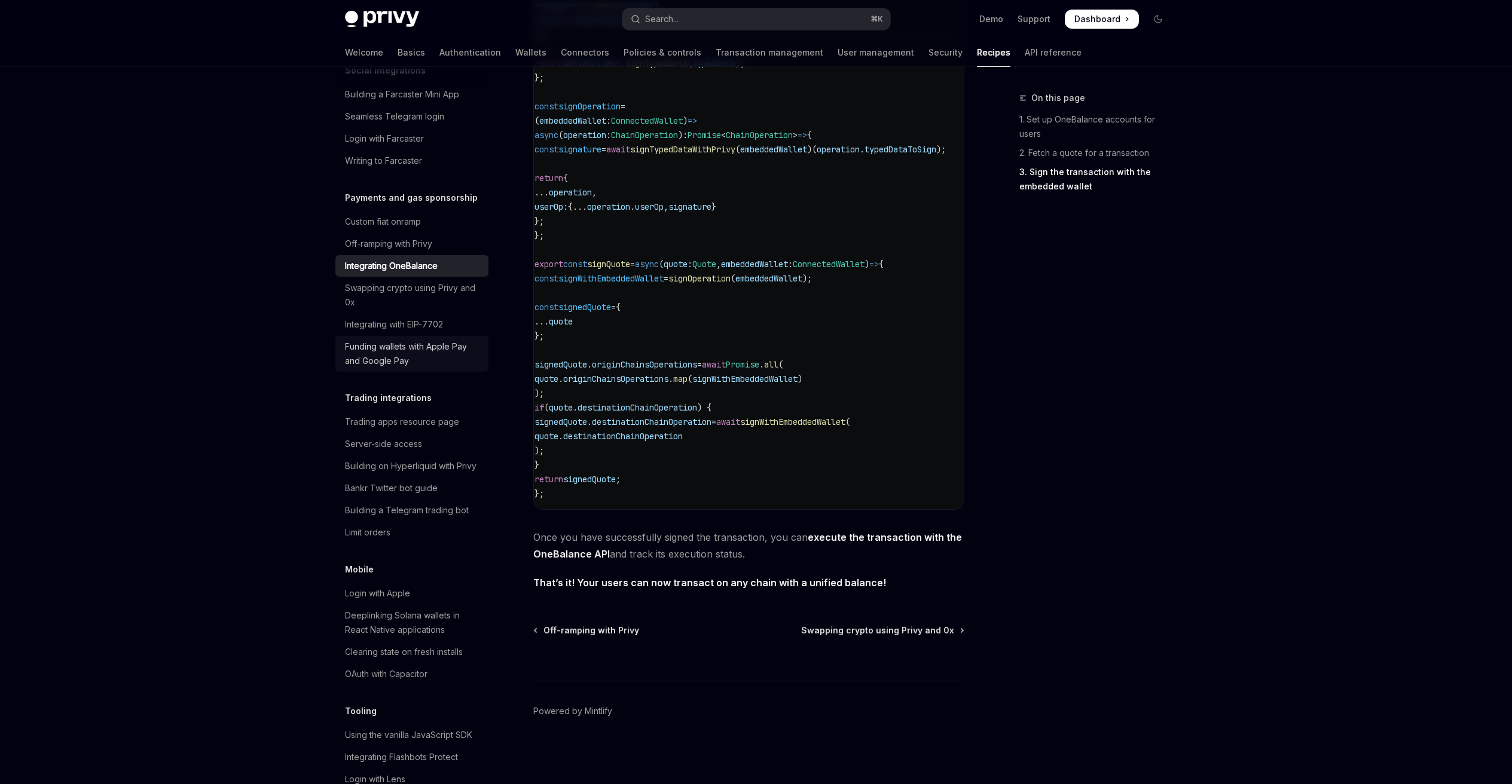
click at [390, 368] on div "Funding wallets with Apple Pay and Google Pay" at bounding box center [413, 354] width 136 height 29
type textarea "*"
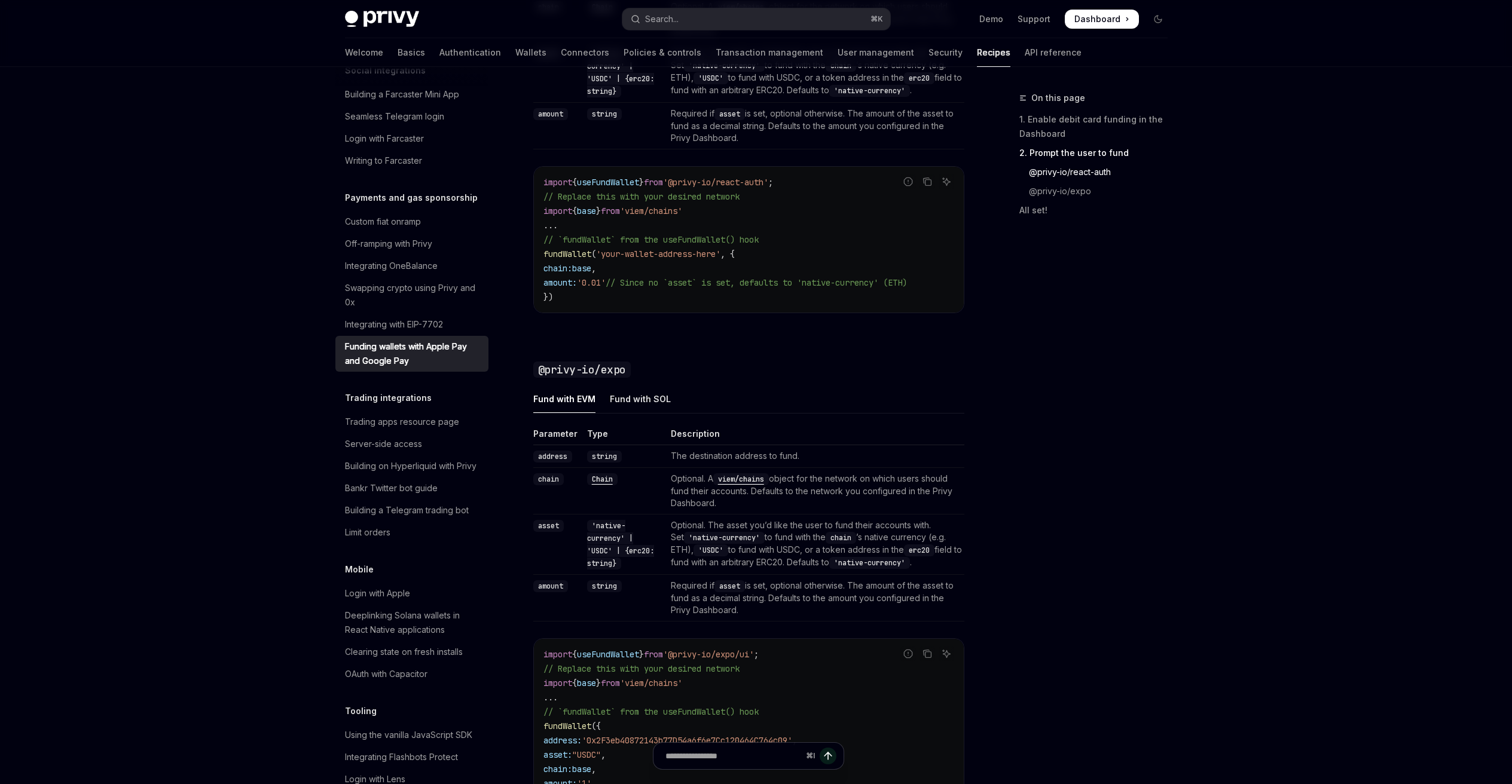
scroll to position [1242, 0]
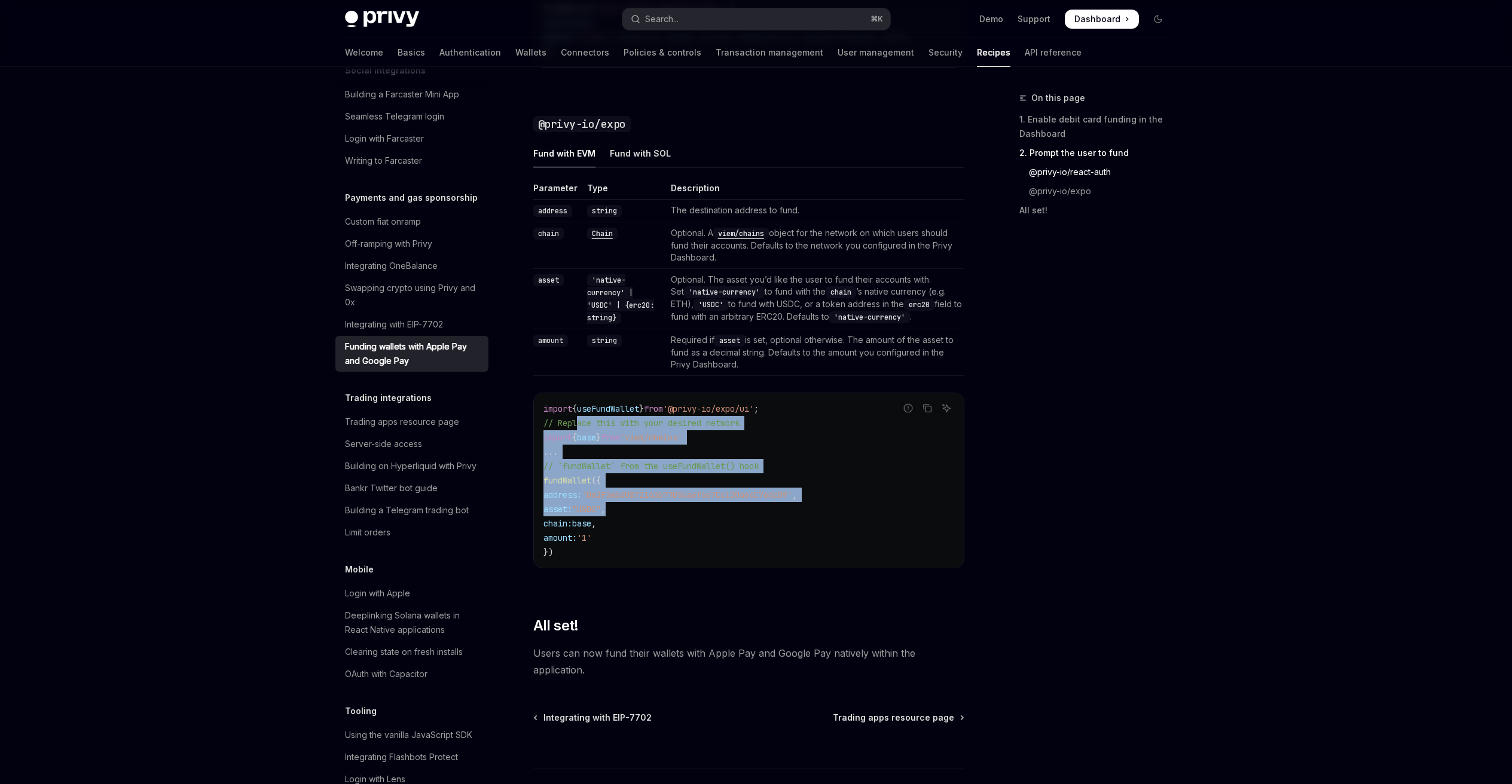
drag, startPoint x: 600, startPoint y: 453, endPoint x: 735, endPoint y: 528, distance: 154.4
click at [709, 519] on code "import { useFundWallet } from '@privy-io/expo/ui' ; // Replace this with your d…" at bounding box center [749, 480] width 410 height 158
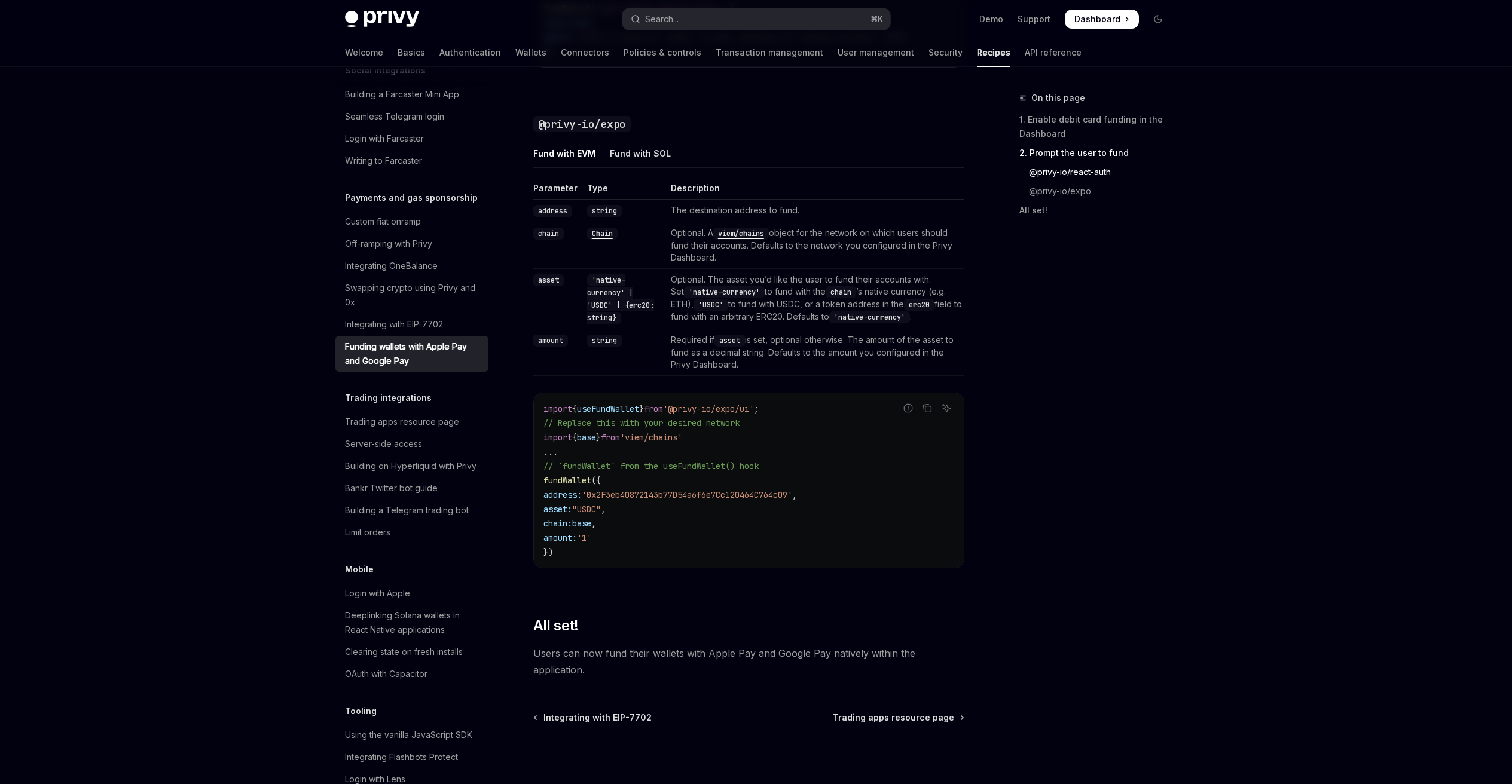
click at [751, 534] on code "import { useFundWallet } from '@privy-io/expo/ui' ; // Replace this with your d…" at bounding box center [749, 480] width 410 height 158
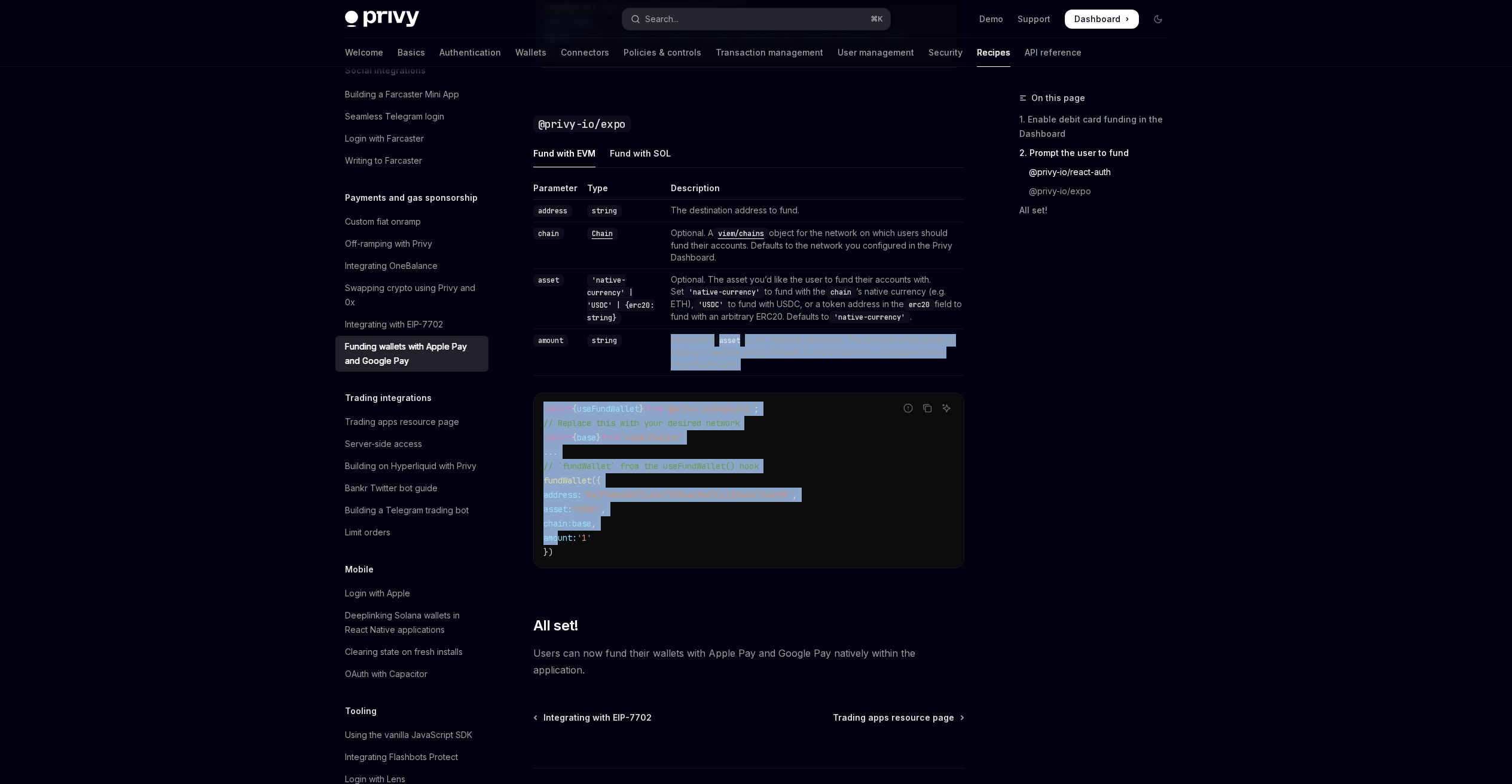
drag, startPoint x: 563, startPoint y: 541, endPoint x: 624, endPoint y: 310, distance: 238.9
click at [624, 310] on div "Parameter Type Description address string The destination address to fund. chai…" at bounding box center [749, 384] width 431 height 405
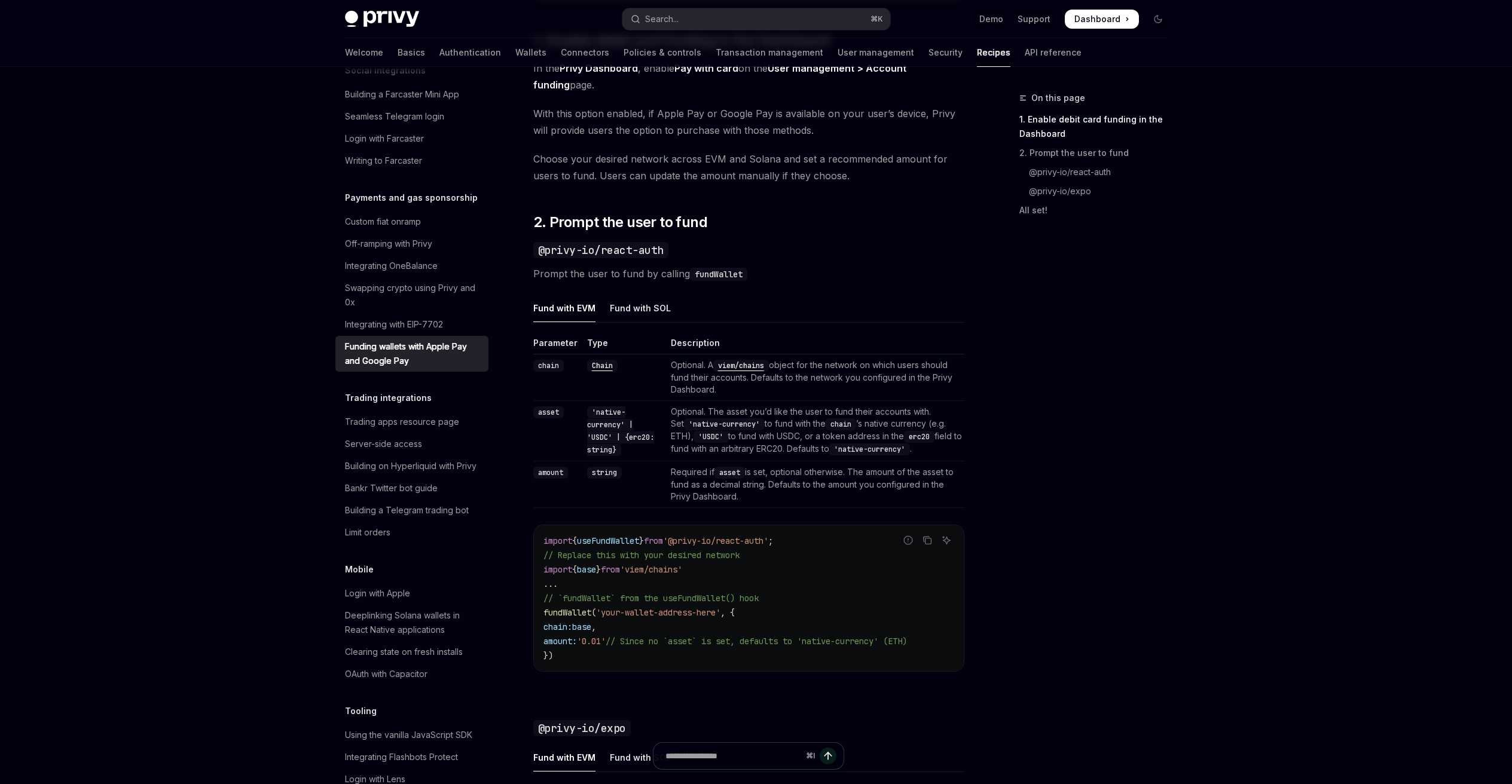
scroll to position [700, 0]
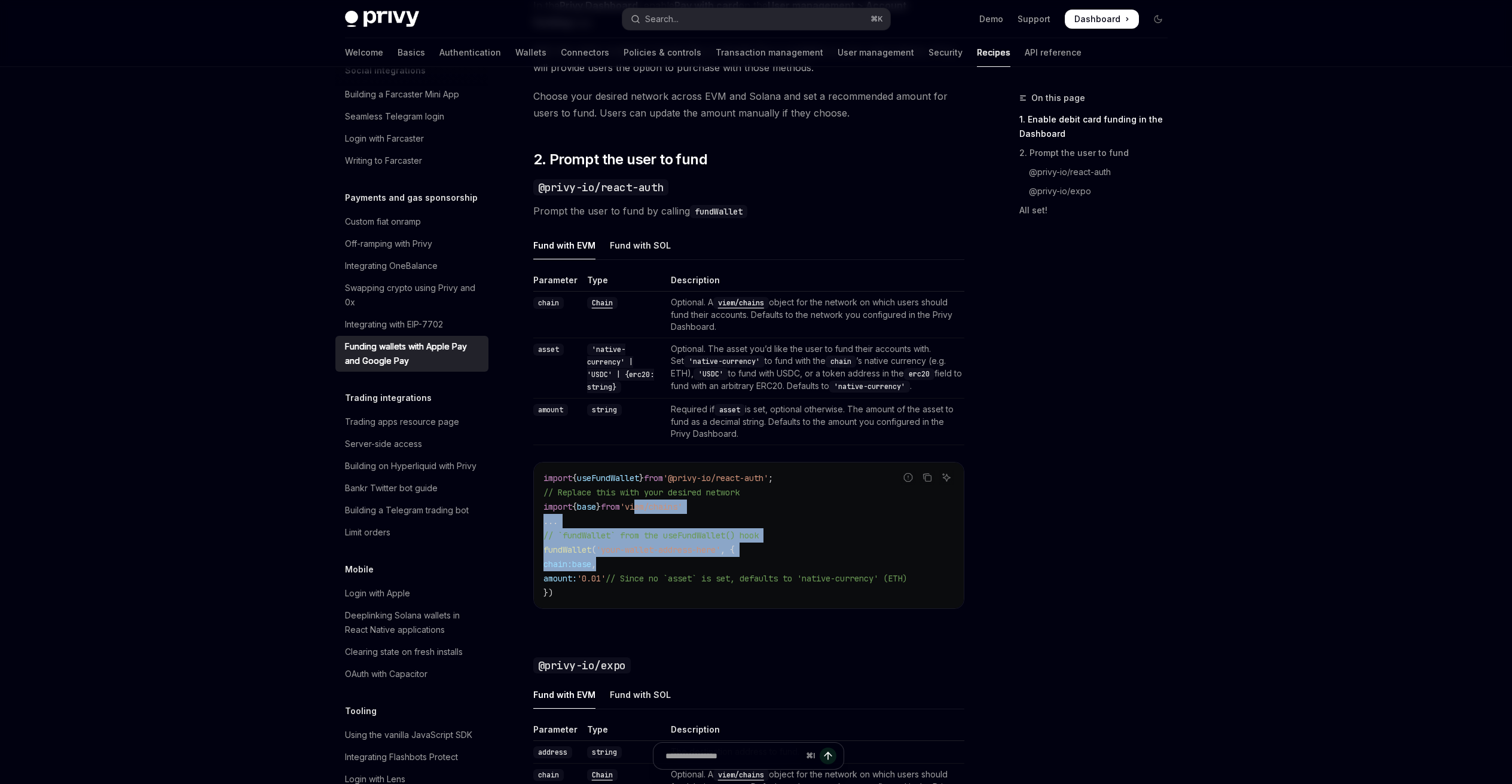
drag, startPoint x: 660, startPoint y: 514, endPoint x: 812, endPoint y: 574, distance: 163.4
click at [766, 569] on code "import { useFundWallet } from '@privy-io/react-auth' ; // Replace this with you…" at bounding box center [749, 536] width 410 height 129
click at [818, 574] on span "// Since no `asset` is set, defaults to 'native-currency' (ETH)" at bounding box center [756, 578] width 301 height 10
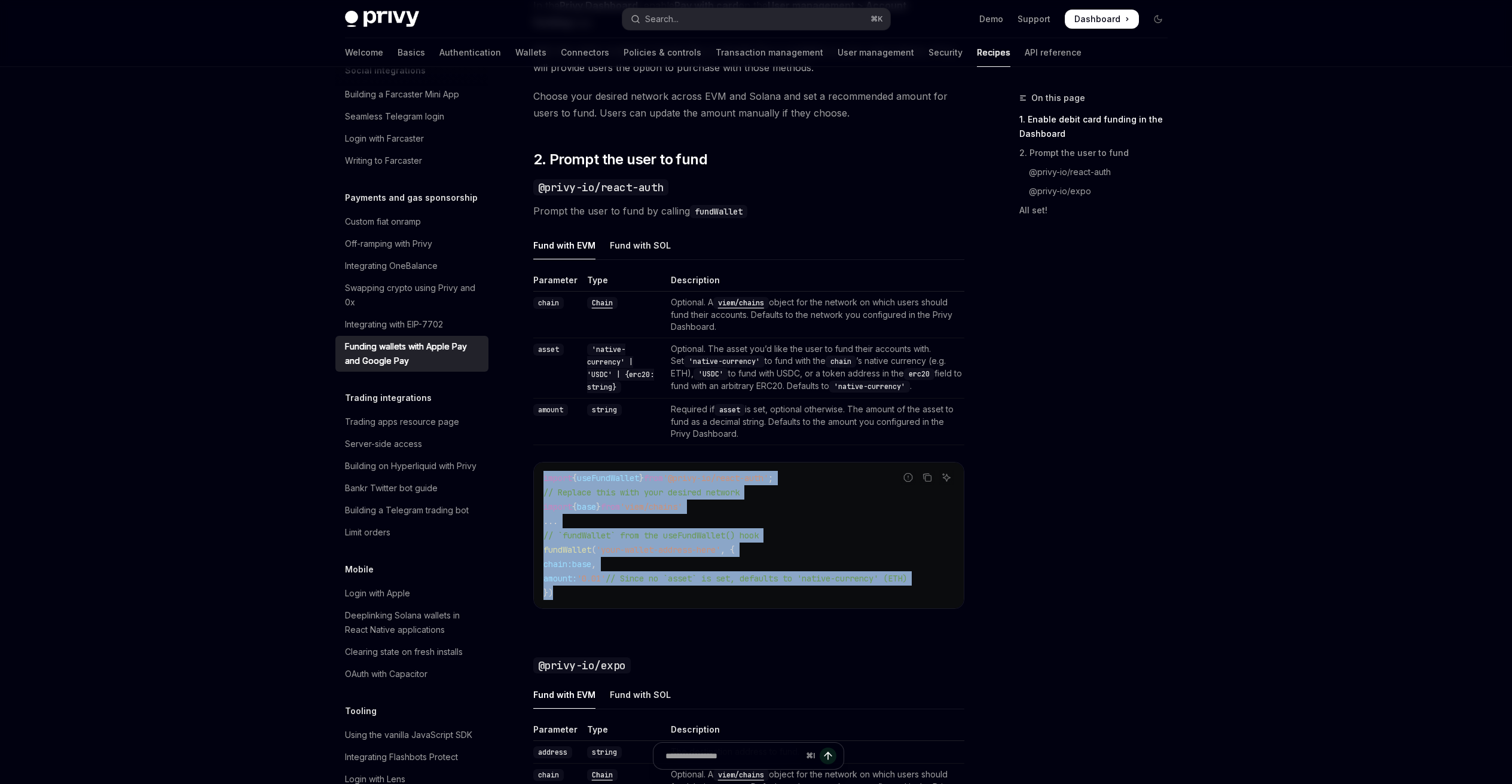
drag, startPoint x: 639, startPoint y: 594, endPoint x: 538, endPoint y: 479, distance: 153.1
click at [538, 480] on div "import { useFundWallet } from '@privy-io/react-auth' ; // Replace this with you…" at bounding box center [749, 535] width 430 height 146
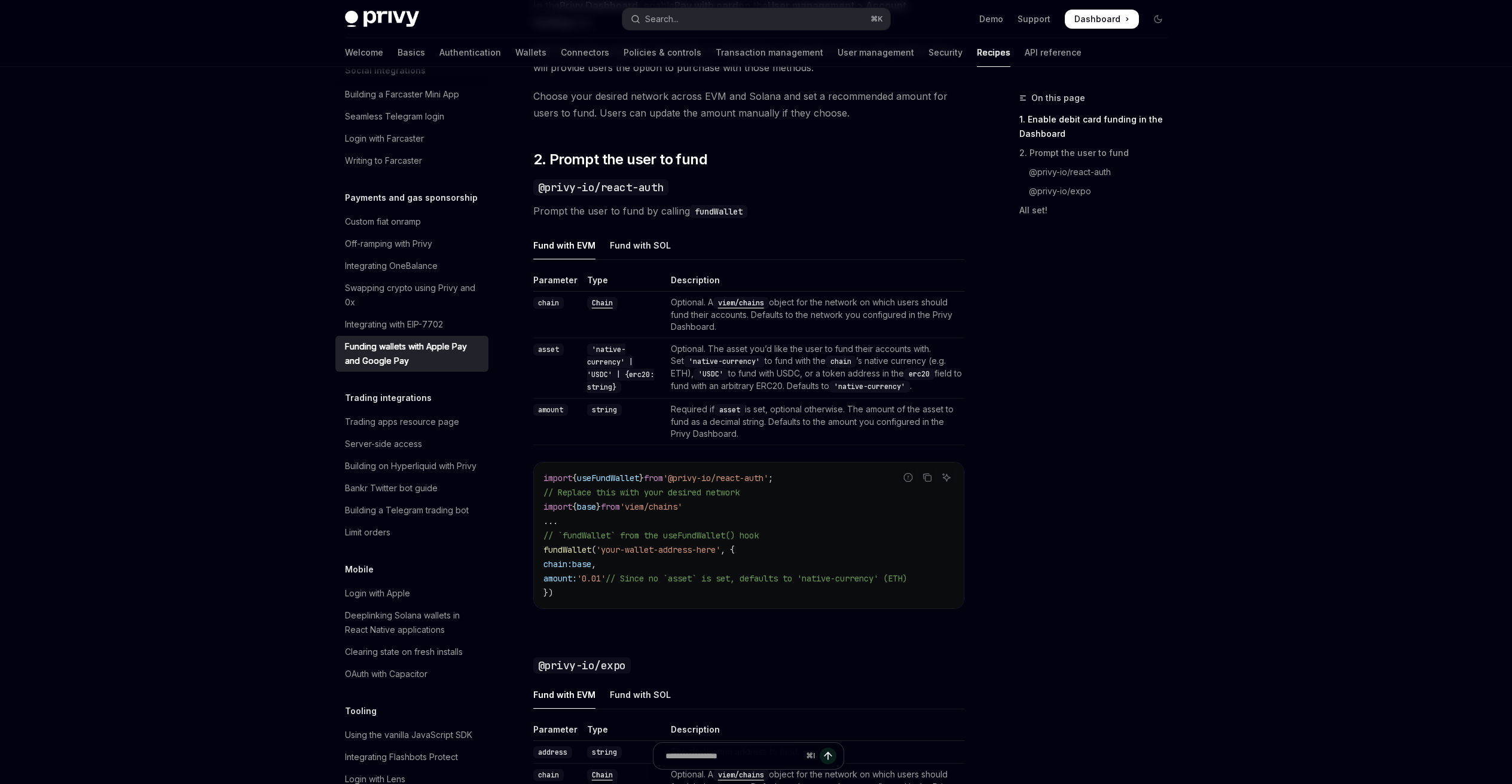
click at [633, 487] on span "// Replace this with your desired network" at bounding box center [642, 492] width 196 height 10
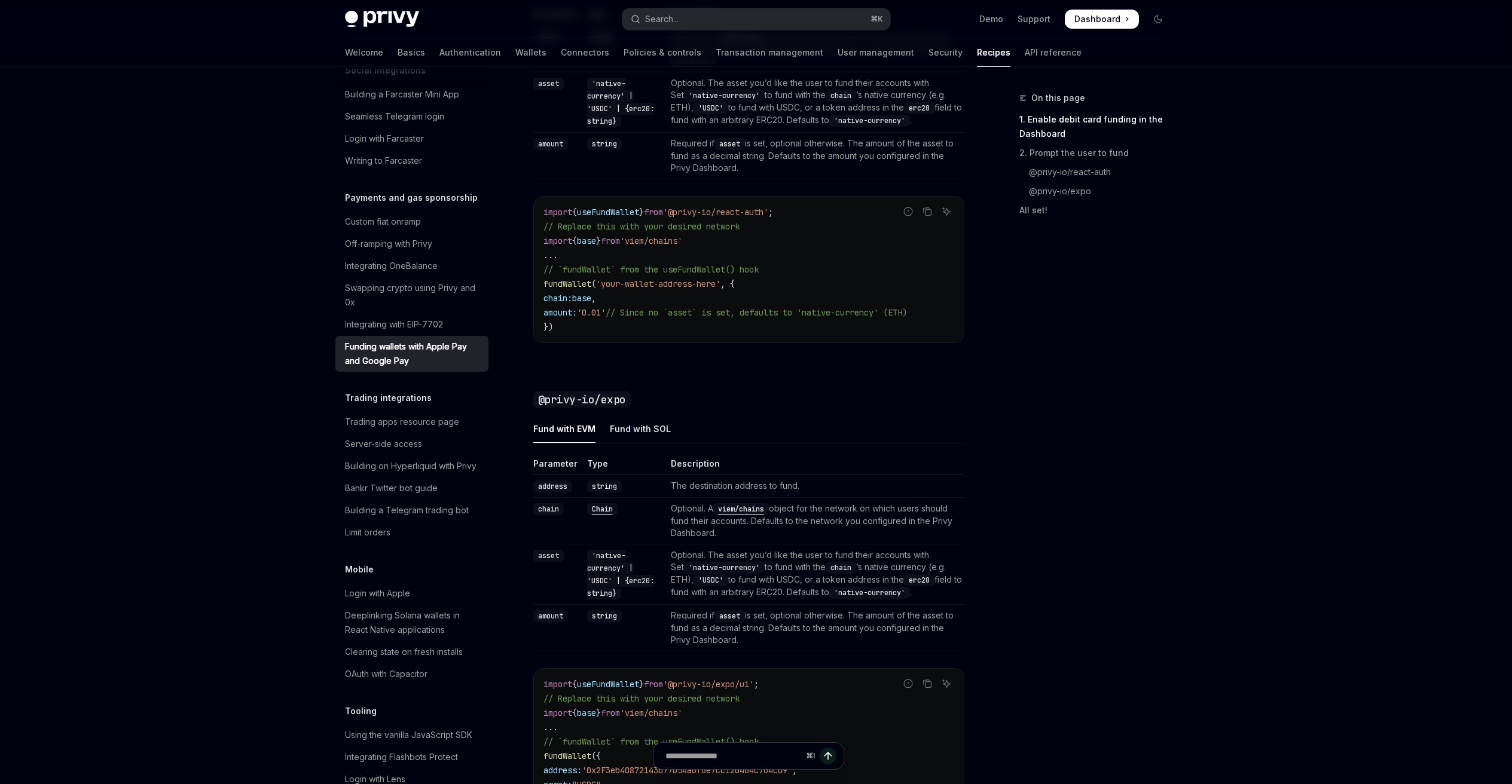
scroll to position [1027, 0]
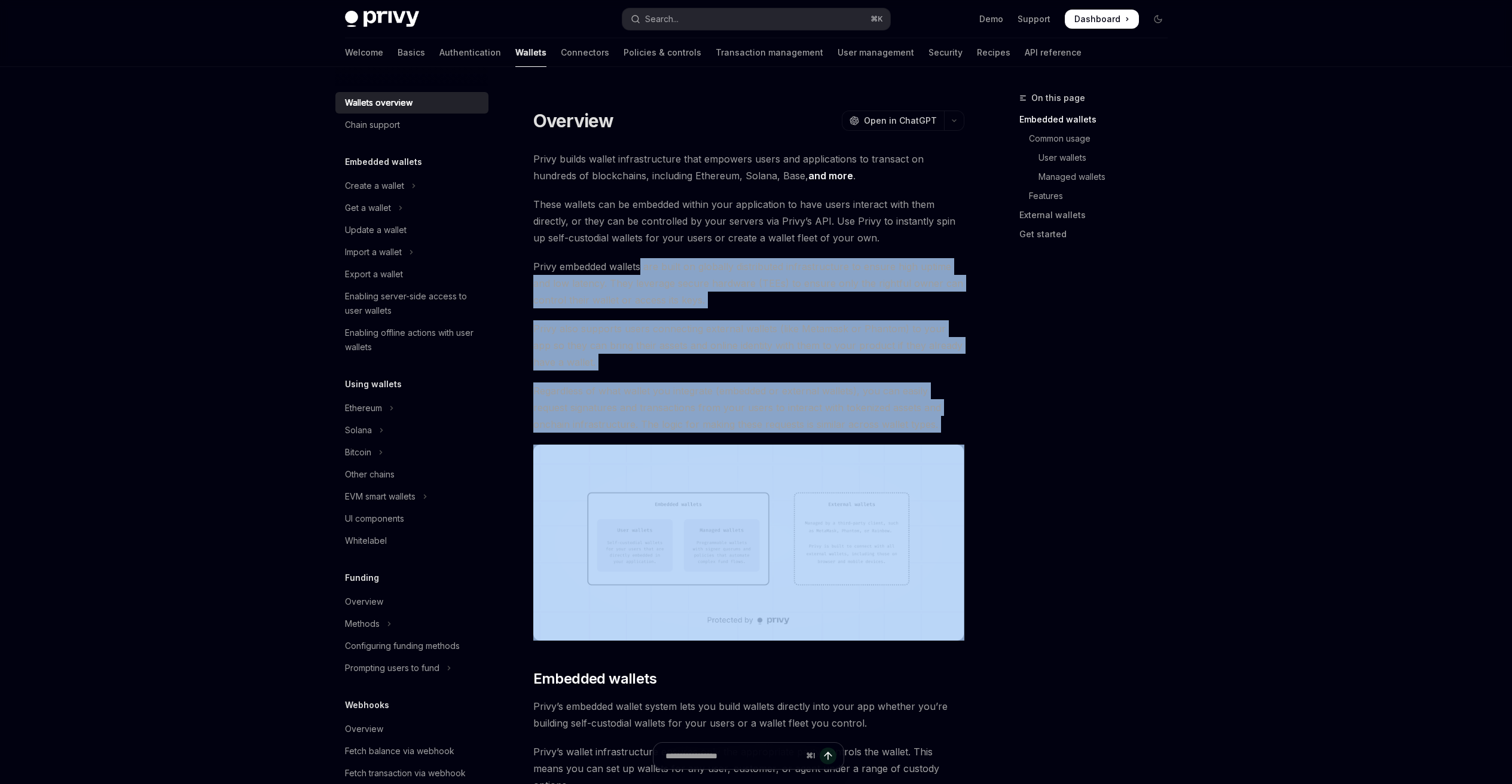
drag, startPoint x: 822, startPoint y: 435, endPoint x: 630, endPoint y: 254, distance: 263.9
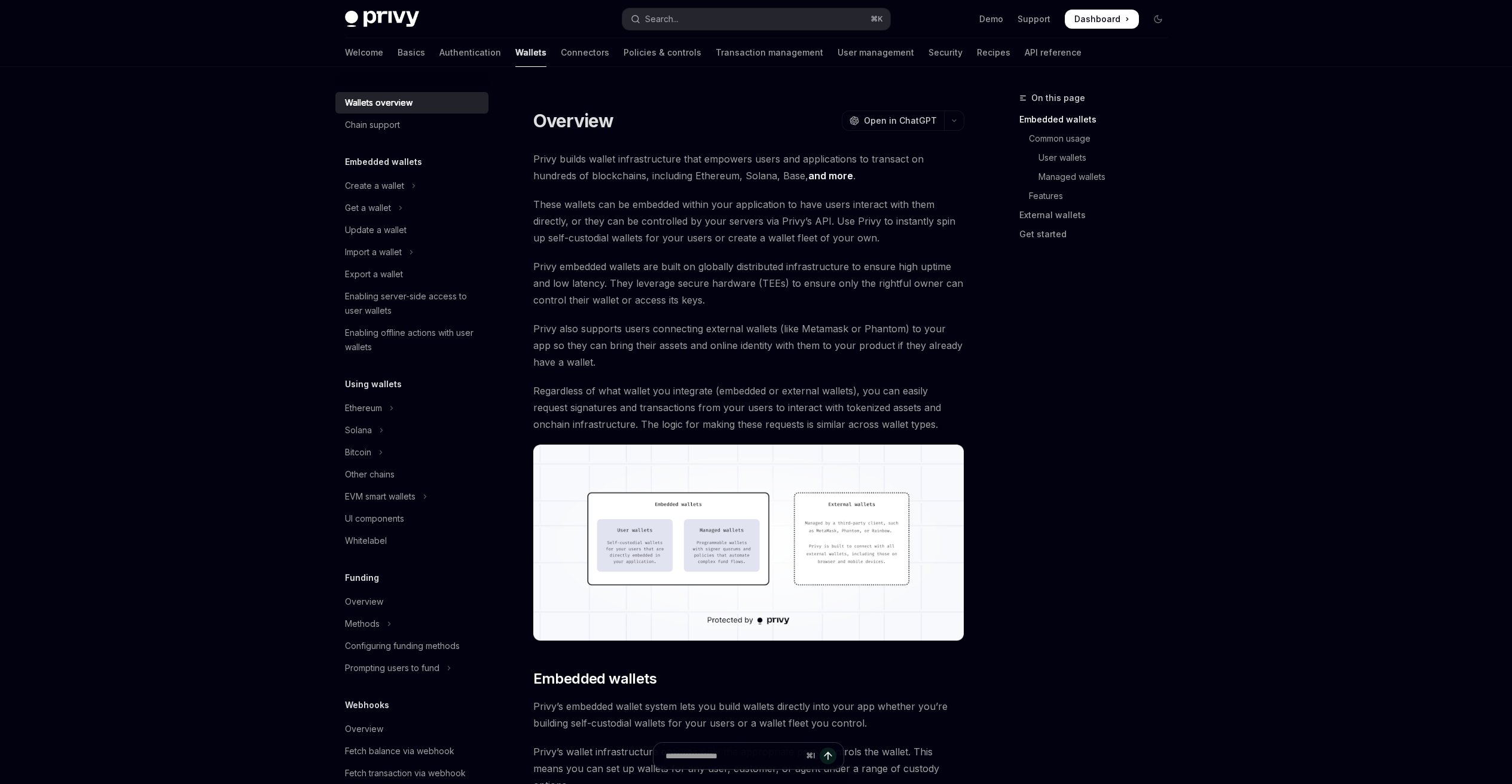
click at [610, 214] on span "These wallets can be embedded within your application to have users interact wi…" at bounding box center [749, 221] width 431 height 51
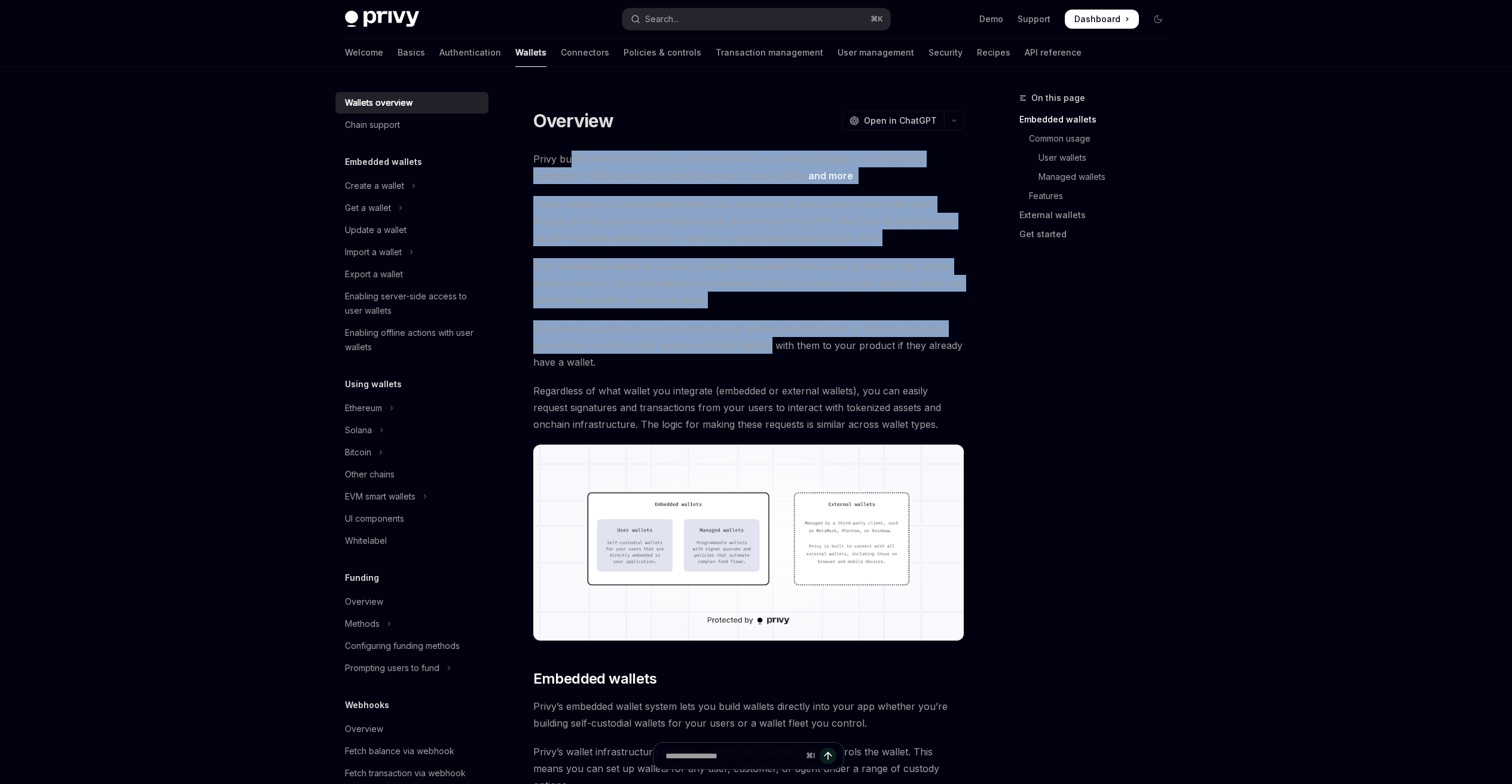
drag, startPoint x: 569, startPoint y: 160, endPoint x: 780, endPoint y: 372, distance: 299.1
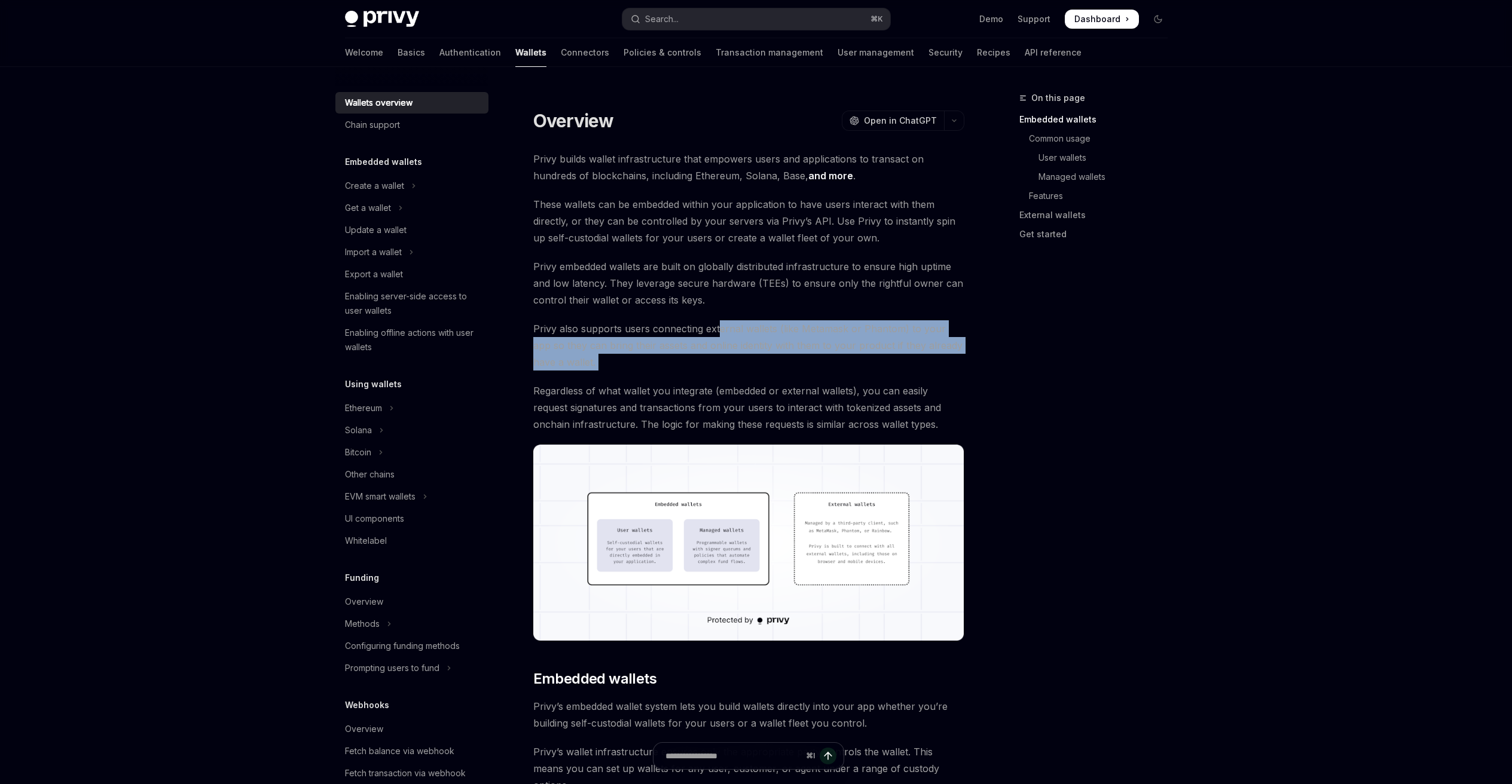
drag, startPoint x: 720, startPoint y: 321, endPoint x: 792, endPoint y: 423, distance: 124.9
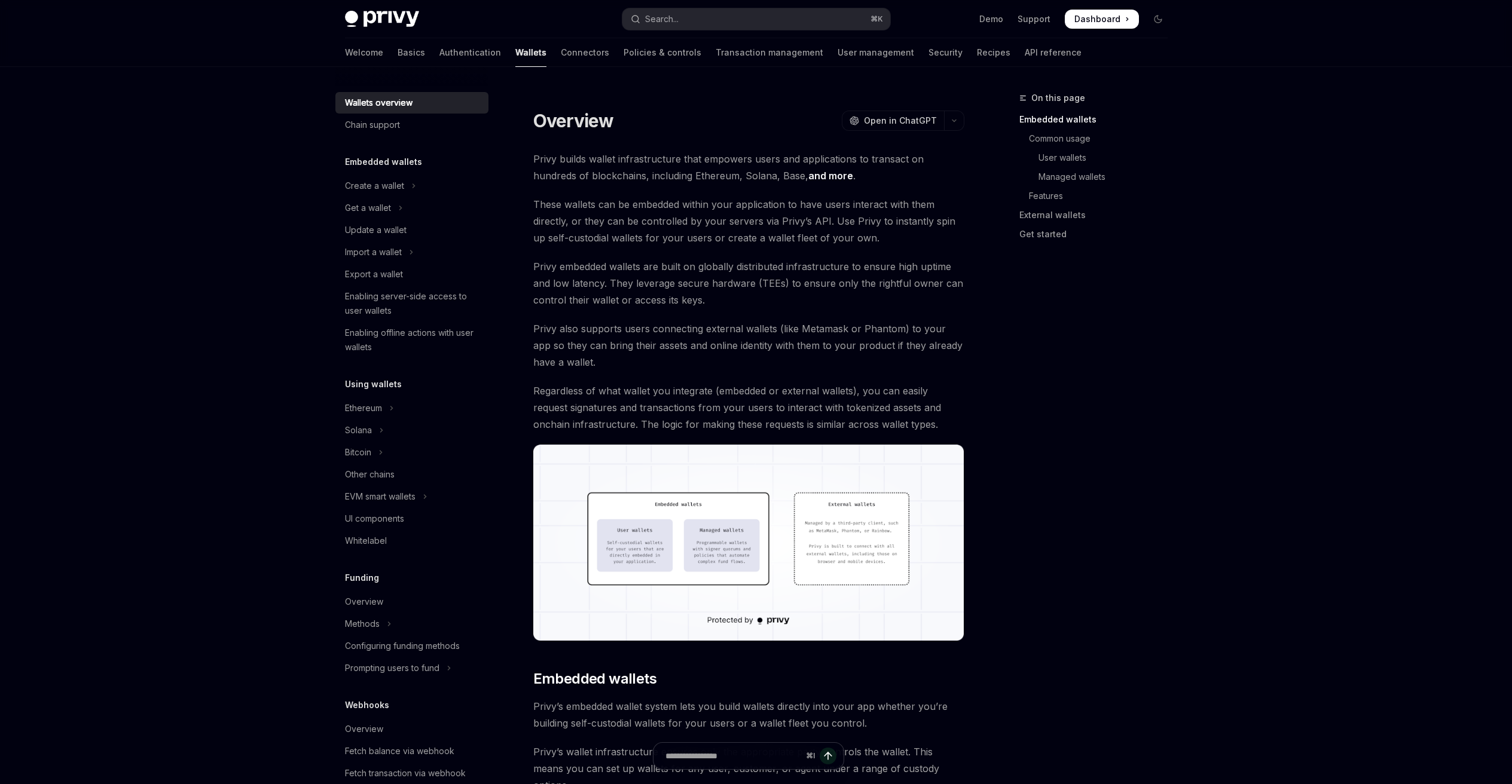
click at [792, 423] on span "Regardless of what wallet you integrate (embedded or external wallets), you can…" at bounding box center [749, 408] width 431 height 51
